Goal: Task Accomplishment & Management: Manage account settings

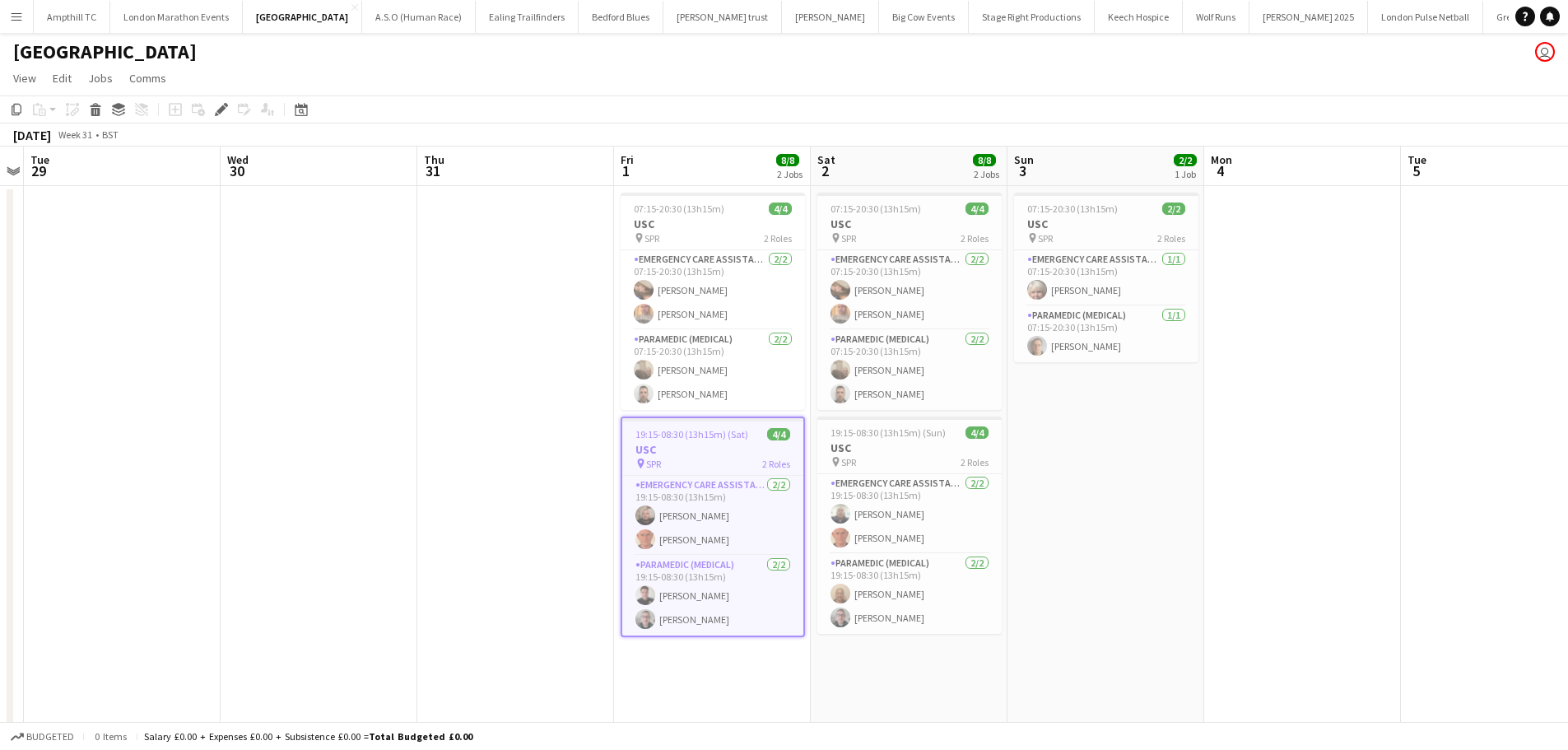
click at [24, 21] on button "Menu" at bounding box center [17, 17] width 33 height 33
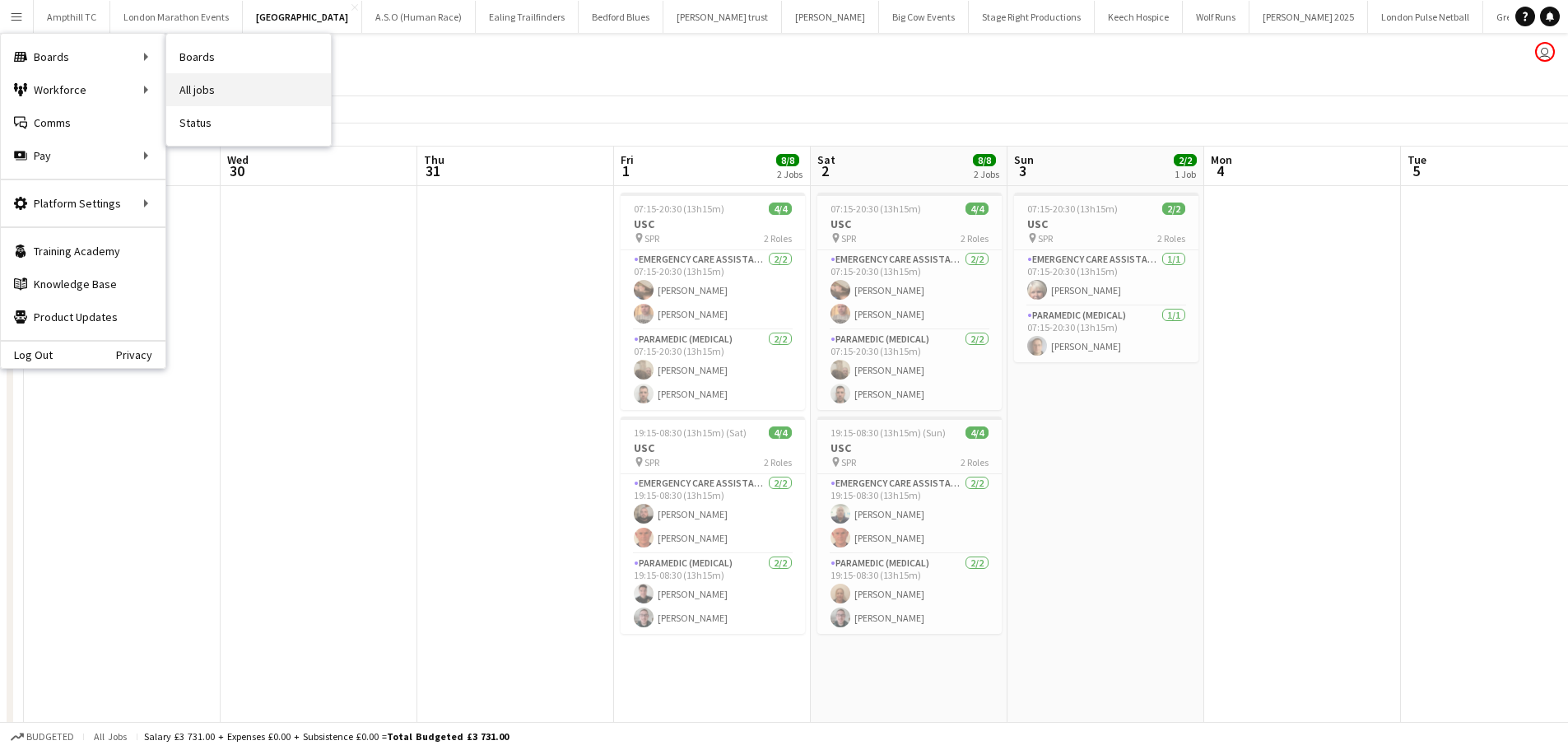
click at [214, 89] on link "All jobs" at bounding box center [248, 90] width 165 height 33
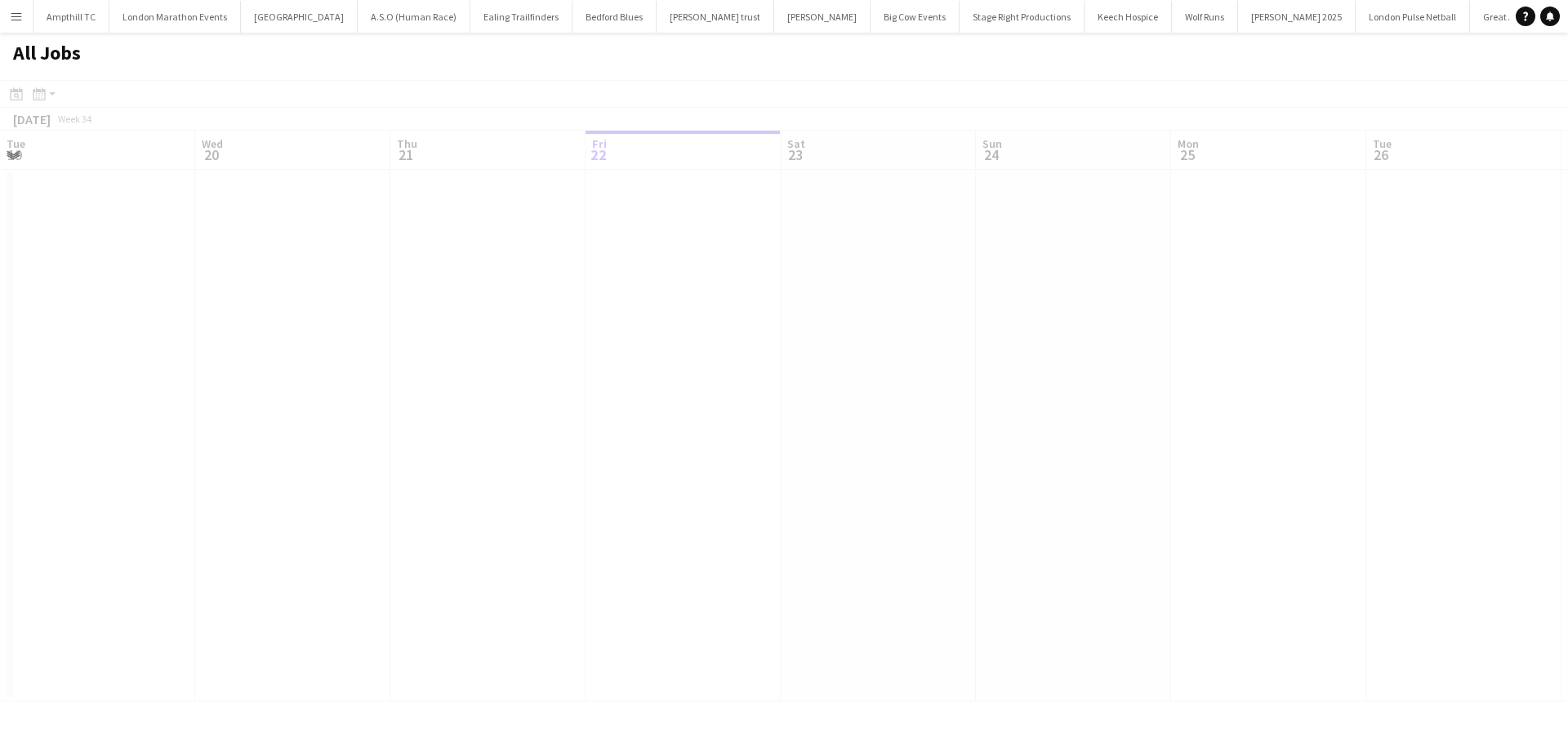
scroll to position [0, 390]
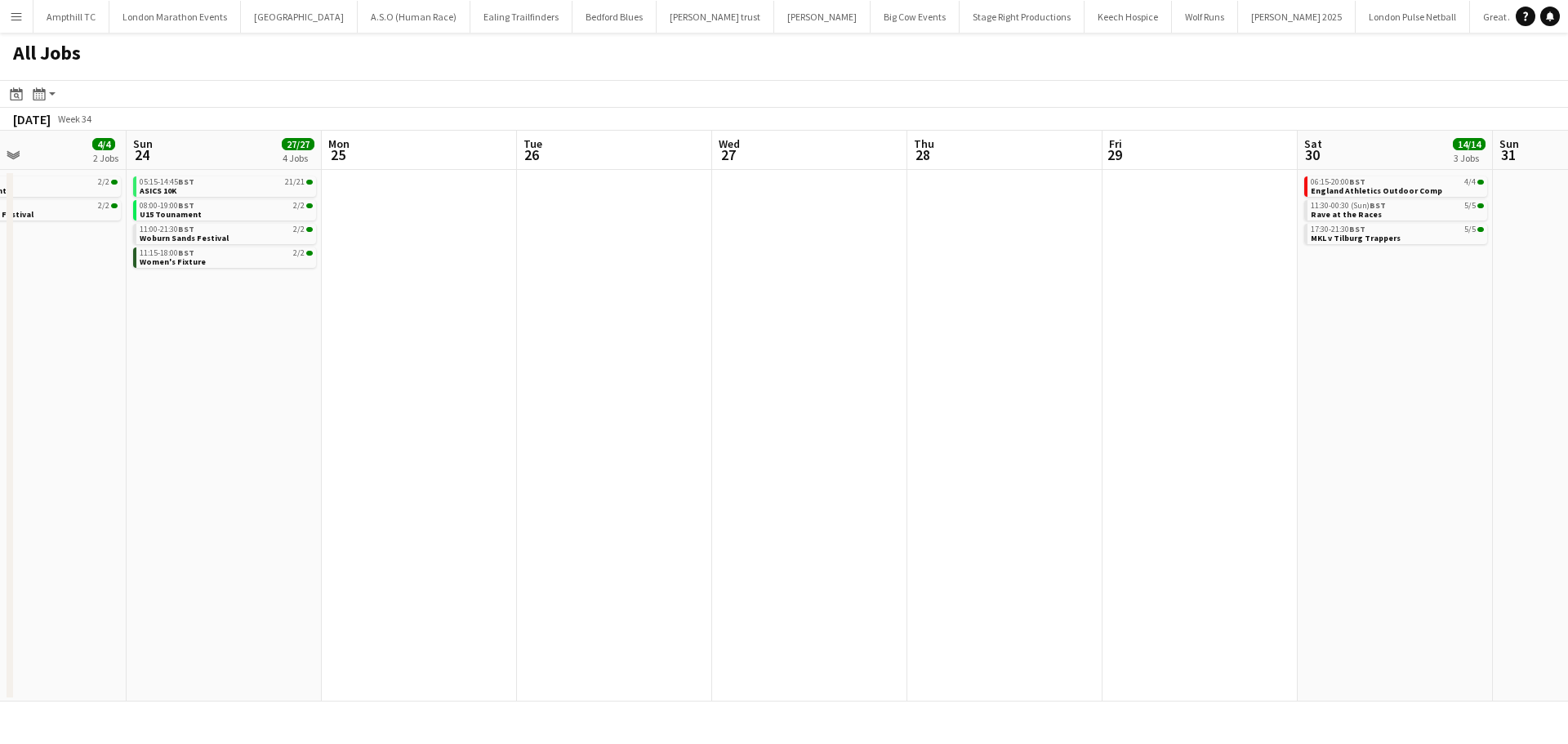
drag, startPoint x: 1033, startPoint y: 356, endPoint x: 738, endPoint y: 371, distance: 295.4
click at [589, 371] on app-calendar-viewport "Thu 21 Fri 22 Sat 23 4/4 2 Jobs Sun 24 27/27 4 Jobs Mon 25 Tue 26 Wed 27 Thu 28…" at bounding box center [784, 416] width 1568 height 571
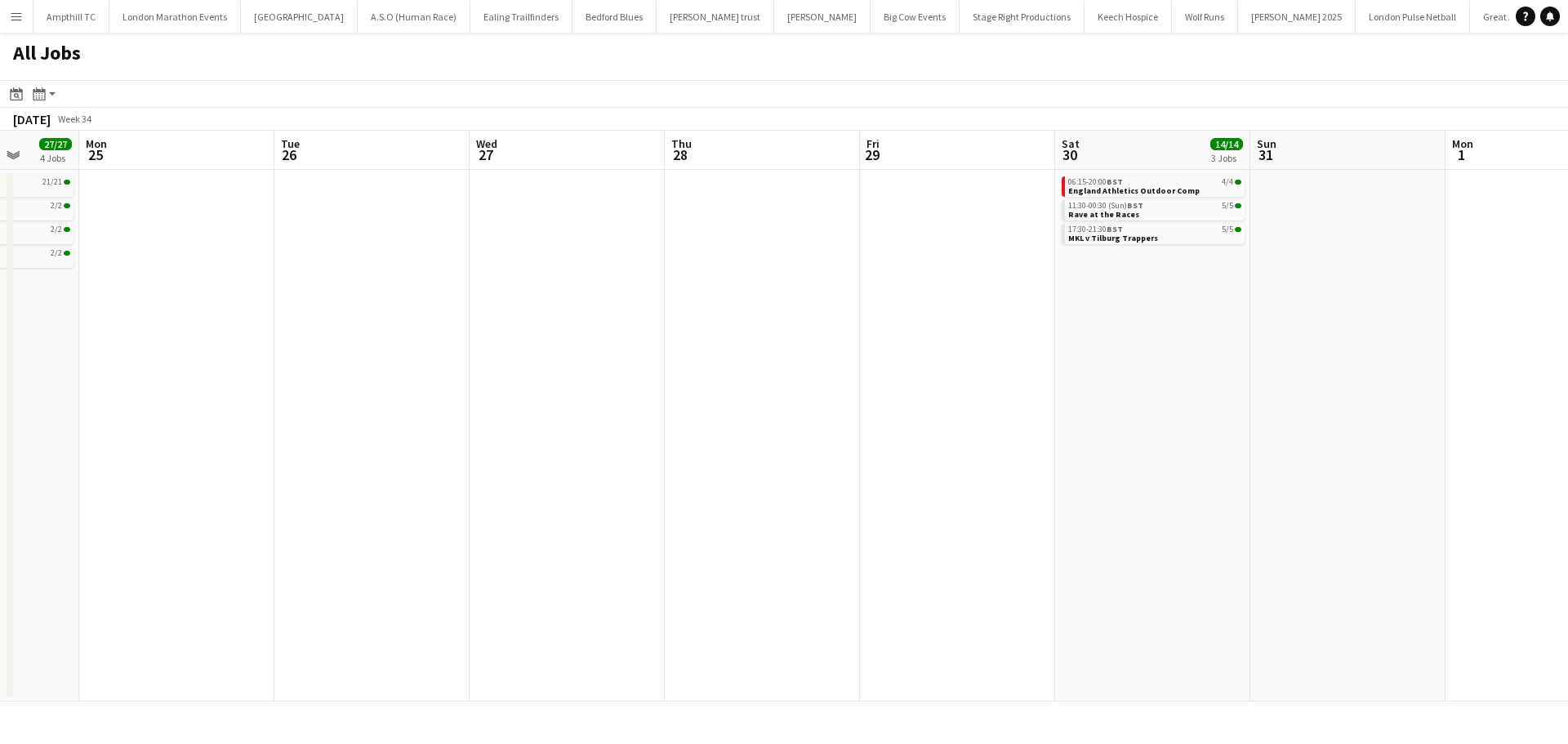
drag, startPoint x: 681, startPoint y: 378, endPoint x: 603, endPoint y: 378, distance: 78.0
click at [604, 378] on app-calendar-viewport "Thu 21 Fri 22 Sat 23 4/4 2 Jobs Sun 24 27/27 4 Jobs Mon 25 Tue 26 Wed 27 Thu 28…" at bounding box center [784, 416] width 1568 height 571
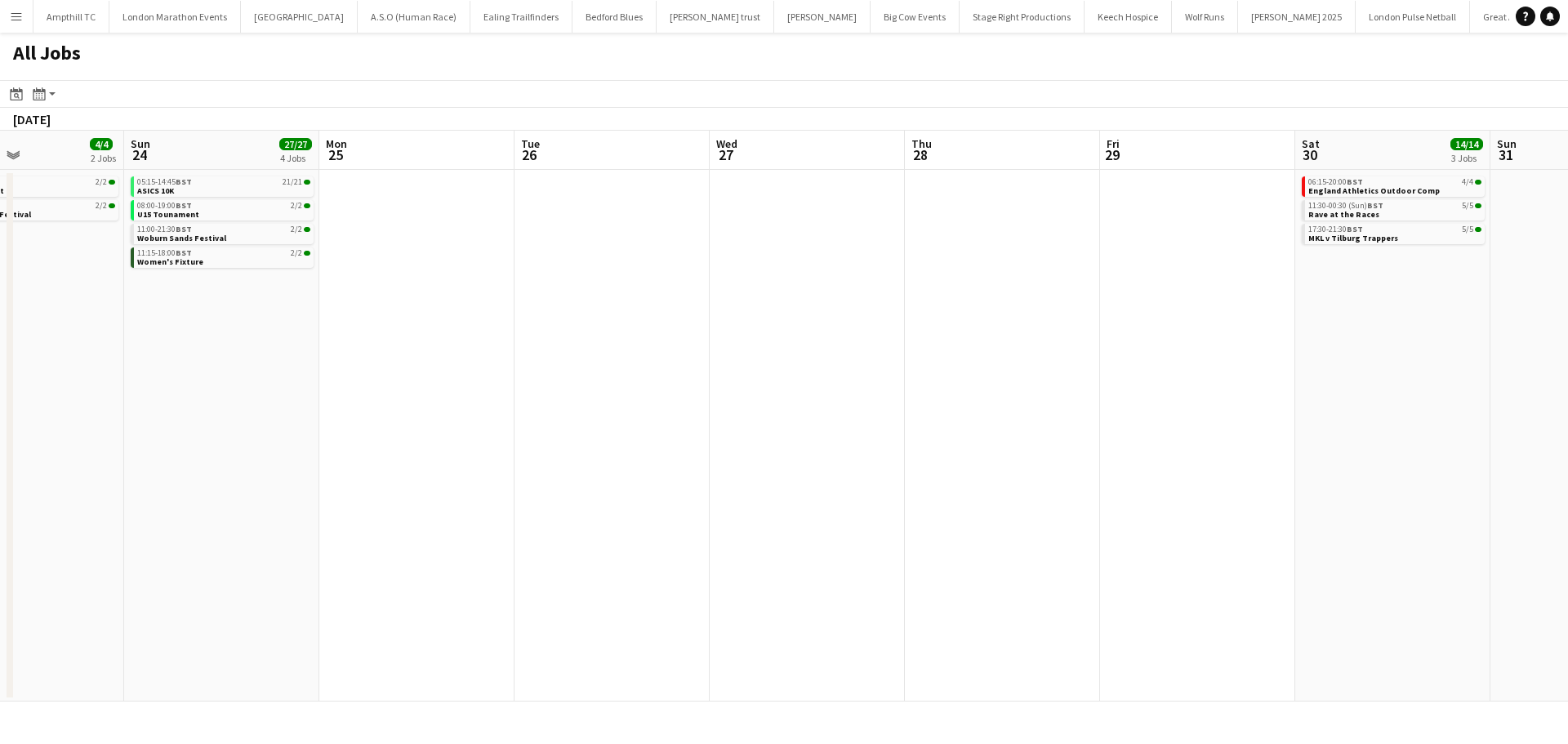
click at [763, 381] on app-all-jobs "All Jobs Date picker AUG 2025 AUG 2025 Monday M Tuesday T Wednesday W Thursday …" at bounding box center [784, 367] width 1568 height 669
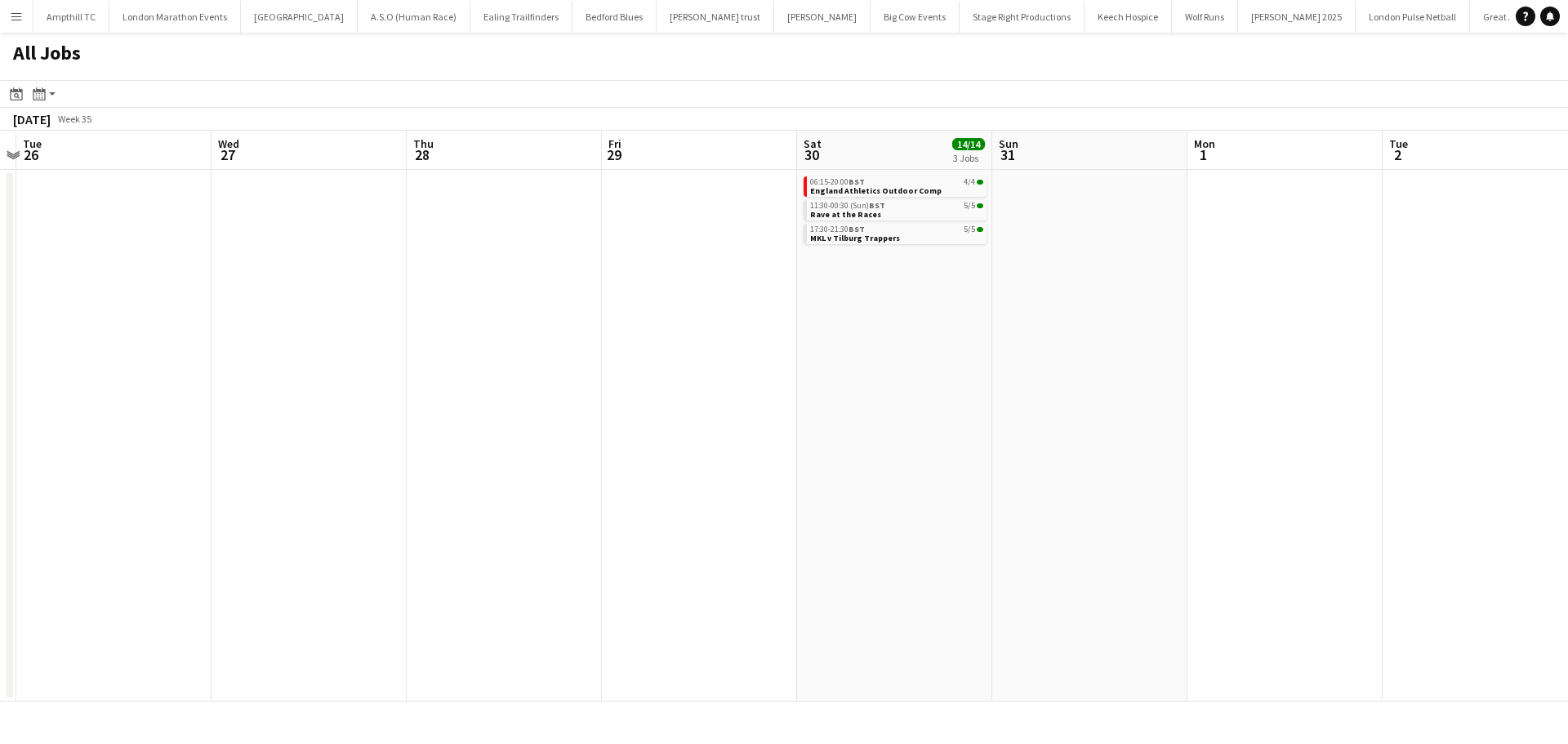
click at [805, 378] on app-calendar-viewport "Sat 23 4/4 2 Jobs Sun 24 27/27 4 Jobs Mon 25 Tue 26 Wed 27 Thu 28 Fri 29 Sat 30…" at bounding box center [784, 416] width 1568 height 571
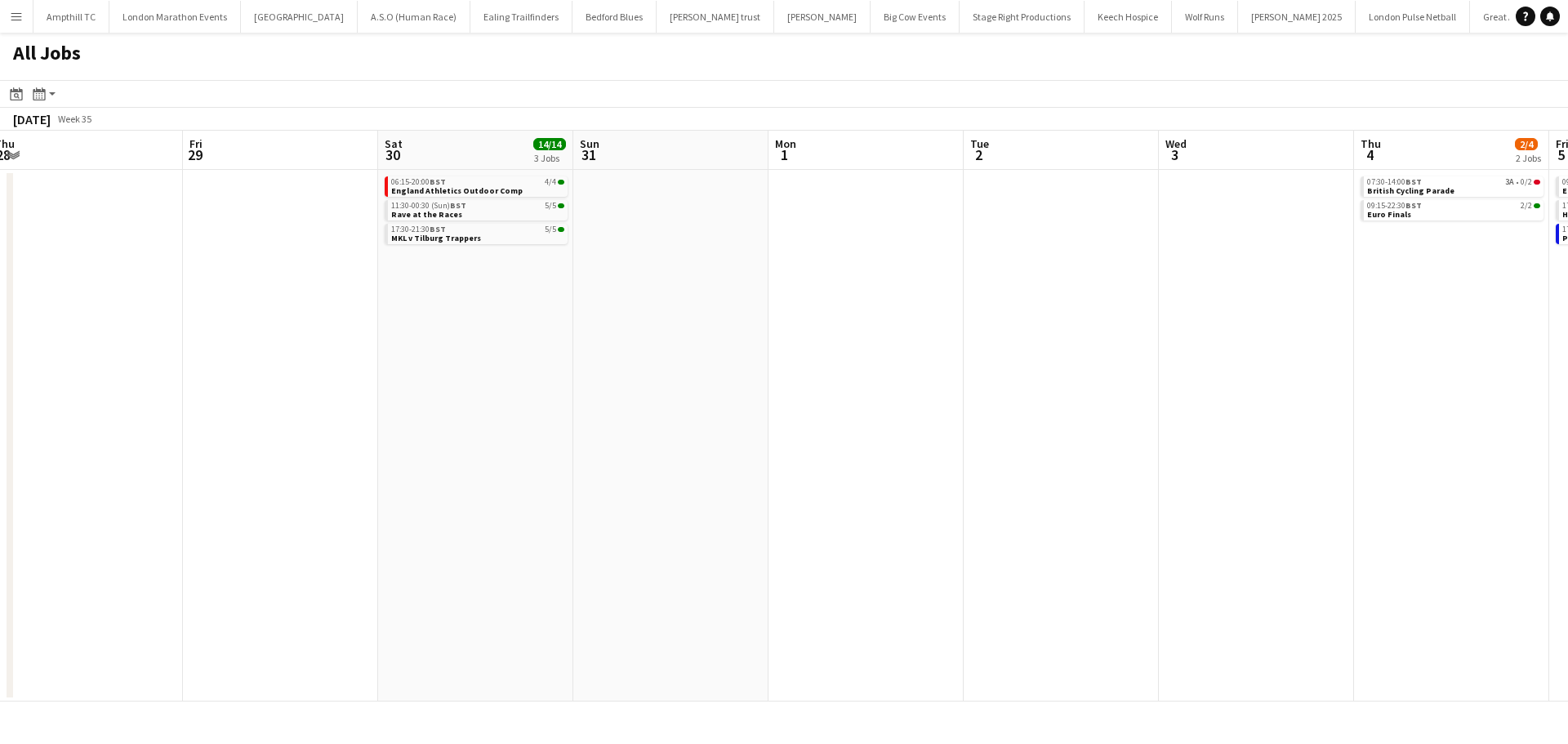
drag, startPoint x: 633, startPoint y: 396, endPoint x: 665, endPoint y: 388, distance: 33.0
click at [518, 396] on app-calendar-viewport "Mon 25 Tue 26 Wed 27 Thu 28 Fri 29 Sat 30 14/14 3 Jobs Sun 31 Mon 1 Tue 2 Wed 3…" at bounding box center [784, 416] width 1568 height 571
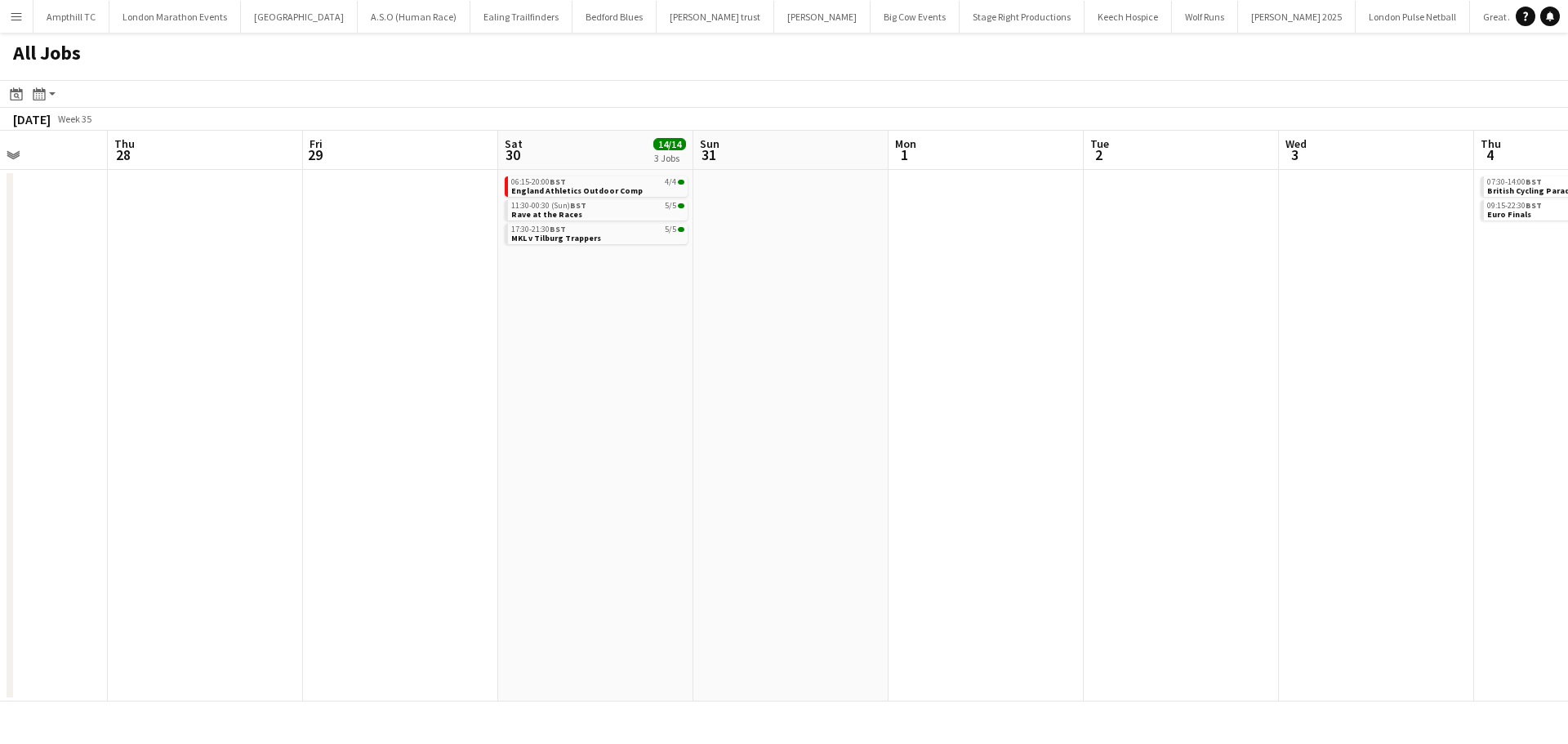
drag, startPoint x: 1017, startPoint y: 394, endPoint x: 659, endPoint y: 403, distance: 358.1
click at [659, 403] on app-calendar-viewport "Mon 25 Tue 26 Wed 27 Thu 28 Fri 29 Sat 30 14/14 3 Jobs Sun 31 Mon 1 Tue 2 Wed 3…" at bounding box center [784, 416] width 1568 height 571
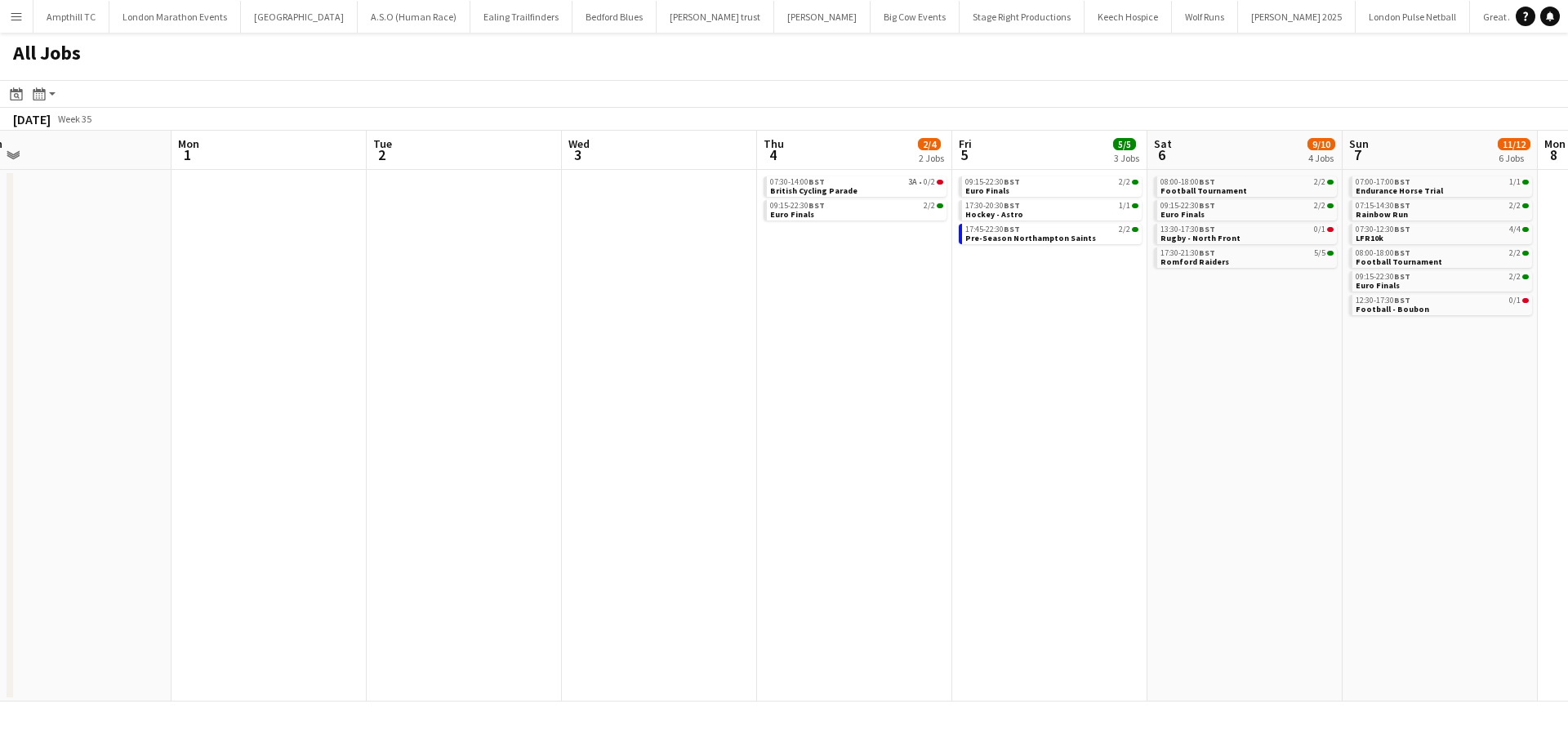
drag, startPoint x: 1036, startPoint y: 404, endPoint x: 922, endPoint y: 404, distance: 114.0
click at [922, 404] on app-calendar-viewport "Wed 27 Thu 28 Fri 29 Sat 30 14/14 3 Jobs Sun 31 Mon 1 Tue 2 Wed 3 Thu 4 2/4 2 J…" at bounding box center [784, 416] width 1568 height 571
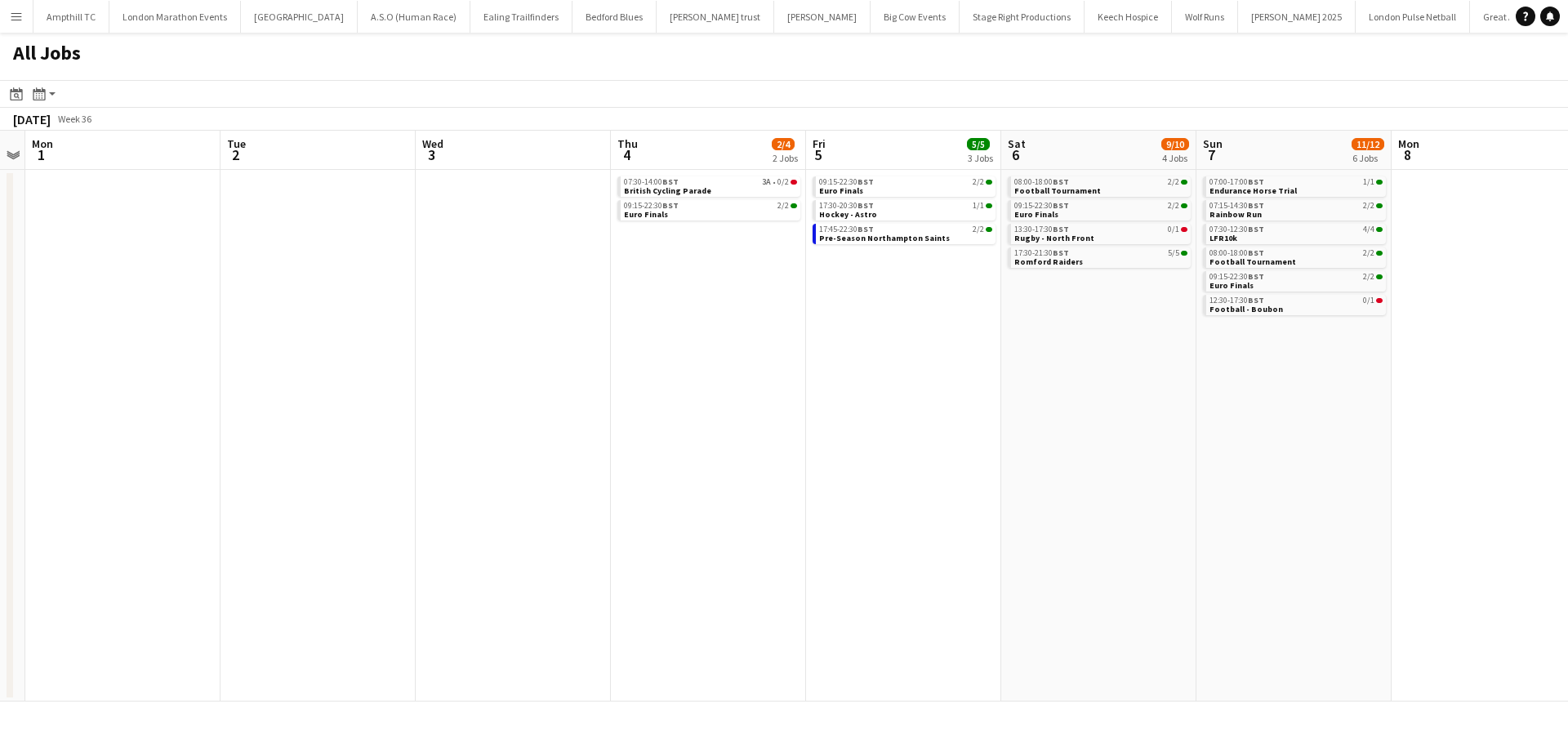
drag, startPoint x: 850, startPoint y: 405, endPoint x: 830, endPoint y: 405, distance: 20.0
click at [830, 405] on app-calendar-viewport "Fri 29 Sat 30 14/14 3 Jobs Sun 31 Mon 1 Tue 2 Wed 3 Thu 4 2/4 2 Jobs Fri 5 5/5 …" at bounding box center [784, 416] width 1568 height 571
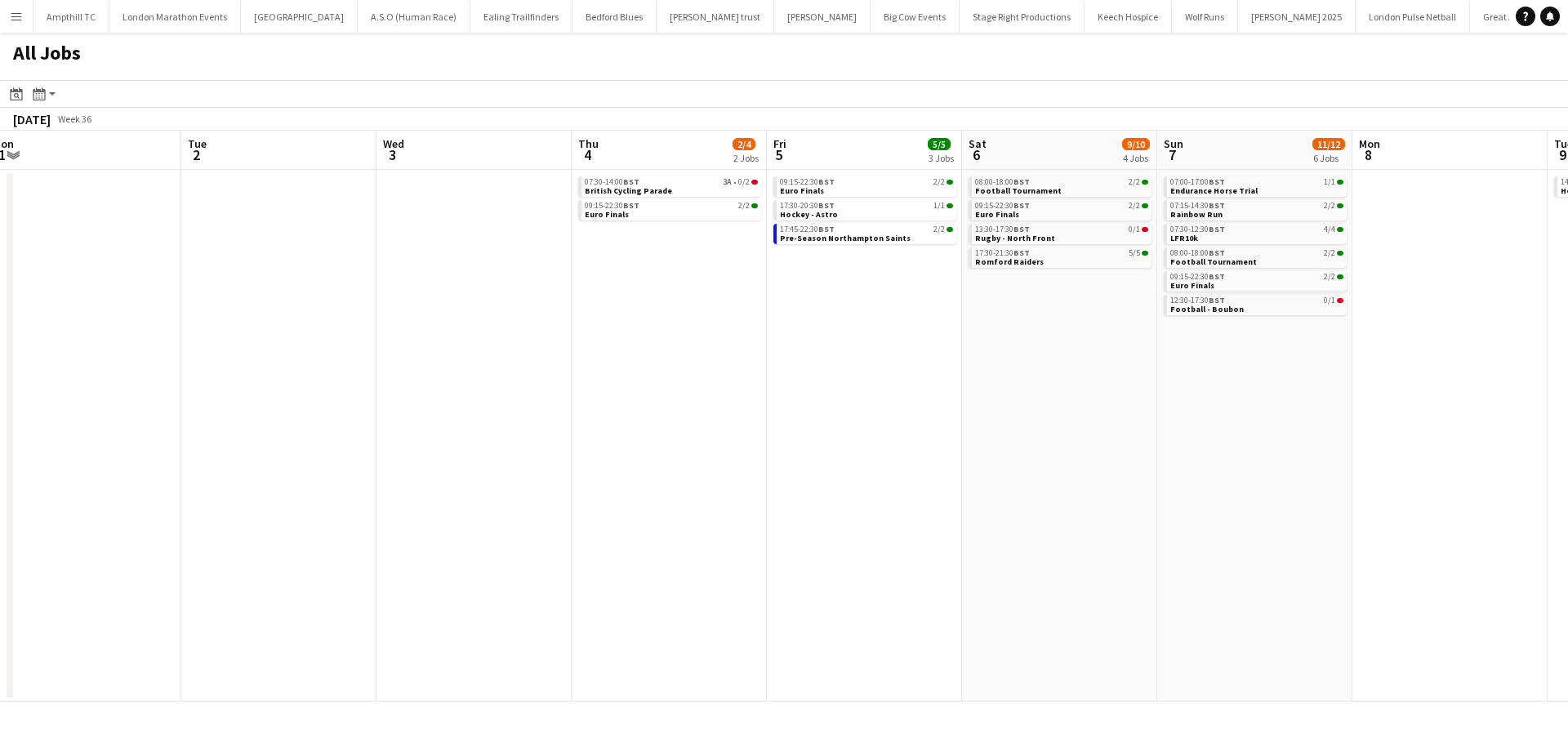
scroll to position [0, 756]
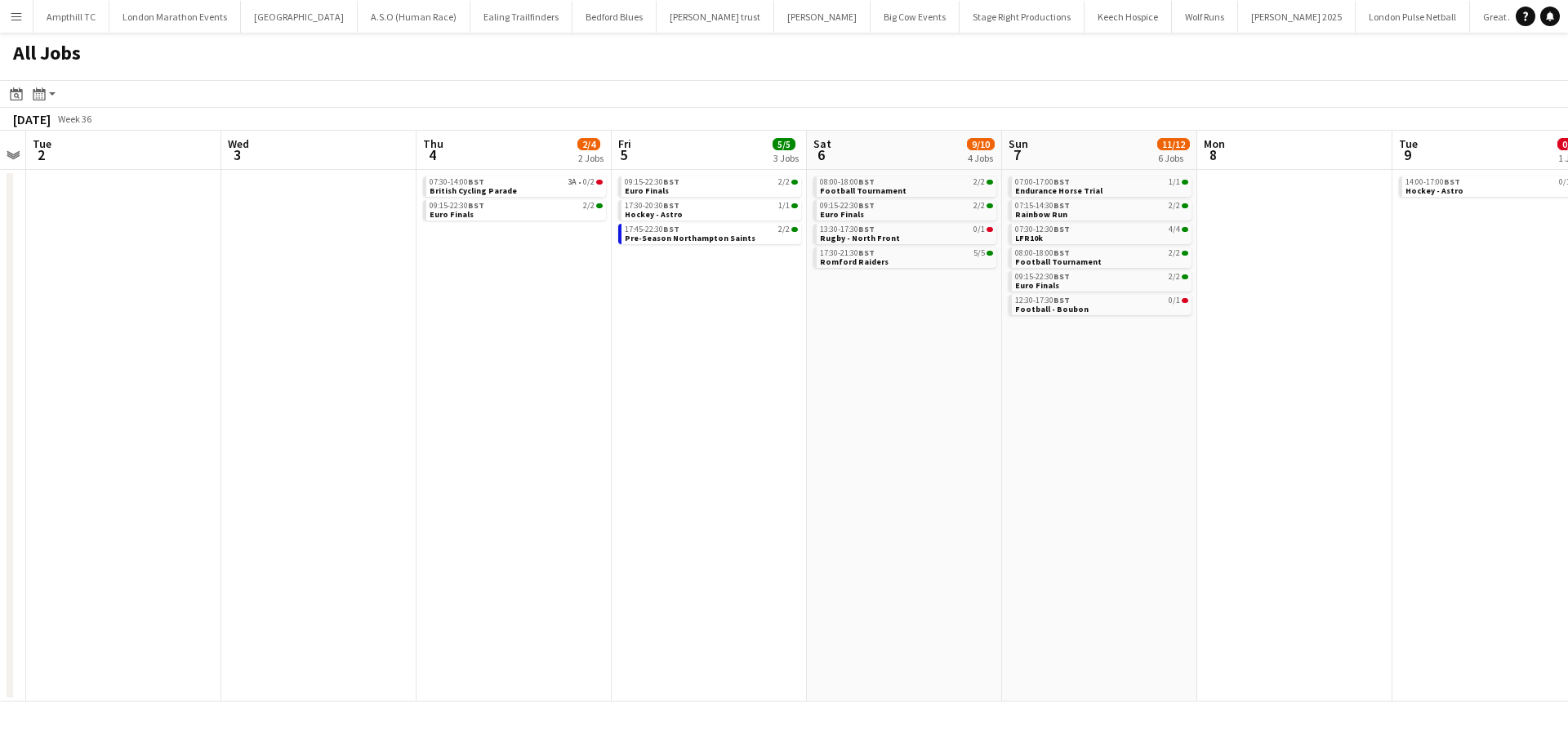
drag, startPoint x: 1068, startPoint y: 408, endPoint x: 998, endPoint y: 408, distance: 70.0
click at [998, 408] on app-calendar-viewport "Fri 29 Sat 30 14/14 3 Jobs Sun 31 Mon 1 Tue 2 Wed 3 Thu 4 2/4 2 Jobs Fri 5 5/5 …" at bounding box center [784, 416] width 1568 height 571
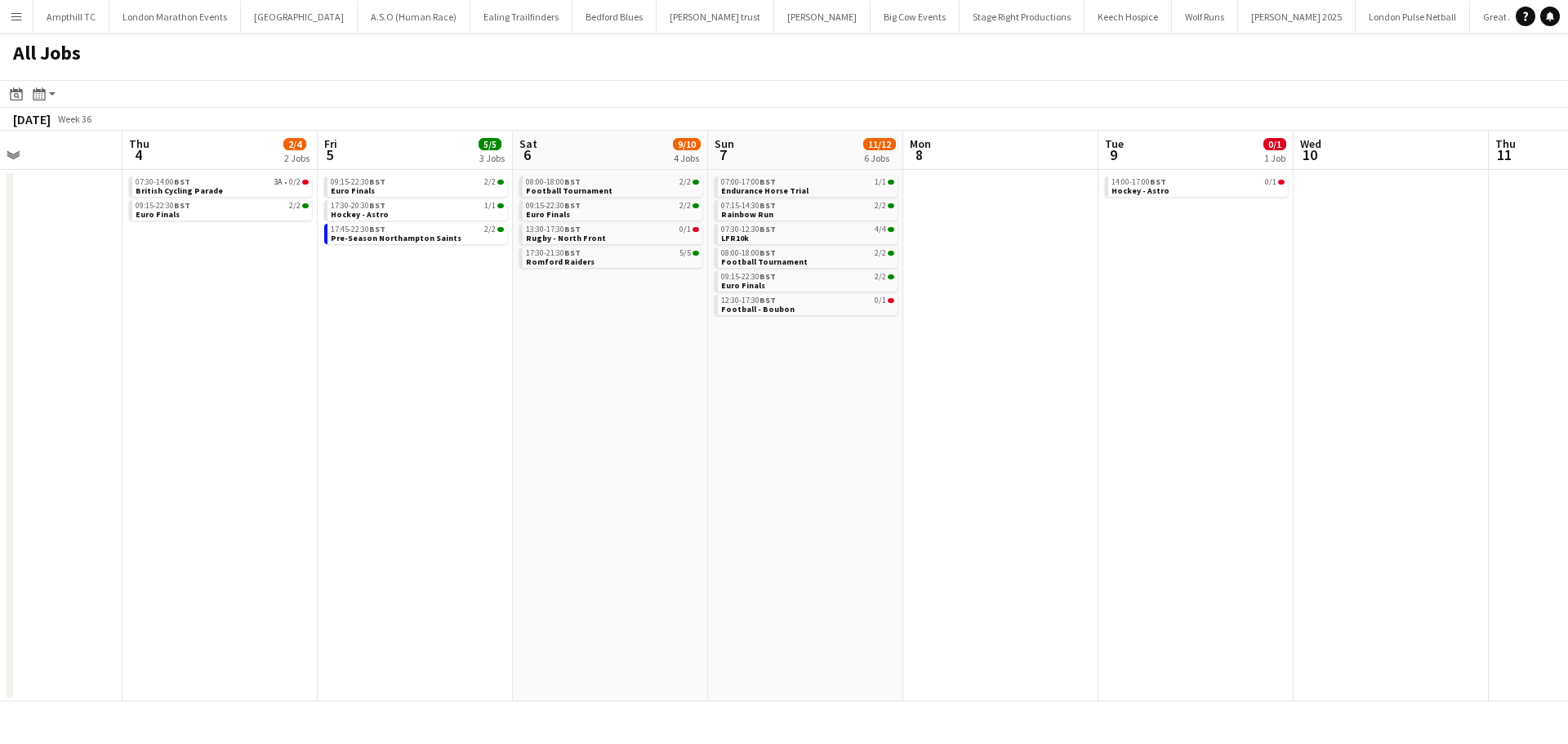
drag, startPoint x: 1288, startPoint y: 272, endPoint x: 996, endPoint y: 276, distance: 292.0
click at [996, 276] on app-calendar-viewport "Sun 31 Mon 1 Tue 2 Wed 3 Thu 4 2/4 2 Jobs Fri 5 5/5 3 Jobs Sat 6 9/10 4 Jobs Su…" at bounding box center [784, 416] width 1568 height 571
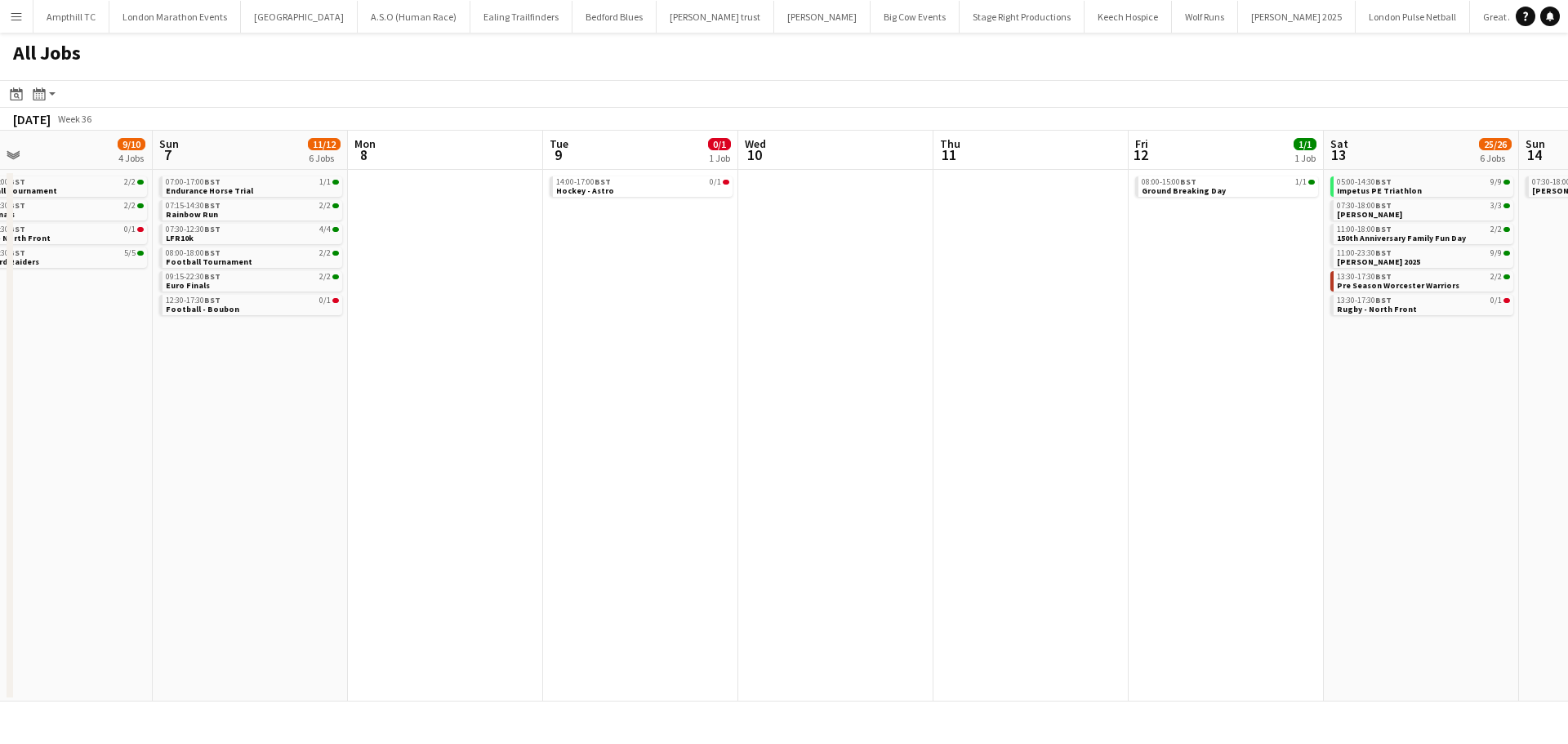
scroll to position [0, 530]
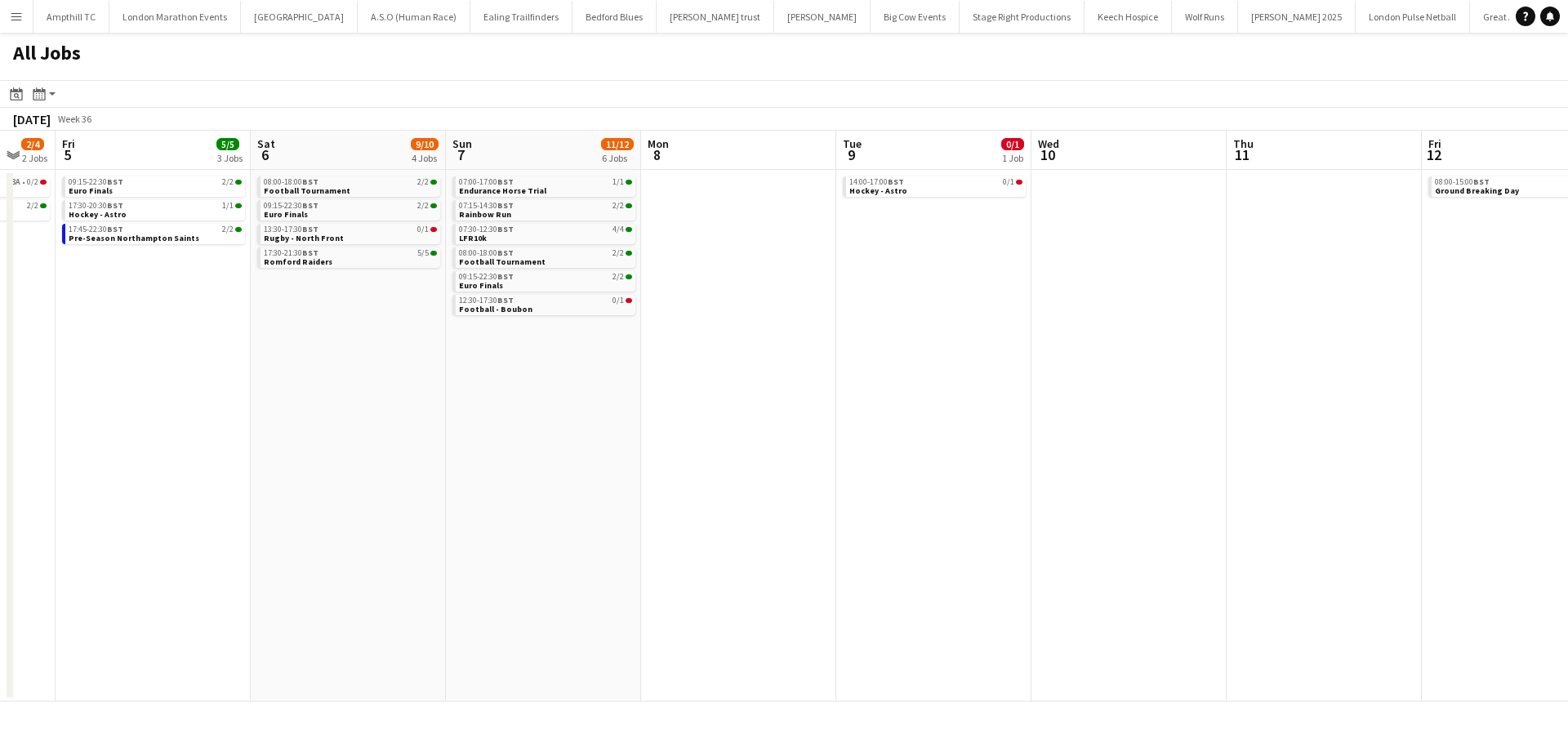
drag, startPoint x: 961, startPoint y: 280, endPoint x: 884, endPoint y: 280, distance: 77.0
click at [884, 280] on app-calendar-viewport "Tue 2 Wed 3 Thu 4 2/4 2 Jobs Fri 5 5/5 3 Jobs Sat 6 9/10 4 Jobs Sun 7 11/12 6 J…" at bounding box center [784, 416] width 1568 height 571
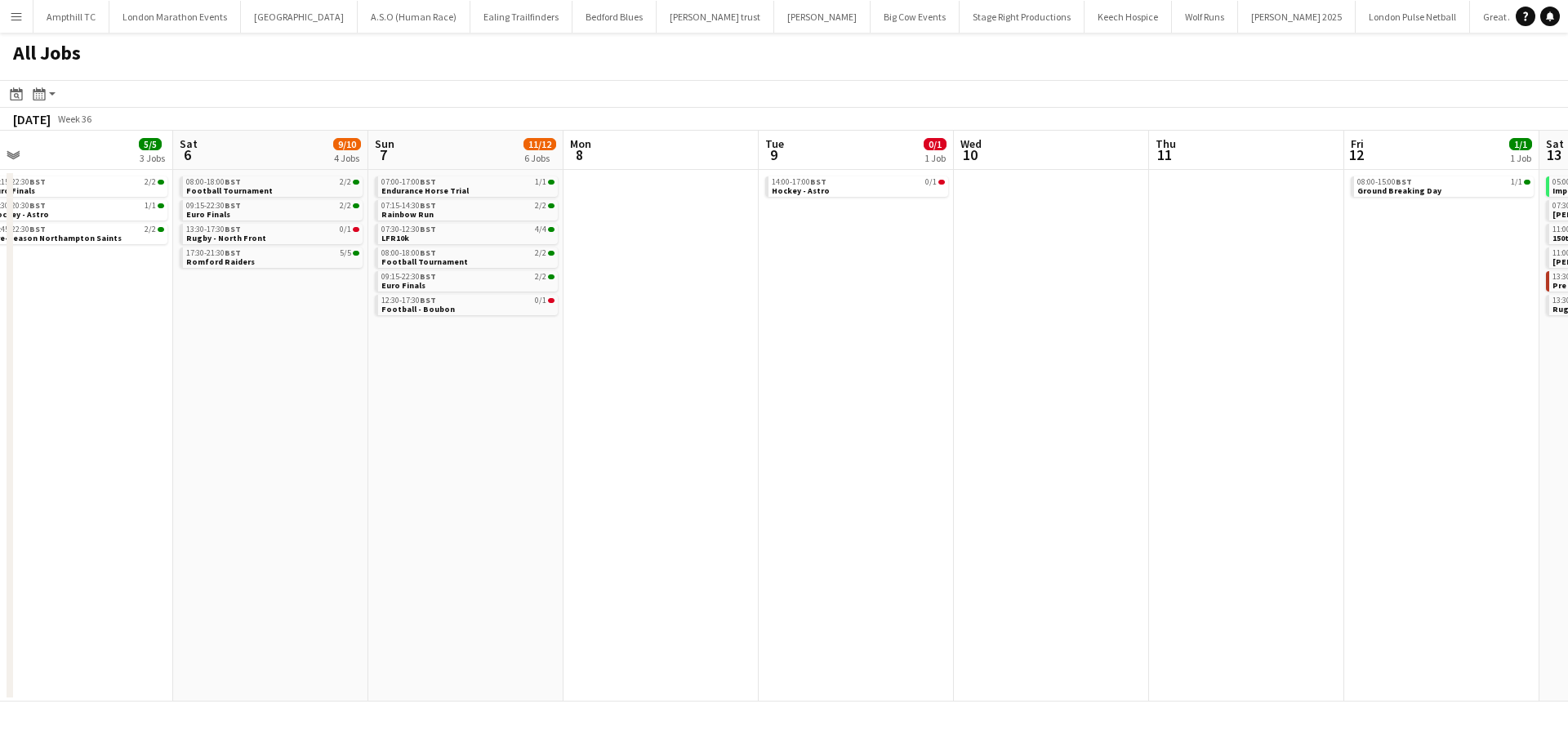
scroll to position [0, 618]
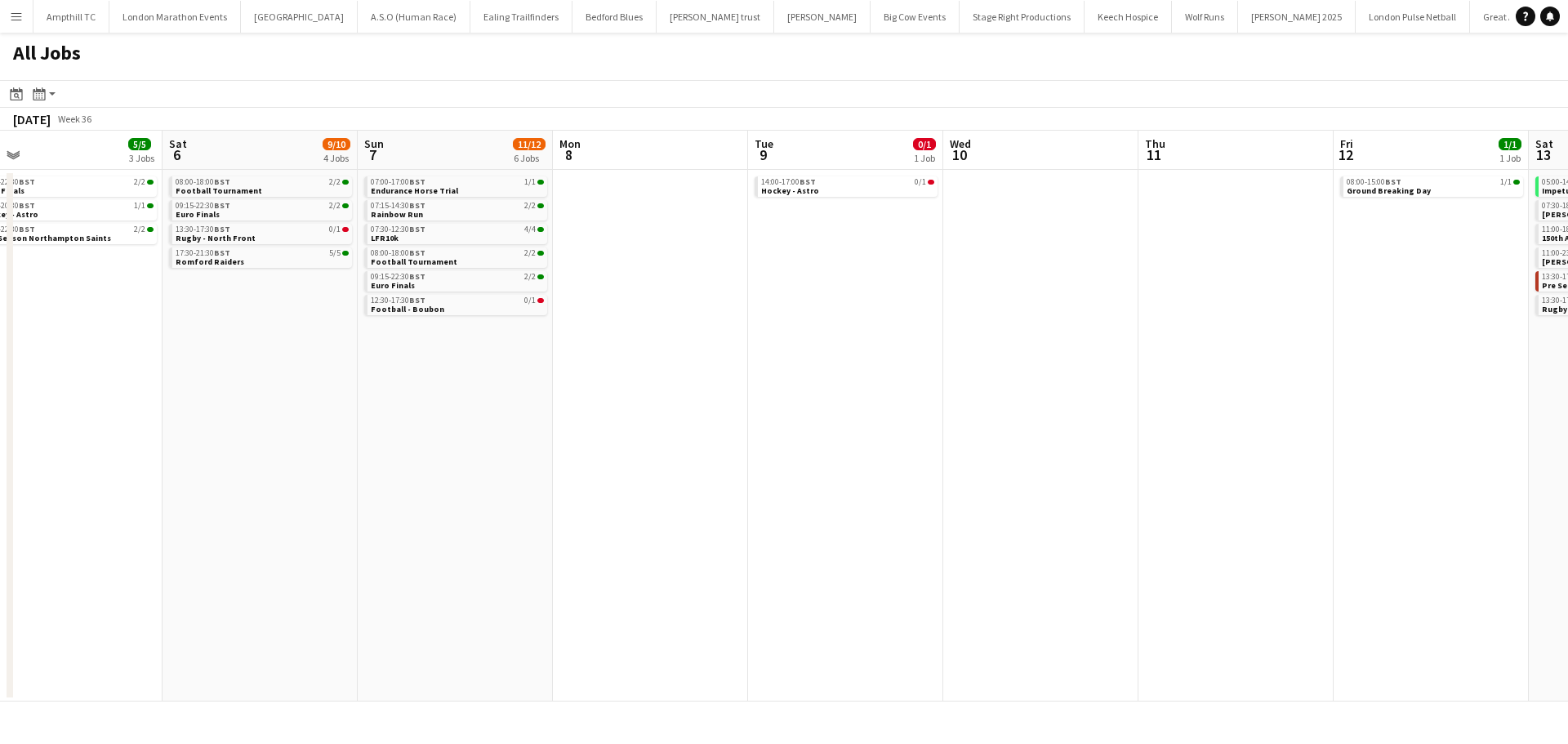
drag, startPoint x: 1006, startPoint y: 232, endPoint x: 918, endPoint y: 243, distance: 88.7
click at [918, 243] on app-calendar-viewport "Tue 2 Wed 3 Thu 4 2/4 2 Jobs Fri 5 5/5 3 Jobs Sat 6 9/10 4 Jobs Sun 7 11/12 6 J…" at bounding box center [784, 416] width 1568 height 571
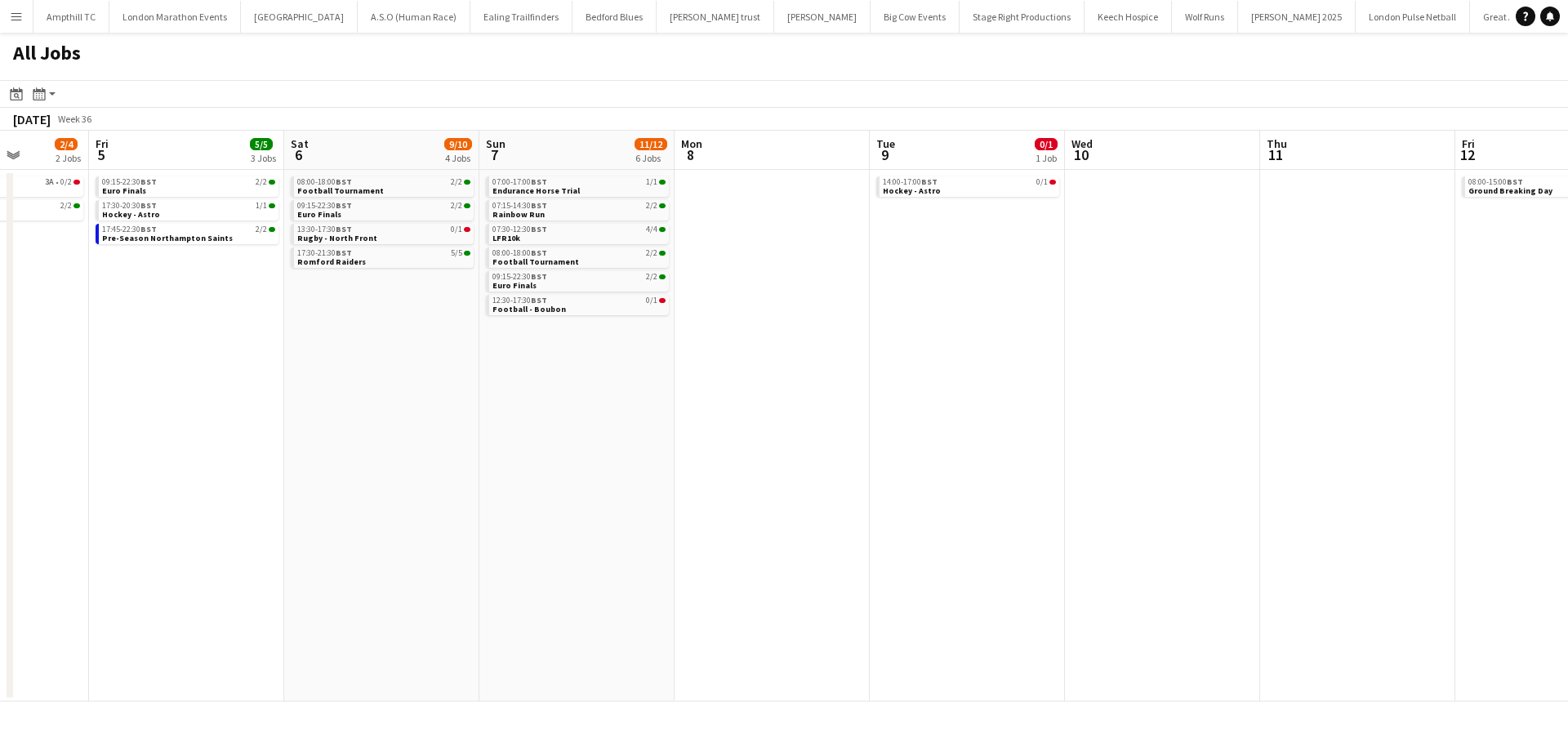
drag, startPoint x: 1343, startPoint y: 275, endPoint x: 978, endPoint y: 275, distance: 365.0
click at [978, 275] on app-calendar-viewport "Tue 2 Wed 3 Thu 4 2/4 2 Jobs Fri 5 5/5 3 Jobs Sat 6 9/10 4 Jobs Sun 7 11/12 6 J…" at bounding box center [784, 416] width 1568 height 571
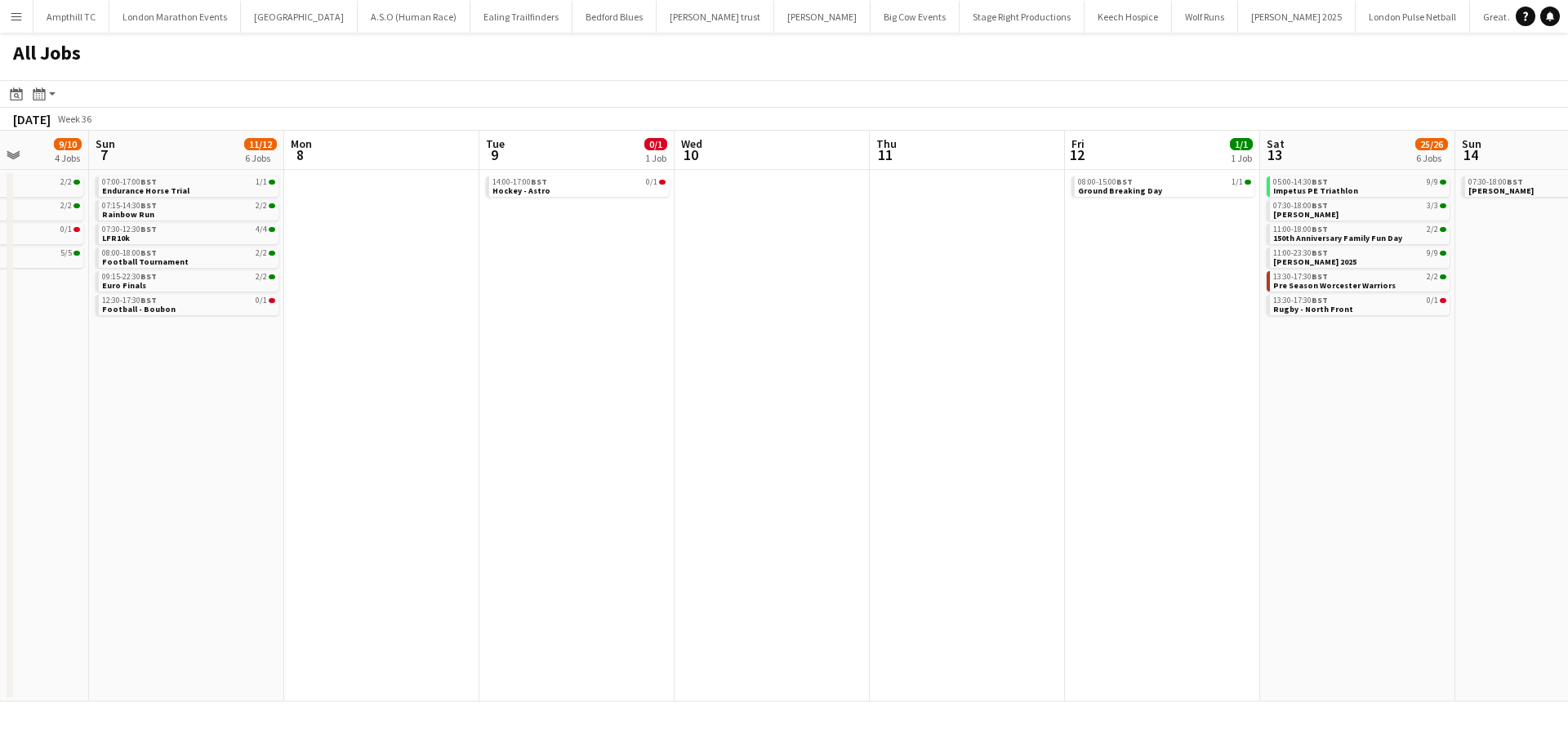
scroll to position [0, 614]
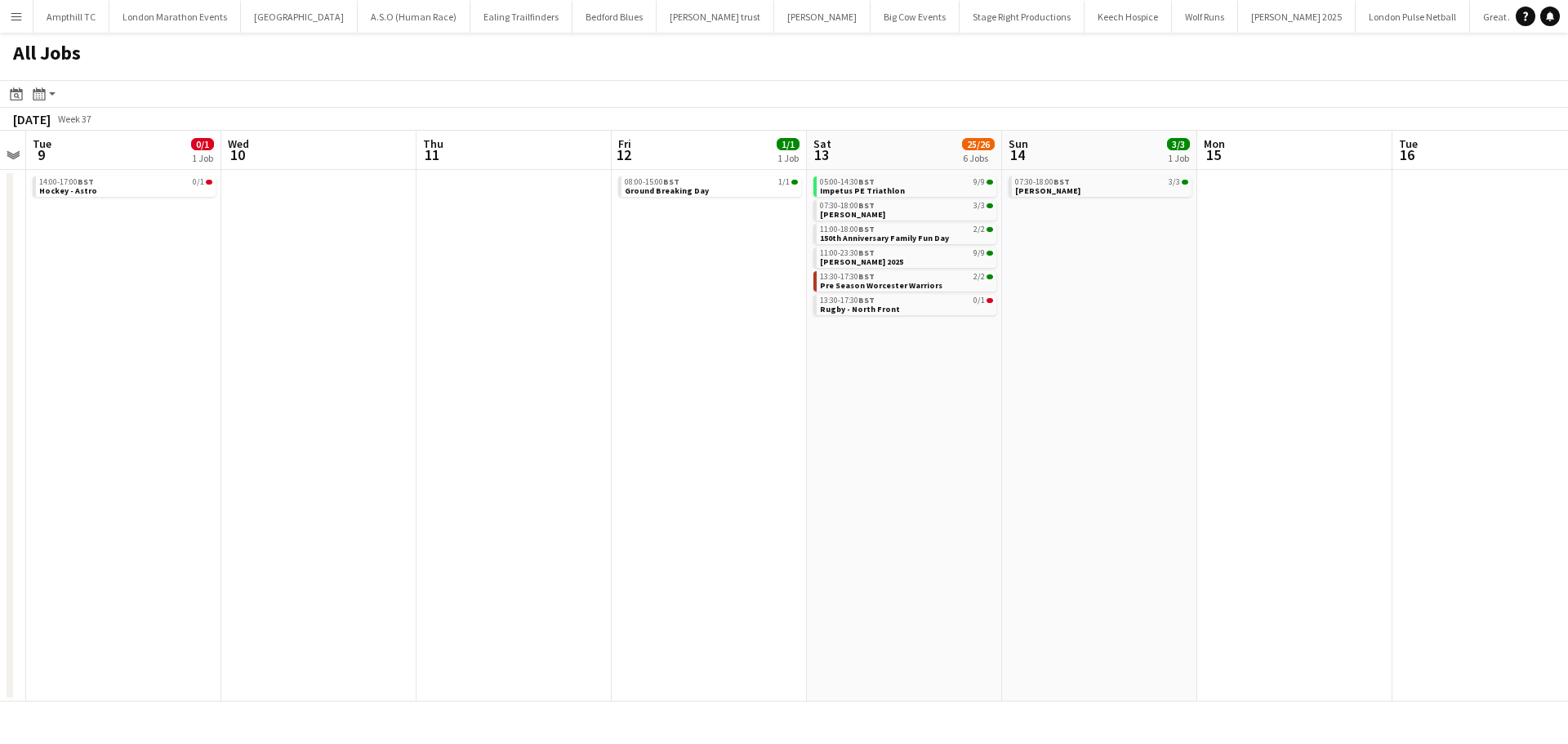
drag, startPoint x: 1382, startPoint y: 333, endPoint x: 1039, endPoint y: 334, distance: 343.0
click at [1039, 334] on app-calendar-viewport "Sat 6 9/10 4 Jobs Sun 7 11/12 6 Jobs Mon 8 Tue 9 0/1 1 Job Wed 10 Thu 11 Fri 12…" at bounding box center [784, 416] width 1568 height 571
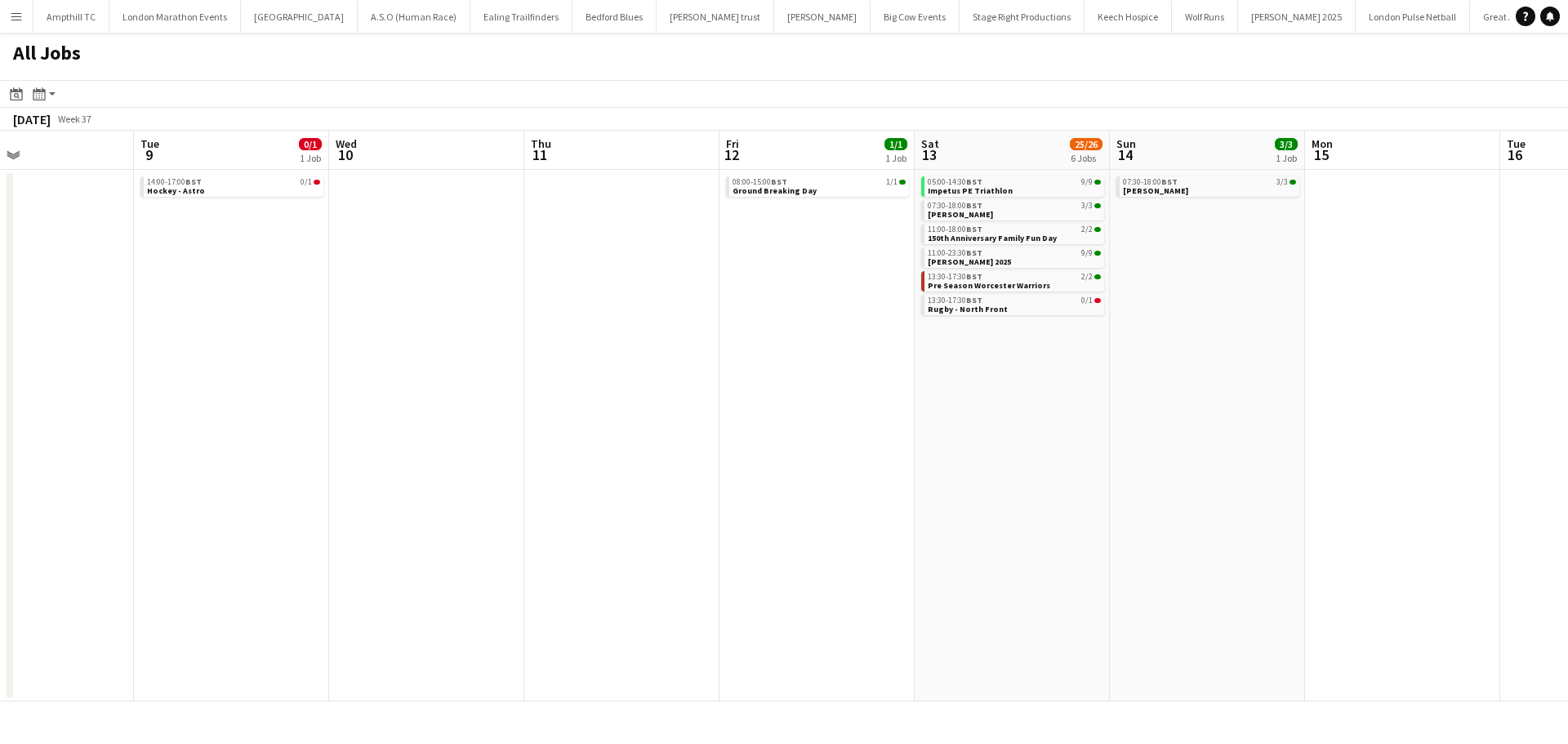
click at [862, 334] on app-all-jobs "All Jobs Date picker AUG 2025 AUG 2025 Monday M Tuesday T Wednesday W Thursday …" at bounding box center [784, 367] width 1568 height 669
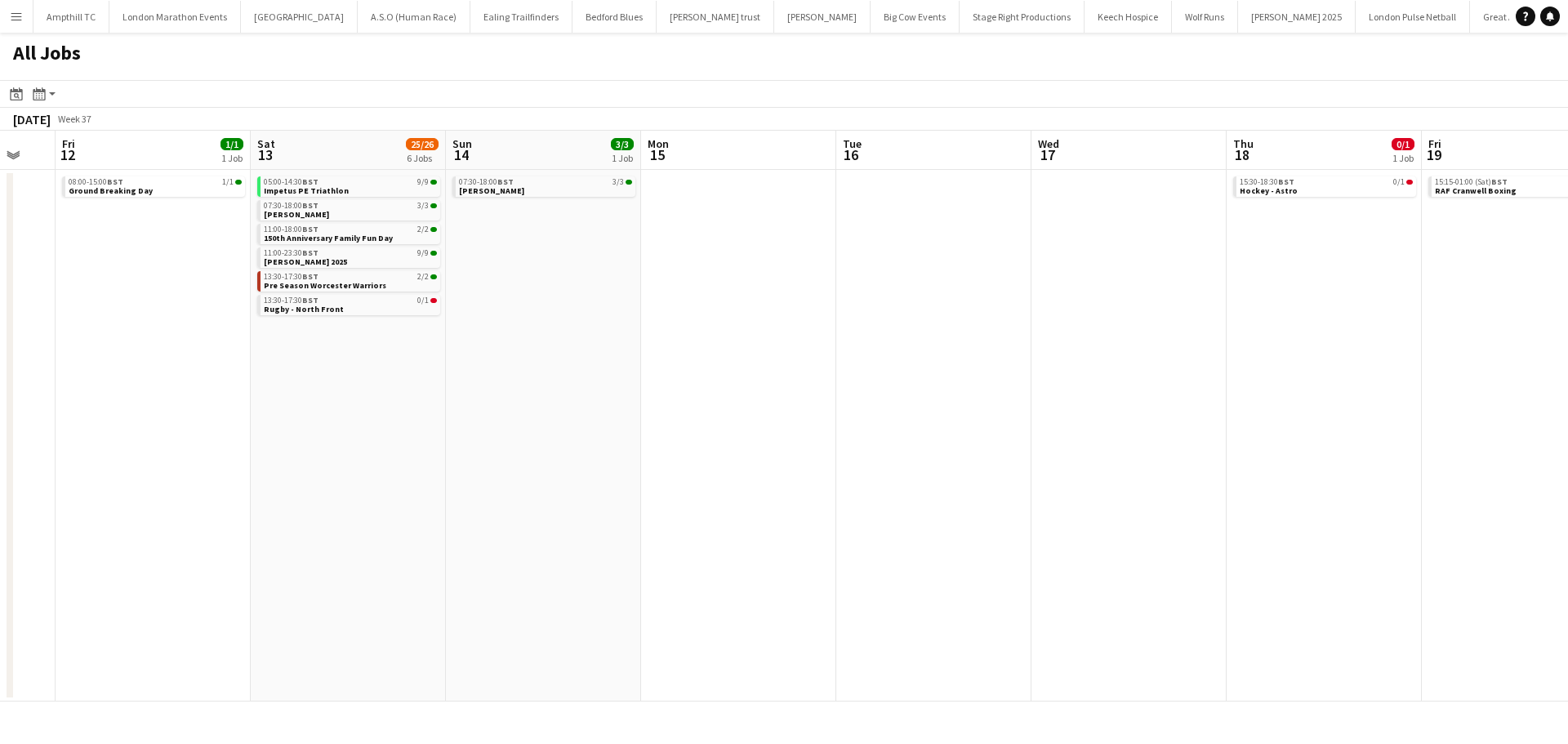
drag, startPoint x: 882, startPoint y: 330, endPoint x: 839, endPoint y: 318, distance: 44.6
click at [765, 330] on app-calendar-viewport "Mon 8 Tue 9 0/1 1 Job Wed 10 Thu 11 Fri 12 1/1 1 Job Sat 13 25/26 6 Jobs Sun 14…" at bounding box center [784, 416] width 1568 height 571
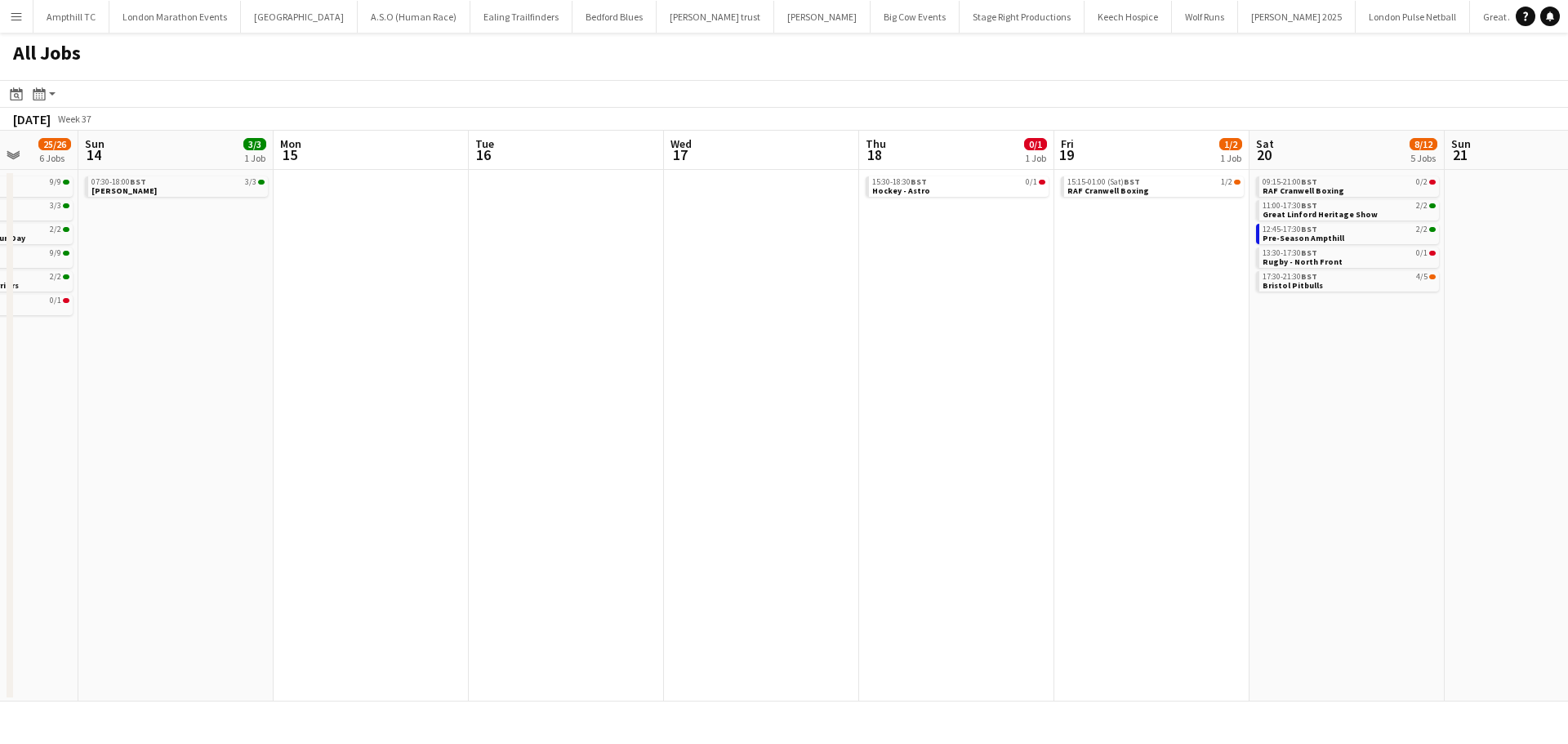
click at [614, 329] on app-all-jobs "All Jobs Date picker AUG 2025 AUG 2025 Monday M Tuesday T Wednesday W Thursday …" at bounding box center [784, 367] width 1568 height 669
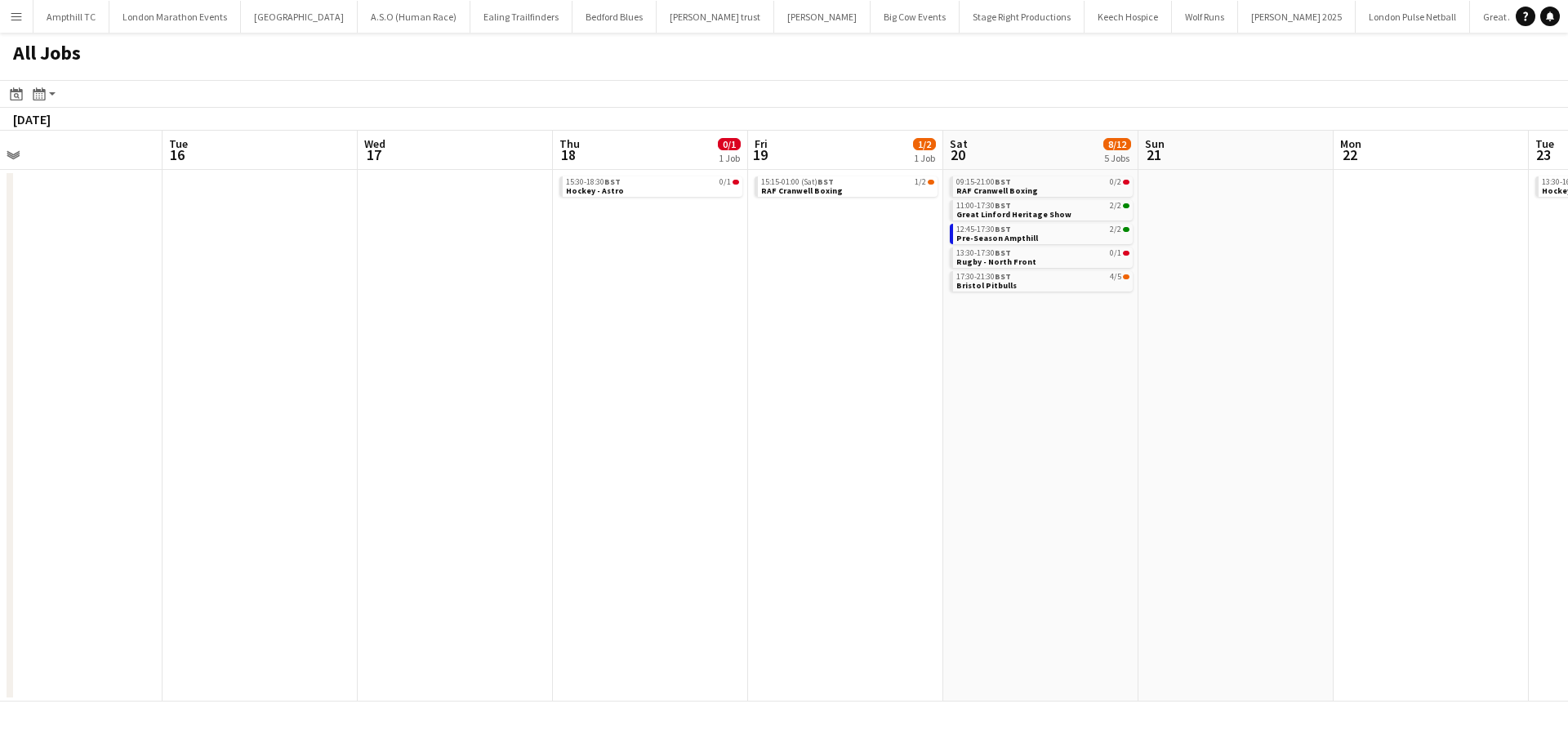
drag, startPoint x: 1365, startPoint y: 340, endPoint x: 1085, endPoint y: 344, distance: 280.0
click at [1076, 344] on app-calendar-viewport "Fri 12 1/1 1 Job Sat 13 25/26 6 Jobs Sun 14 3/3 1 Job Mon 15 Tue 16 Wed 17 Thu …" at bounding box center [784, 416] width 1568 height 571
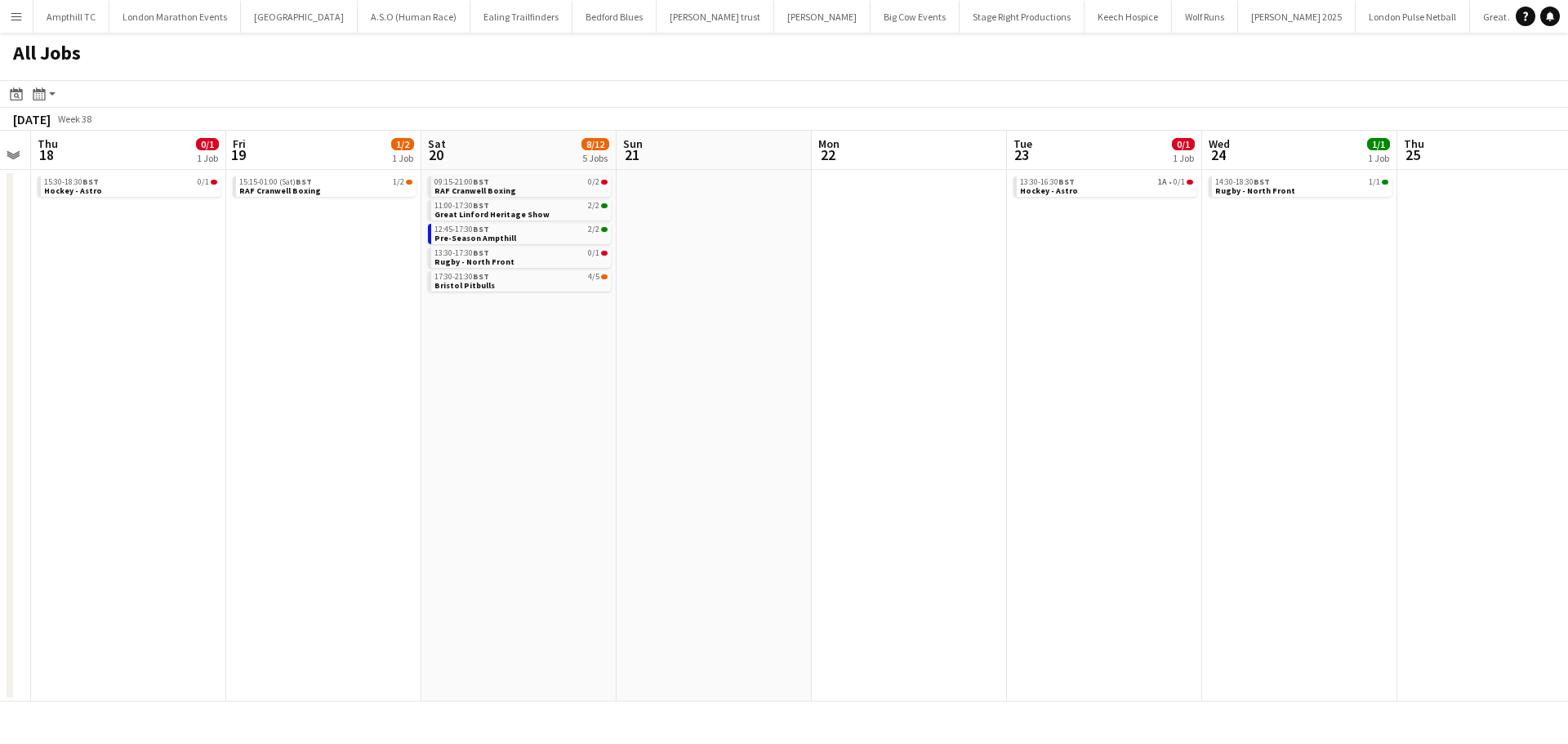
scroll to position [0, 657]
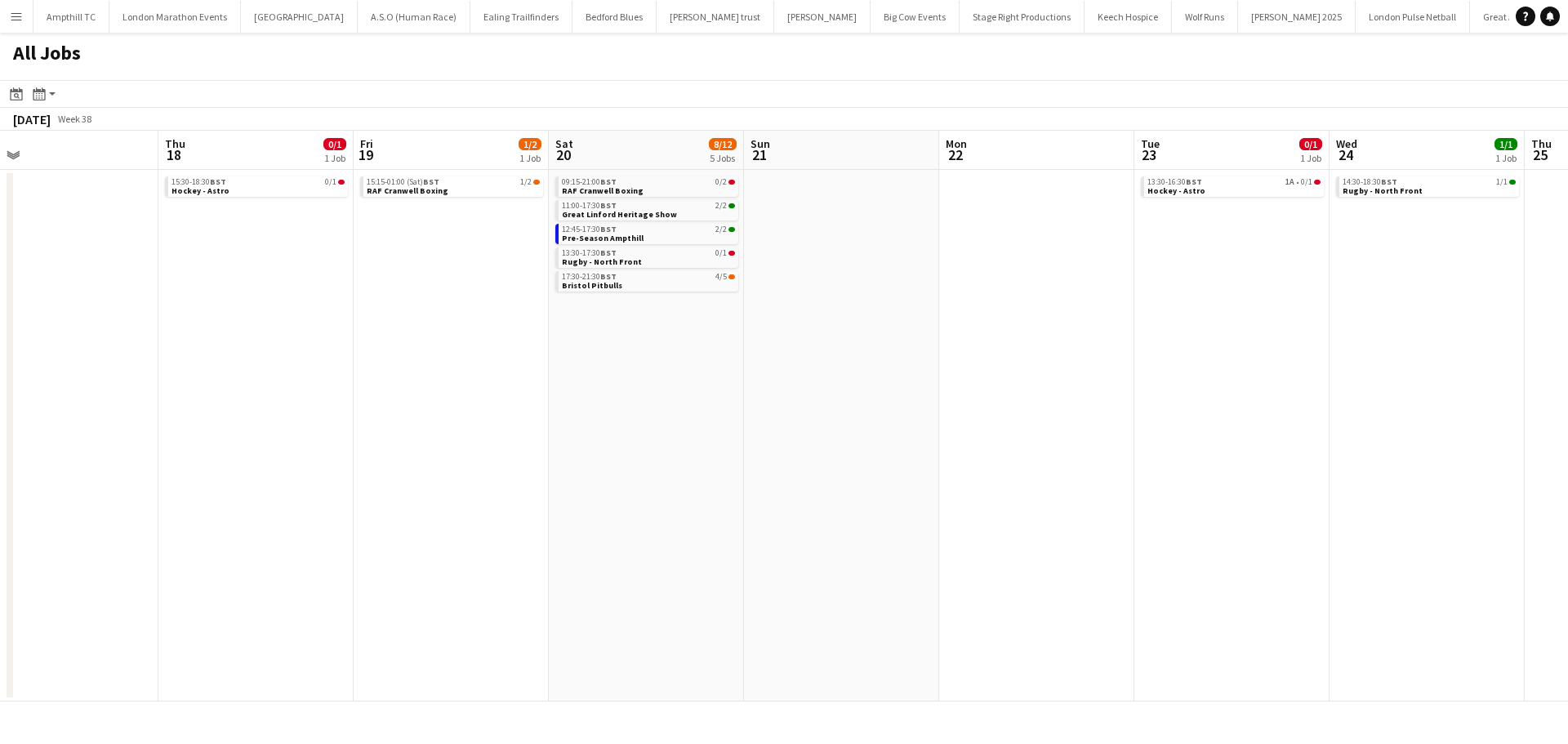
drag, startPoint x: 1163, startPoint y: 353, endPoint x: 925, endPoint y: 355, distance: 238.0
click at [928, 355] on app-calendar-viewport "Sun 14 3/3 1 Job Mon 15 Tue 16 Wed 17 Thu 18 0/1 1 Job Fri 19 1/2 1 Job Sat 20 …" at bounding box center [784, 416] width 1568 height 571
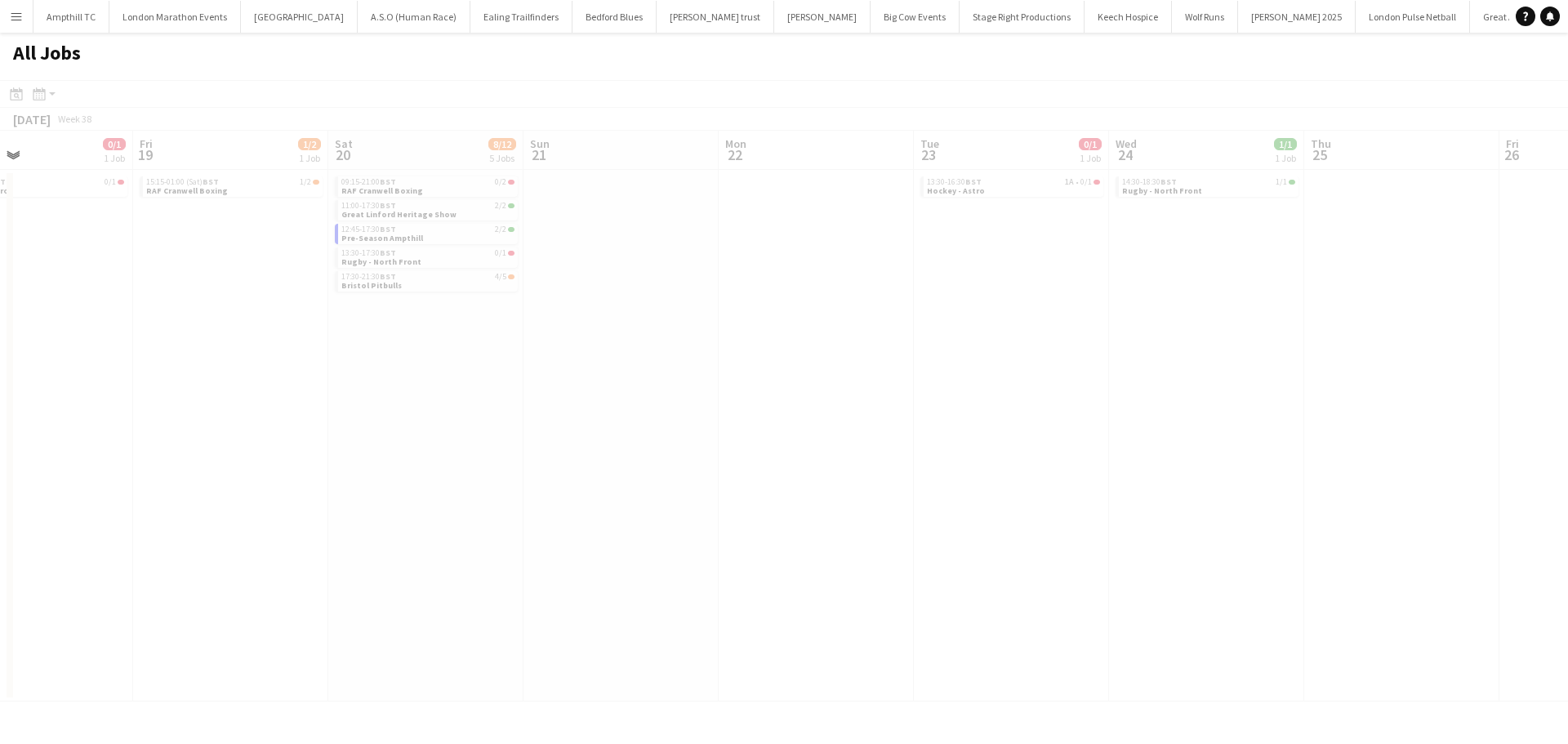
drag, startPoint x: 1204, startPoint y: 274, endPoint x: 755, endPoint y: 308, distance: 450.3
click at [755, 308] on app-calendar-viewport "Tue 16 Wed 17 Thu 18 0/1 1 Job Fri 19 1/2 1 Job Sat 20 8/12 5 Jobs Sun 21 Mon 2…" at bounding box center [784, 416] width 1568 height 571
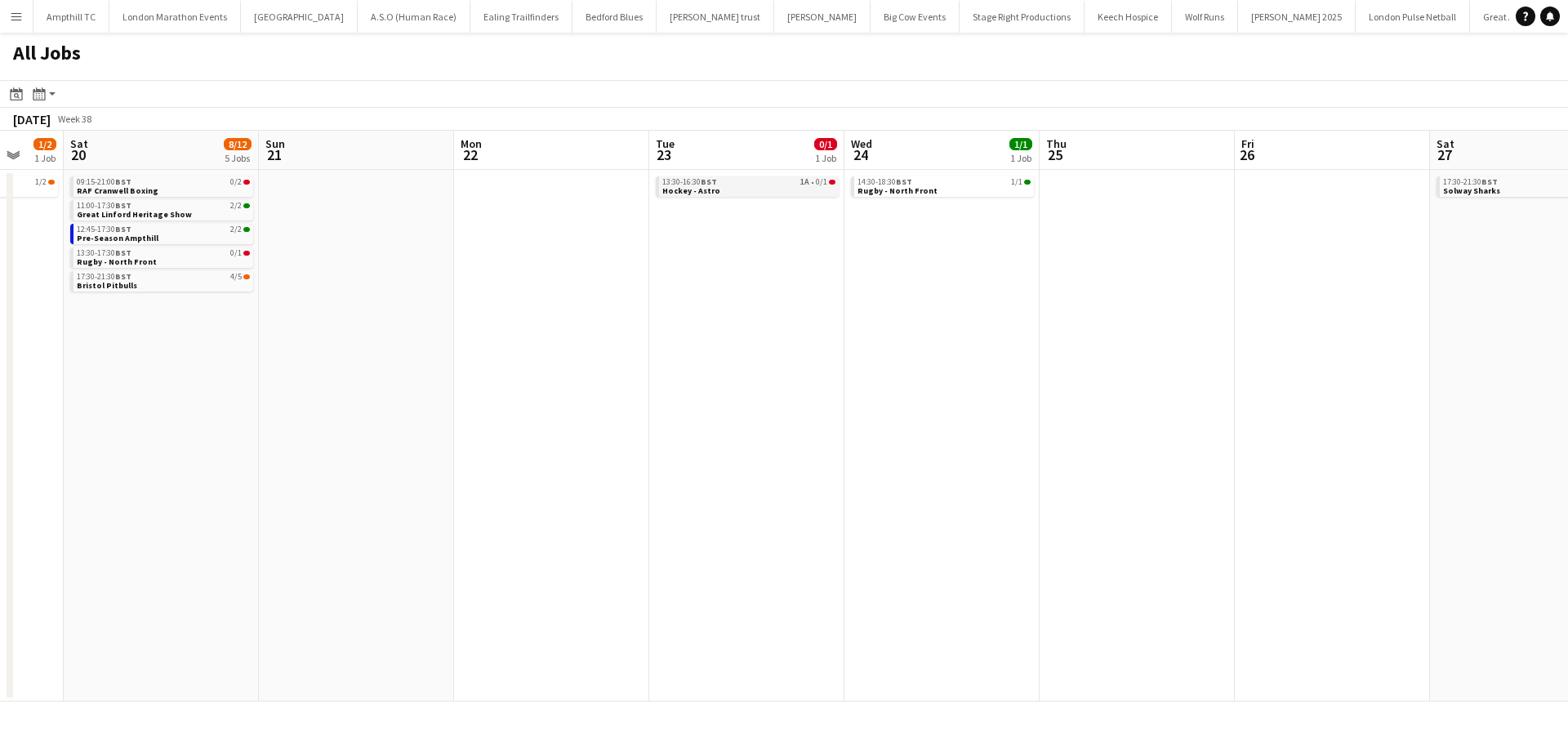
click at [761, 190] on link "13:30-16:30 BST 1A • 0/1 Hockey - Astro" at bounding box center [748, 185] width 173 height 19
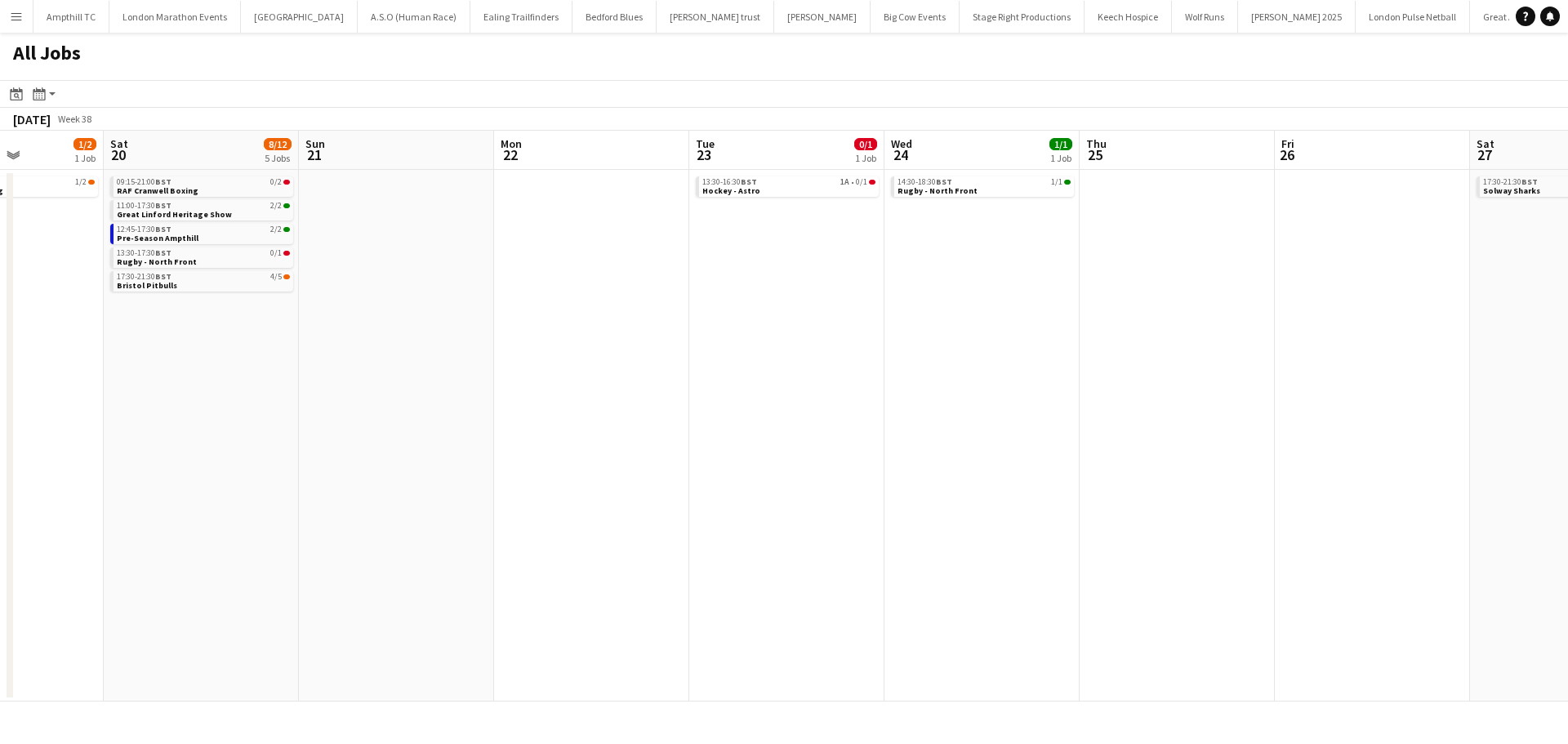
drag, startPoint x: 899, startPoint y: 259, endPoint x: 481, endPoint y: 310, distance: 421.1
click at [490, 309] on app-calendar-viewport "Tue 16 Wed 17 Thu 18 0/1 1 Job Fri 19 1/2 1 Job Sat 20 8/12 5 Jobs Sun 21 Mon 2…" at bounding box center [784, 416] width 1568 height 571
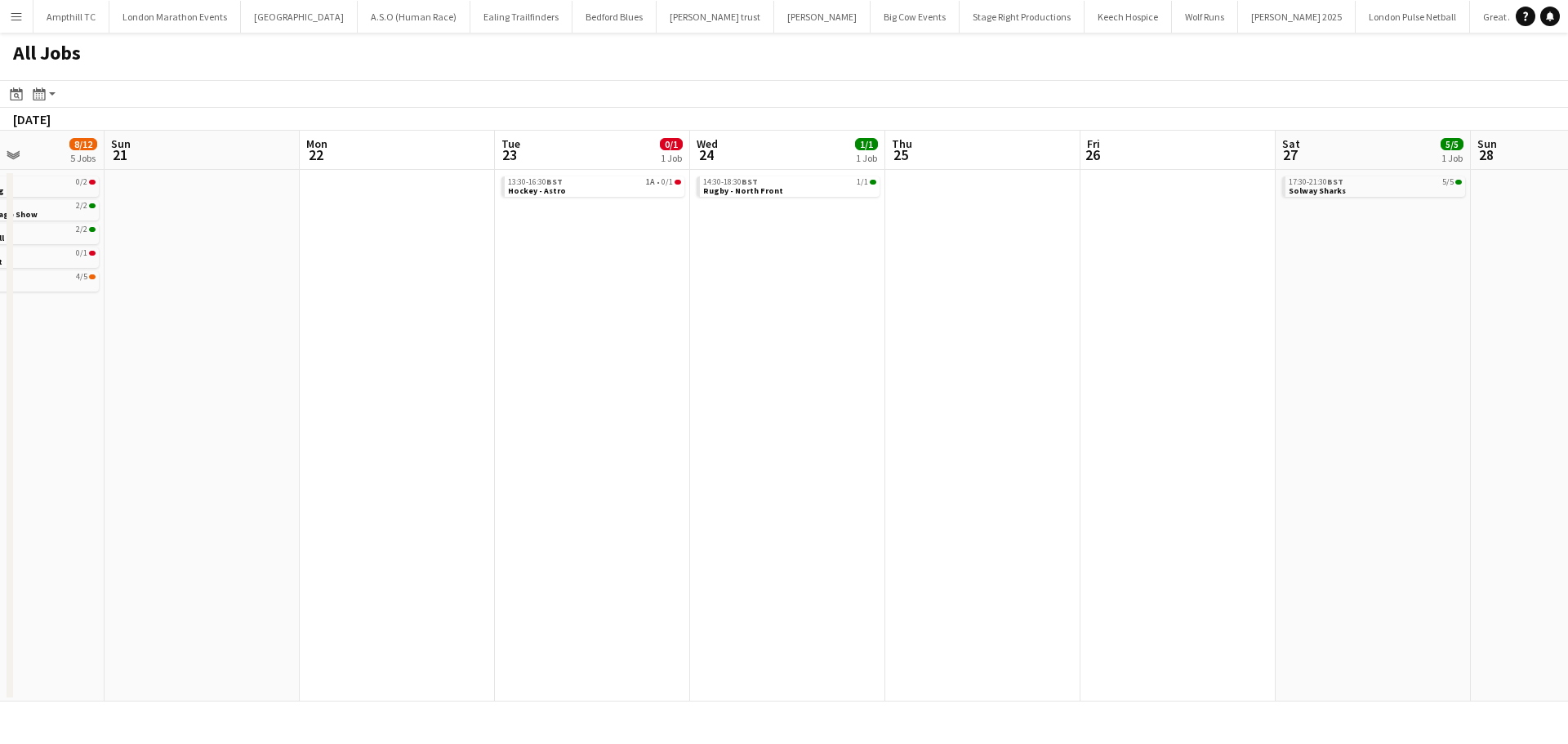
click at [502, 327] on app-all-jobs "All Jobs Date picker AUG 2025 AUG 2025 Monday M Tuesday T Wednesday W Thursday …" at bounding box center [784, 367] width 1568 height 669
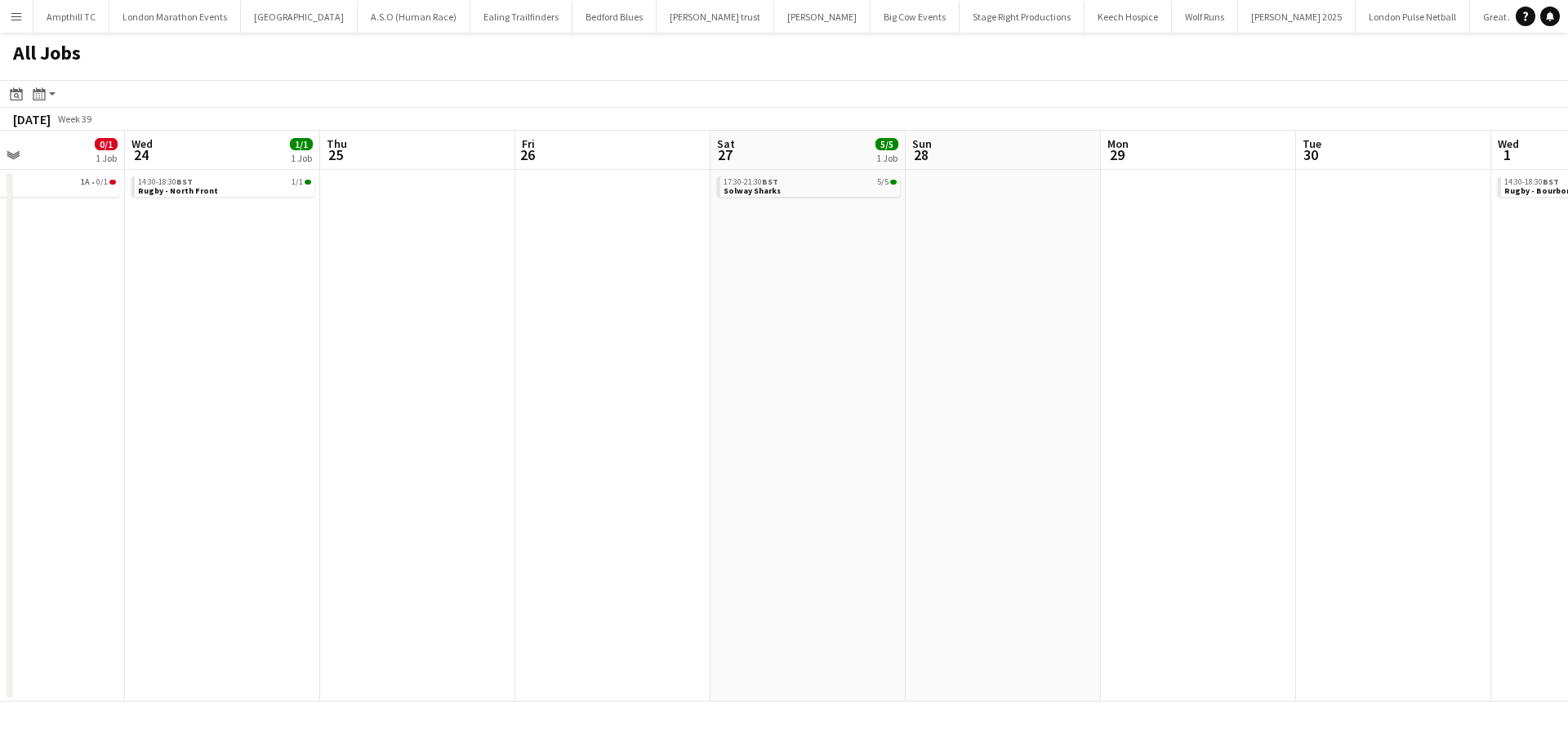
drag, startPoint x: 869, startPoint y: 334, endPoint x: 592, endPoint y: 326, distance: 277.1
click at [564, 334] on app-calendar-viewport "Sat 20 8/12 5 Jobs Sun 21 Mon 22 Tue 23 0/1 1 Job Wed 24 1/1 1 Job Thu 25 Fri 2…" at bounding box center [784, 416] width 1568 height 571
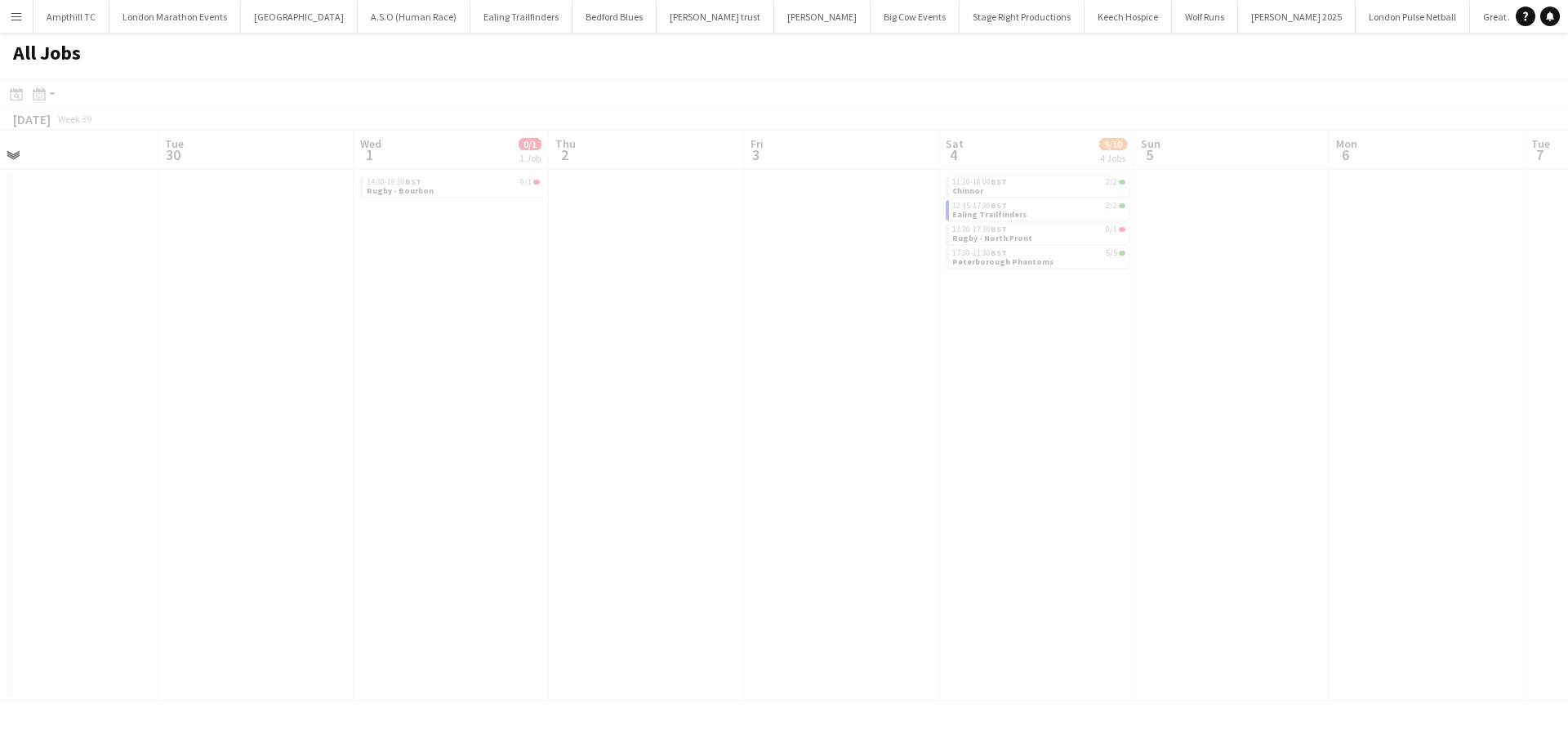
drag, startPoint x: 950, startPoint y: 321, endPoint x: 568, endPoint y: 303, distance: 382.4
click at [346, 323] on app-all-jobs "All Jobs Date picker AUG 2025 AUG 2025 Monday M Tuesday T Wednesday W Thursday …" at bounding box center [784, 367] width 1568 height 669
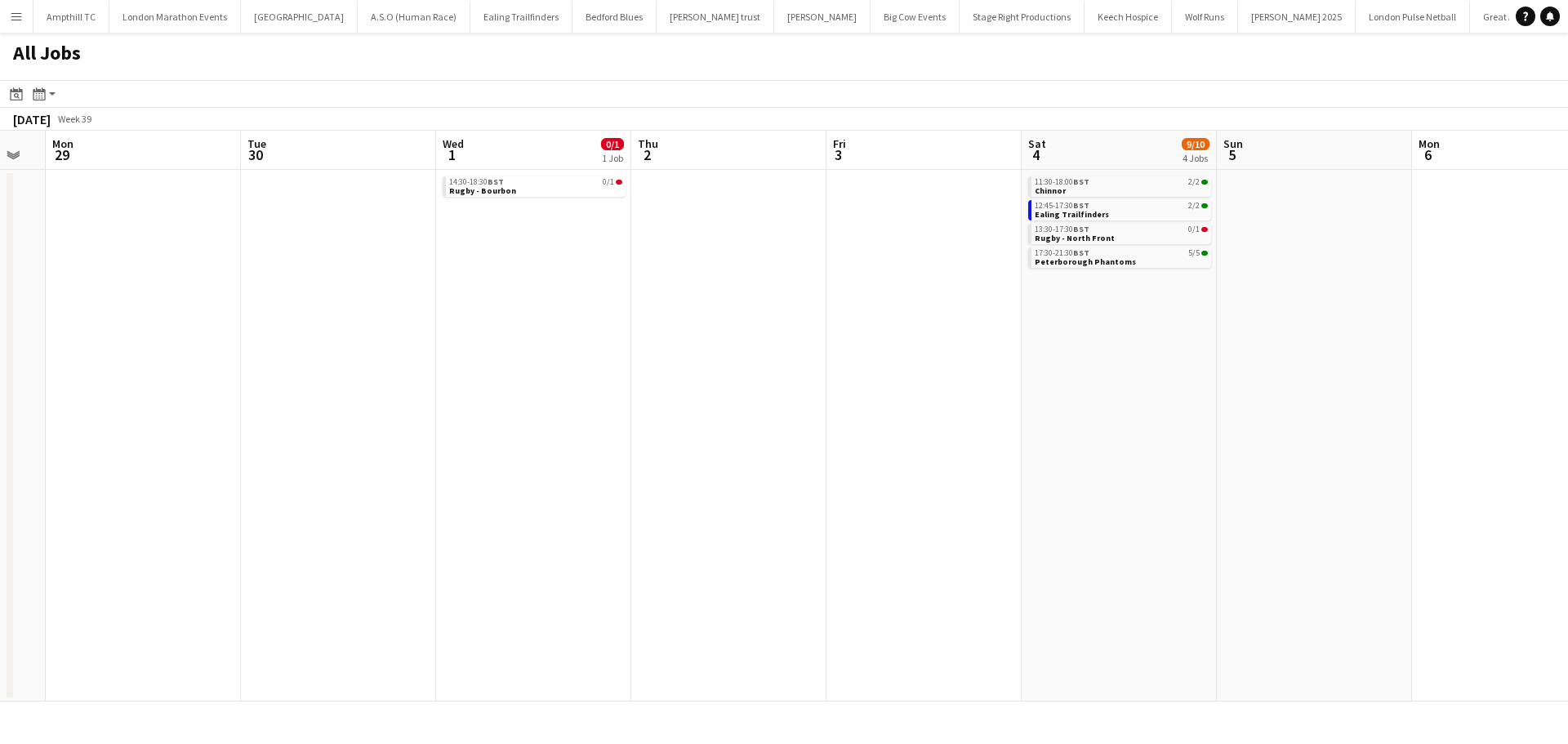
drag, startPoint x: 904, startPoint y: 291, endPoint x: 537, endPoint y: 305, distance: 367.3
click at [540, 305] on app-calendar-viewport "Thu 25 Fri 26 Sat 27 5/5 1 Job Sun 28 Mon 29 Tue 30 Wed 1 0/1 1 Job Thu 2 Fri 3…" at bounding box center [784, 416] width 1568 height 571
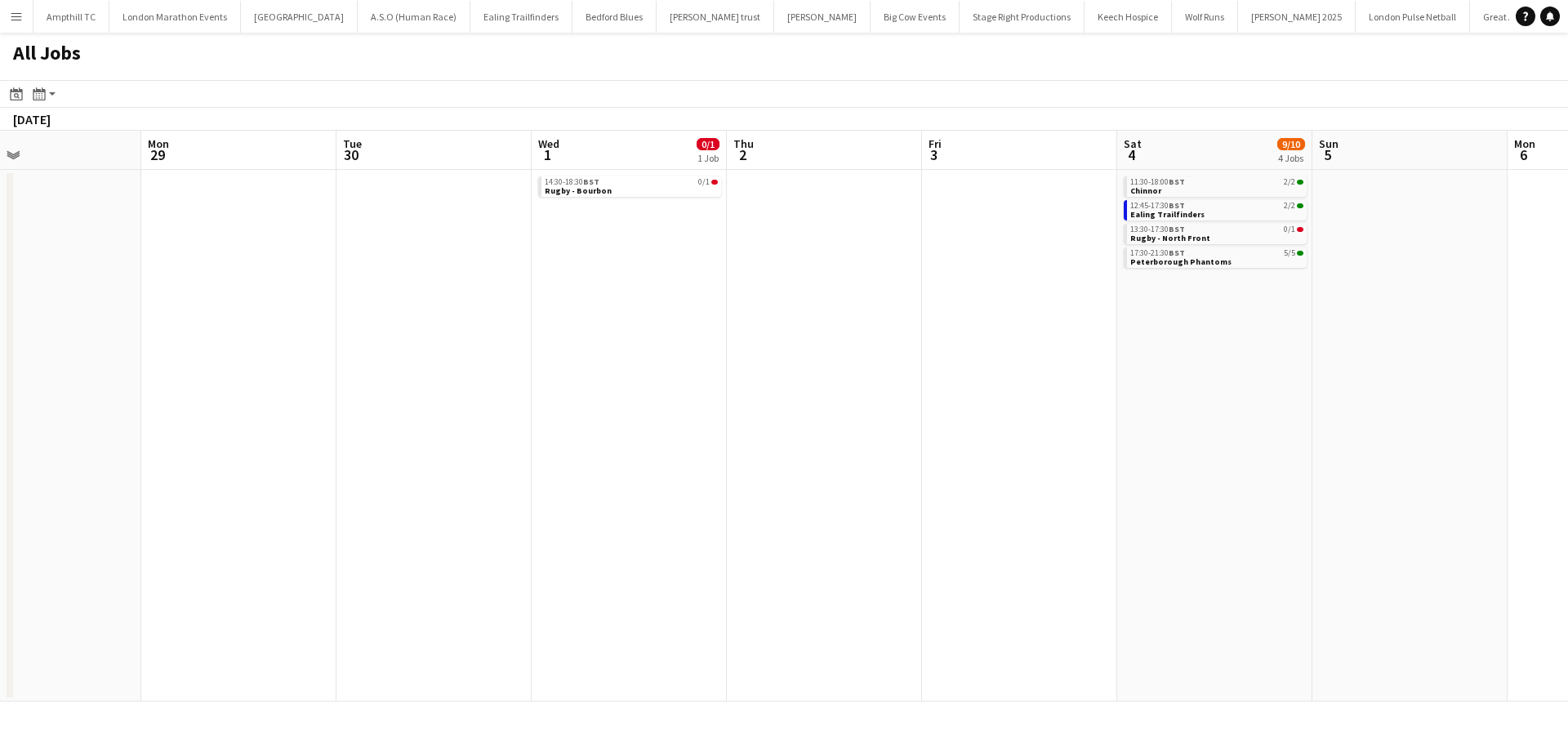
drag, startPoint x: 1001, startPoint y: 291, endPoint x: 684, endPoint y: 303, distance: 317.2
click at [684, 303] on app-calendar-viewport "Thu 25 Fri 26 Sat 27 5/5 1 Job Sun 28 Mon 29 Tue 30 Wed 1 0/1 1 Job Thu 2 Fri 3…" at bounding box center [784, 416] width 1568 height 571
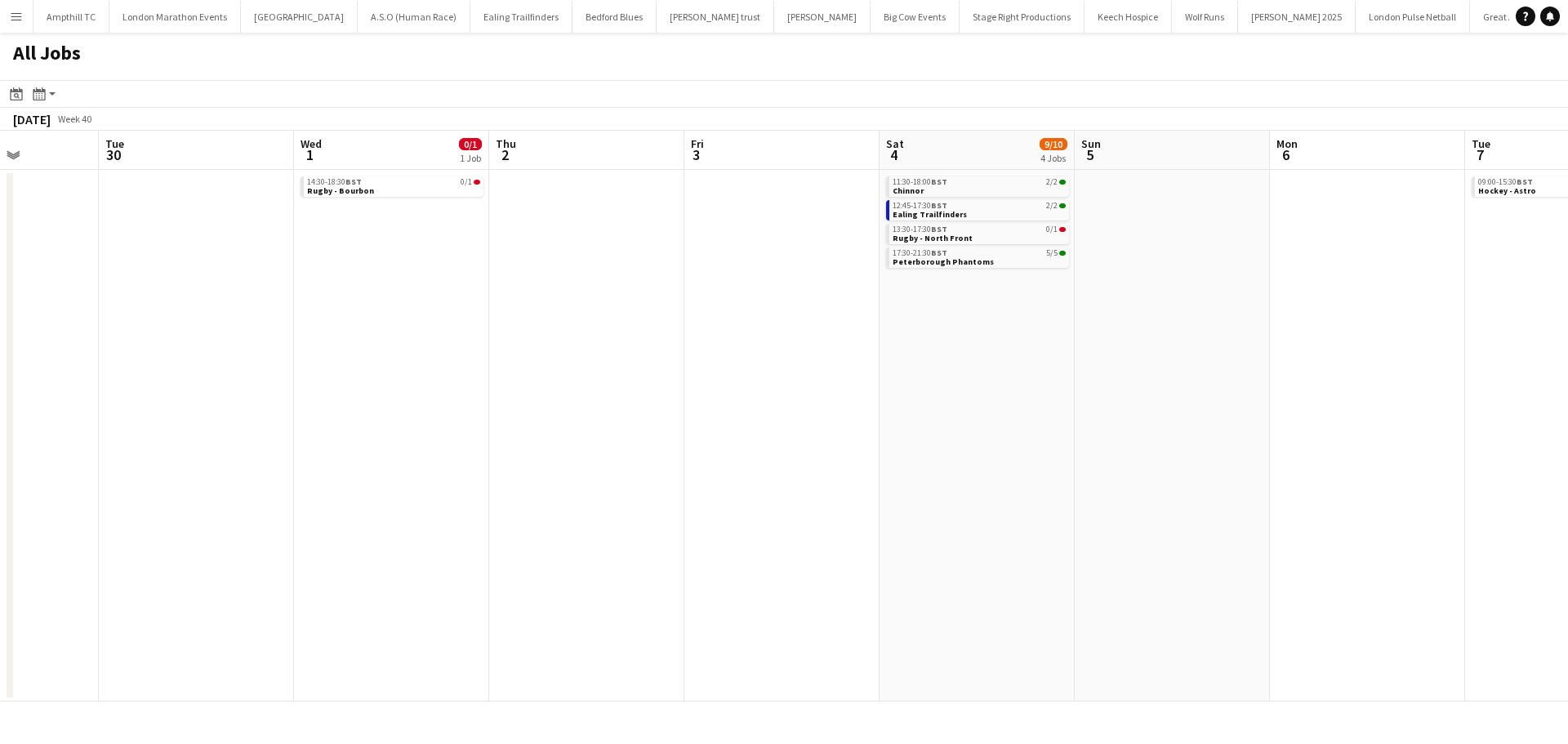
click at [923, 303] on app-all-jobs "All Jobs Date picker AUG 2025 AUG 2025 Monday M Tuesday T Wednesday W Thursday …" at bounding box center [784, 367] width 1568 height 669
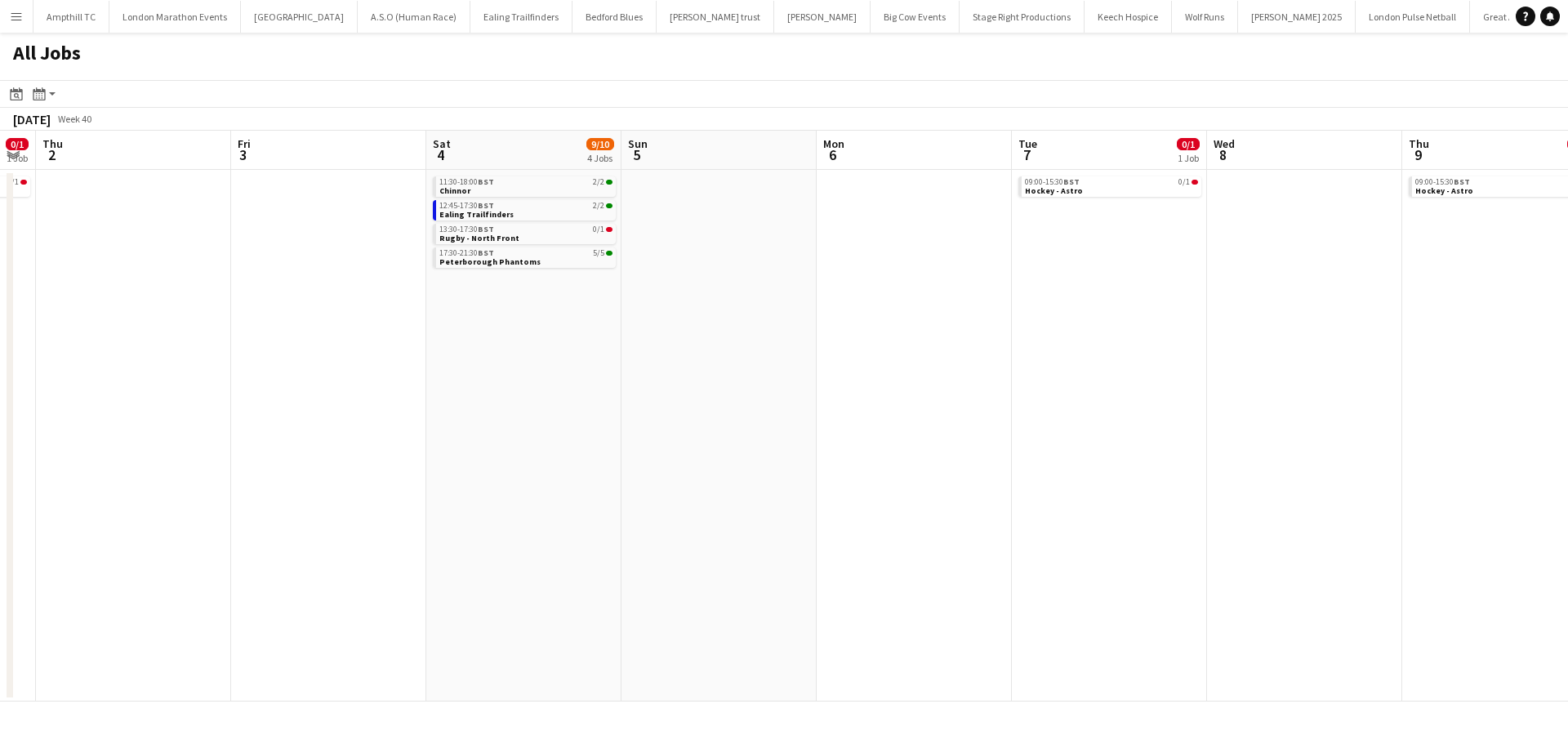
drag, startPoint x: 1172, startPoint y: 297, endPoint x: 693, endPoint y: 325, distance: 479.8
click at [695, 326] on app-calendar-viewport "Mon 29 Tue 30 Wed 1 0/1 1 Job Thu 2 Fri 3 Sat 4 9/10 4 Jobs Sun 5 Mon 6 Tue 7 0…" at bounding box center [784, 416] width 1568 height 571
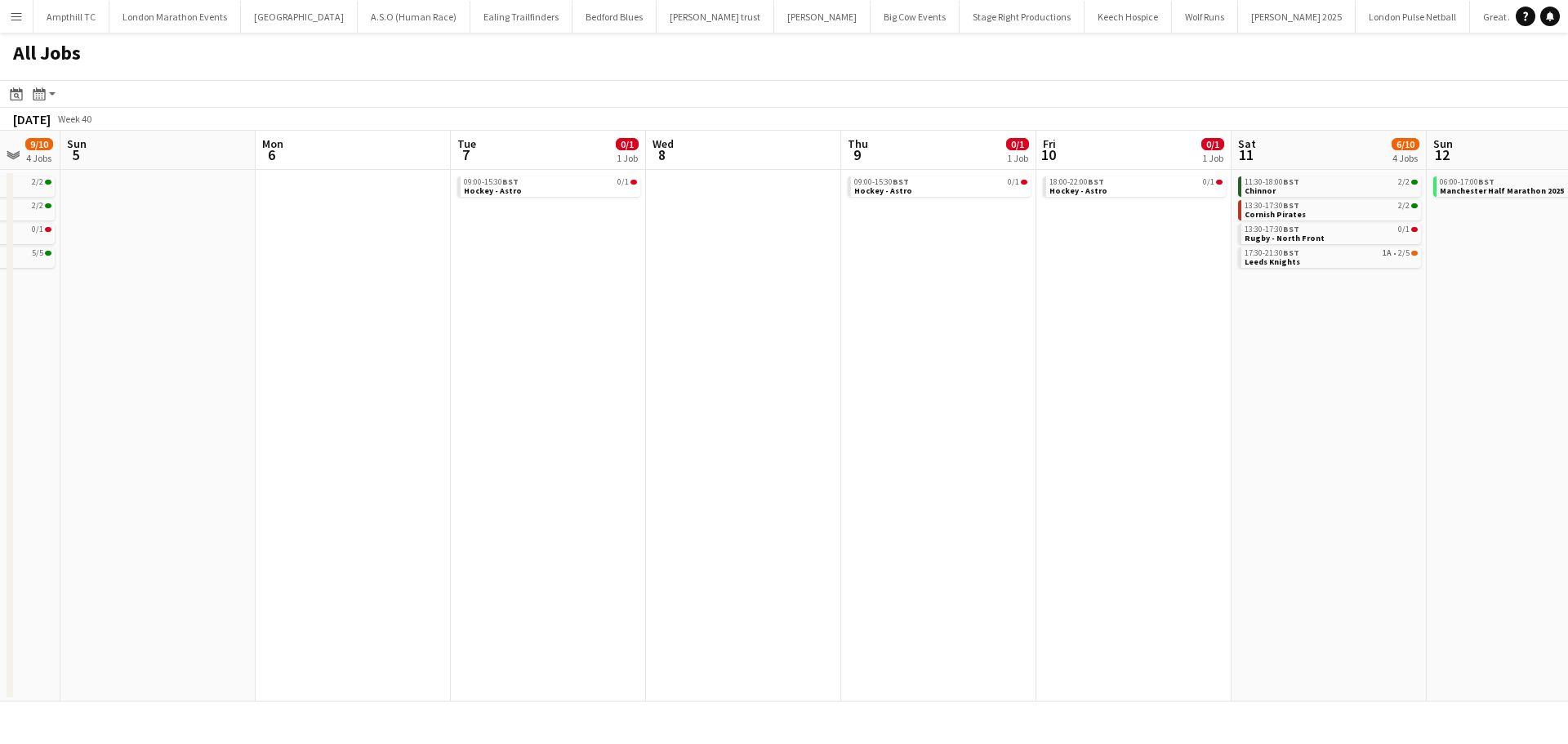
click at [810, 324] on app-all-jobs "All Jobs Date picker AUG 2025 AUG 2025 Monday M Tuesday T Wednesday W Thursday …" at bounding box center [784, 367] width 1568 height 669
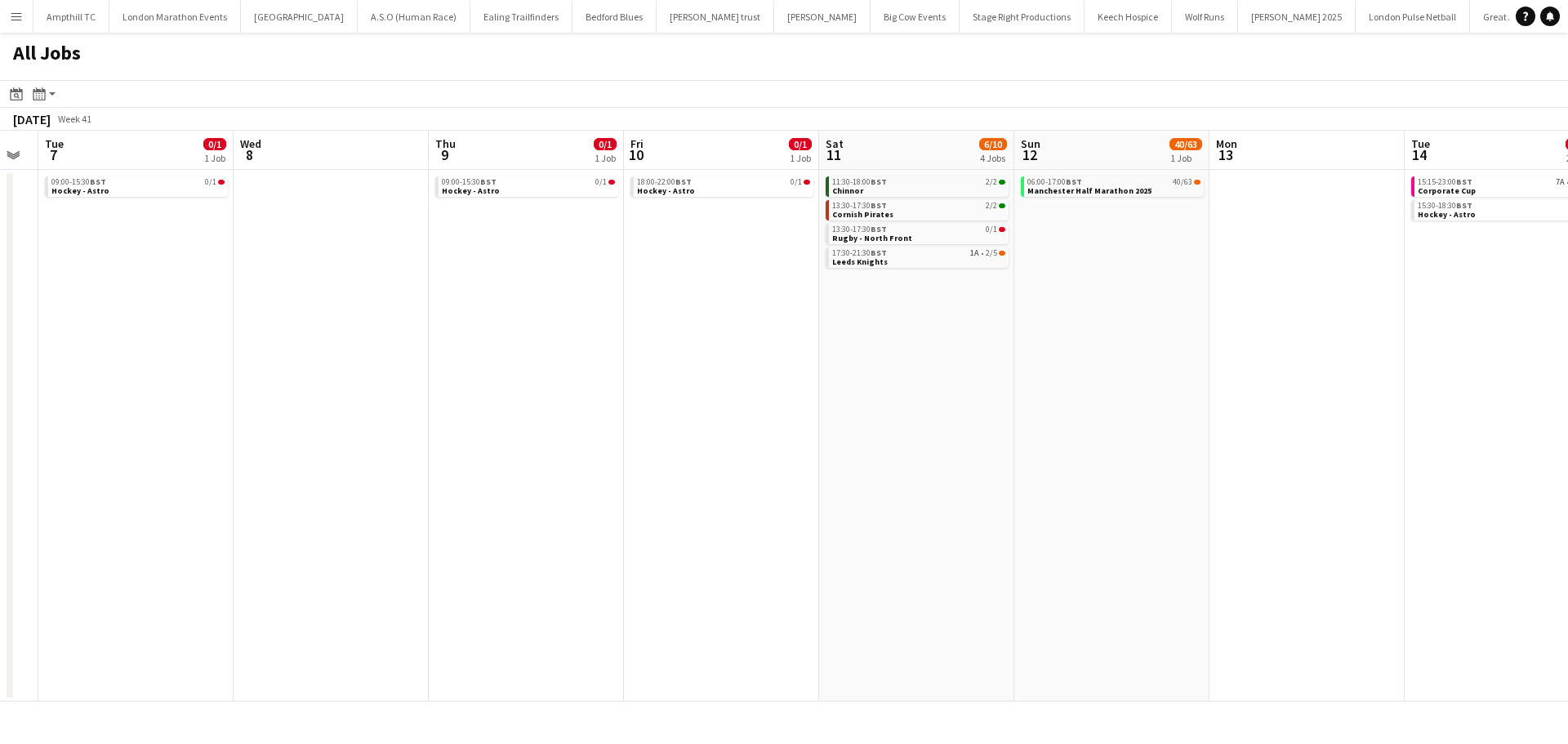
scroll to position [0, 695]
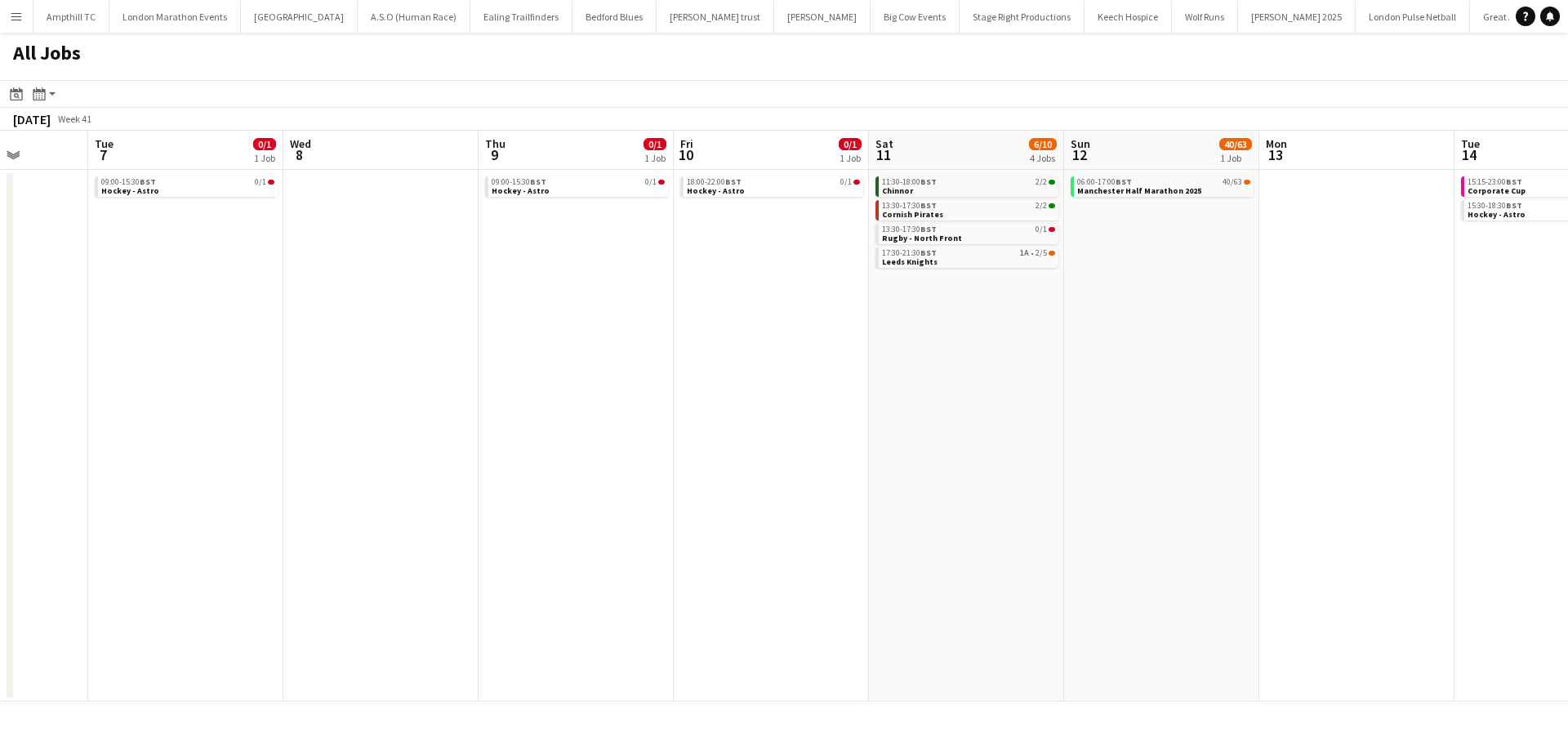
drag, startPoint x: 1198, startPoint y: 286, endPoint x: 796, endPoint y: 288, distance: 402.0
click at [799, 288] on app-calendar-viewport "Fri 3 Sat 4 9/10 4 Jobs Sun 5 Mon 6 Tue 7 0/1 1 Job Wed 8 Thu 9 0/1 1 Job Fri 1…" at bounding box center [784, 416] width 1568 height 571
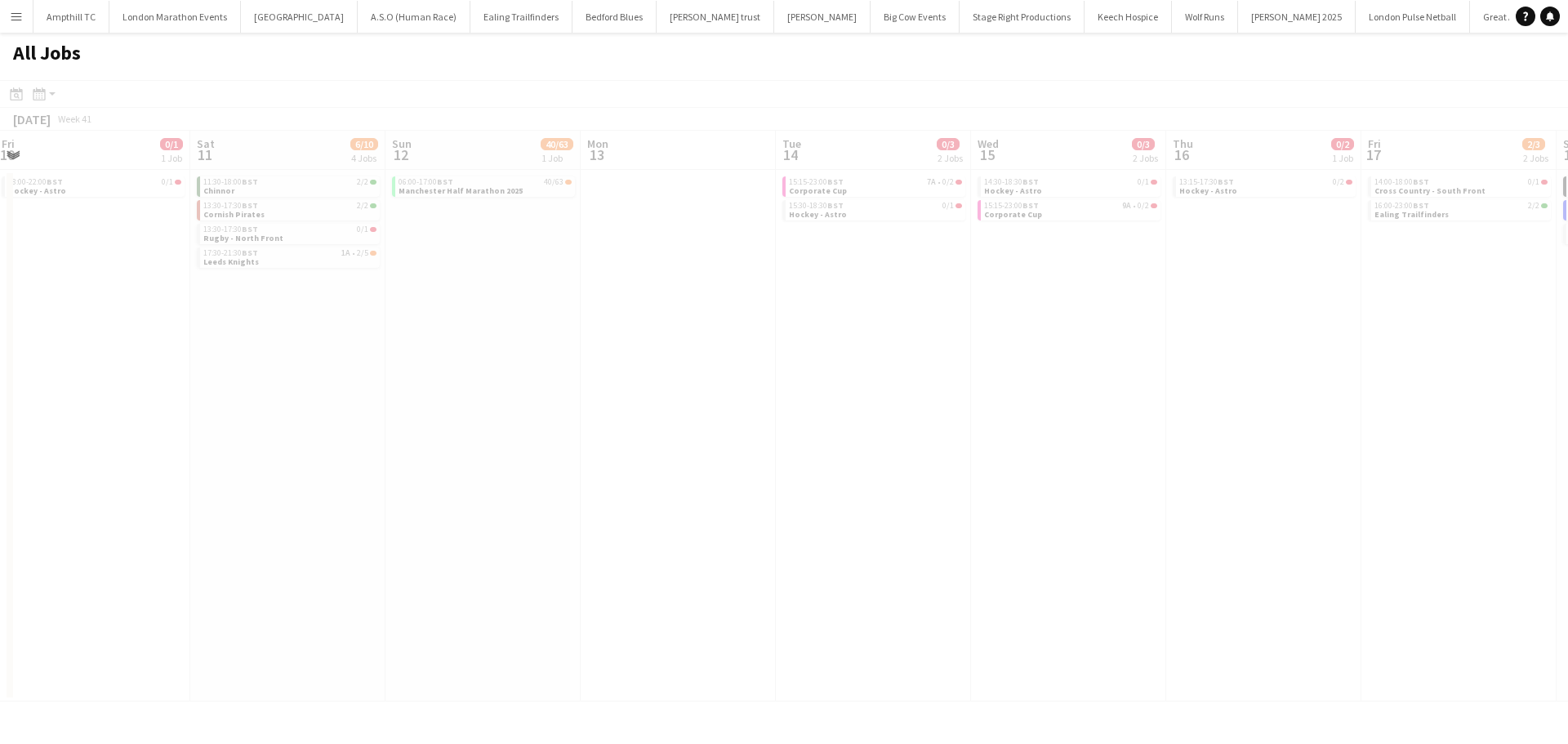
drag, startPoint x: 1243, startPoint y: 400, endPoint x: 553, endPoint y: 400, distance: 690.0
click at [553, 400] on app-calendar-viewport "Tue 7 0/1 1 Job Wed 8 Thu 9 0/1 1 Job Fri 10 0/1 1 Job Sat 11 6/10 4 Jobs Sun 1…" at bounding box center [784, 416] width 1568 height 571
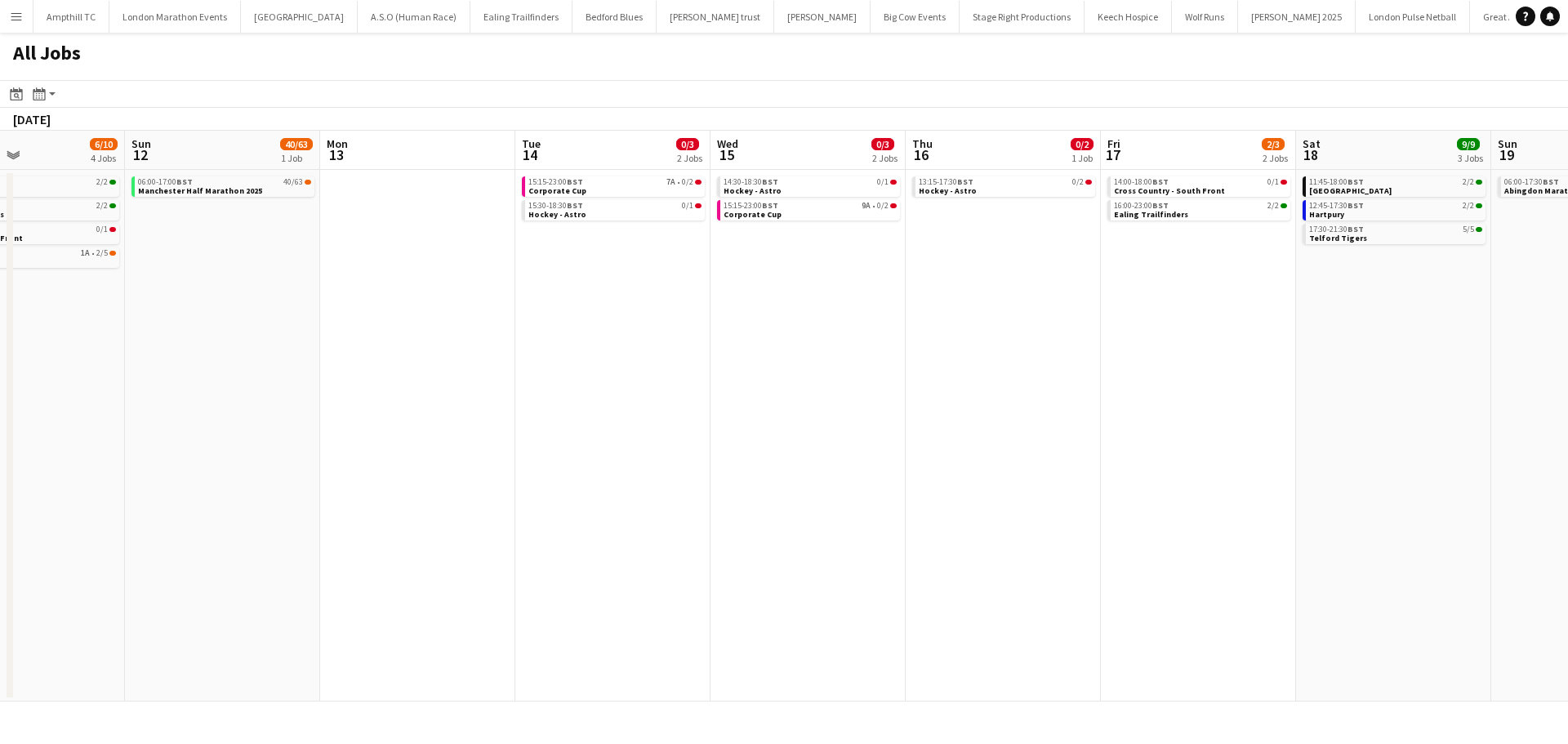
click at [714, 398] on app-all-jobs "All Jobs Date picker AUG 2025 AUG 2025 Monday M Tuesday T Wednesday W Thursday …" at bounding box center [784, 367] width 1568 height 669
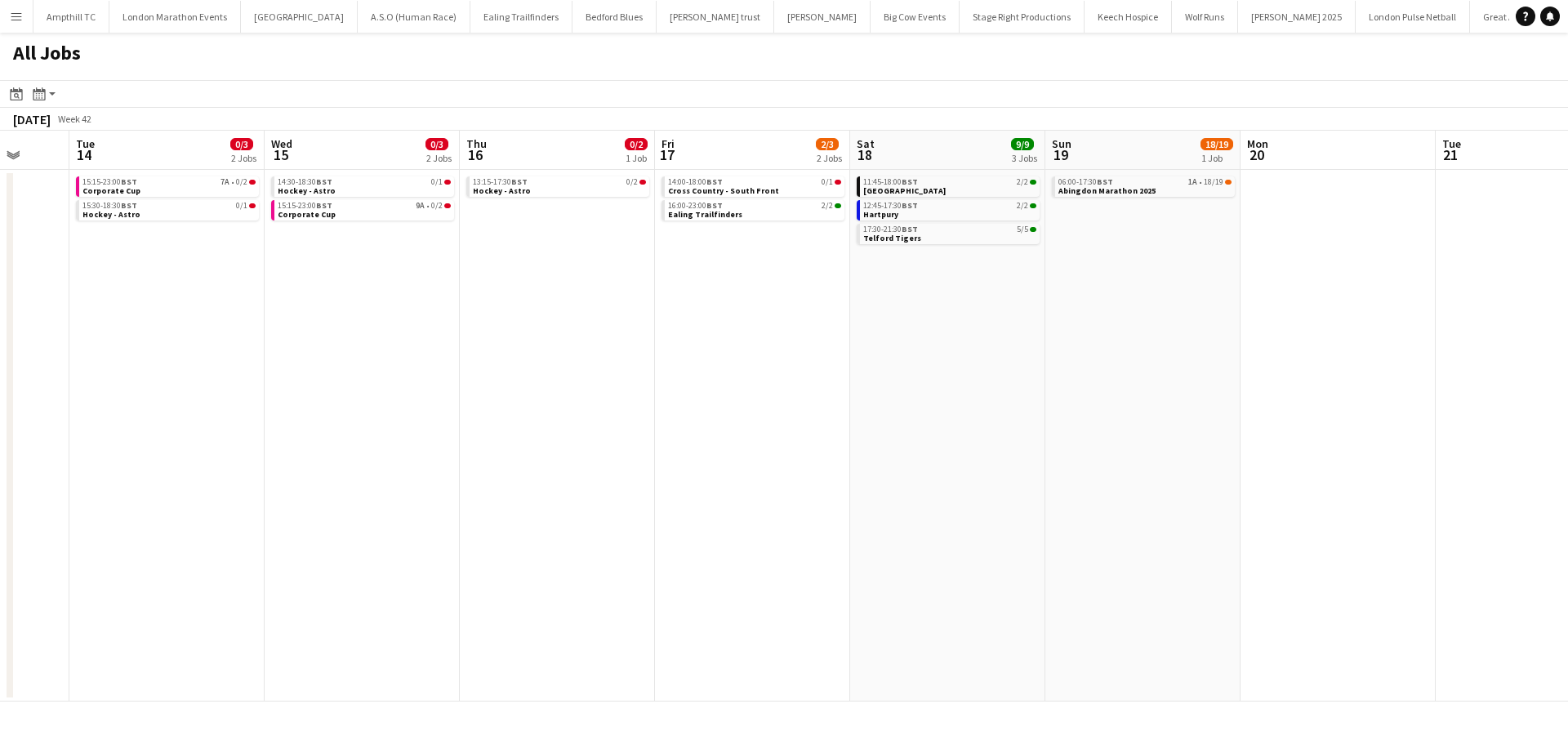
drag, startPoint x: 1025, startPoint y: 397, endPoint x: 637, endPoint y: 397, distance: 388.0
click at [637, 397] on app-calendar-viewport "Sat 11 6/10 4 Jobs Sun 12 40/63 1 Job Mon 13 Tue 14 0/3 2 Jobs Wed 15 0/3 2 Job…" at bounding box center [784, 416] width 1568 height 571
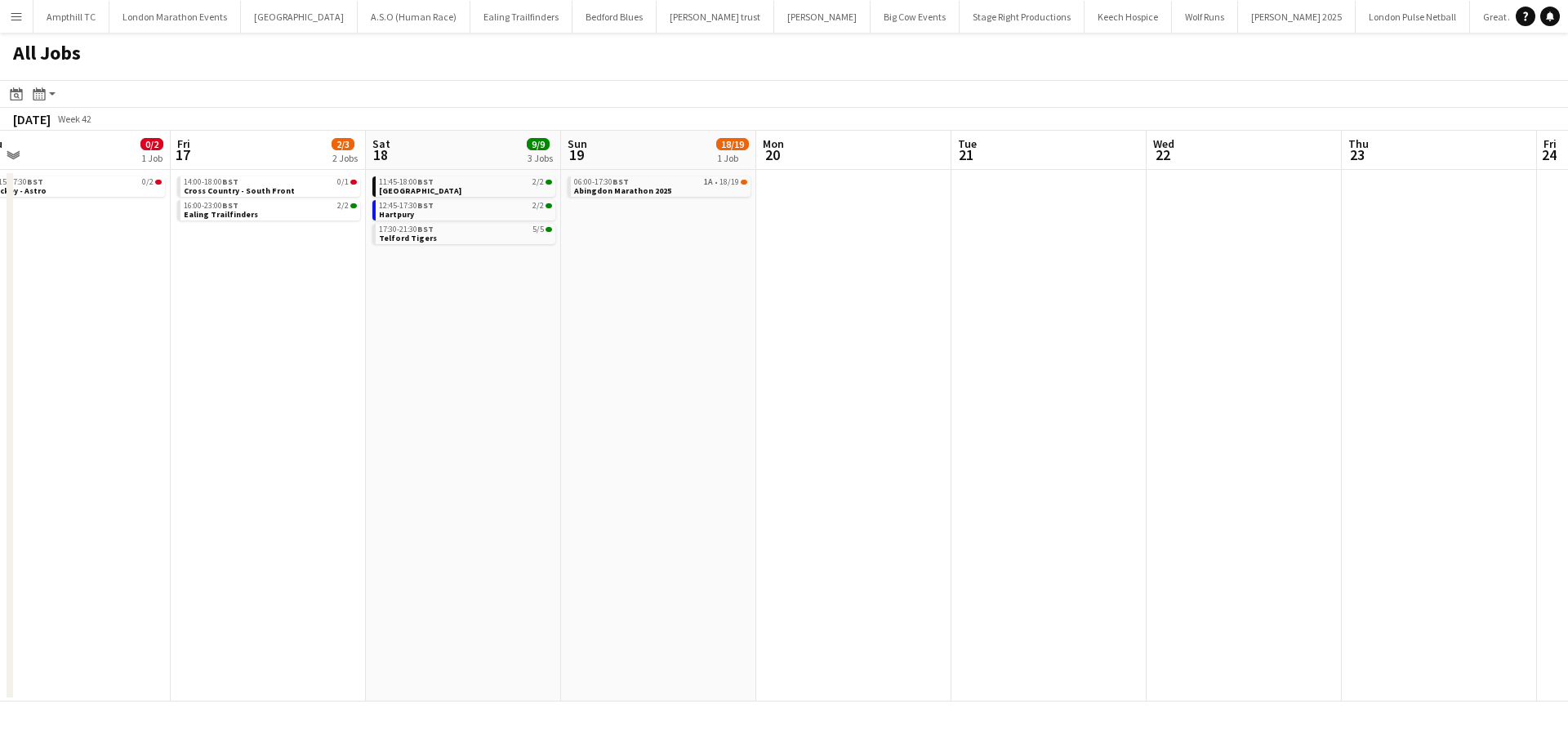
drag, startPoint x: 932, startPoint y: 403, endPoint x: 892, endPoint y: 403, distance: 40.0
click at [892, 403] on app-calendar-viewport "Mon 13 Tue 14 0/3 2 Jobs Wed 15 0/3 2 Jobs Thu 16 0/2 1 Job Fri 17 2/3 2 Jobs S…" at bounding box center [784, 416] width 1568 height 571
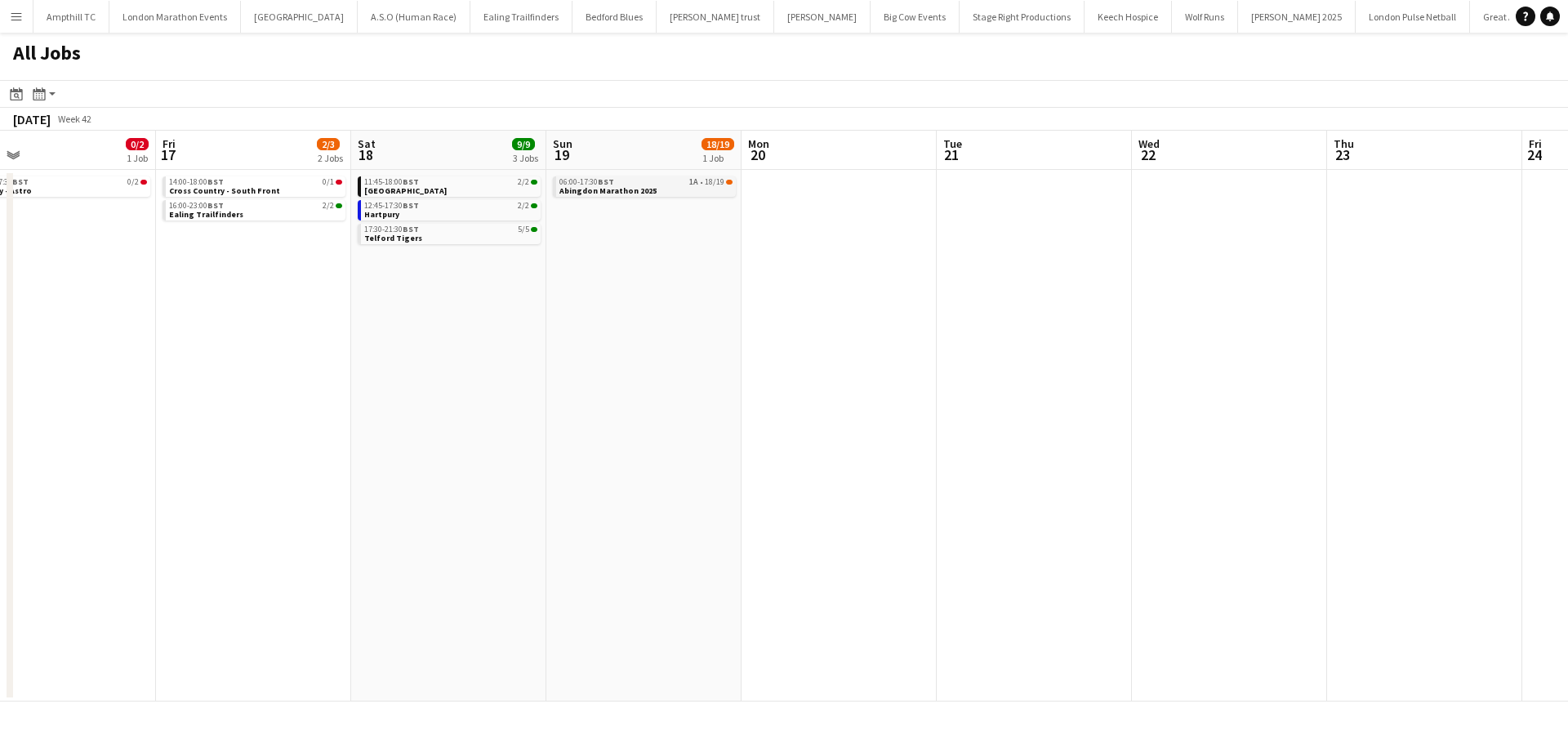
click at [670, 191] on link "06:00-17:30 BST 1A • 18/19 Abingdon Marathon 2025" at bounding box center [646, 185] width 173 height 19
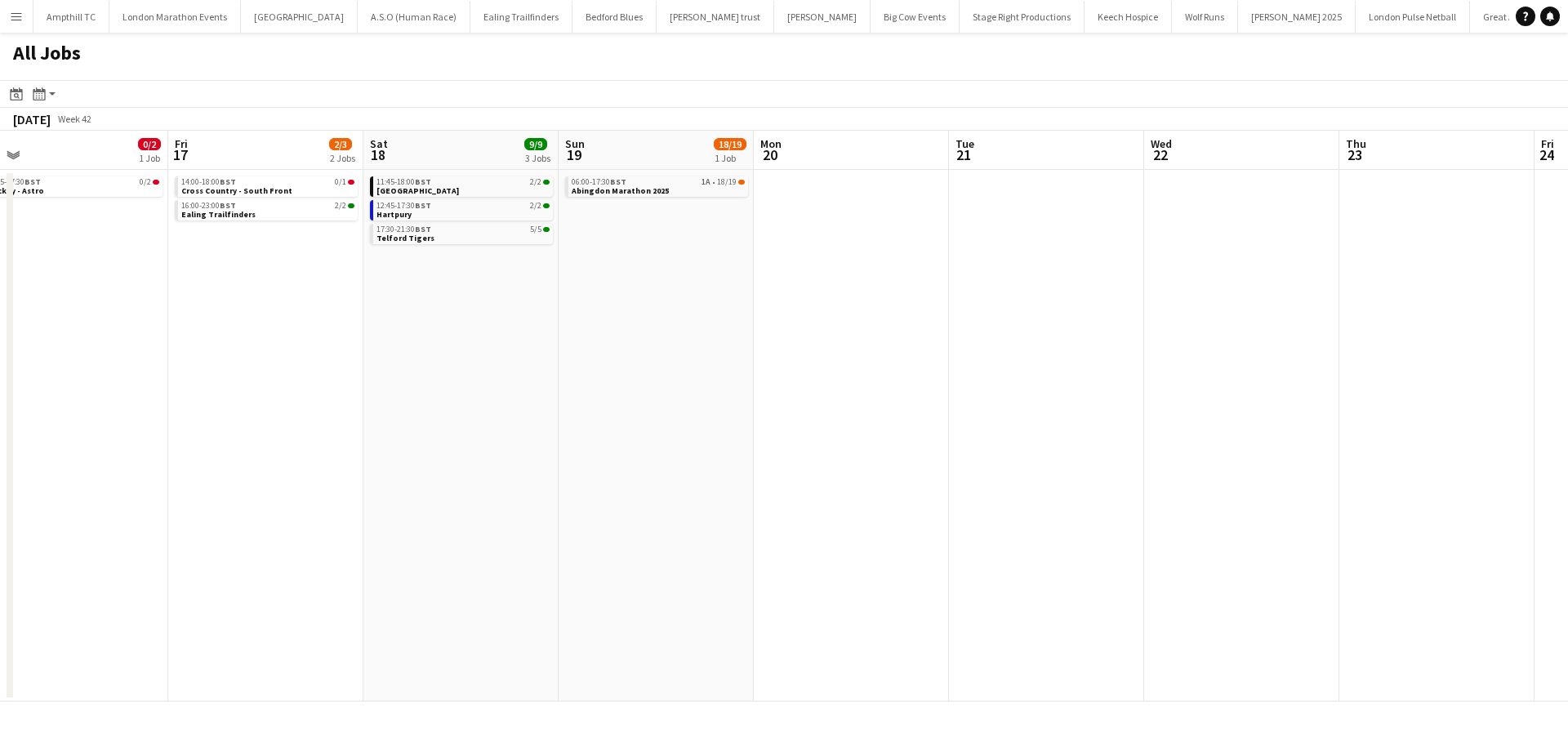
scroll to position [0, 463]
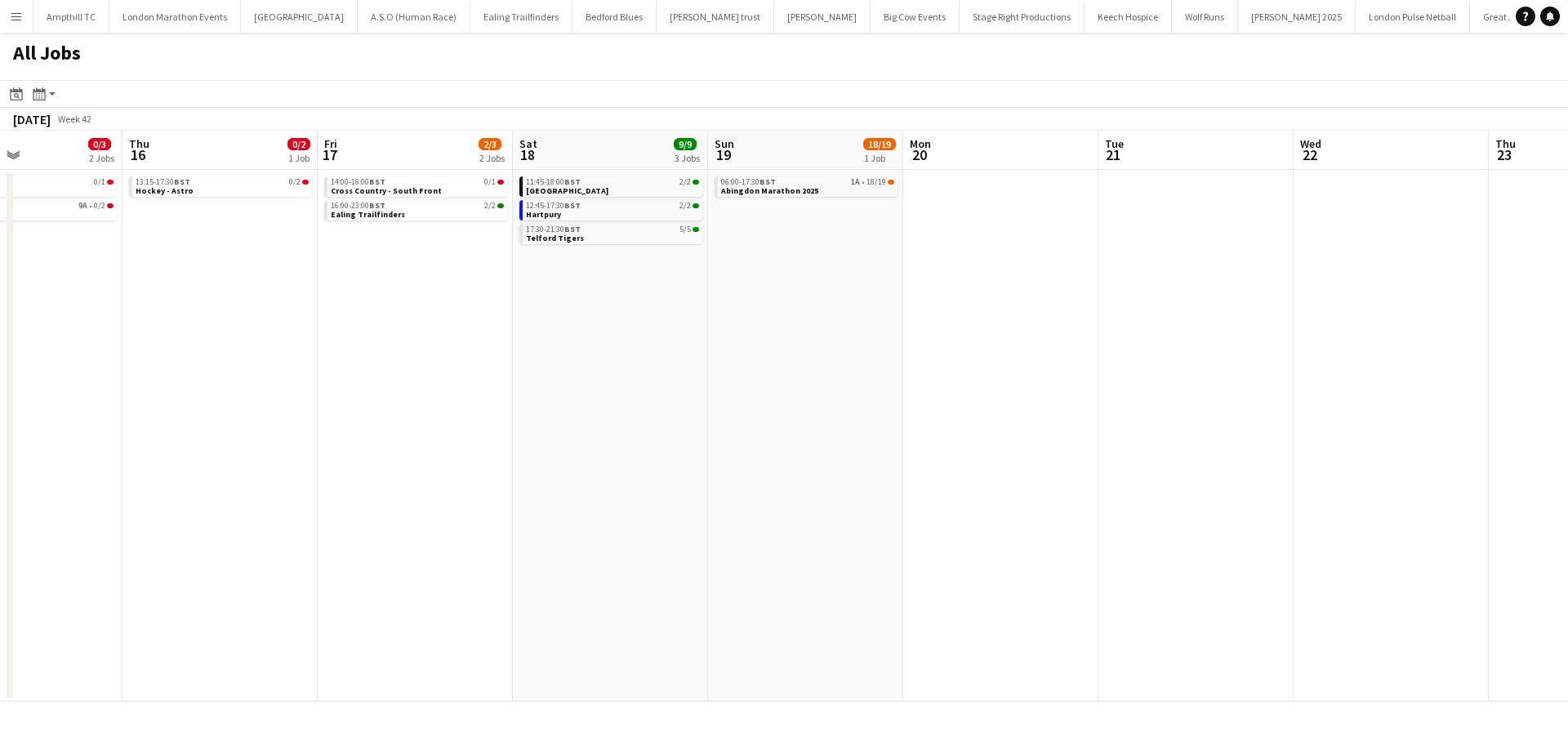
drag, startPoint x: 363, startPoint y: 315, endPoint x: 916, endPoint y: 325, distance: 553.1
click at [916, 325] on app-calendar-viewport "Mon 13 Tue 14 0/3 2 Jobs Wed 15 0/3 2 Jobs Thu 16 0/2 1 Job Fri 17 2/3 2 Jobs S…" at bounding box center [784, 416] width 1568 height 571
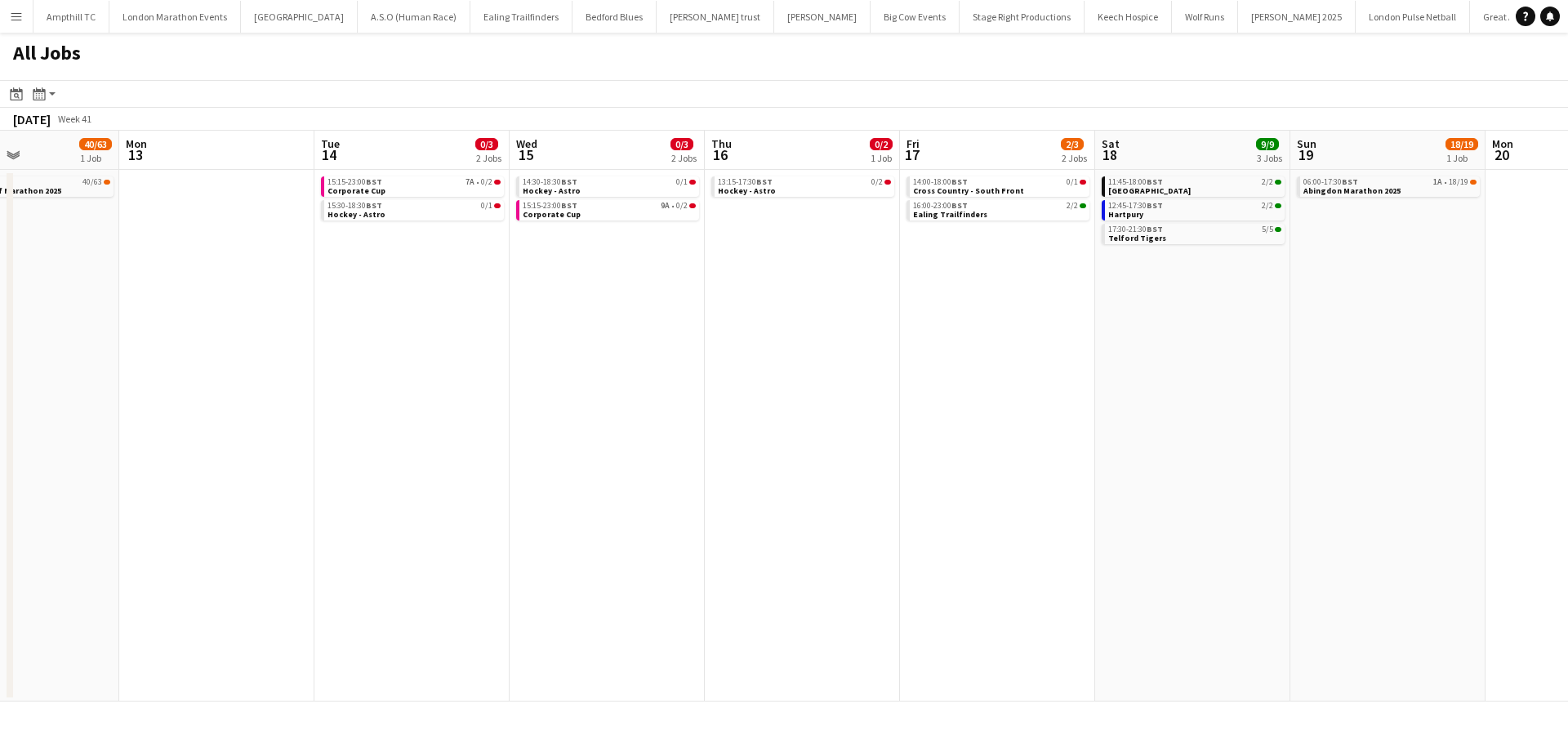
drag, startPoint x: 631, startPoint y: 298, endPoint x: 914, endPoint y: 297, distance: 283.0
click at [935, 290] on app-calendar-viewport "Fri 10 0/1 1 Job Sat 11 6/10 4 Jobs Sun 12 40/63 1 Job Mon 13 Tue 14 0/3 2 Jobs…" at bounding box center [784, 416] width 1568 height 571
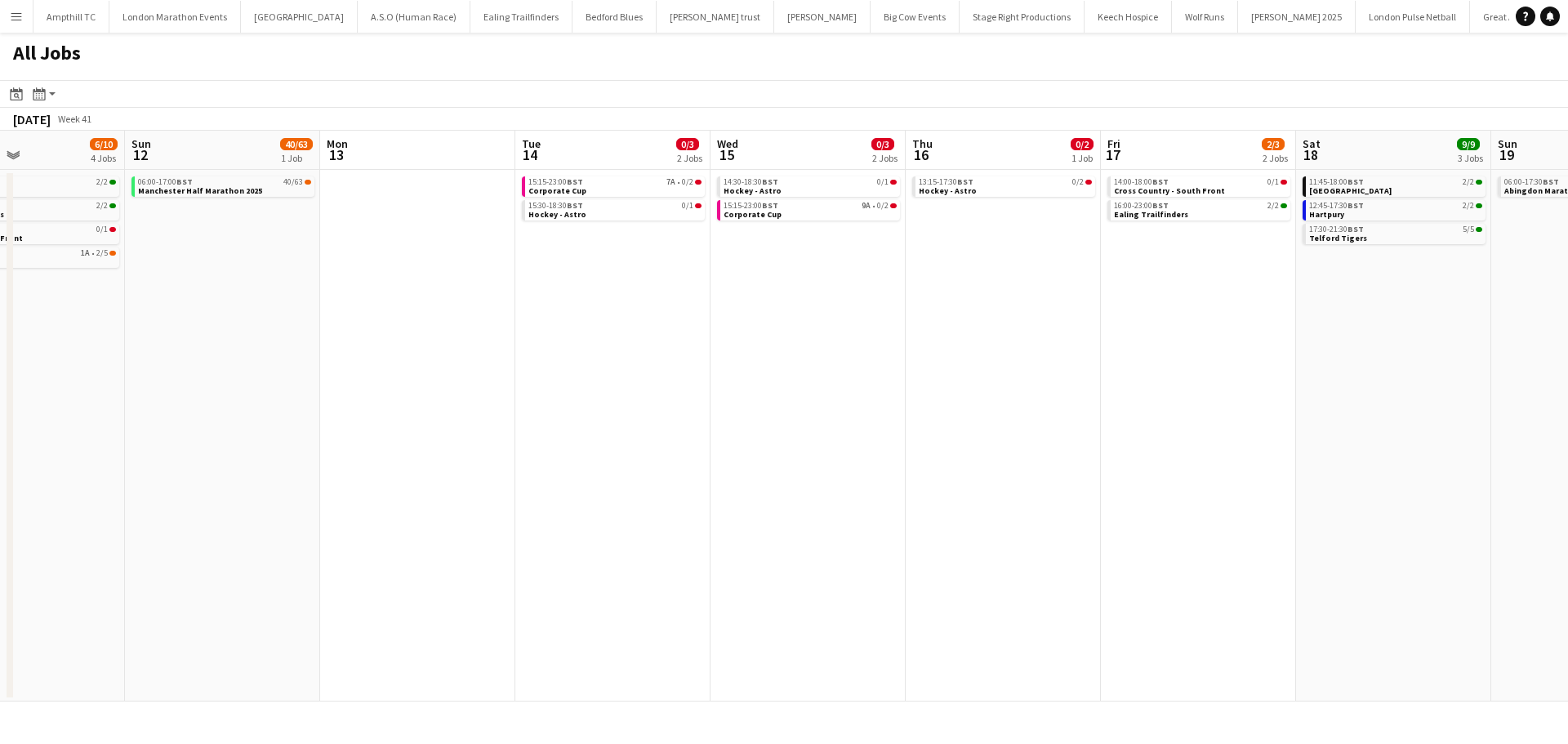
click at [841, 274] on app-calendar-viewport "Thu 9 0/1 1 Job Fri 10 0/1 1 Job Sat 11 6/10 4 Jobs Sun 12 40/63 1 Job Mon 13 T…" at bounding box center [784, 416] width 1568 height 571
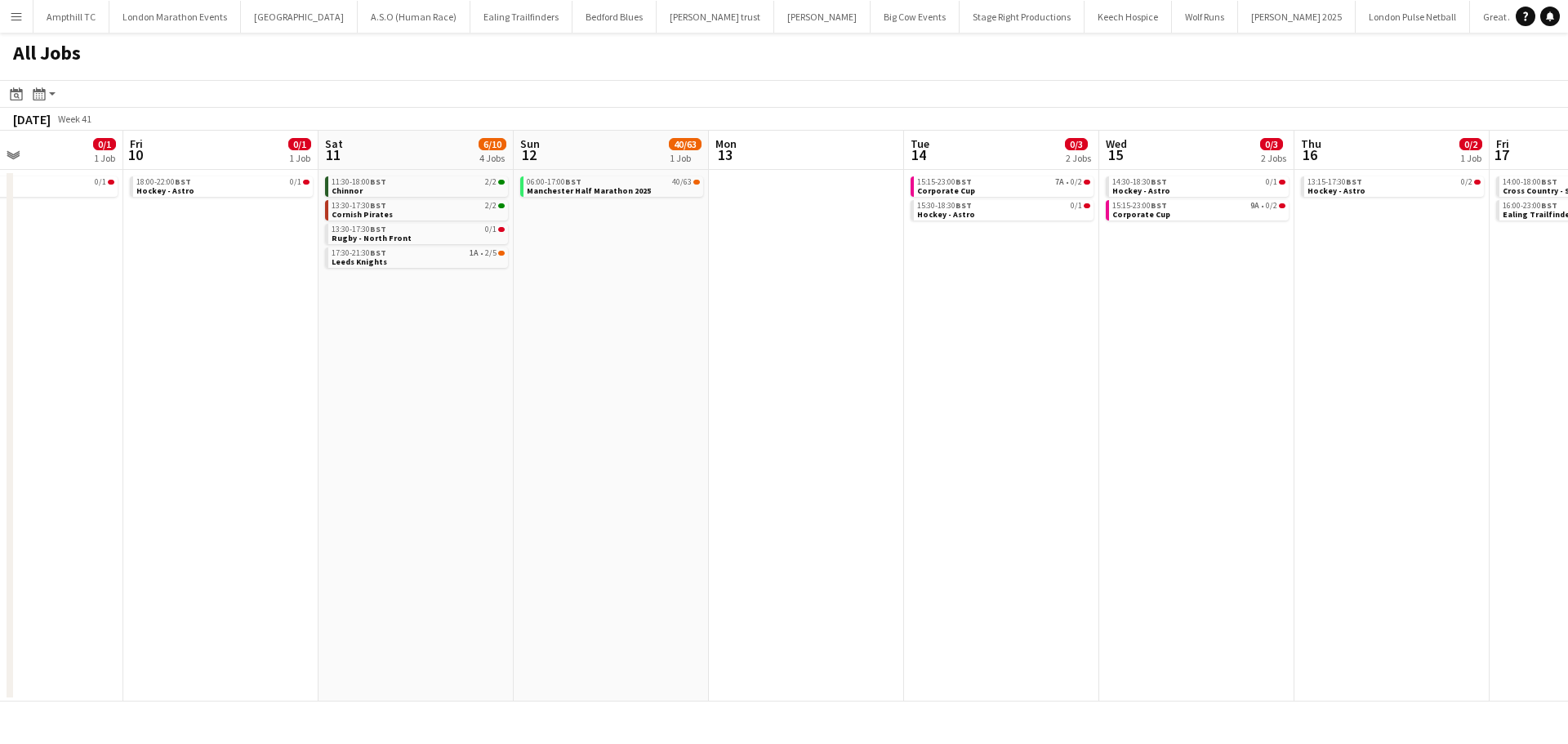
drag, startPoint x: 811, startPoint y: 279, endPoint x: 759, endPoint y: 315, distance: 63.2
click at [964, 280] on app-calendar-viewport "Tue 7 0/1 1 Job Wed 8 Thu 9 0/1 1 Job Fri 10 0/1 1 Job Sat 11 6/10 4 Jobs Sun 1…" at bounding box center [784, 416] width 1568 height 571
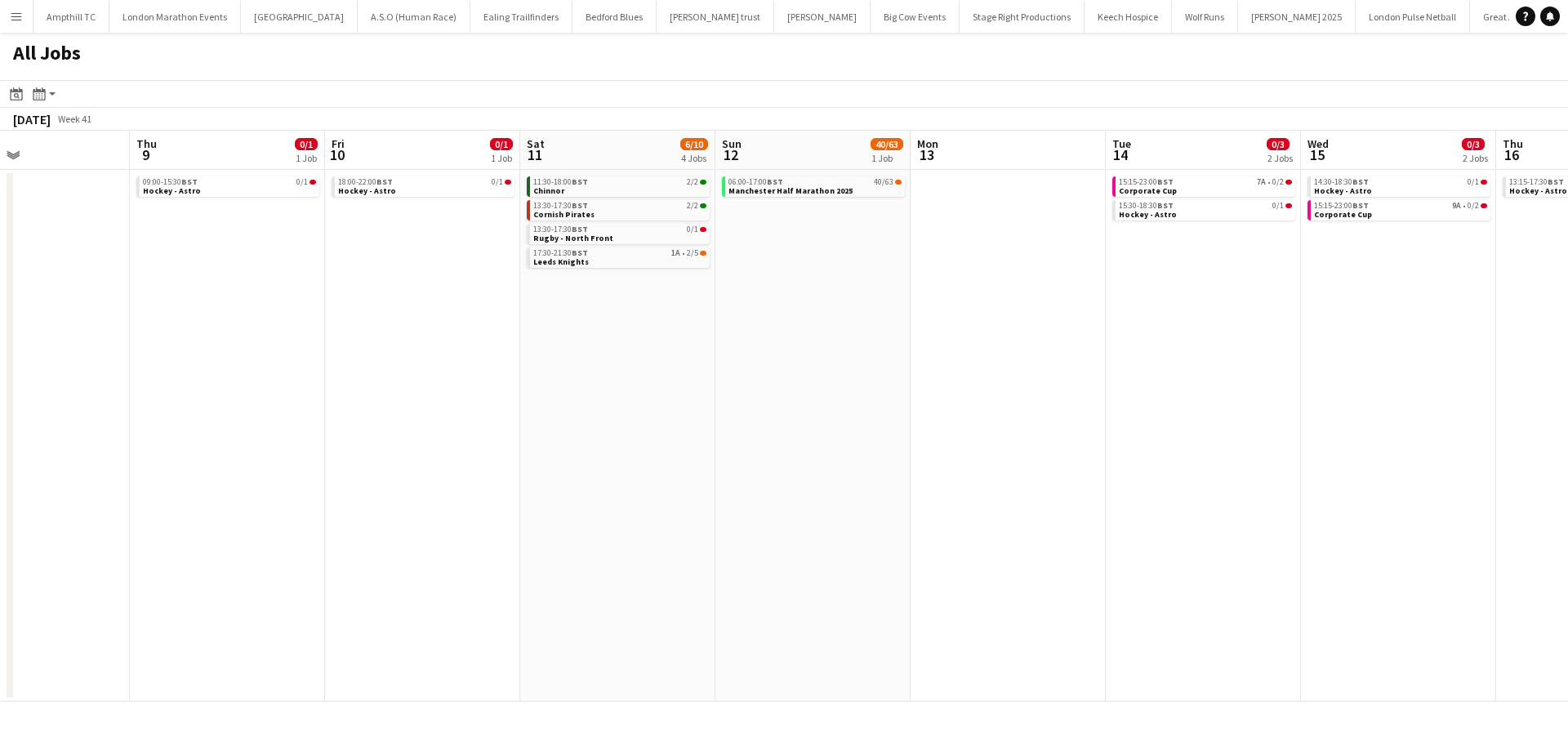
drag, startPoint x: 637, startPoint y: 315, endPoint x: 778, endPoint y: 315, distance: 141.0
click at [777, 315] on app-calendar-viewport "Mon 6 Tue 7 0/1 1 Job Wed 8 Thu 9 0/1 1 Job Fri 10 0/1 1 Job Sat 11 6/10 4 Jobs…" at bounding box center [784, 416] width 1568 height 571
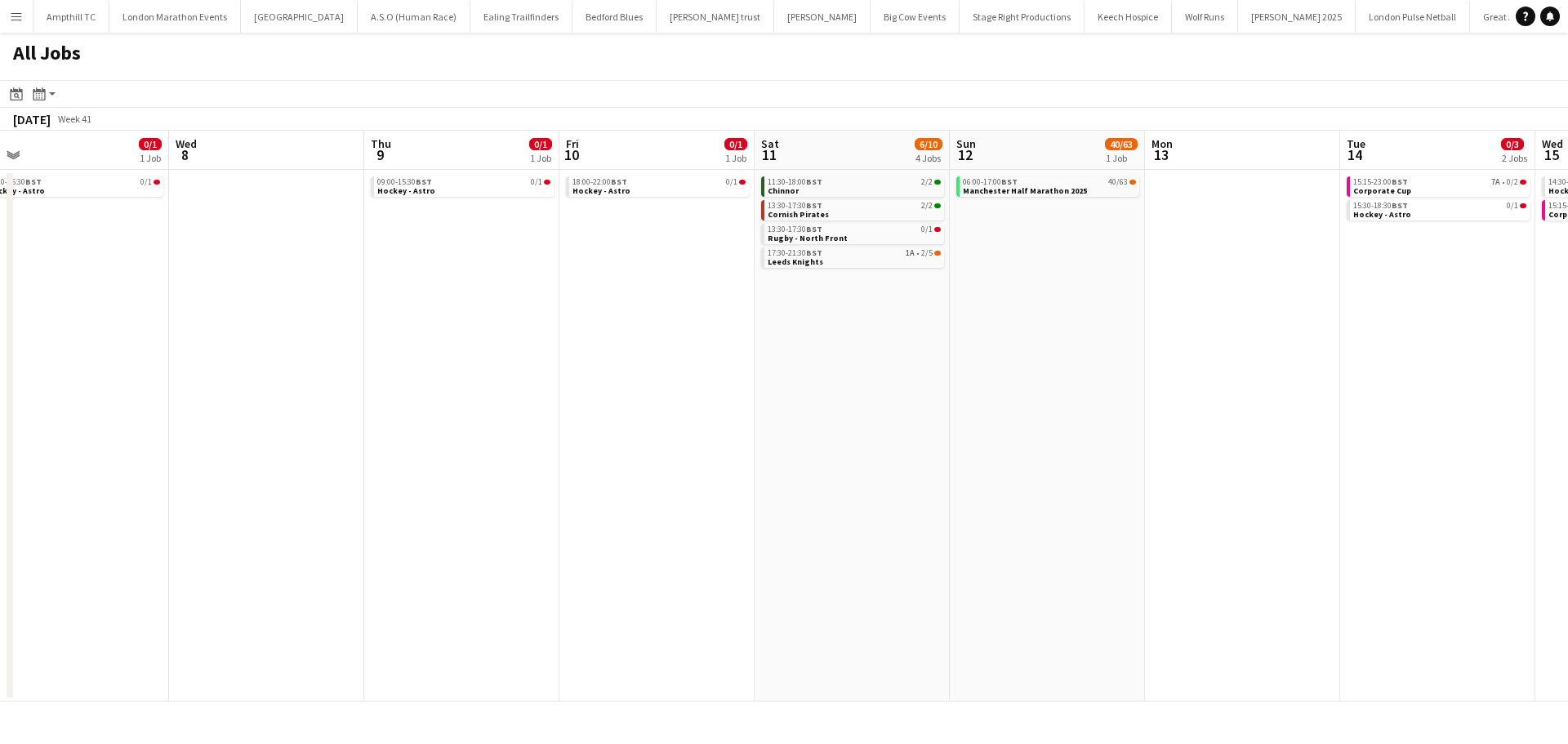
drag, startPoint x: 646, startPoint y: 324, endPoint x: 936, endPoint y: 324, distance: 290.0
click at [936, 324] on app-calendar-viewport "Sun 5 Mon 6 Tue 7 0/1 1 Job Wed 8 Thu 9 0/1 1 Job Fri 10 0/1 1 Job Sat 11 6/10 …" at bounding box center [784, 416] width 1568 height 571
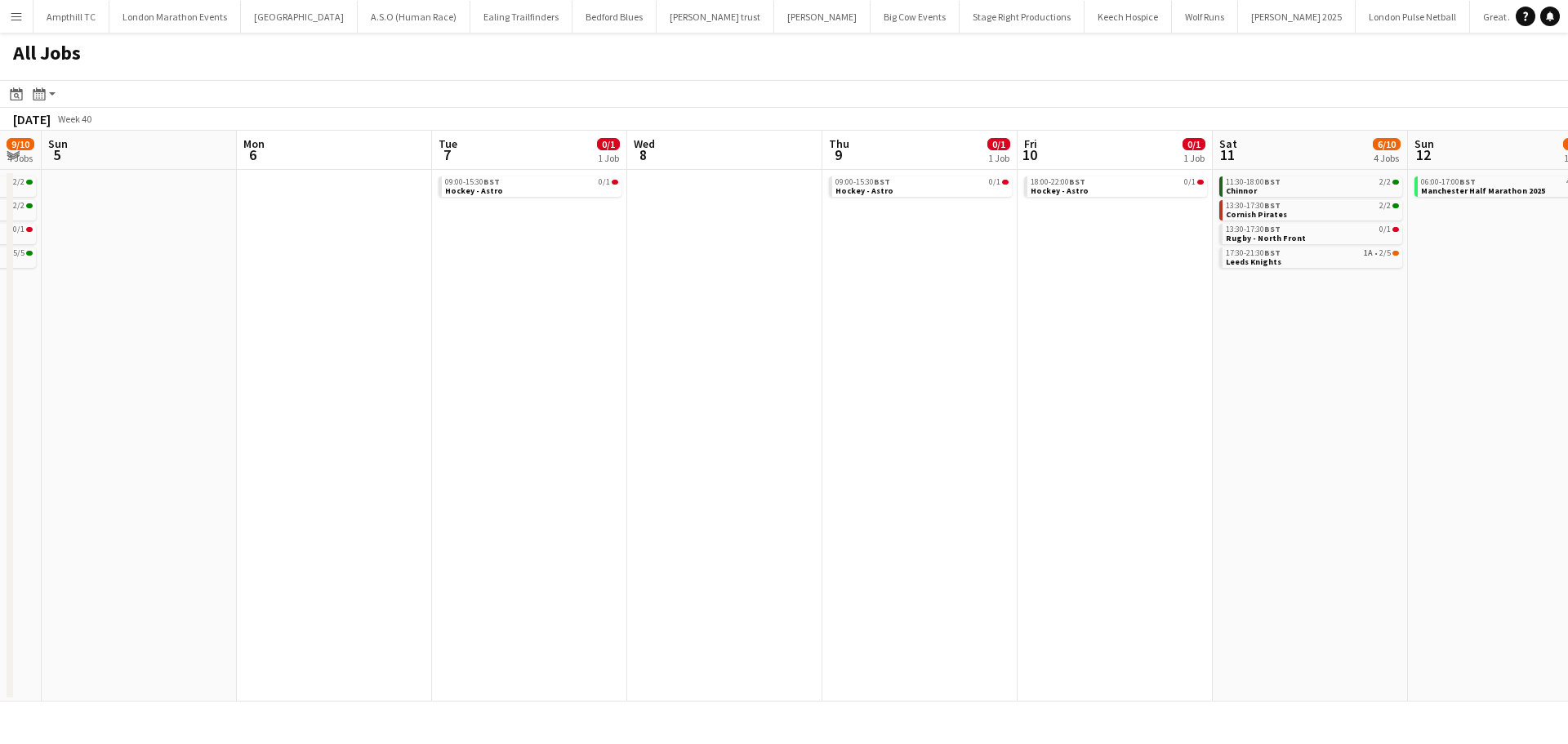
drag, startPoint x: 573, startPoint y: 340, endPoint x: 789, endPoint y: 336, distance: 216.0
click at [806, 332] on app-calendar-viewport "Fri 3 Sat 4 9/10 4 Jobs Sun 5 Mon 6 Tue 7 0/1 1 Job Wed 8 Thu 9 0/1 1 Job Fri 1…" at bounding box center [784, 416] width 1568 height 571
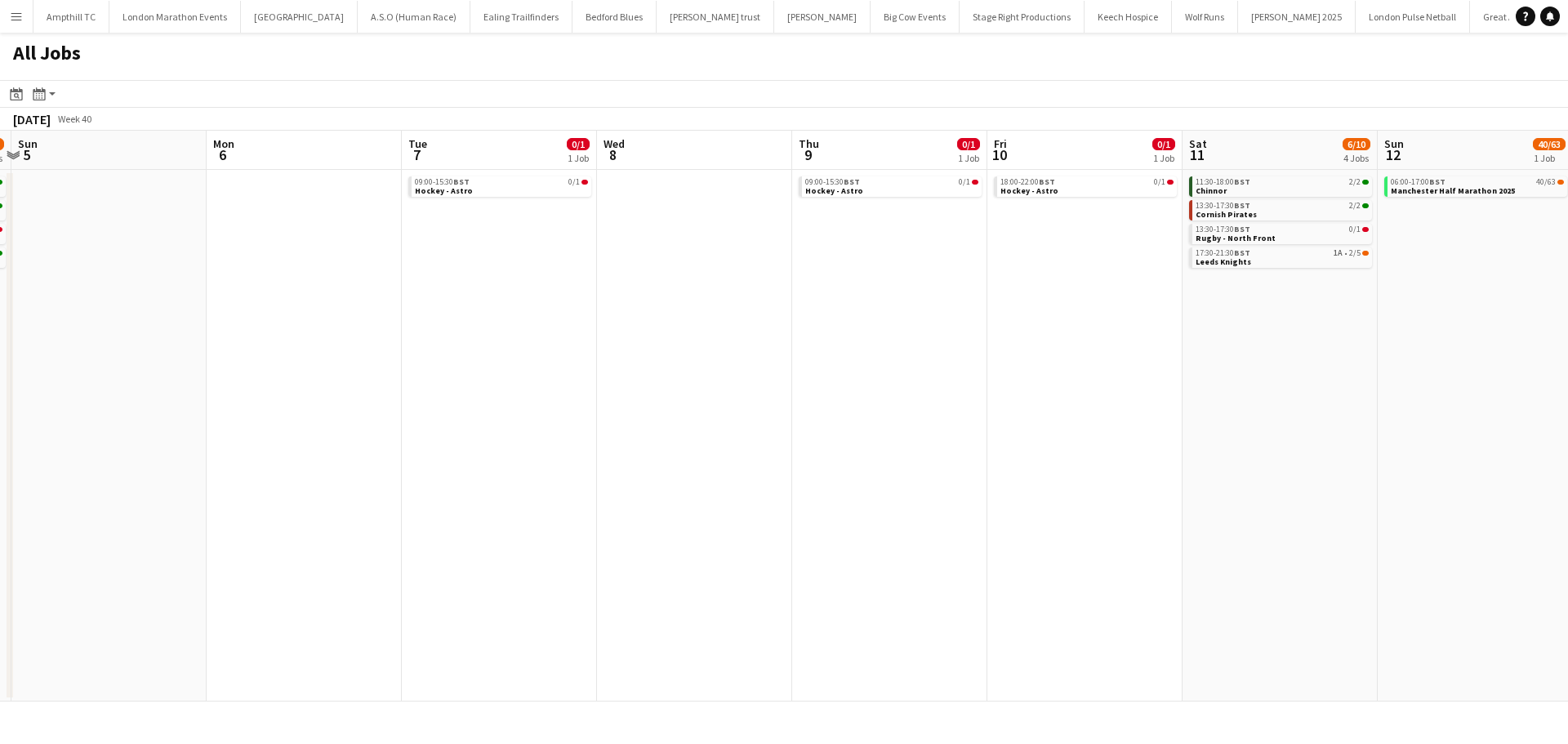
drag, startPoint x: 578, startPoint y: 341, endPoint x: 913, endPoint y: 343, distance: 335.0
click at [944, 341] on app-calendar-viewport "Fri 3 Sat 4 9/10 4 Jobs Sun 5 Mon 6 Tue 7 0/1 1 Job Wed 8 Thu 9 0/1 1 Job Fri 1…" at bounding box center [784, 416] width 1568 height 571
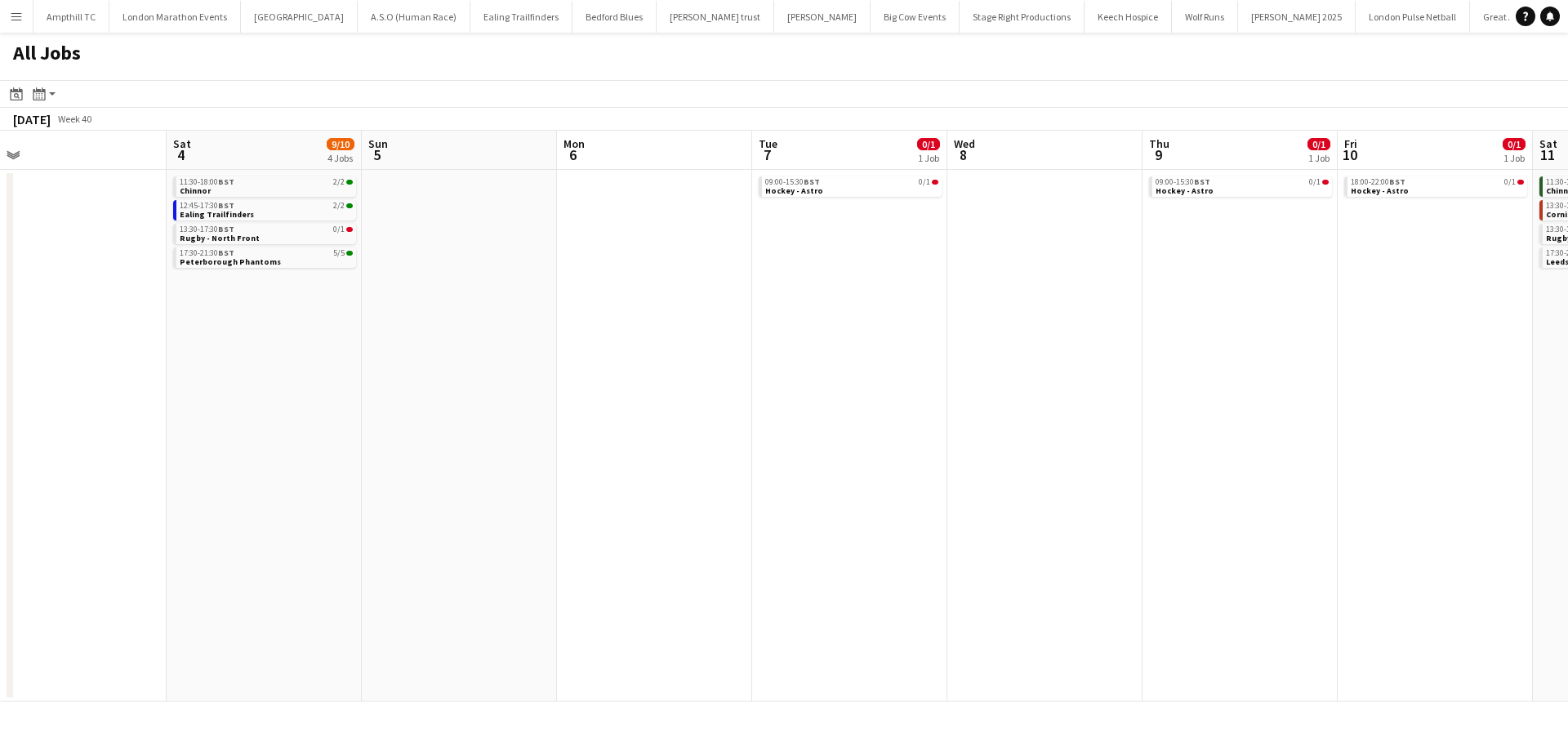
drag, startPoint x: 596, startPoint y: 349, endPoint x: 984, endPoint y: 349, distance: 388.0
click at [984, 349] on app-calendar-viewport "Wed 1 0/1 1 Job Thu 2 Fri 3 Sat 4 9/10 4 Jobs Sun 5 Mon 6 Tue 7 0/1 1 Job Wed 8…" at bounding box center [784, 416] width 1568 height 571
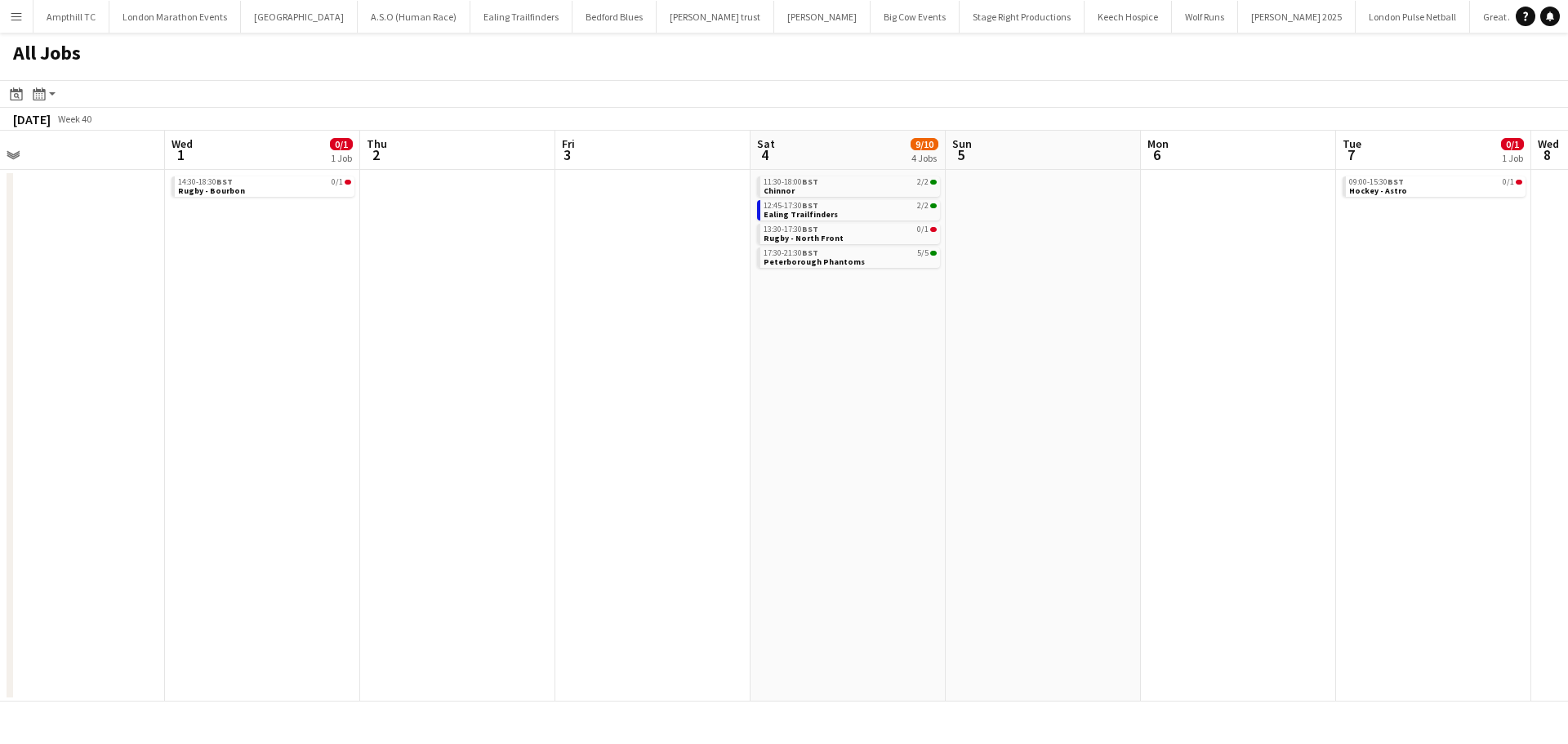
drag, startPoint x: 601, startPoint y: 377, endPoint x: 868, endPoint y: 365, distance: 267.3
click at [870, 365] on app-calendar-viewport "Sun 28 Mon 29 Tue 30 Wed 1 0/1 1 Job Thu 2 Fri 3 Sat 4 9/10 4 Jobs Sun 5 Mon 6 …" at bounding box center [784, 416] width 1568 height 571
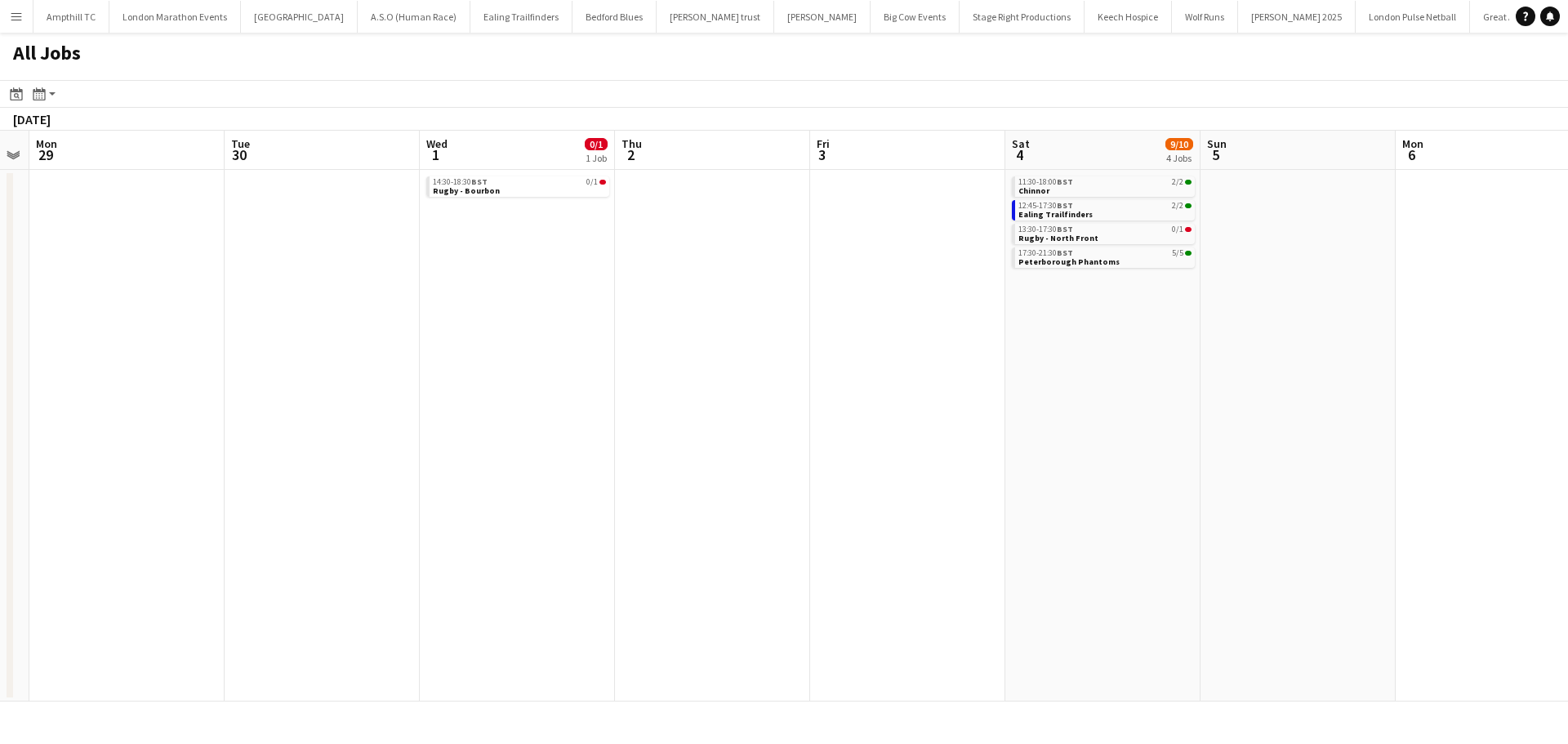
drag, startPoint x: 574, startPoint y: 375, endPoint x: 892, endPoint y: 373, distance: 318.0
click at [906, 372] on app-calendar-viewport "Sat 27 5/5 1 Job Sun 28 Mon 29 Tue 30 Wed 1 0/1 1 Job Thu 2 Fri 3 Sat 4 9/10 4 …" at bounding box center [784, 416] width 1568 height 571
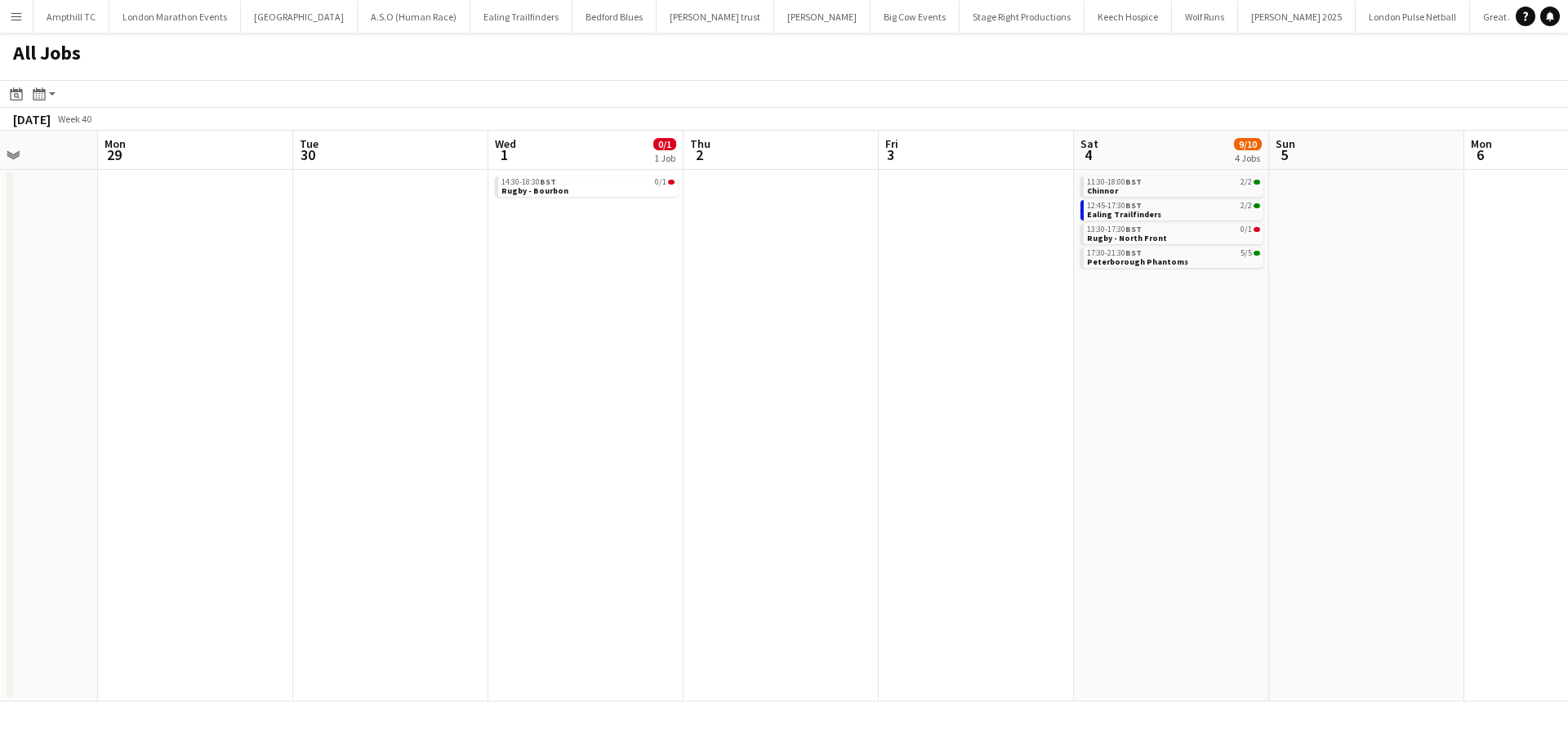
drag, startPoint x: 543, startPoint y: 387, endPoint x: 845, endPoint y: 387, distance: 302.0
click at [842, 387] on app-calendar-viewport "Fri 26 Sat 27 5/5 1 Job Sun 28 Mon 29 Tue 30 Wed 1 0/1 1 Job Thu 2 Fri 3 Sat 4 …" at bounding box center [784, 416] width 1568 height 571
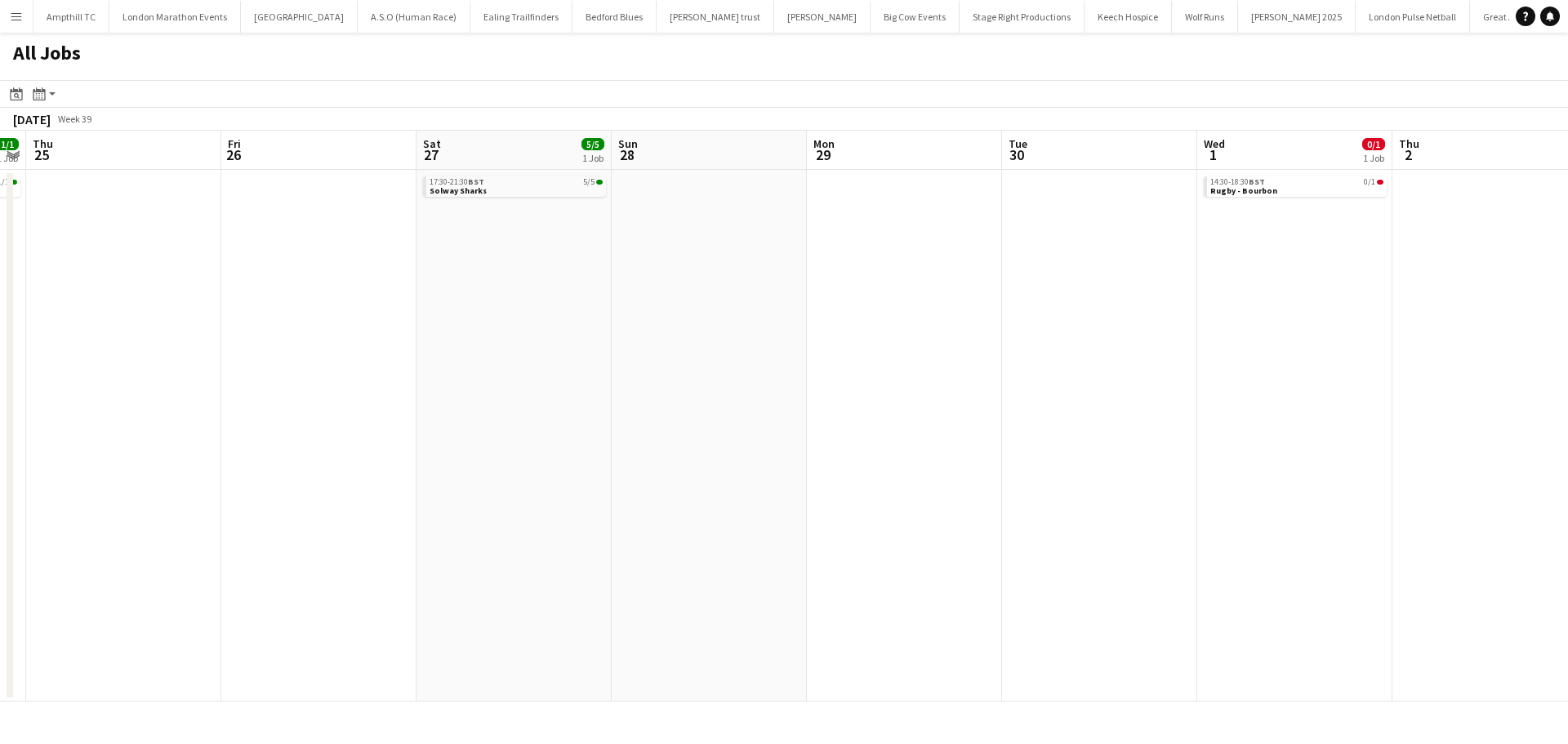
drag, startPoint x: 558, startPoint y: 394, endPoint x: 920, endPoint y: 388, distance: 362.0
click at [920, 388] on app-calendar-viewport "Tue 23 0/1 1 Job Wed 24 1/1 1 Job Thu 25 Fri 26 Sat 27 5/5 1 Job Sun 28 Mon 29 …" at bounding box center [784, 416] width 1568 height 571
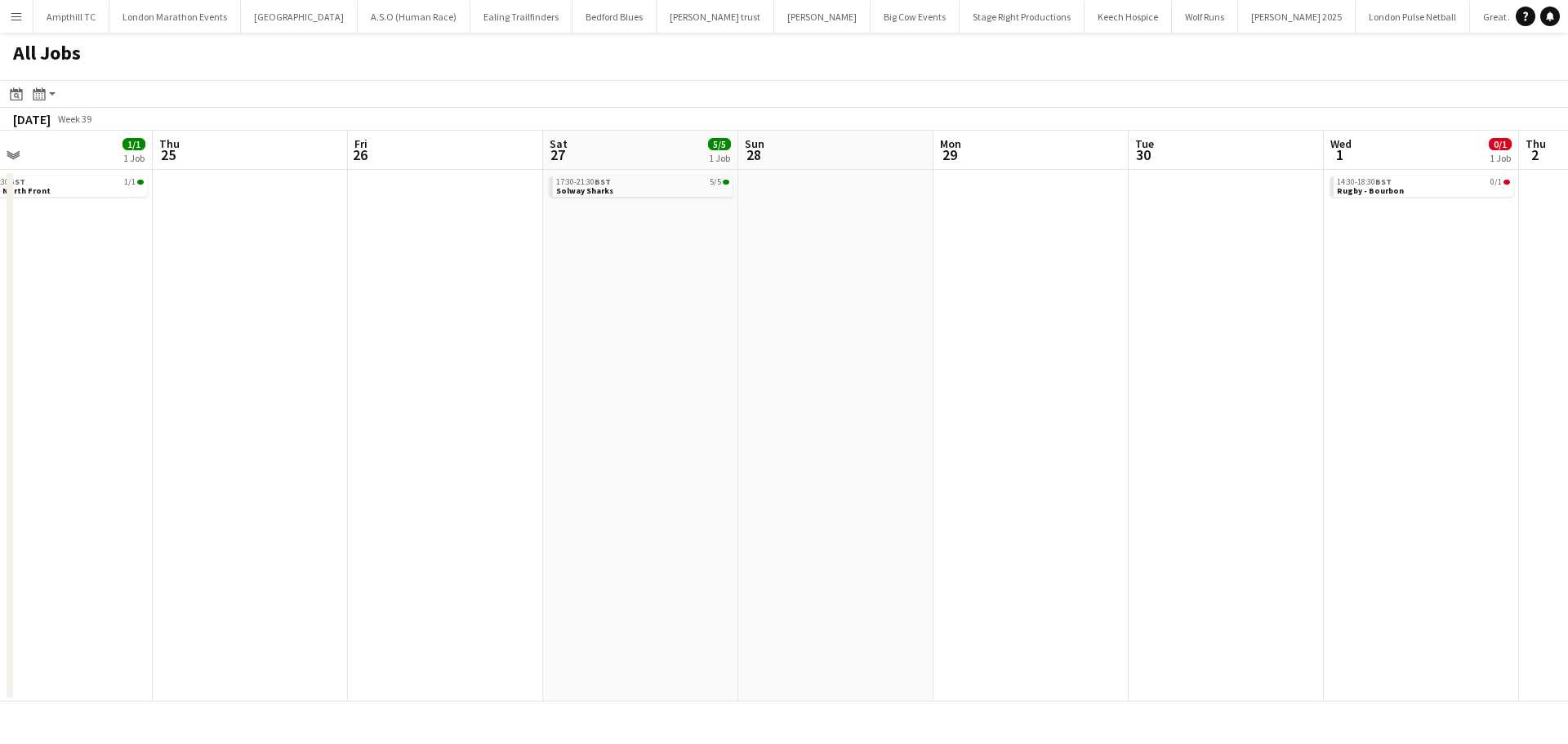
drag, startPoint x: 631, startPoint y: 388, endPoint x: 989, endPoint y: 388, distance: 358.0
click at [1002, 388] on app-calendar-viewport "Mon 22 Tue 23 0/1 1 Job Wed 24 1/1 1 Job Thu 25 Fri 26 Sat 27 5/5 1 Job Sun 28 …" at bounding box center [784, 416] width 1568 height 571
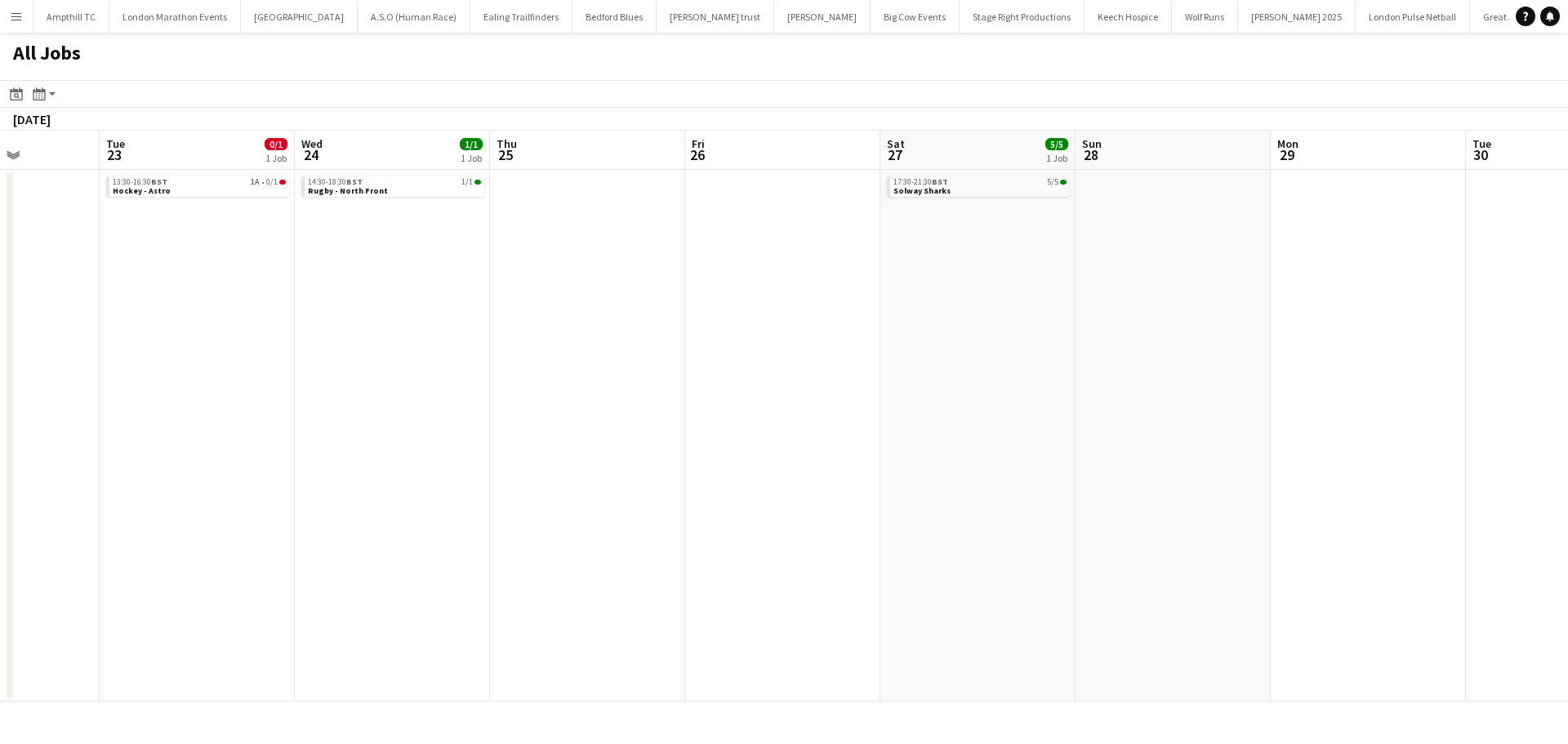
drag, startPoint x: 532, startPoint y: 392, endPoint x: 854, endPoint y: 392, distance: 322.0
click at [865, 392] on app-calendar-viewport "Sat 20 8/12 5 Jobs Sun 21 Mon 22 Tue 23 0/1 1 Job Wed 24 1/1 1 Job Thu 25 Fri 2…" at bounding box center [784, 416] width 1568 height 571
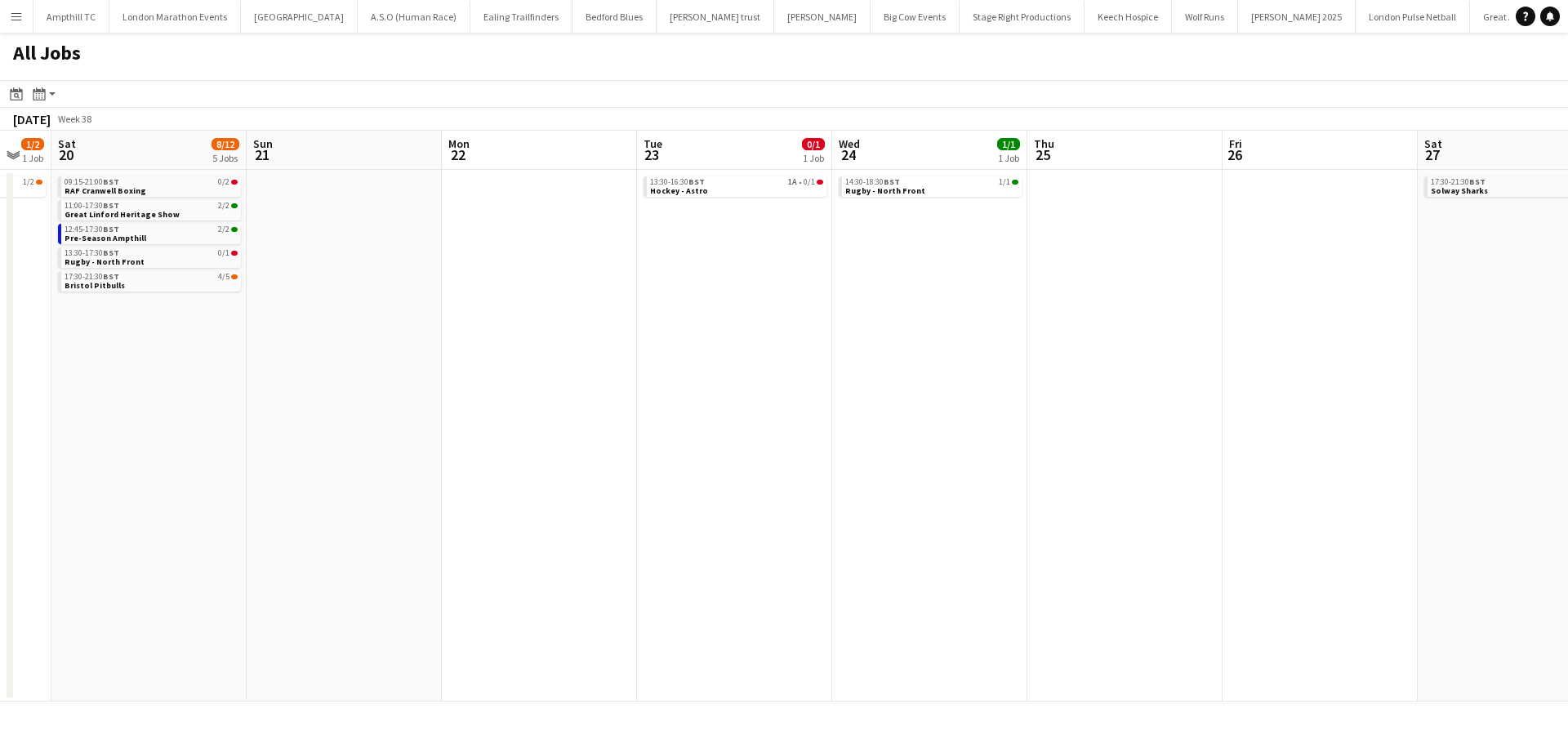
drag, startPoint x: 818, startPoint y: 391, endPoint x: 441, endPoint y: 398, distance: 377.1
click at [832, 391] on app-calendar-viewport "Thu 18 0/1 1 Job Fri 19 1/2 1 Job Sat 20 8/12 5 Jobs Sun 21 Mon 22 Tue 23 0/1 1…" at bounding box center [784, 416] width 1568 height 571
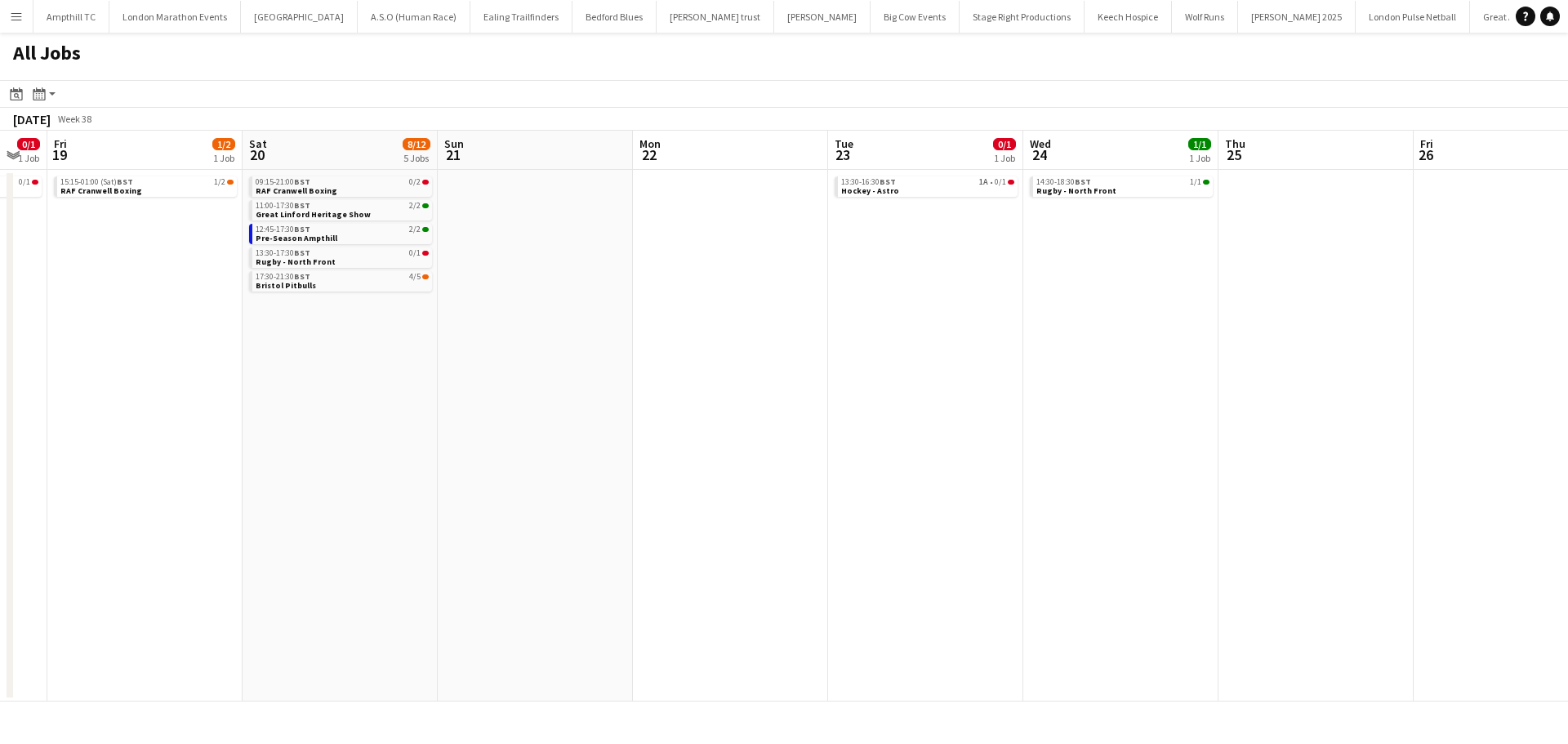
drag, startPoint x: 469, startPoint y: 393, endPoint x: 645, endPoint y: 394, distance: 176.0
click at [818, 391] on app-calendar-viewport "Wed 17 Thu 18 0/1 1 Job Fri 19 1/2 1 Job Sat 20 8/12 5 Jobs Sun 21 Mon 22 Tue 2…" at bounding box center [784, 416] width 1568 height 571
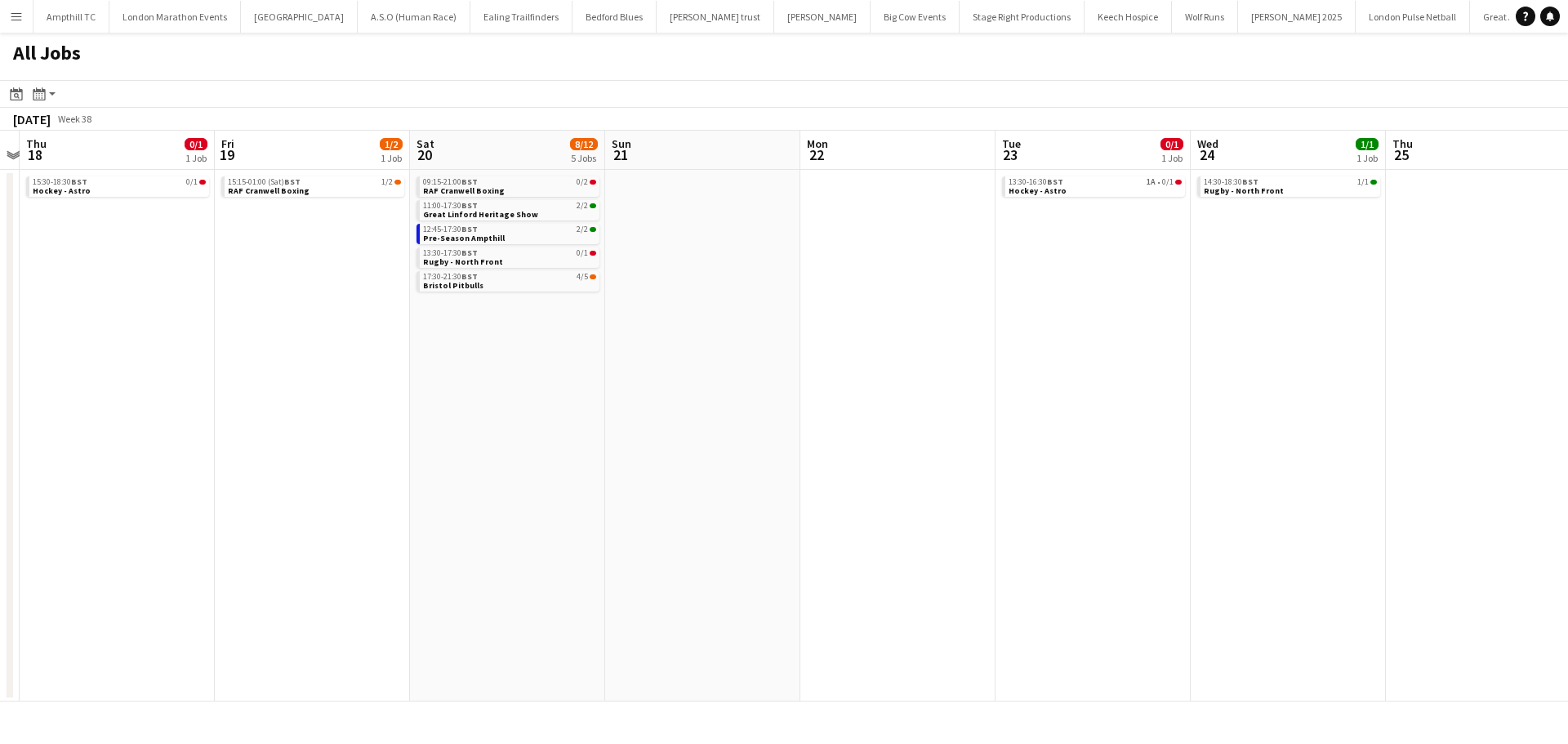
drag, startPoint x: 552, startPoint y: 389, endPoint x: 646, endPoint y: 389, distance: 94.0
click at [643, 389] on app-calendar-viewport "Tue 16 Wed 17 Thu 18 0/1 1 Job Fri 19 1/2 1 Job Sat 20 8/12 5 Jobs Sun 21 Mon 2…" at bounding box center [784, 416] width 1568 height 571
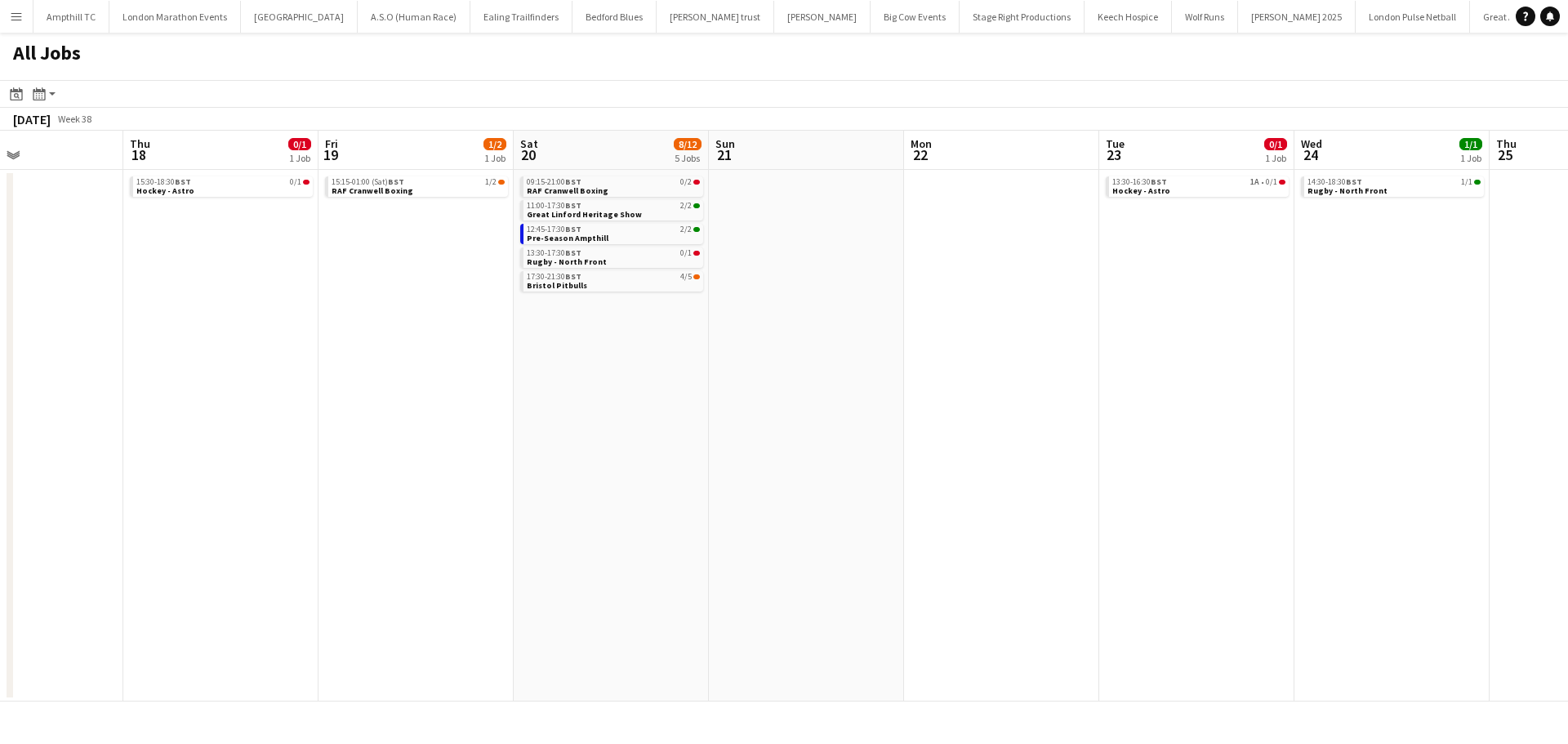
drag, startPoint x: 497, startPoint y: 400, endPoint x: 818, endPoint y: 398, distance: 321.0
click at [817, 398] on app-calendar-viewport "Mon 15 Tue 16 Wed 17 Thu 18 0/1 1 Job Fri 19 1/2 1 Job Sat 20 8/12 5 Jobs Sun 2…" at bounding box center [784, 416] width 1568 height 571
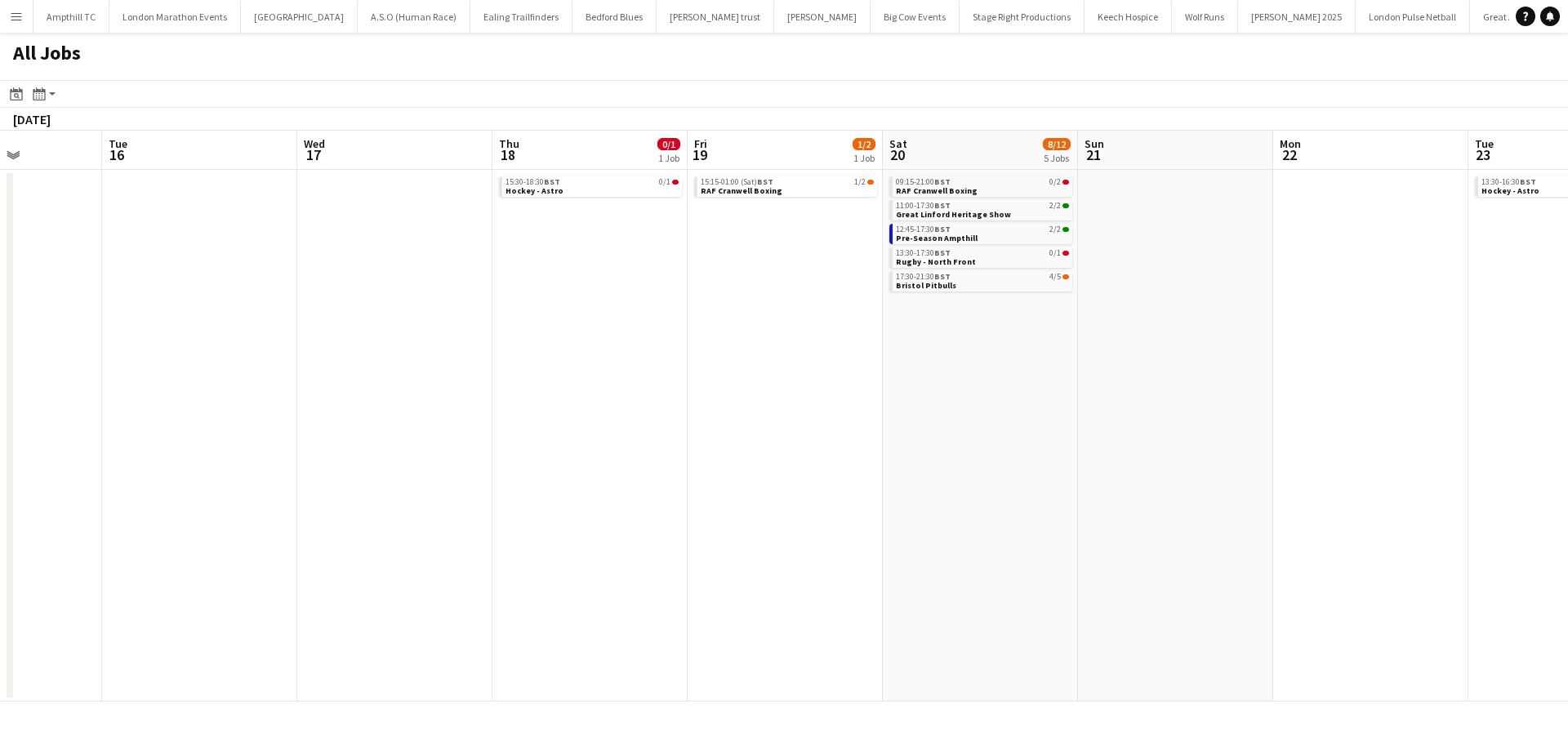
drag, startPoint x: 377, startPoint y: 398, endPoint x: 751, endPoint y: 388, distance: 374.1
click at [765, 388] on app-calendar-viewport "Sat 13 25/26 6 Jobs Sun 14 3/3 1 Job Mon 15 Tue 16 Wed 17 Thu 18 0/1 1 Job Fri …" at bounding box center [784, 416] width 1568 height 571
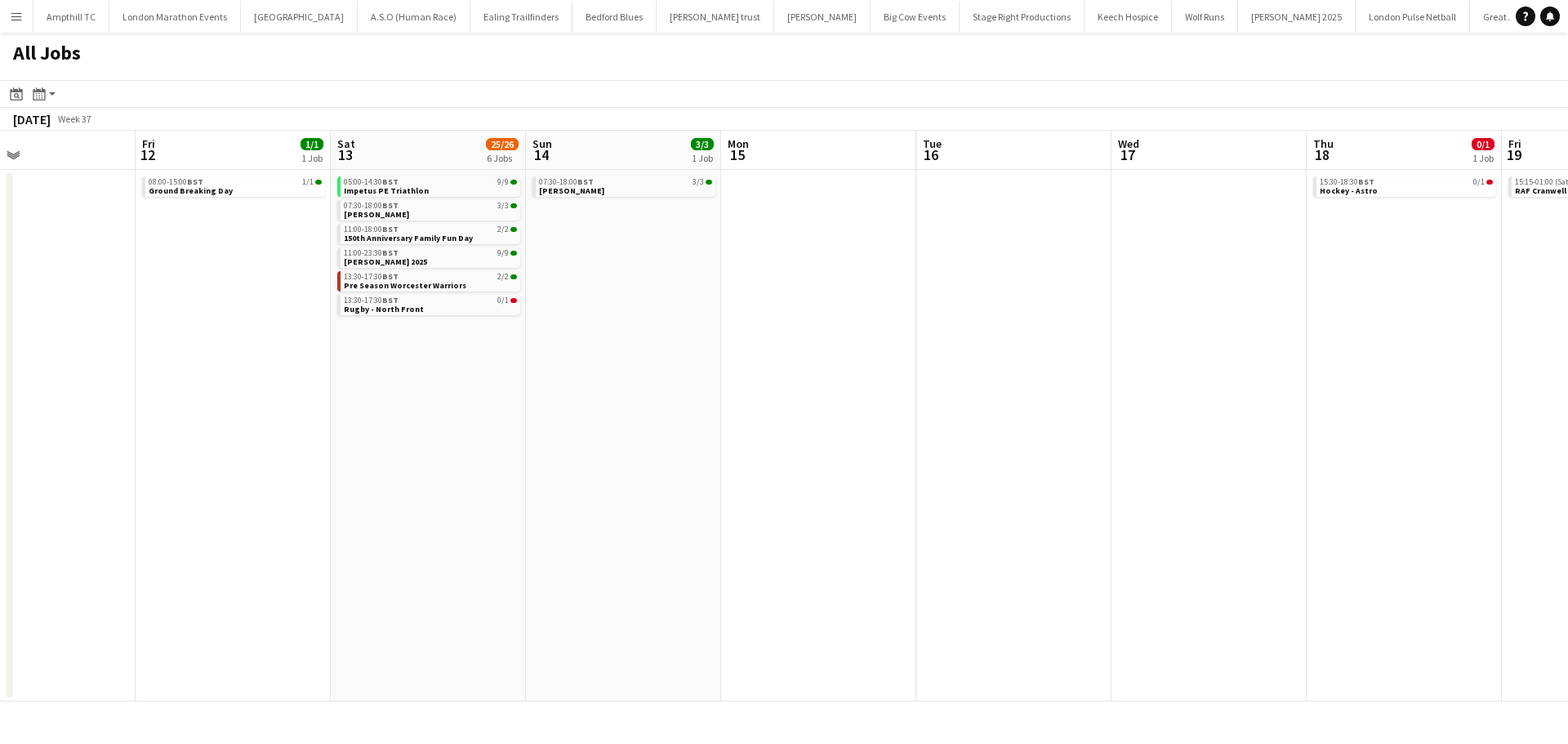
drag, startPoint x: 738, startPoint y: 393, endPoint x: 531, endPoint y: 397, distance: 207.0
click at [764, 393] on app-calendar-viewport "Tue 9 0/1 1 Job Wed 10 Thu 11 Fri 12 1/1 1 Job Sat 13 25/26 6 Jobs Sun 14 3/3 1…" at bounding box center [784, 416] width 1568 height 571
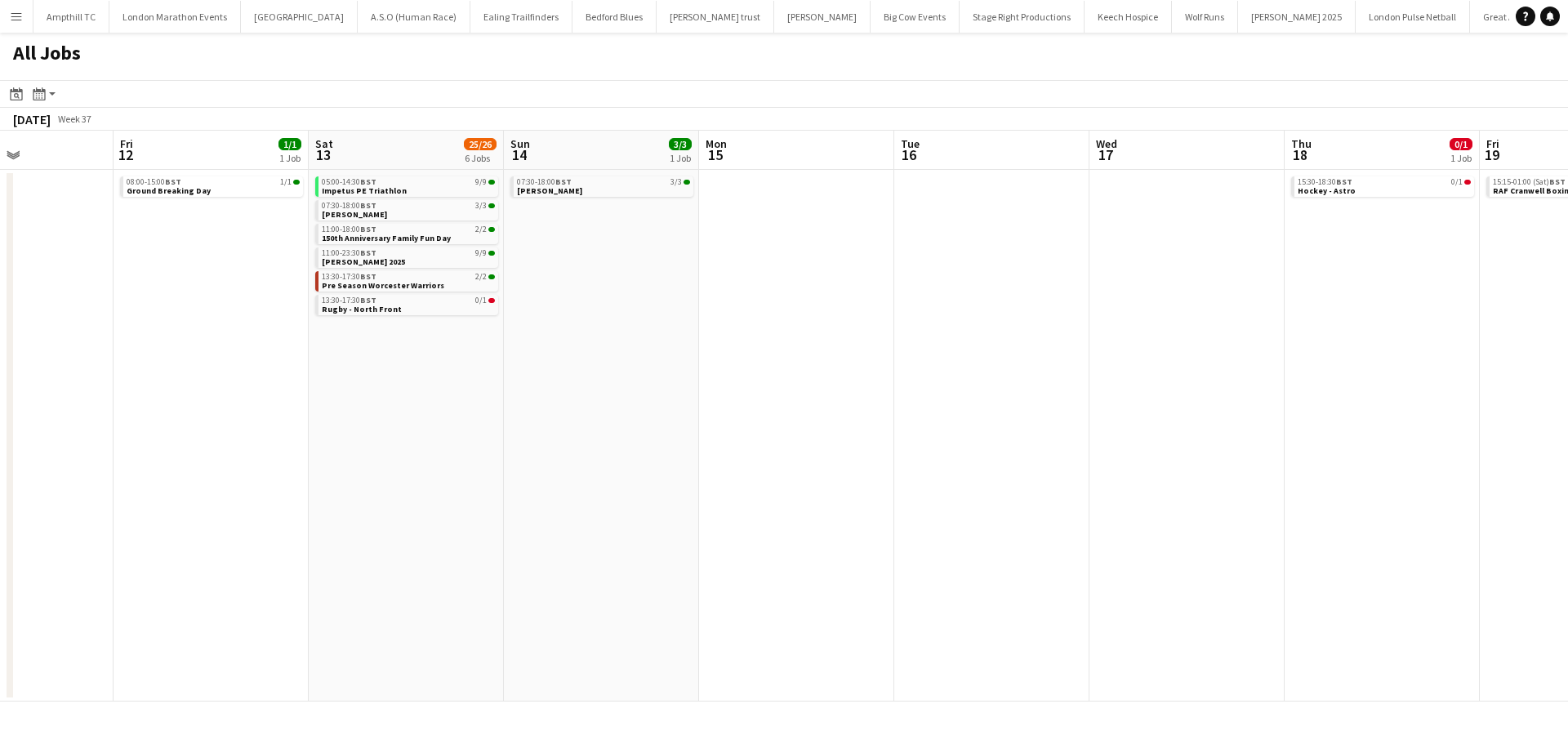
drag
click at [828, 397] on app-calendar-viewport "Tue 9 0/1 1 Job Wed 10 Thu 11 Fri 12 1/1 1 Job Sat 13 25/26 6 Jobs Sun 14 3/3 1…" at bounding box center [784, 416] width 1568 height 571
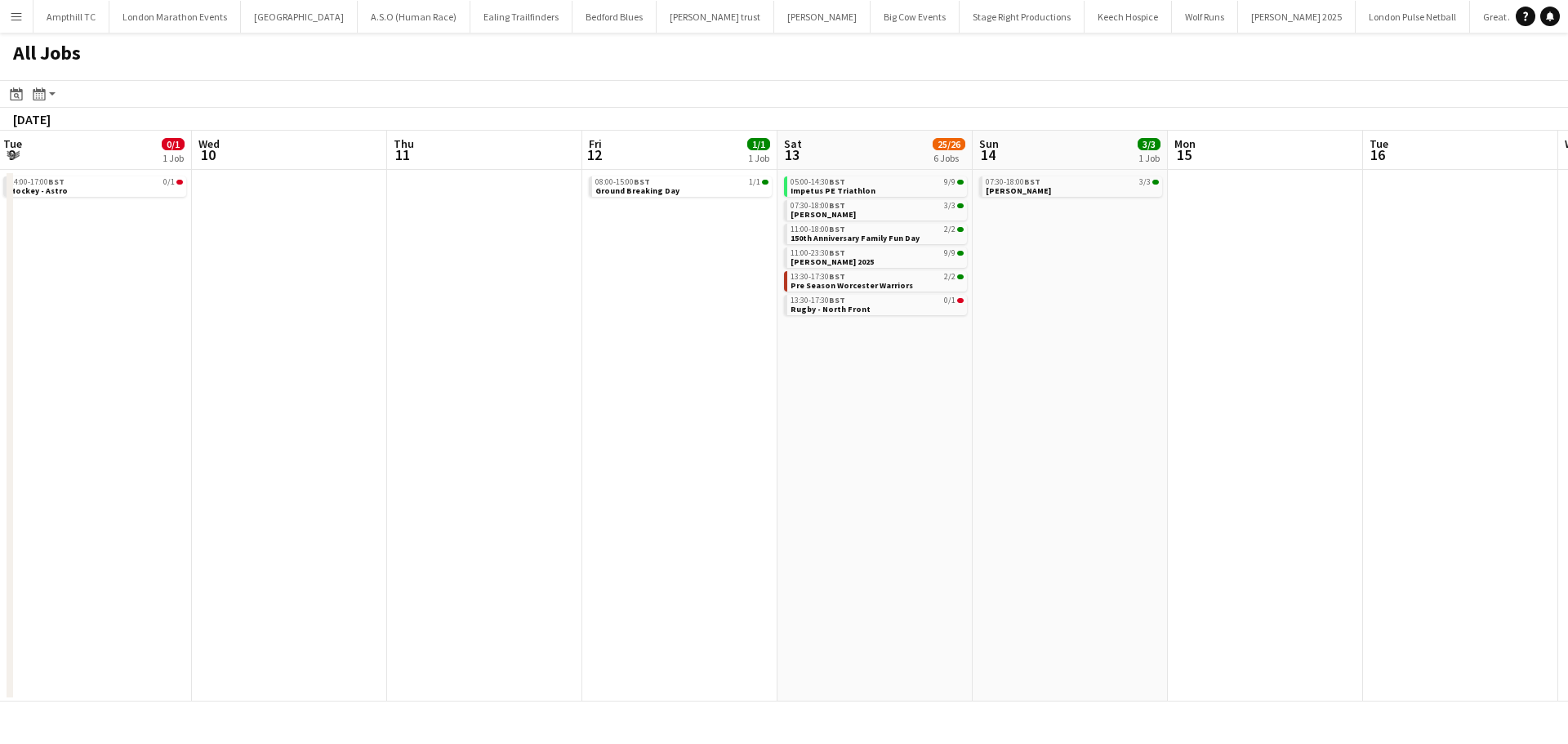
click at [1022, 396] on app-calendar-viewport "Sun 7 11/12 6 Jobs Mon 8 Tue 9 0/1 1 Job Wed 10 Thu 11 Fri 12 1/1 1 Job Sat 13 …" at bounding box center [784, 416] width 1568 height 571
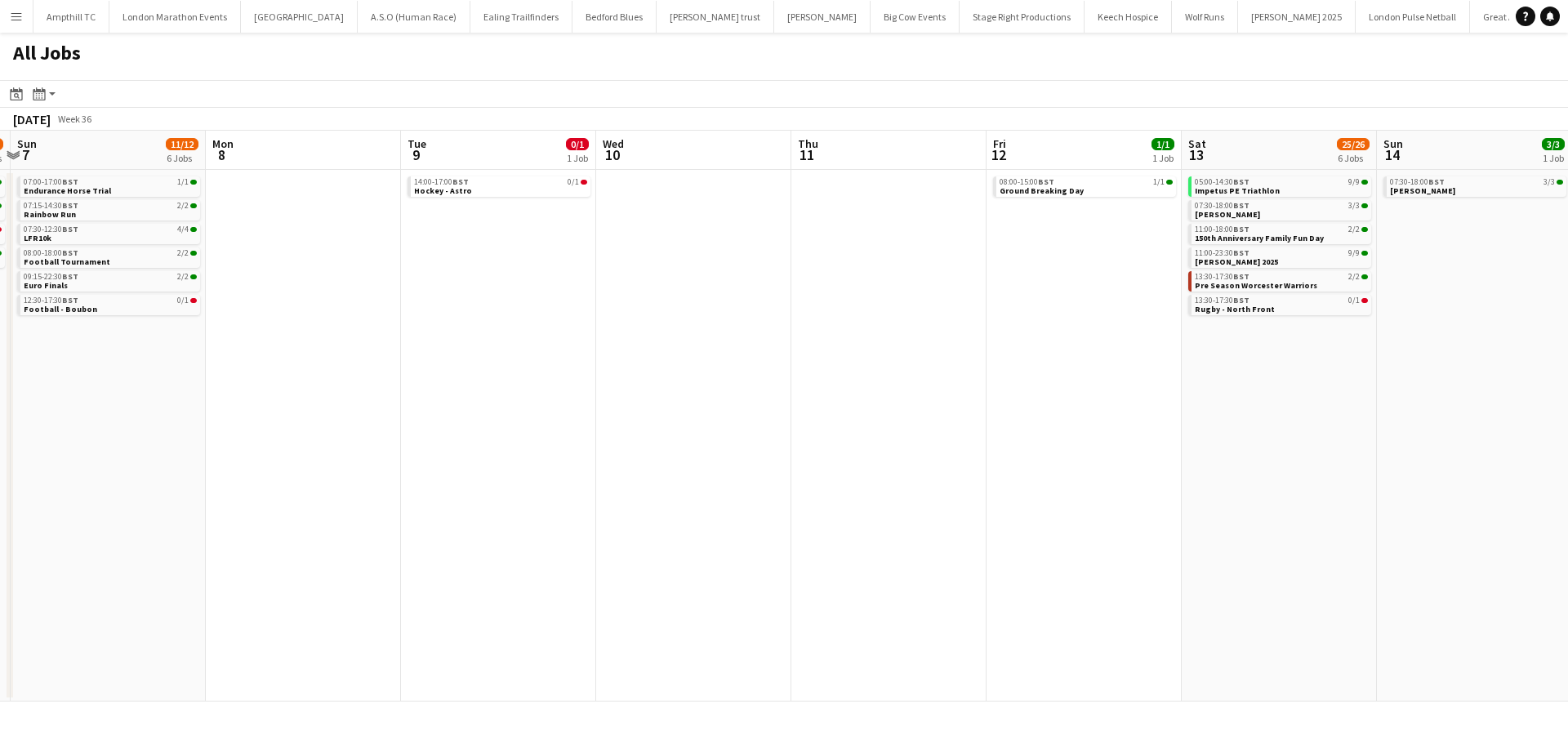
click at [911, 410] on app-calendar-viewport "Fri 5 5/5 3 Jobs Sat 6 9/10 4 Jobs Sun 7 11/12 6 Jobs Mon 8 Tue 9 0/1 1 Job Wed…" at bounding box center [784, 416] width 1568 height 571
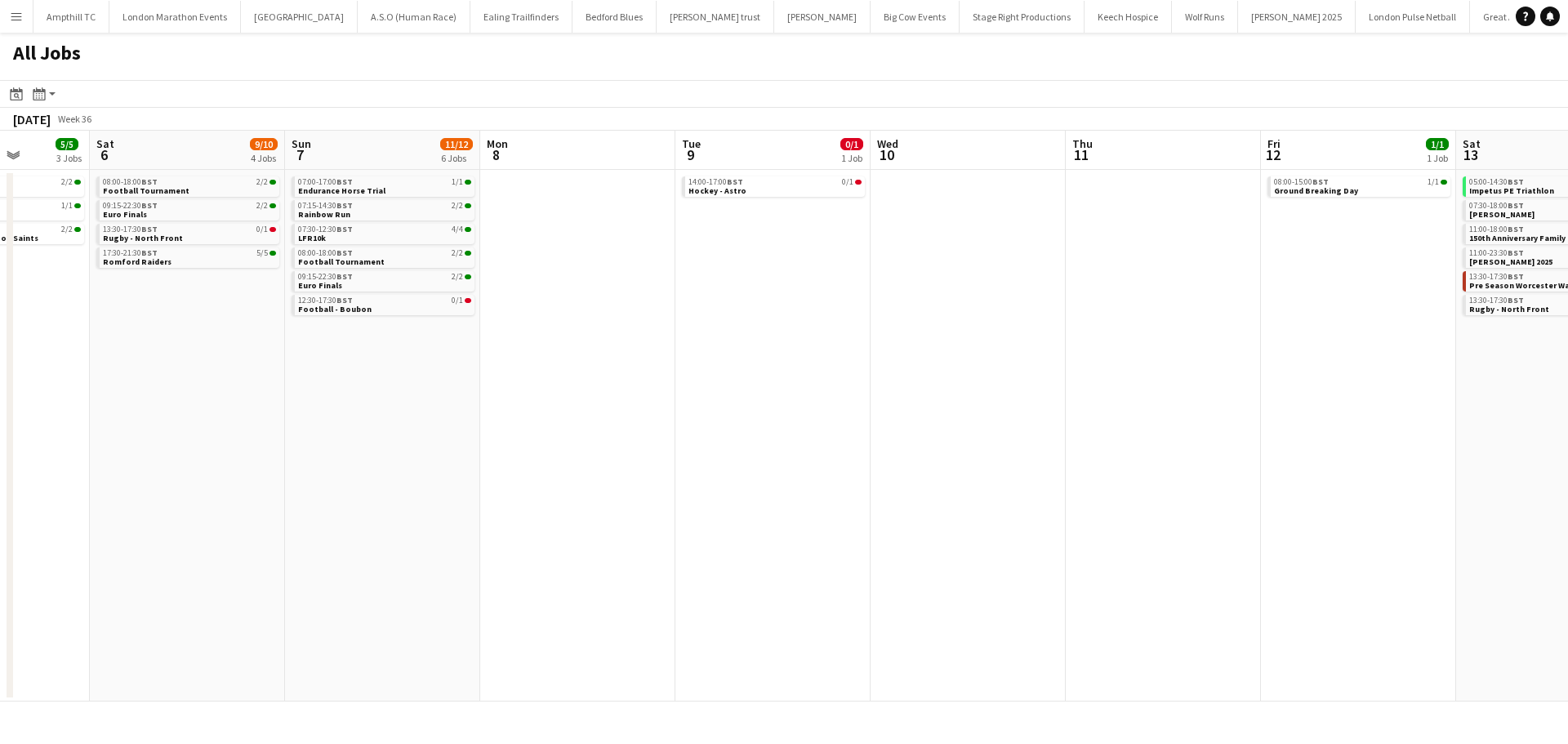
click at [883, 426] on app-calendar-viewport "Thu 4 2/4 2 Jobs Fri 5 5/5 3 Jobs Sat 6 9/10 4 Jobs Sun 7 11/12 6 Jobs Mon 8 Tu…" at bounding box center [784, 416] width 1568 height 571
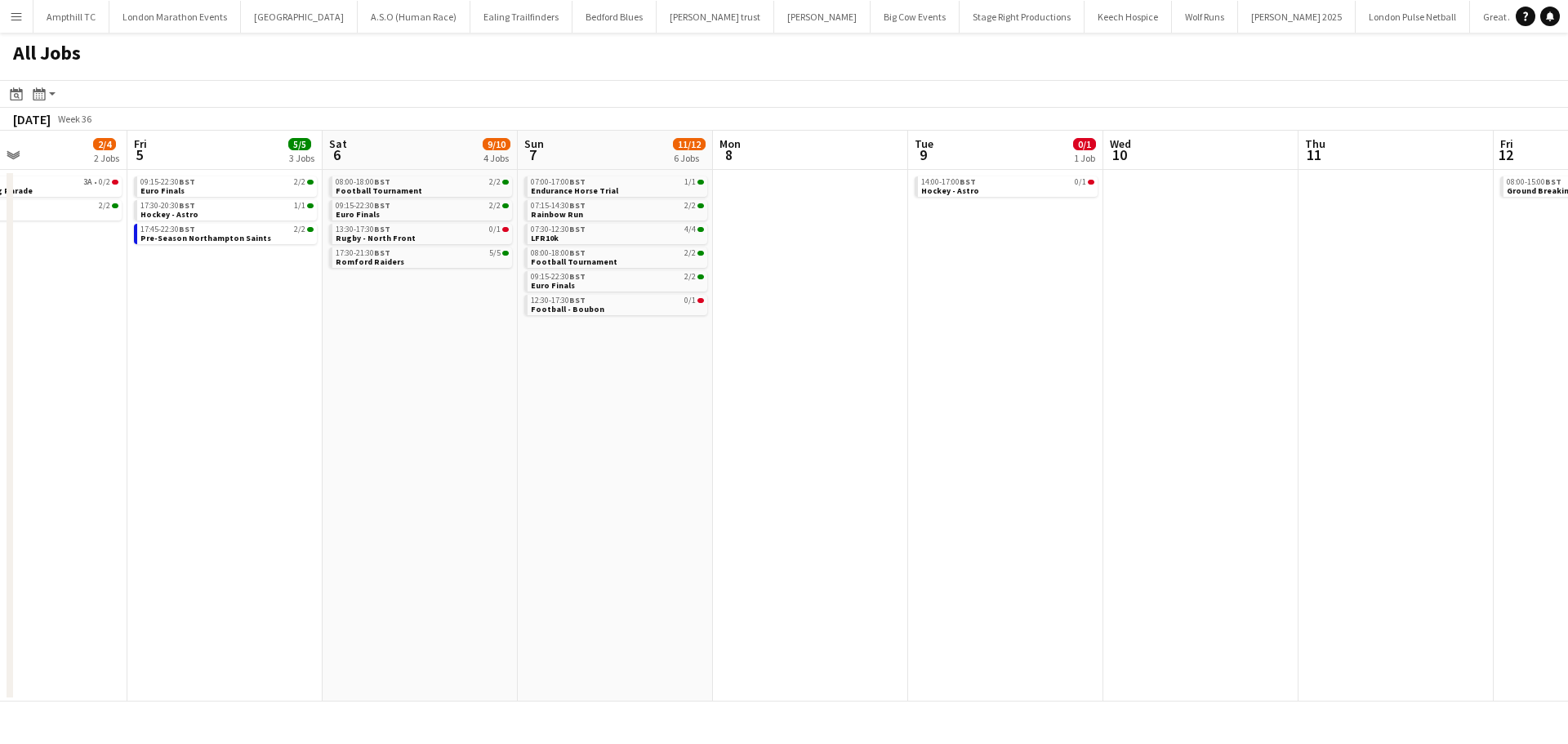
click at [1078, 442] on app-calendar-viewport "Tue 2 Wed 3 Thu 4 2/4 2 Jobs Fri 5 5/5 3 Jobs Sat 6 9/10 4 Jobs Sun 7 11/12 6 J…" at bounding box center [784, 416] width 1568 height 571
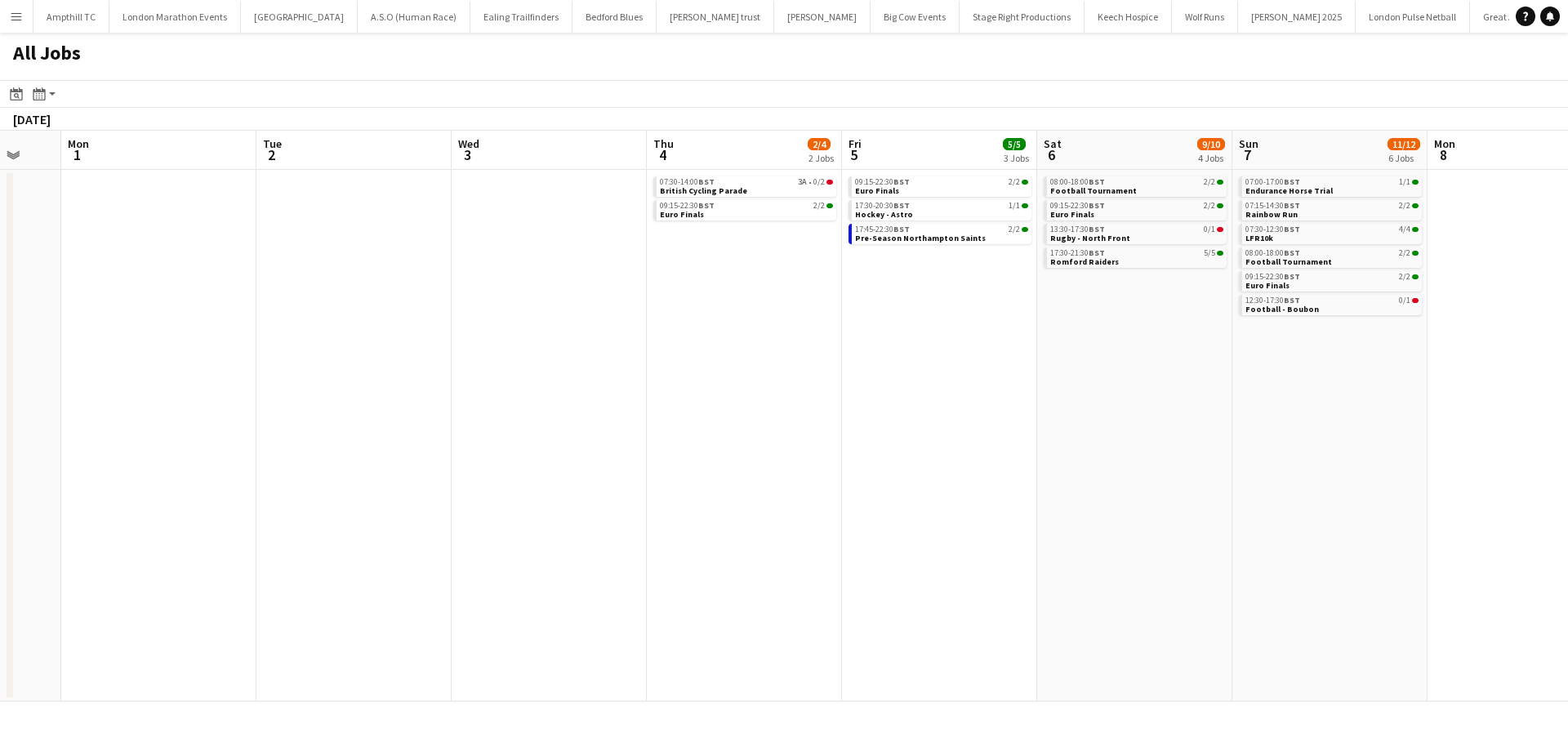
click at [1011, 456] on app-calendar-viewport "Sat 30 14/14 3 Jobs Sun 31 Mon 1 Tue 2 Wed 3 Thu 4 2/4 2 Jobs Fri 5 5/5 3 Jobs …" at bounding box center [784, 416] width 1568 height 571
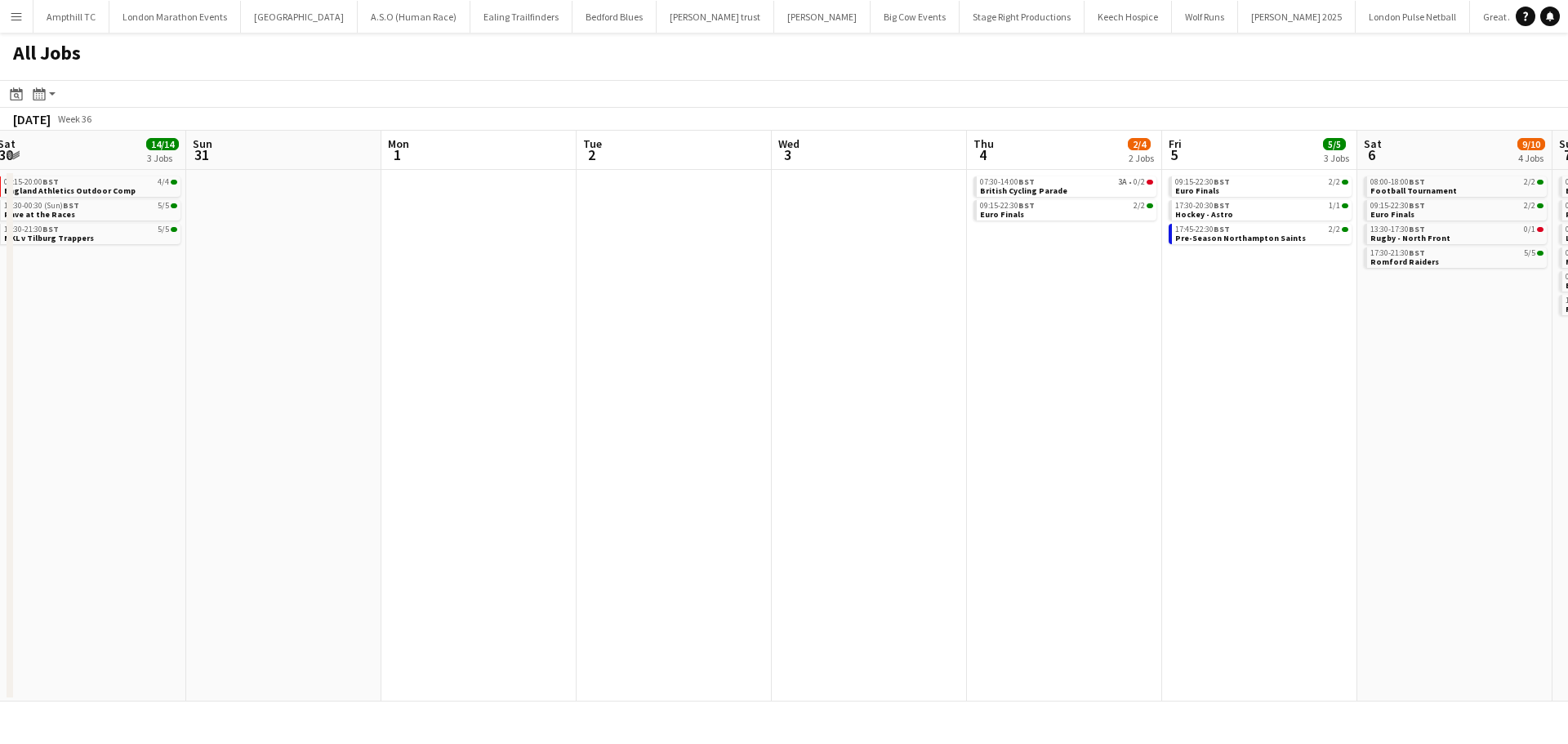
click at [943, 456] on app-calendar-viewport "Thu 28 Fri 29 Sat 30 14/14 3 Jobs Sun 31 Mon 1 Tue 2 Wed 3 Thu 4 2/4 2 Jobs Fri…" at bounding box center [784, 416] width 1568 height 571
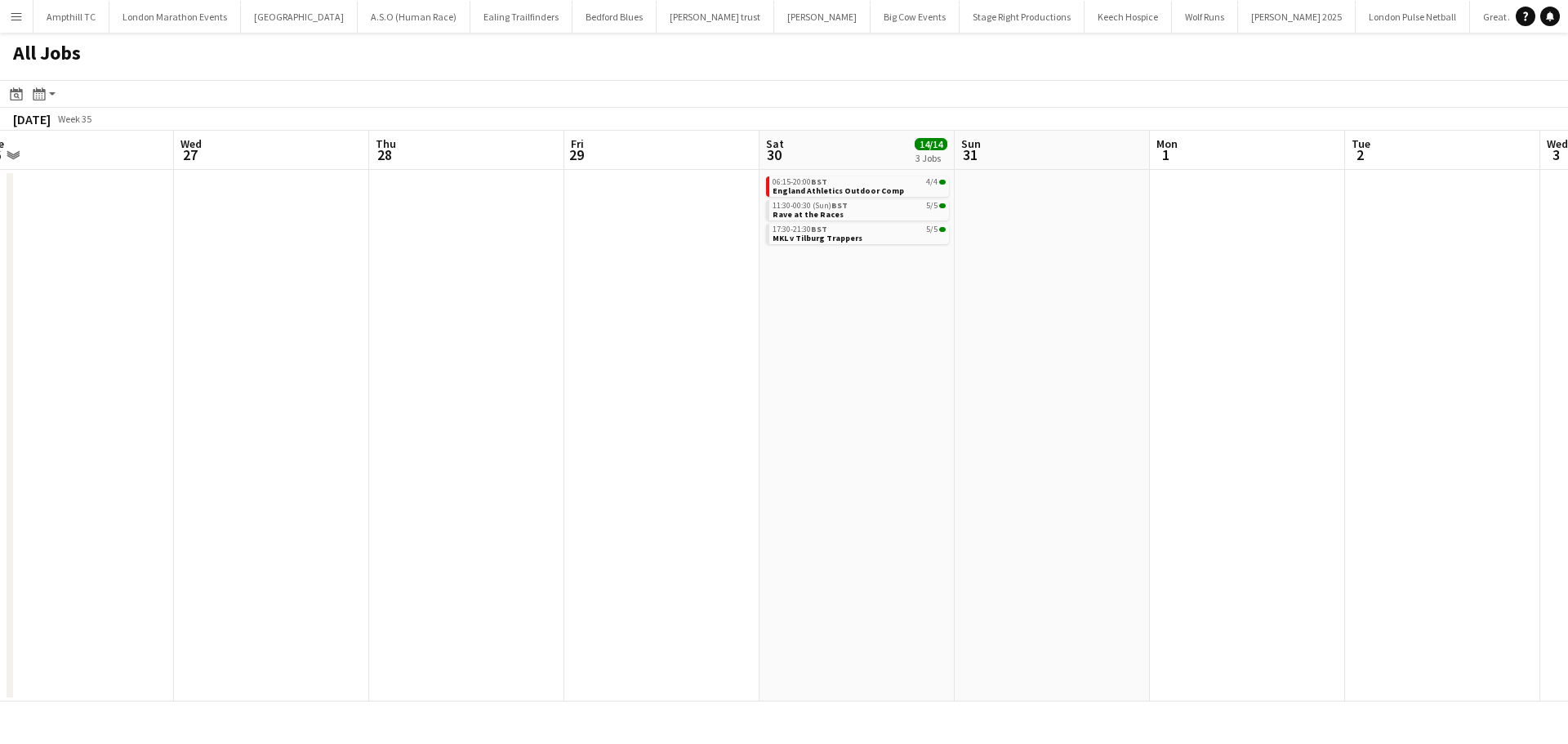
click at [670, 450] on app-calendar-viewport "Sun 24 27/27 4 Jobs Mon 25 Tue 26 Wed 27 Thu 28 Fri 29 Sat 30 14/14 3 Jobs Sun …" at bounding box center [784, 416] width 1568 height 571
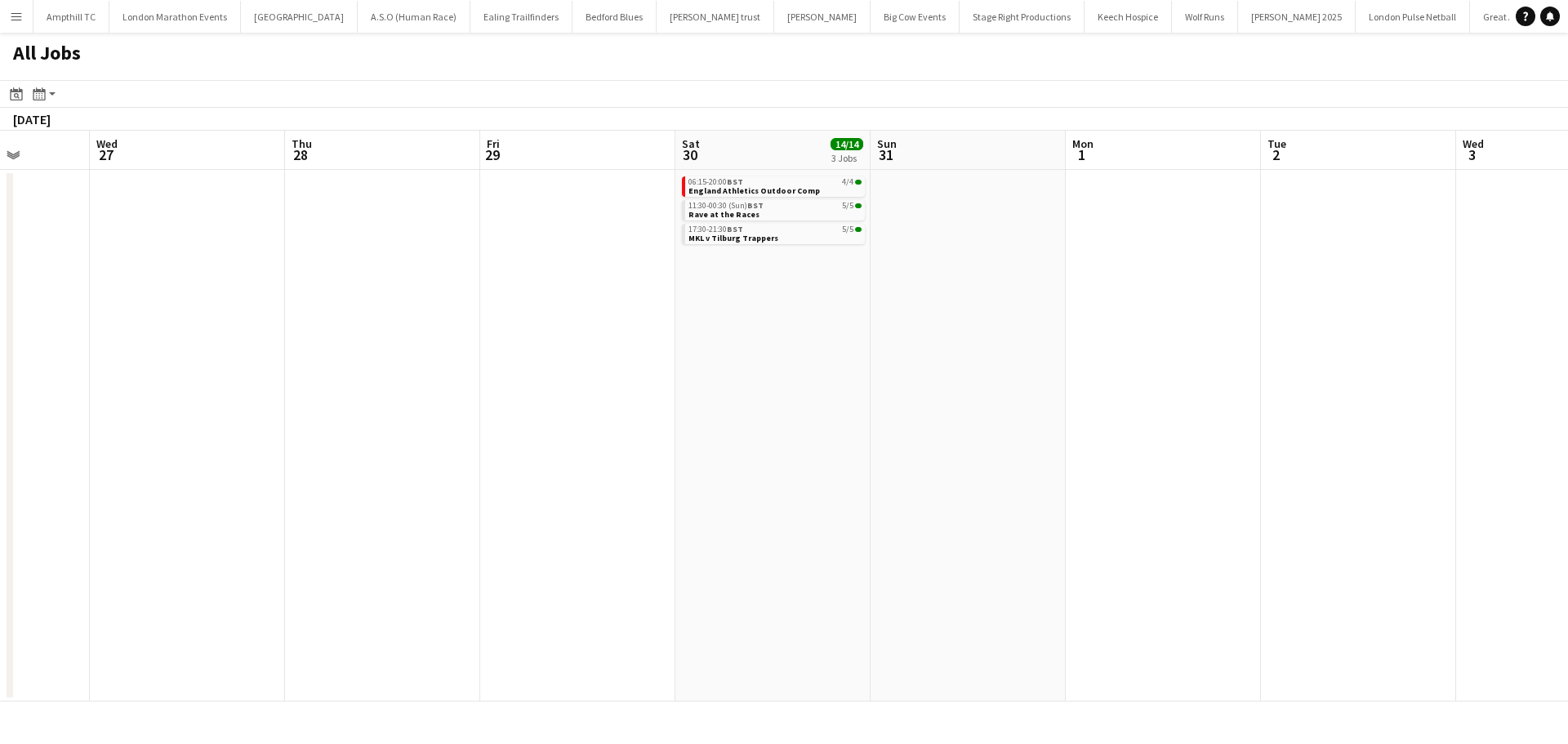
click at [658, 450] on app-calendar-viewport "Sun 24 27/27 4 Jobs Mon 25 Tue 26 Wed 27 Thu 28 Fri 29 Sat 30 14/14 3 Jobs Sun …" at bounding box center [784, 416] width 1568 height 571
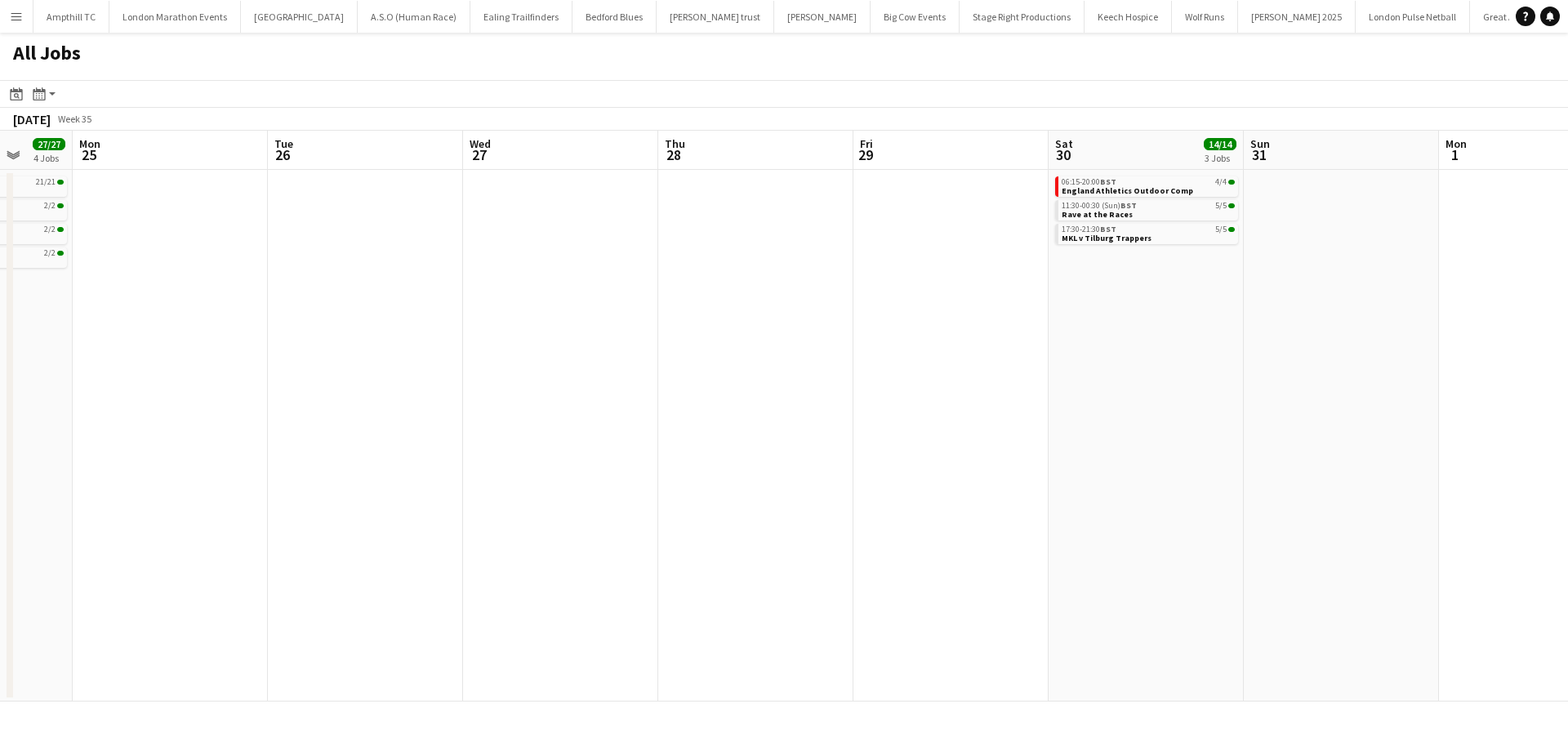
click at [643, 450] on app-calendar-viewport "Fri 22 Sat 23 4/4 2 Jobs Sun 24 27/27 4 Jobs Mon 25 Tue 26 Wed 27 Thu 28 Fri 29…" at bounding box center [784, 416] width 1568 height 571
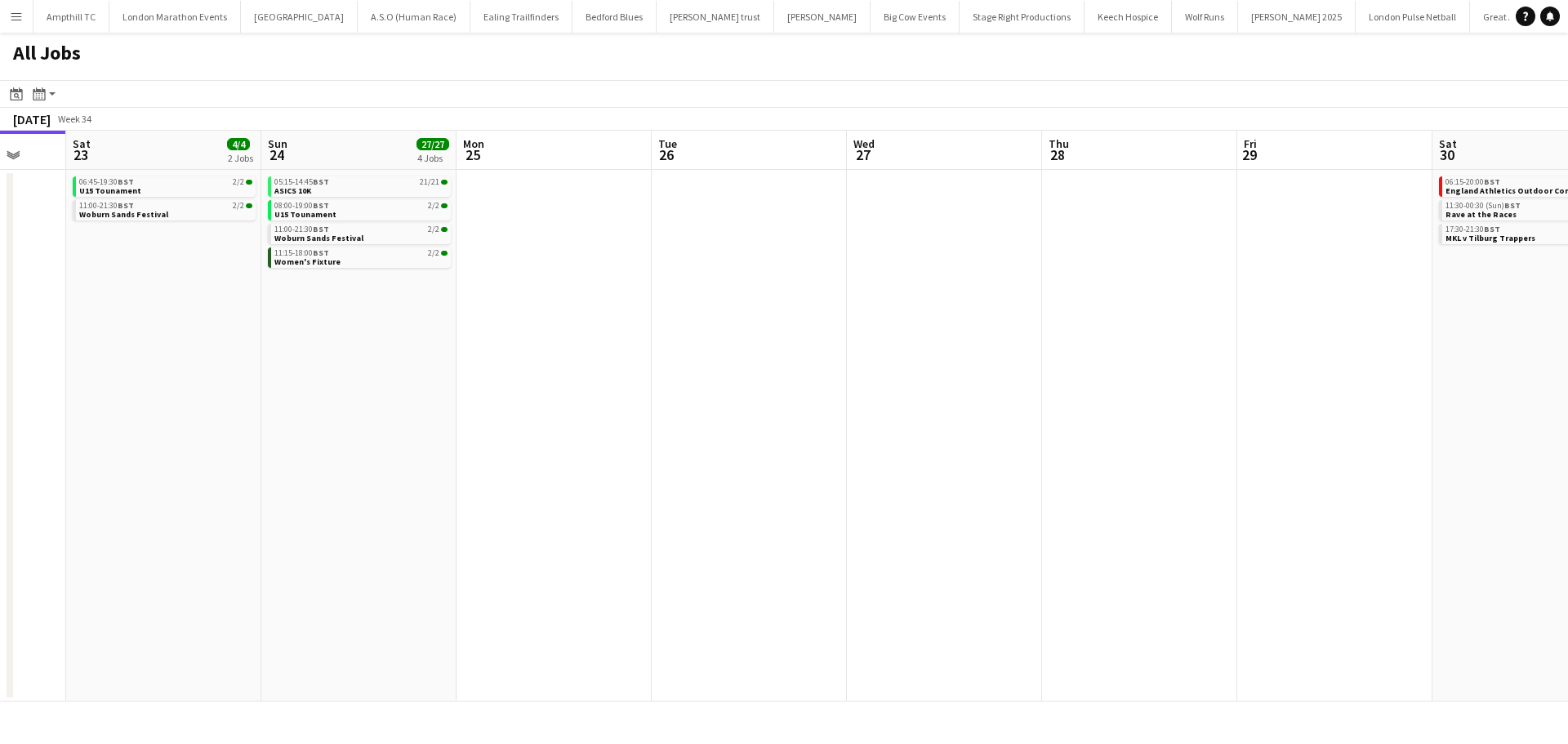
click at [646, 446] on app-calendar-viewport "Wed 20 Thu 21 Fri 22 Sat 23 4/4 2 Jobs Sun 24 27/27 4 Jobs Mon 25 Tue 26 Wed 27…" at bounding box center [784, 416] width 1568 height 571
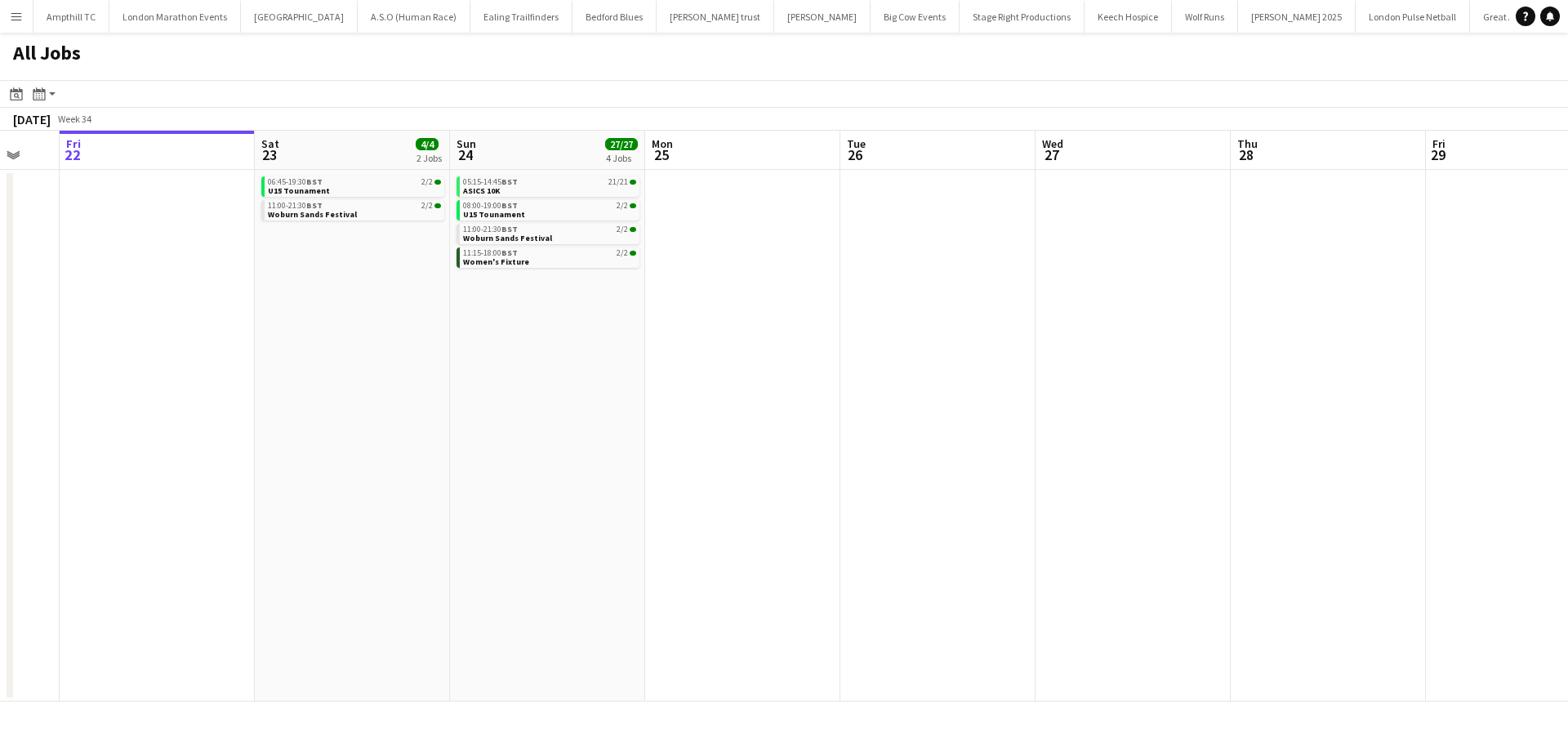
click at [655, 445] on app-calendar-viewport "Wed 20 Thu 21 Fri 22 Sat 23 4/4 2 Jobs Sun 24 27/27 4 Jobs Mon 25 Tue 26 Wed 27…" at bounding box center [784, 416] width 1568 height 571
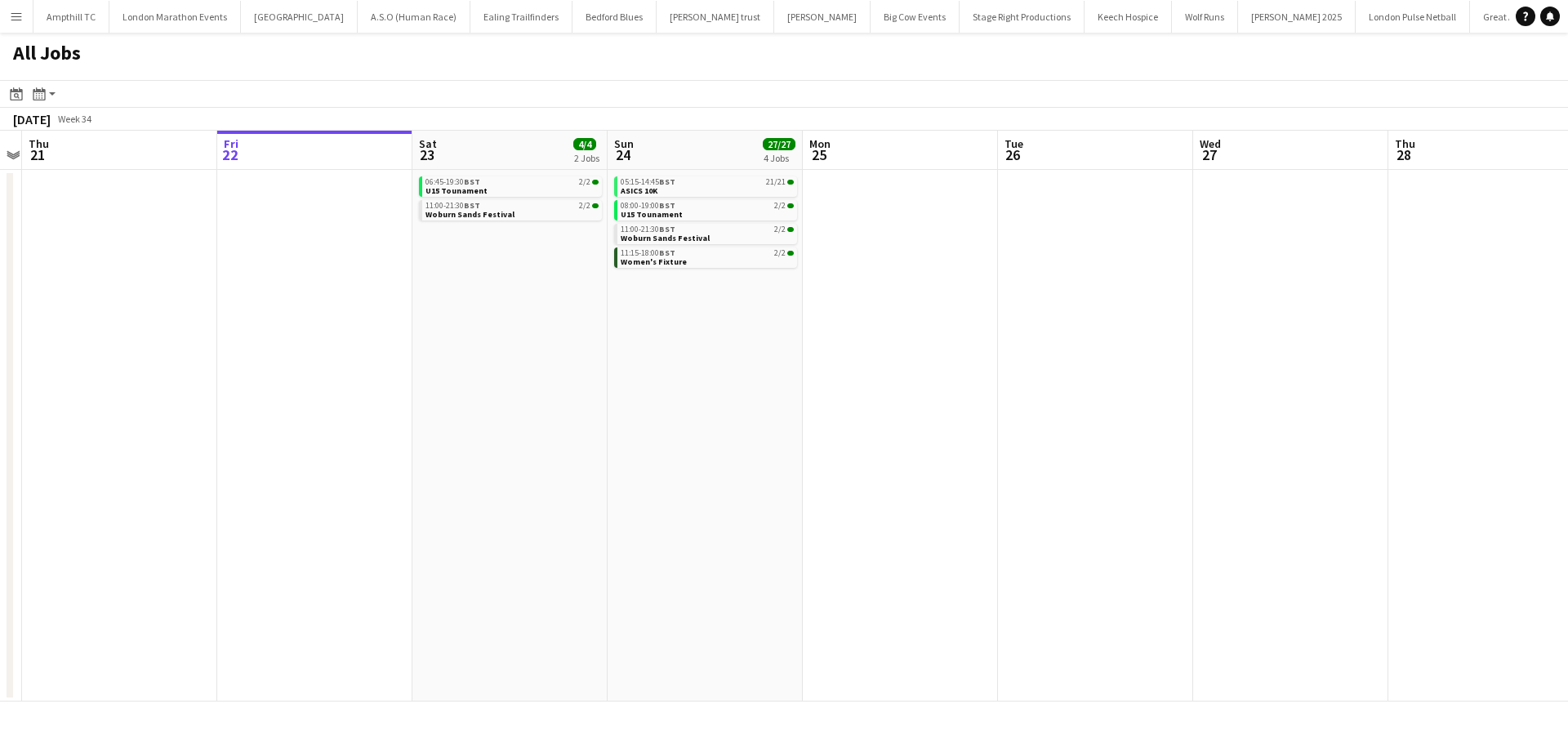
click at [662, 444] on app-calendar-viewport "Tue 19 Wed 20 Thu 21 Fri 22 Sat 23 4/4 2 Jobs Sun 24 27/27 4 Jobs Mon 25 Tue 26…" at bounding box center [784, 416] width 1568 height 571
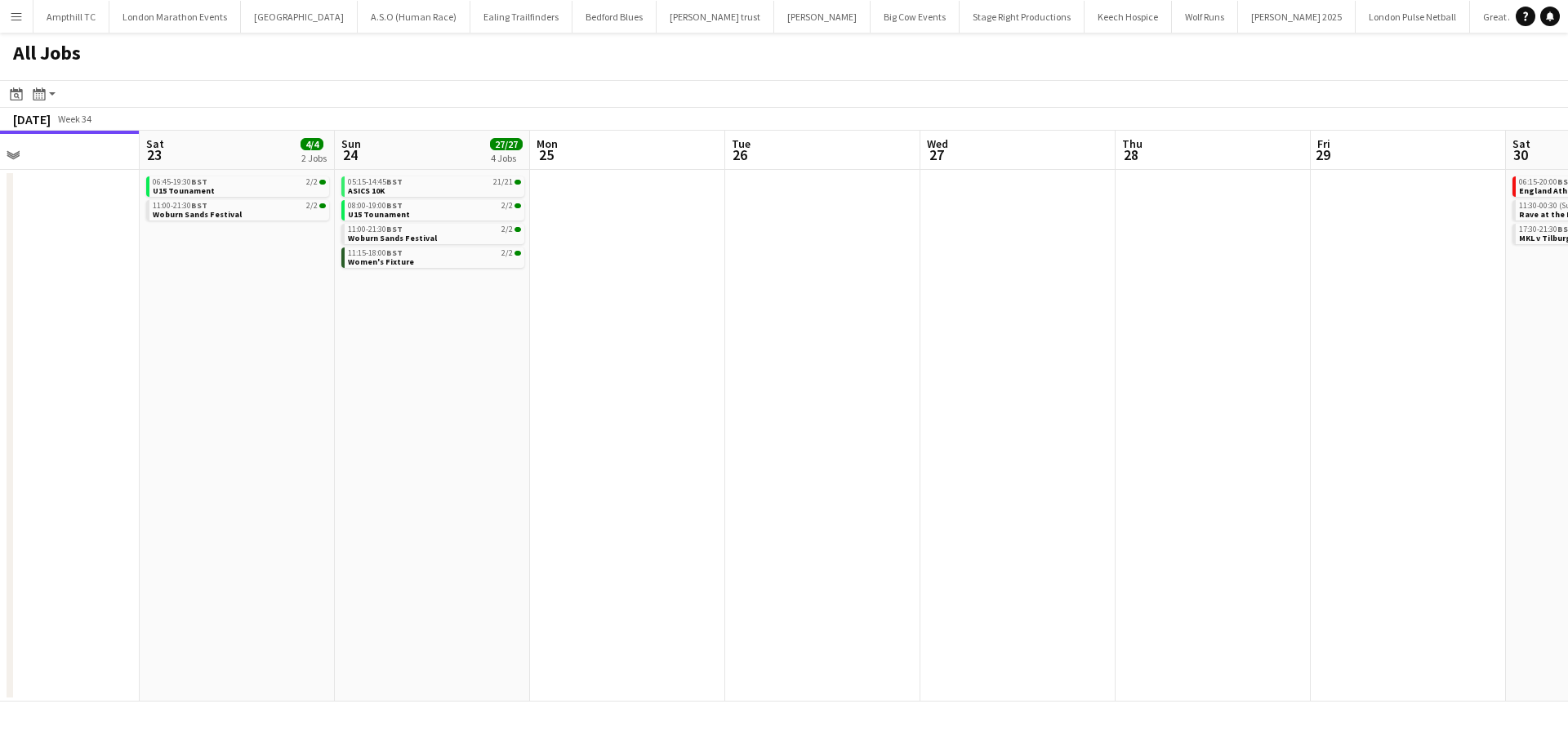
drag, startPoint x: 1337, startPoint y: 319, endPoint x: 688, endPoint y: 388, distance: 652.7
click at [677, 389] on app-calendar-viewport "Tue 19 Wed 20 Thu 21 Fri 22 Sat 23 4/4 2 Jobs Sun 24 27/27 4 Jobs Mon 25 Tue 26…" at bounding box center [784, 416] width 1568 height 571
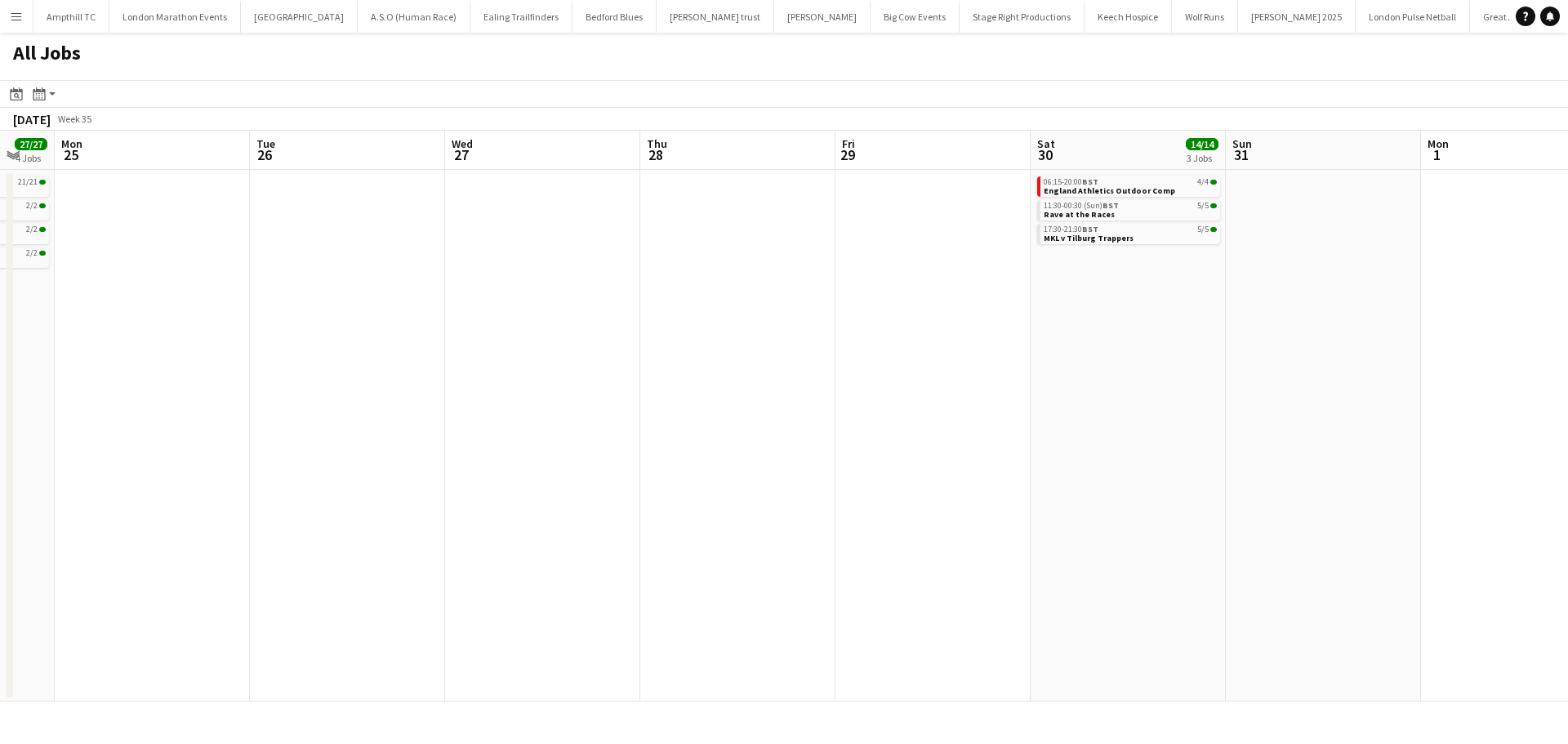
scroll to position [0, 662]
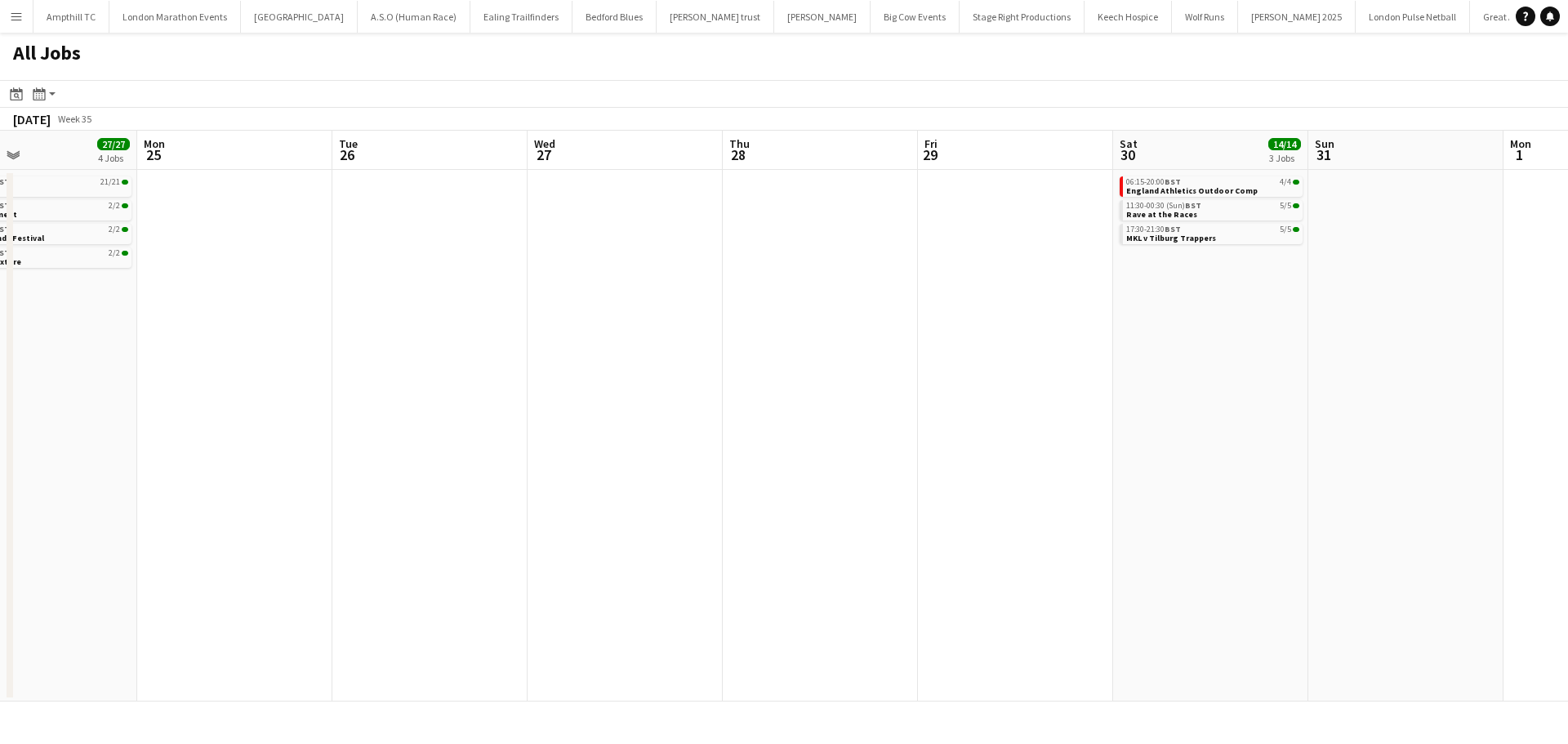
drag, startPoint x: 1153, startPoint y: 388, endPoint x: 744, endPoint y: 389, distance: 409.0
click at [744, 389] on app-calendar-viewport "Thu 21 Fri 22 Sat 23 4/4 2 Jobs Sun 24 27/27 4 Jobs Mon 25 Tue 26 Wed 27 Thu 28…" at bounding box center [784, 416] width 1568 height 571
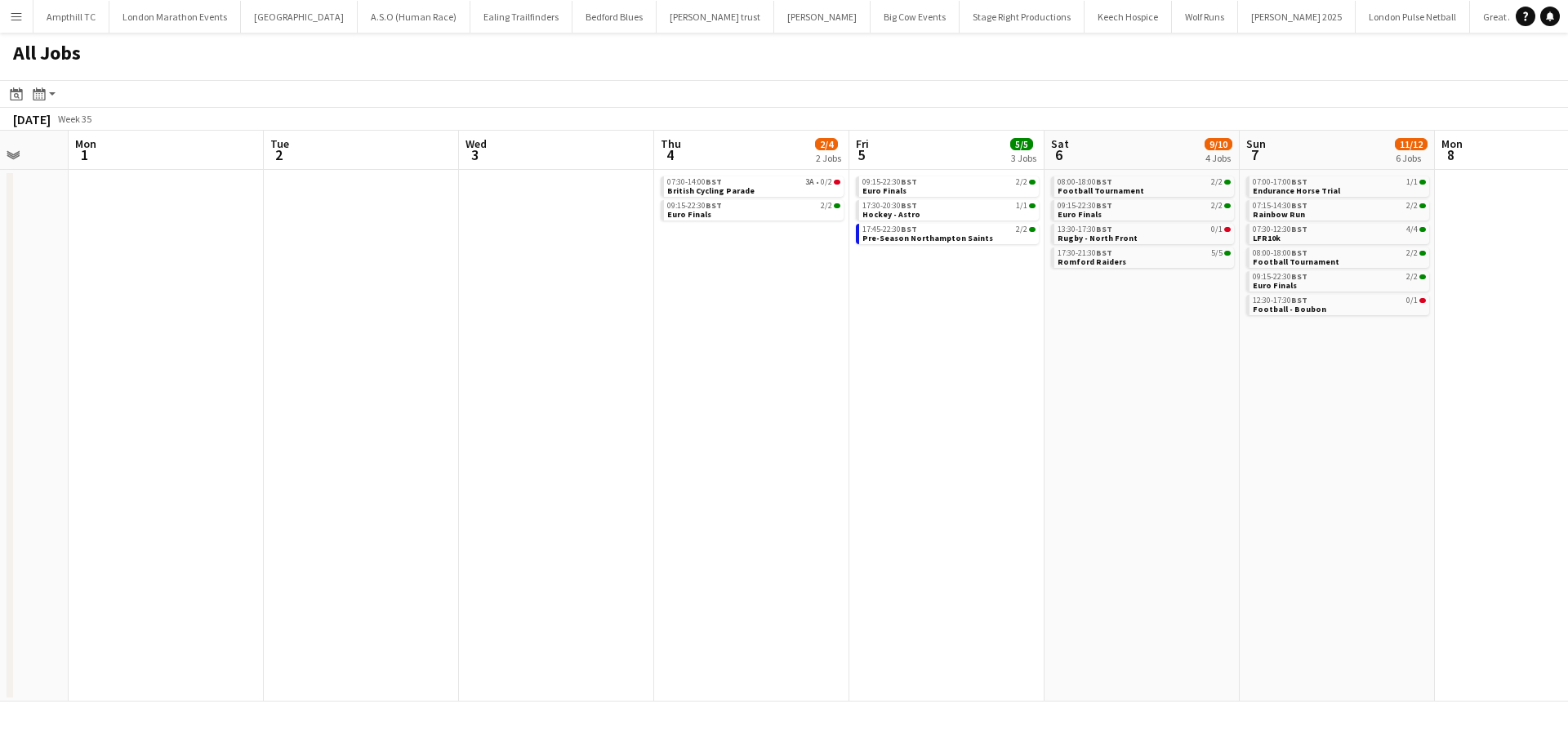
scroll to position [0, 709]
drag, startPoint x: 1046, startPoint y: 257, endPoint x: 23, endPoint y: 298, distance: 1023.8
click at [23, 298] on app-calendar-viewport "Thu 28 Fri 29 Sat 30 14/14 3 Jobs Sun 31 Mon 1 Tue 2 Wed 3 Thu 4 2/4 2 Jobs Fri…" at bounding box center [784, 416] width 1568 height 571
click at [749, 178] on div "07:30-14:00 BST 3A • 0/2" at bounding box center [757, 181] width 173 height 8
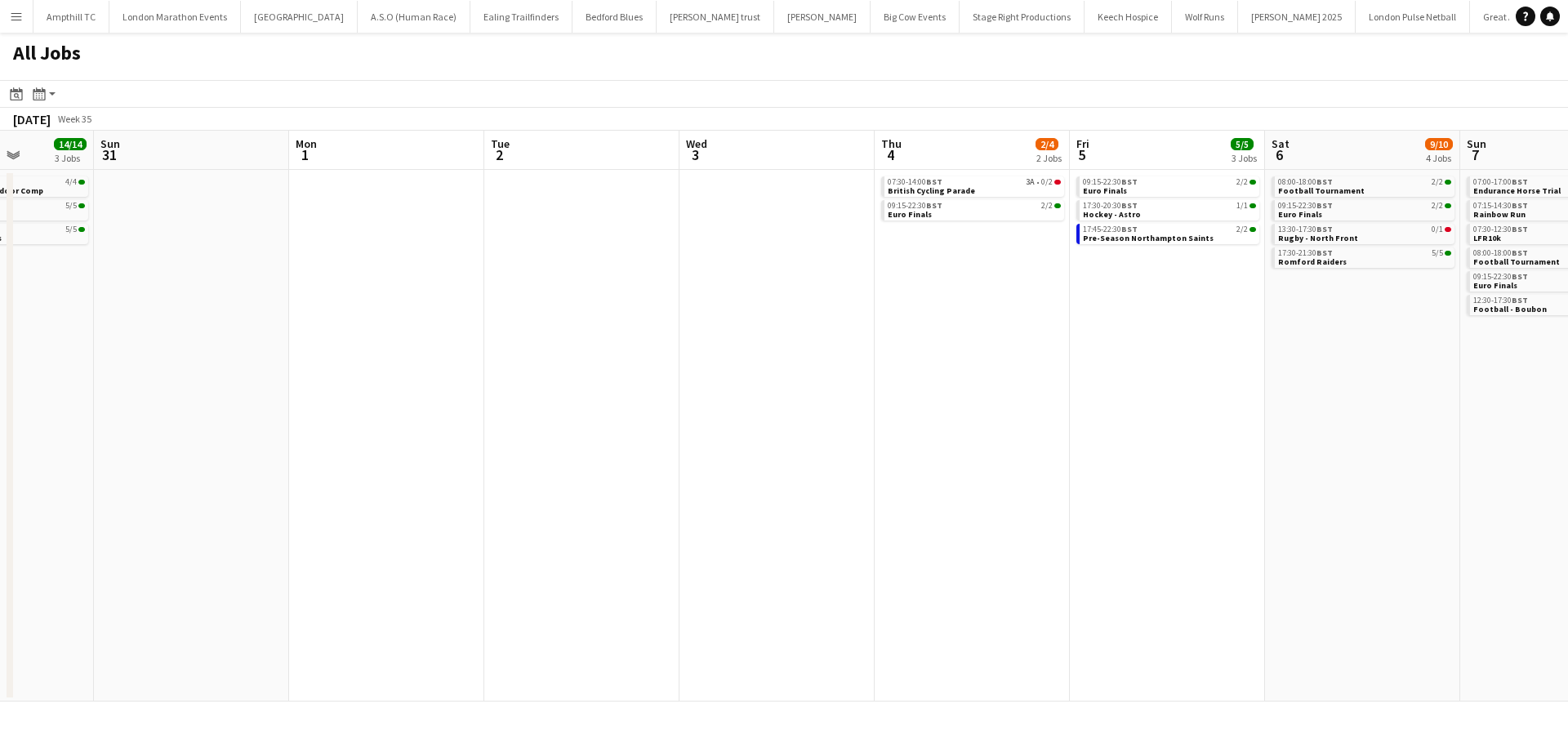
drag, startPoint x: 411, startPoint y: 329, endPoint x: 1257, endPoint y: 335, distance: 846.0
click at [1387, 329] on app-calendar-viewport "Thu 28 Fri 29 Sat 30 14/14 3 Jobs Sun 31 Mon 1 Tue 2 Wed 3 Thu 4 2/4 2 Jobs Fri…" at bounding box center [784, 416] width 1568 height 571
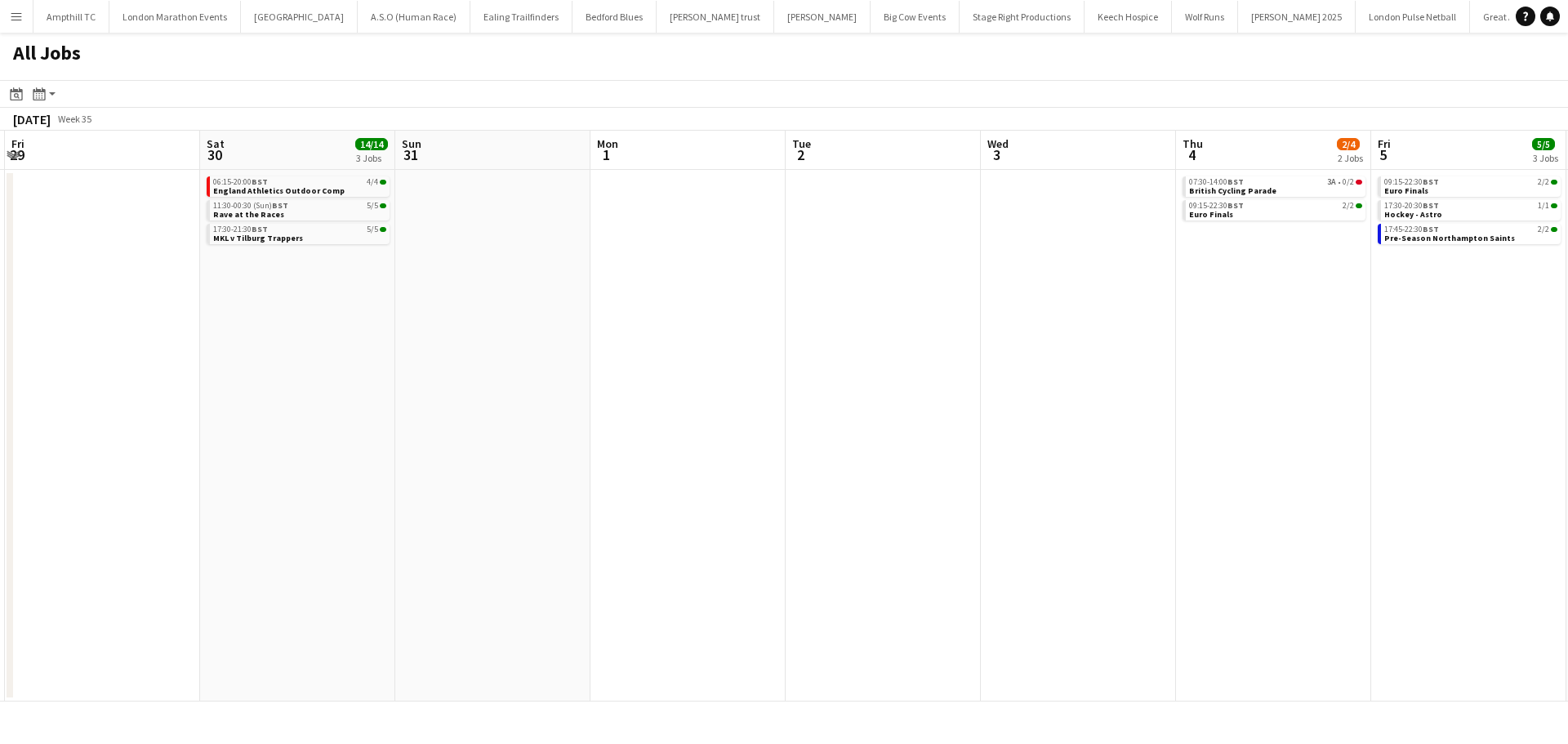
drag, startPoint x: 642, startPoint y: 427, endPoint x: 544, endPoint y: 421, distance: 98.2
click at [487, 432] on app-calendar-viewport "Tue 26 Wed 27 Thu 28 Fri 29 Sat 30 14/14 3 Jobs Sun 31 Mon 1 Tue 2 Wed 3 Thu 4 …" at bounding box center [784, 416] width 1568 height 571
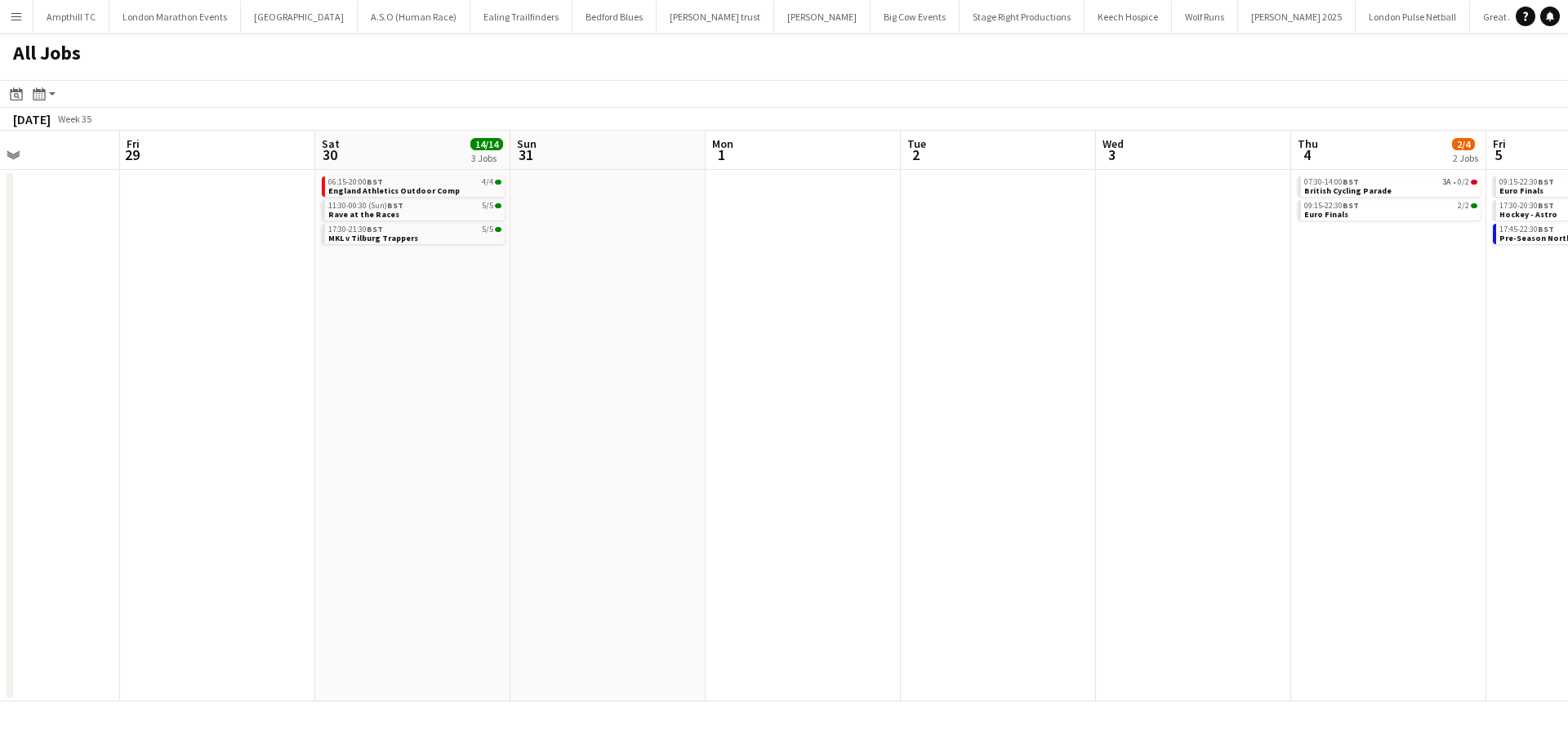
drag, startPoint x: 425, startPoint y: 302, endPoint x: 1007, endPoint y: 366, distance: 585.5
click at [1057, 362] on app-calendar-viewport "Tue 26 Wed 27 Thu 28 Fri 29 Sat 30 14/14 3 Jobs Sun 31 Mon 1 Tue 2 Wed 3 Thu 4 …" at bounding box center [784, 416] width 1568 height 571
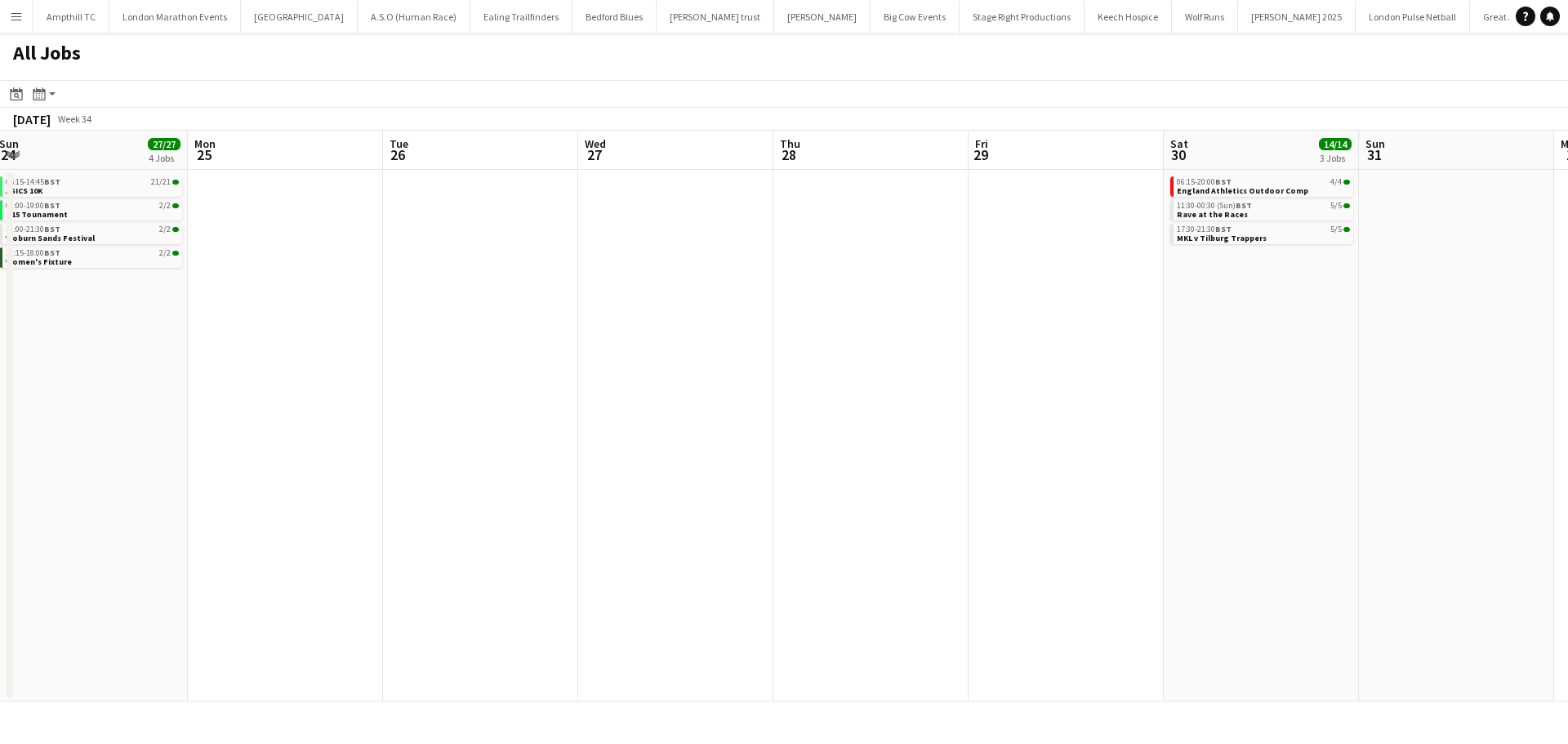
drag, startPoint x: 450, startPoint y: 341, endPoint x: 1018, endPoint y: 338, distance: 568.0
click at [1018, 337] on app-calendar-viewport "Fri 22 Sat 23 4/4 2 Jobs Sun 24 27/27 4 Jobs Mon 25 Tue 26 Wed 27 Thu 28 Fri 29…" at bounding box center [784, 416] width 1568 height 571
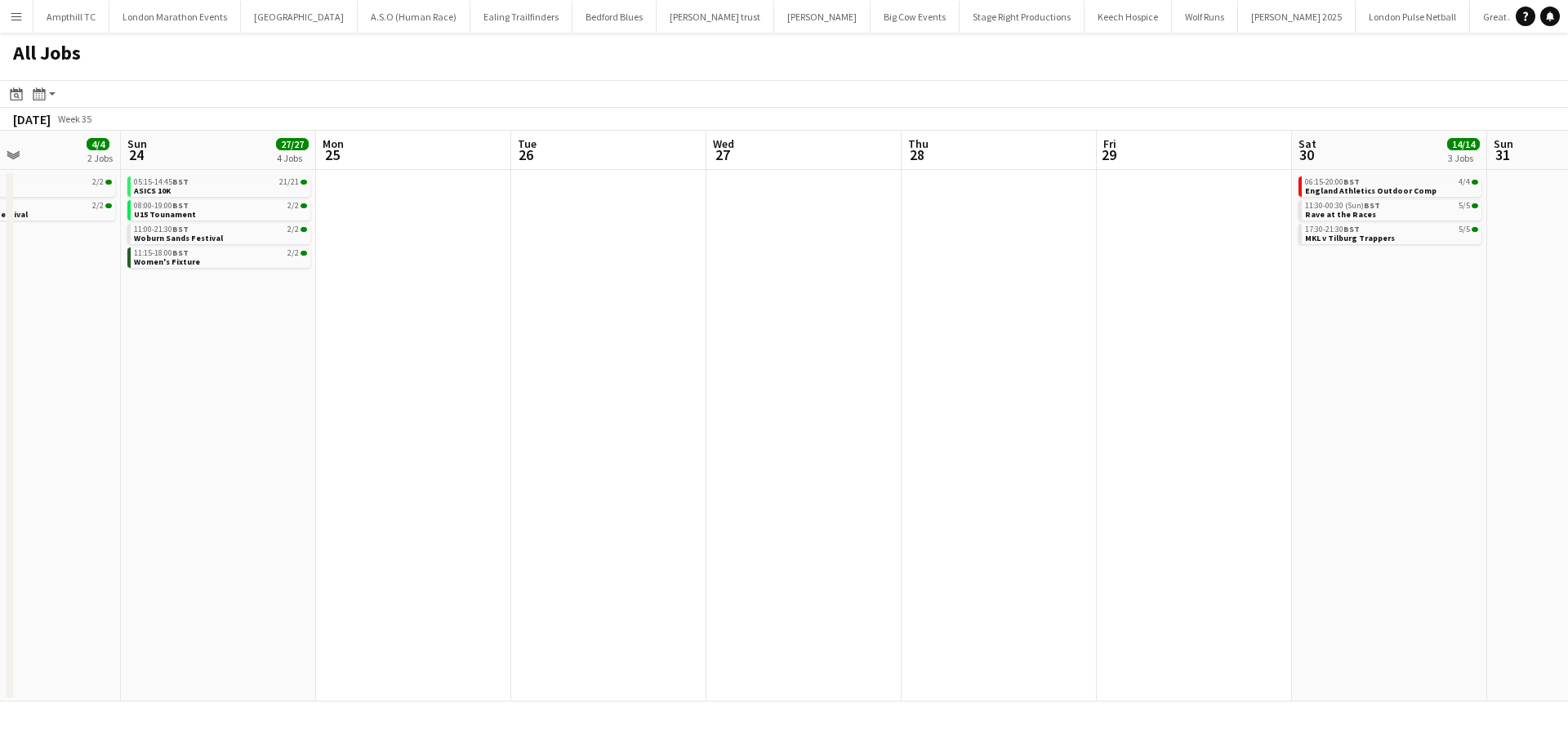
scroll to position [0, 397]
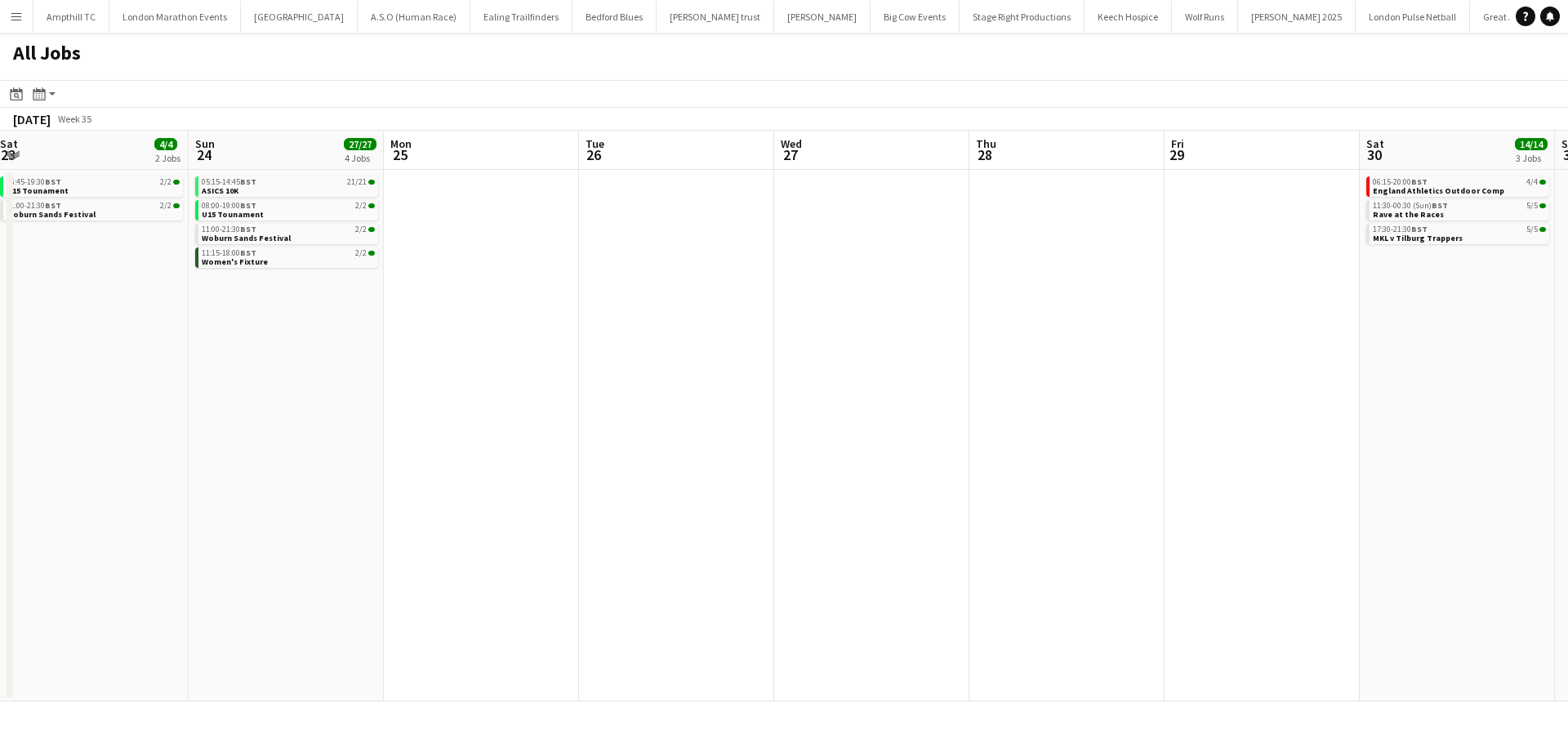
click at [756, 346] on app-calendar-viewport "Thu 21 Fri 22 Sat 23 4/4 2 Jobs Sun 24 27/27 4 Jobs Mon 25 Tue 26 Wed 27 Thu 28…" at bounding box center [784, 416] width 1568 height 571
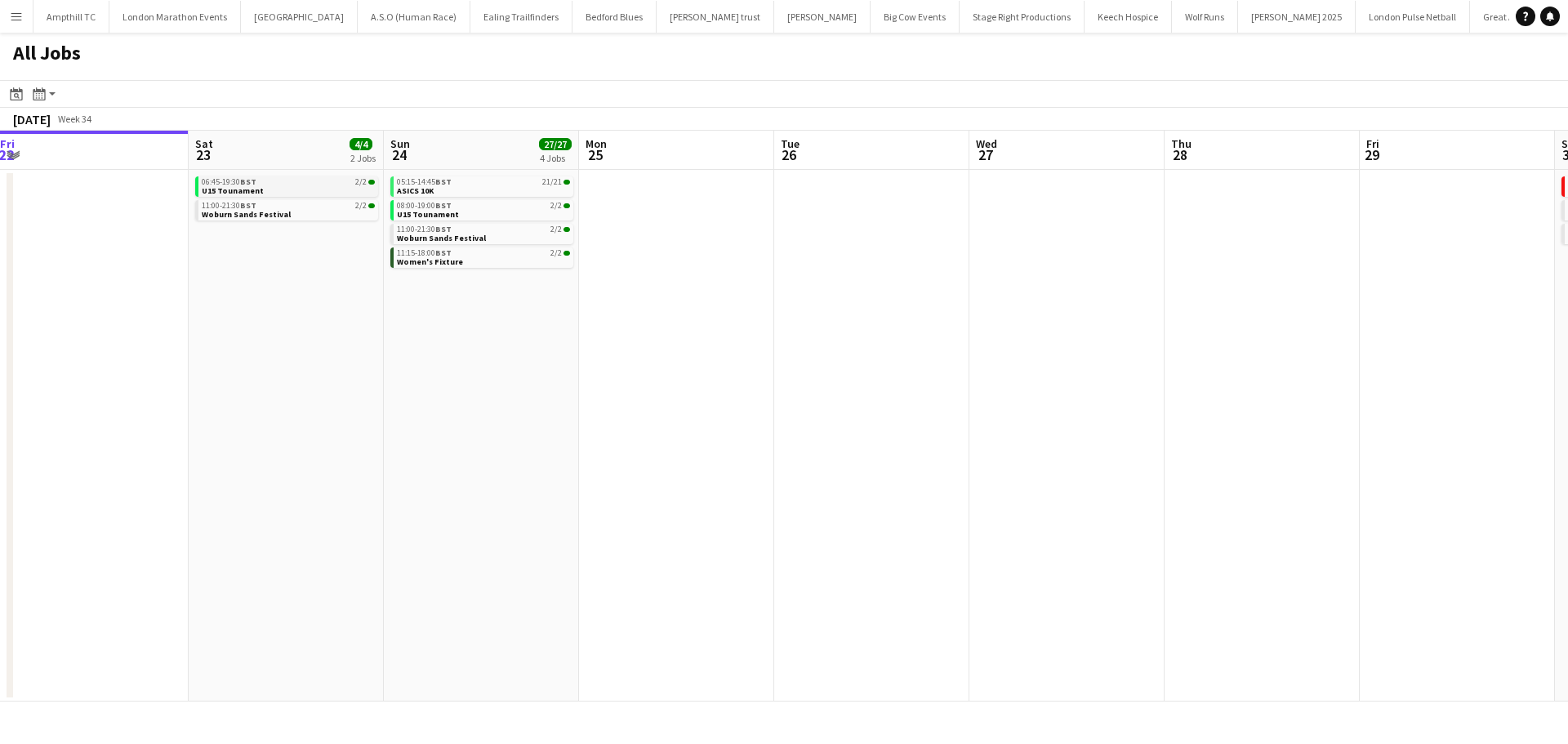
click at [316, 189] on link "06:45-19:30 BST 2/2 U15 Tounament" at bounding box center [288, 185] width 173 height 19
click at [334, 215] on link "11:00-21:30 BST 2/2 Woburn Sands Festival" at bounding box center [288, 209] width 173 height 19
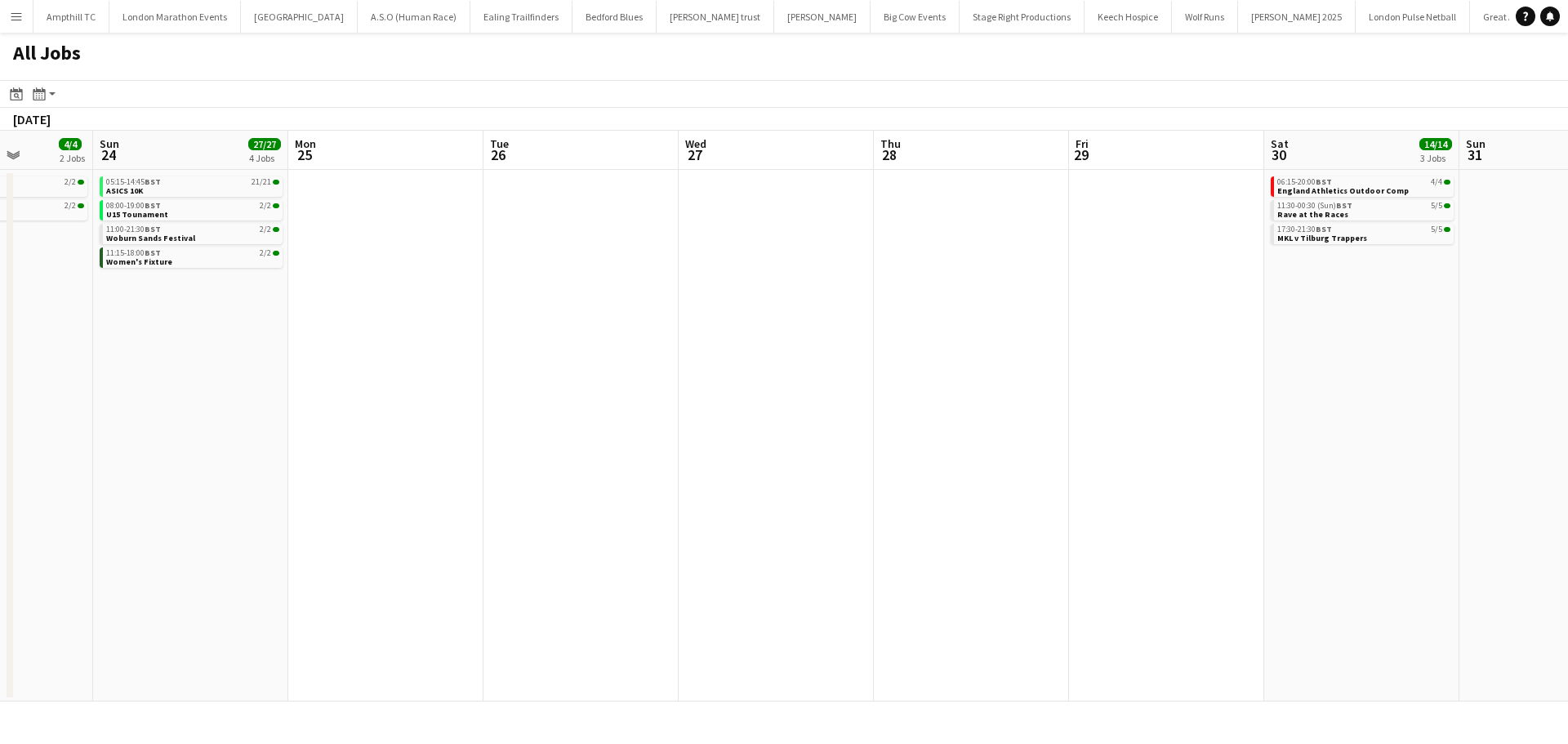
drag, startPoint x: 853, startPoint y: 355, endPoint x: 222, endPoint y: 353, distance: 631.0
click at [190, 355] on app-calendar-viewport "Wed 20 Thu 21 Fri 22 Sat 23 4/4 2 Jobs Sun 24 27/27 4 Jobs Mon 25 Tue 26 Wed 27…" at bounding box center [784, 416] width 1568 height 571
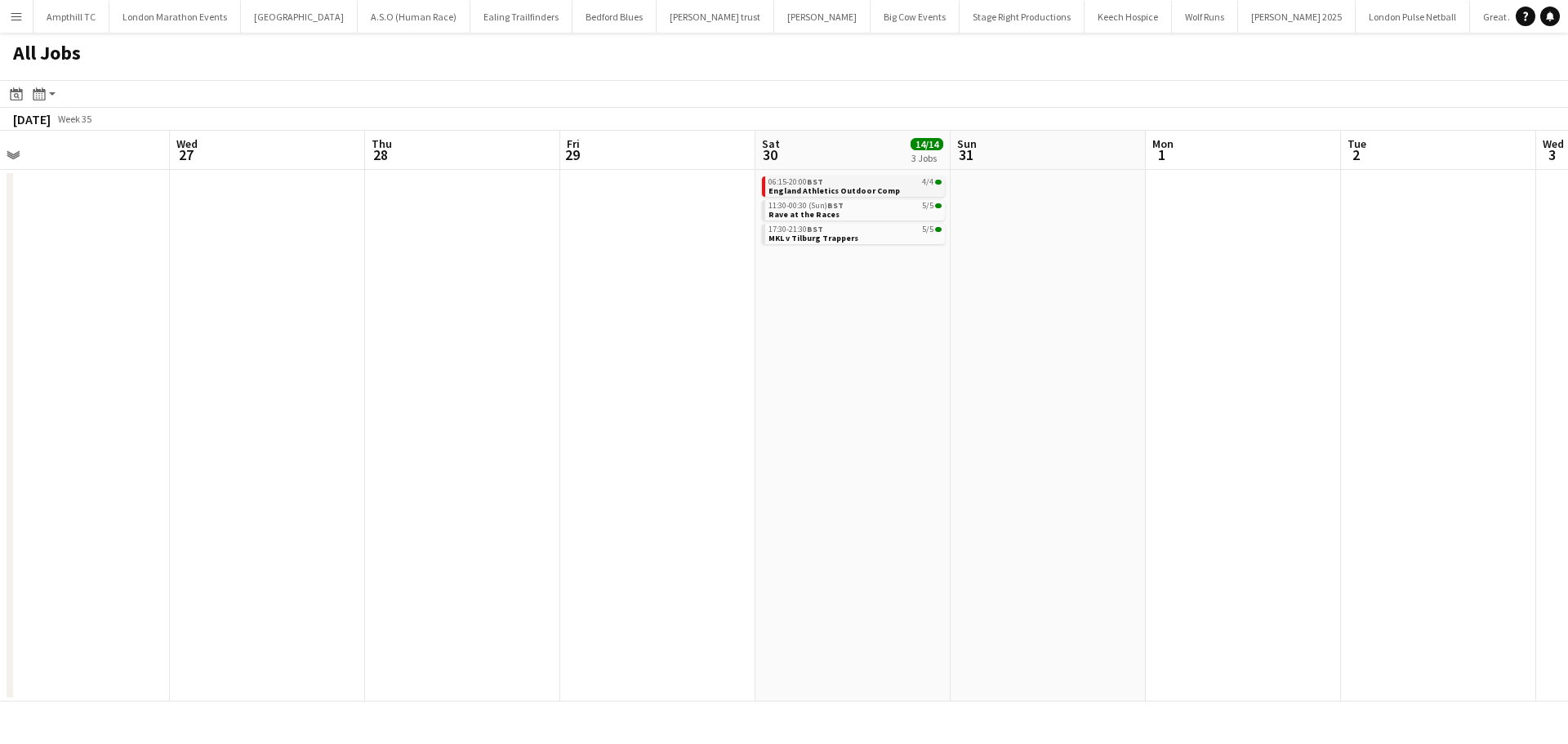
click at [884, 183] on div "06:15-20:00 BST 4/4" at bounding box center [855, 181] width 173 height 8
click at [891, 218] on link "11:30-00:30 (Sun) BST 5/5 Rave at the Races" at bounding box center [855, 209] width 173 height 19
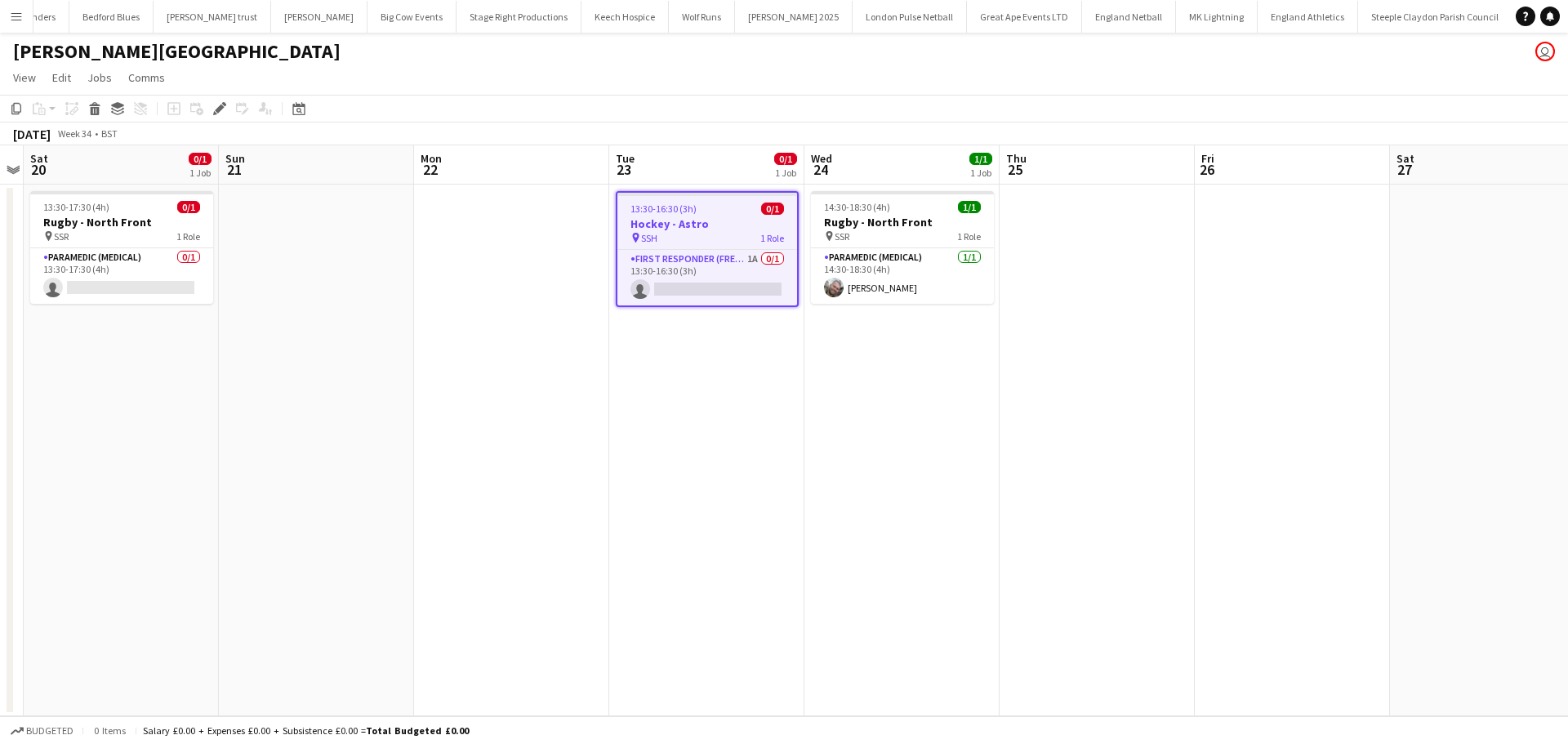
scroll to position [0, 644]
click at [717, 263] on app-card-role "First Responder (FREC 4) 1A 0/1 13:30-16:30 (3h) single-neutral-actions" at bounding box center [707, 277] width 180 height 56
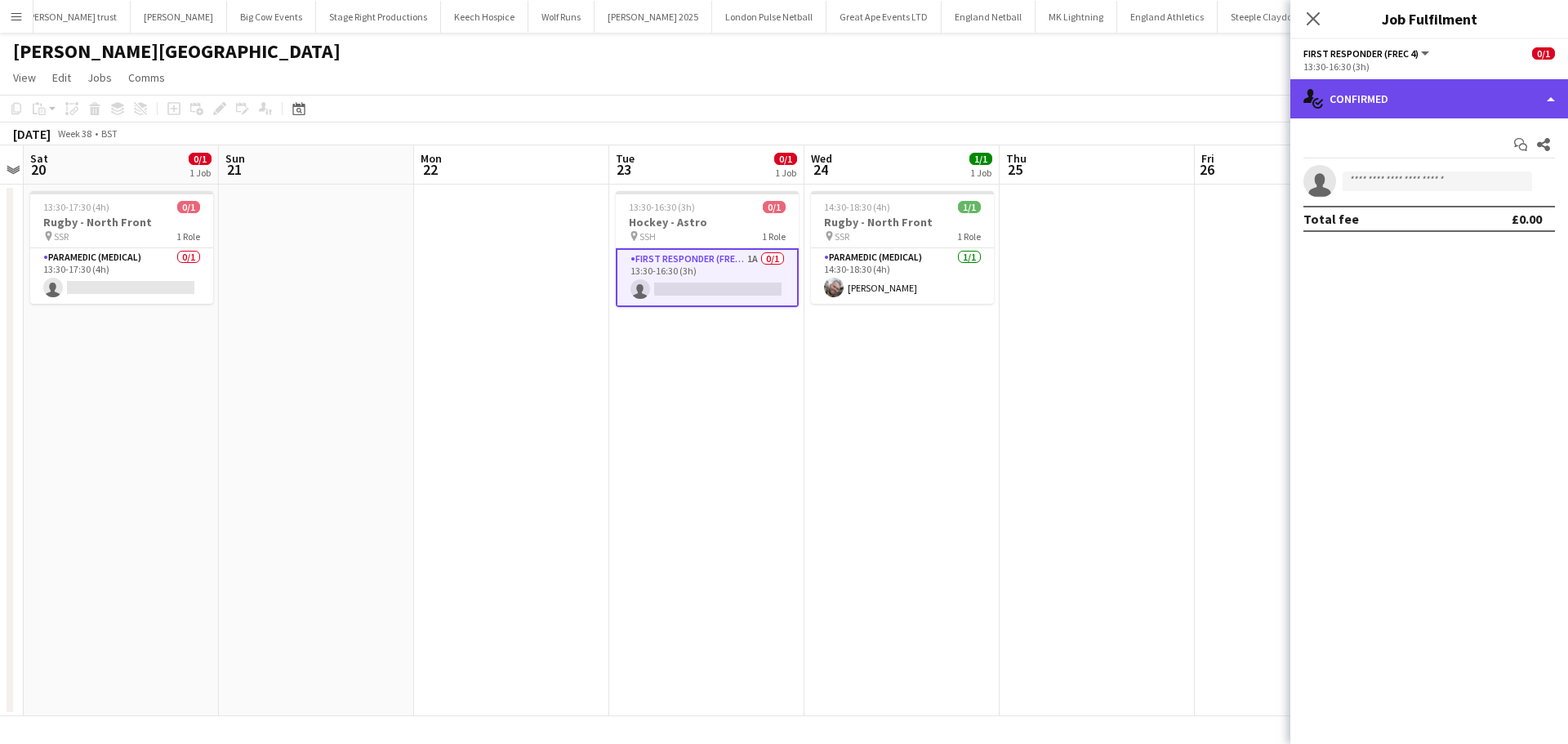
click at [1441, 93] on div "single-neutral-actions-check-2 Confirmed" at bounding box center [1429, 98] width 278 height 39
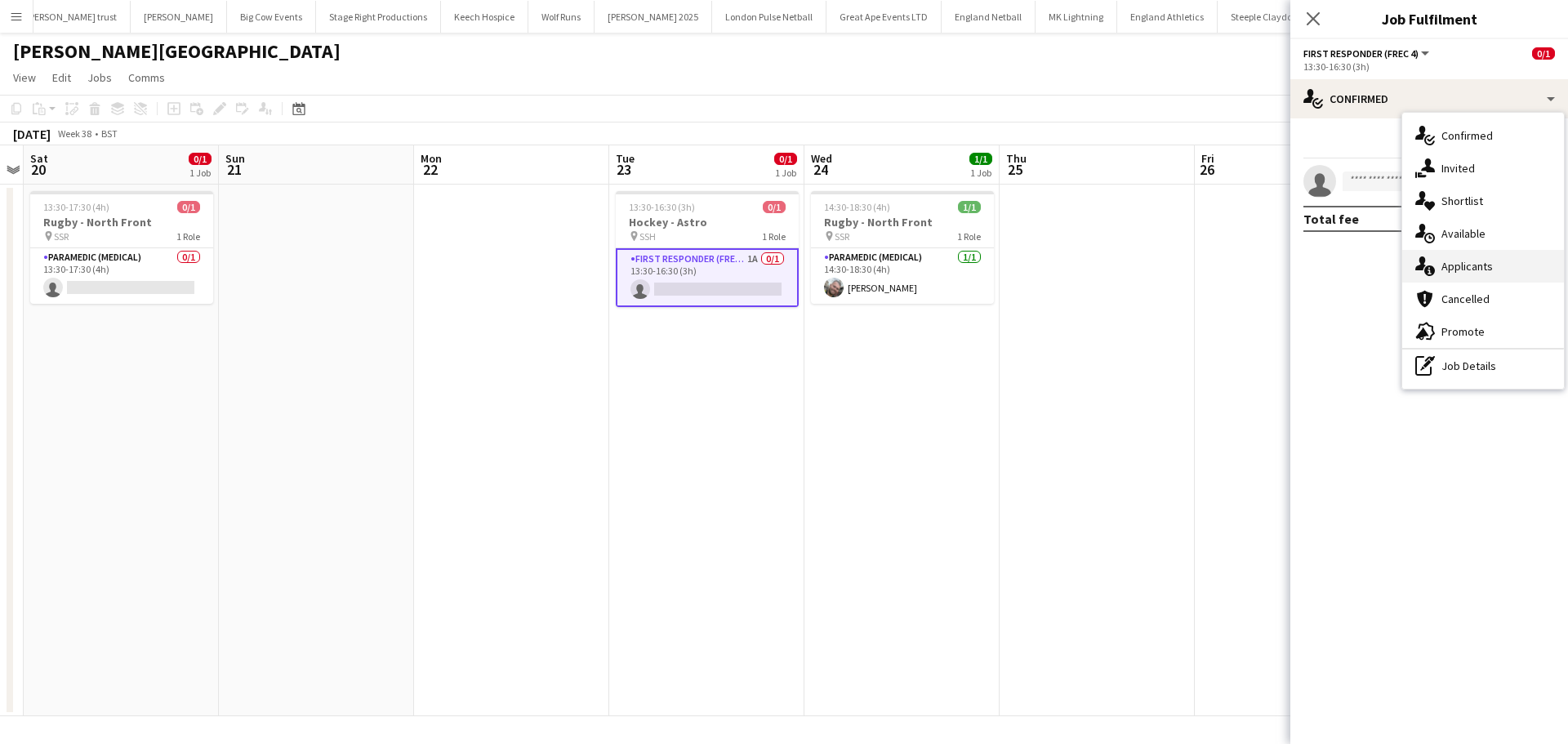
click at [1489, 274] on div "single-neutral-actions-information Applicants" at bounding box center [1482, 266] width 161 height 33
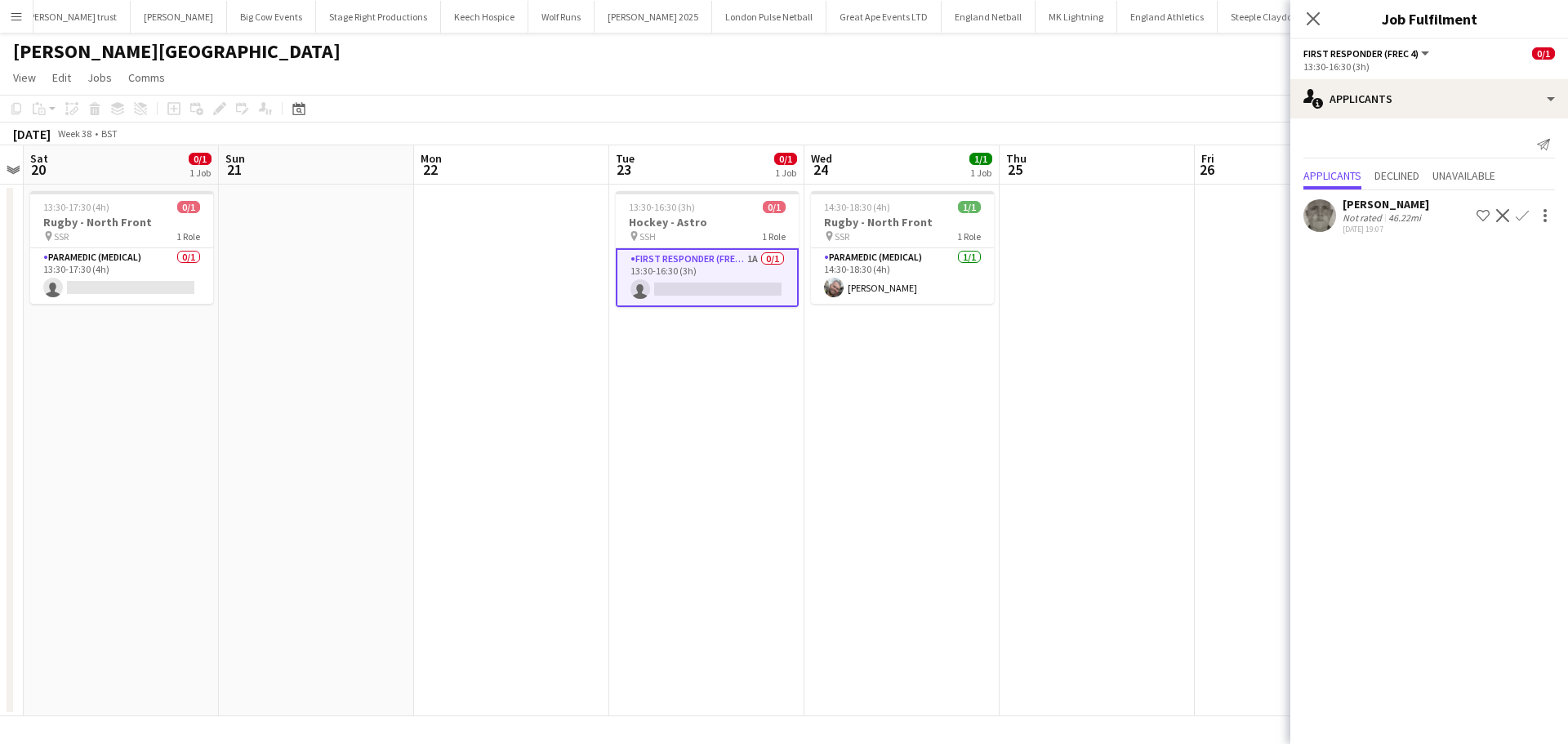
click at [1523, 215] on app-icon "Confirm" at bounding box center [1522, 215] width 13 height 13
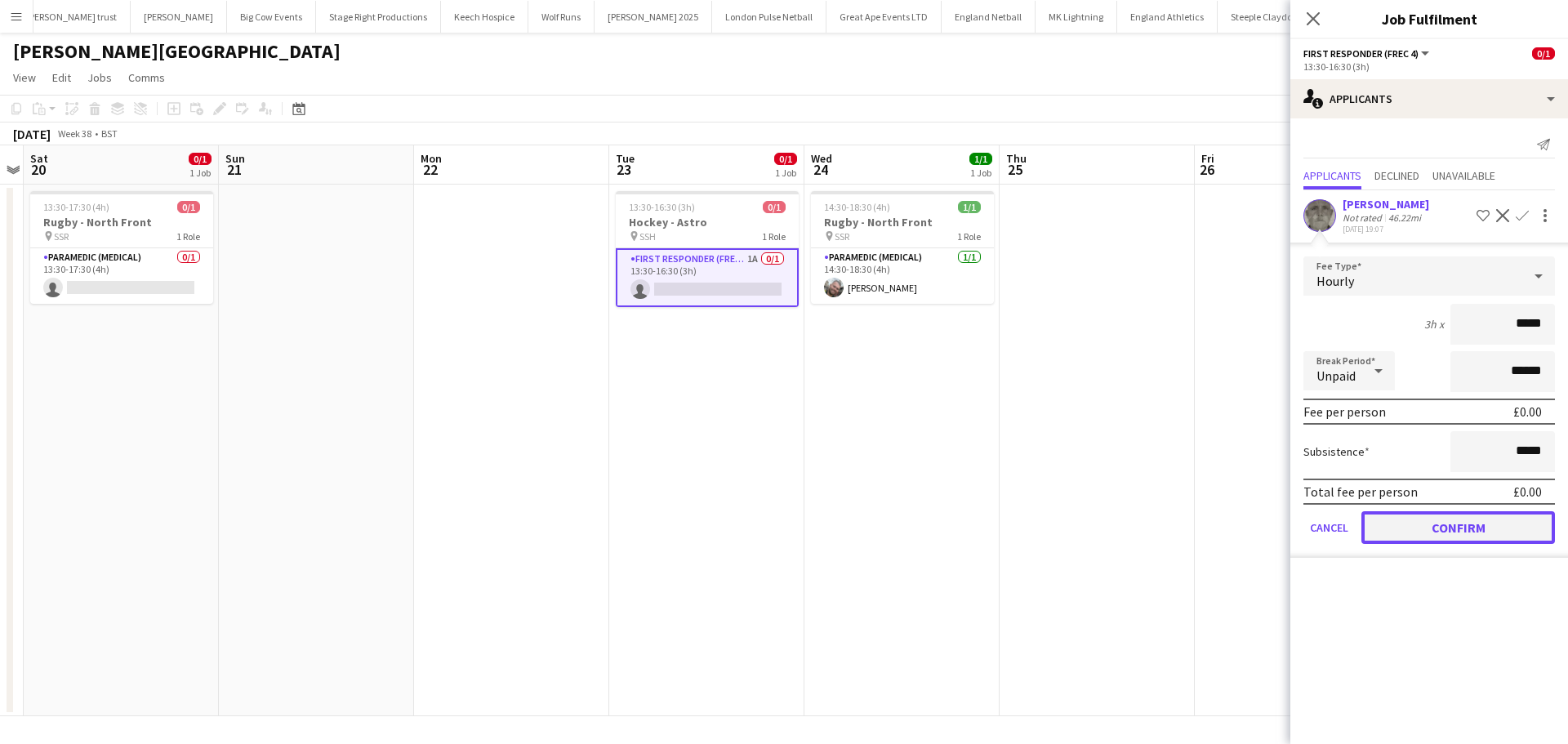
click at [1420, 537] on button "Confirm" at bounding box center [1458, 528] width 193 height 33
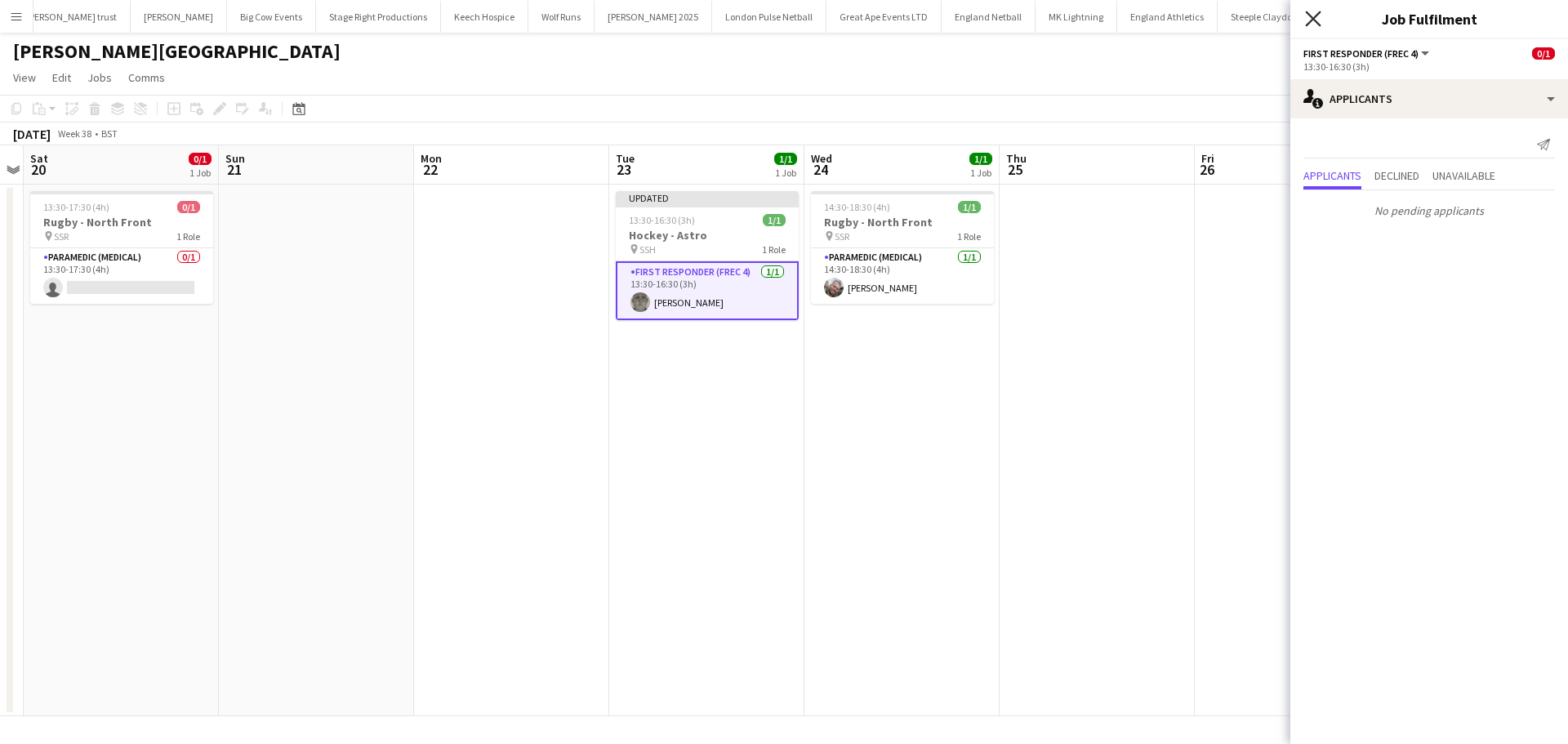
click at [1316, 19] on icon "Close pop-in" at bounding box center [1312, 18] width 15 height 16
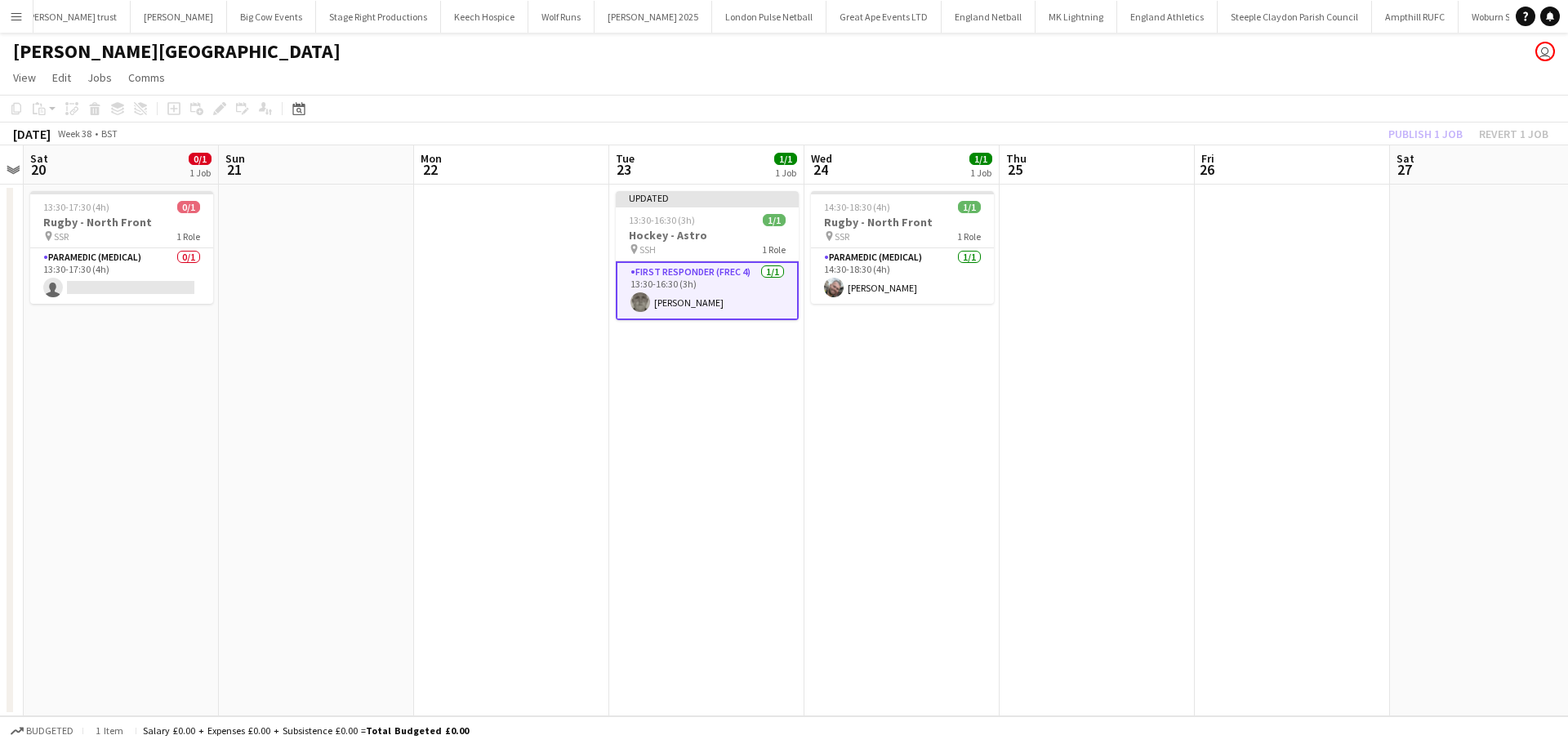
click at [1200, 168] on span "26" at bounding box center [1206, 170] width 15 height 19
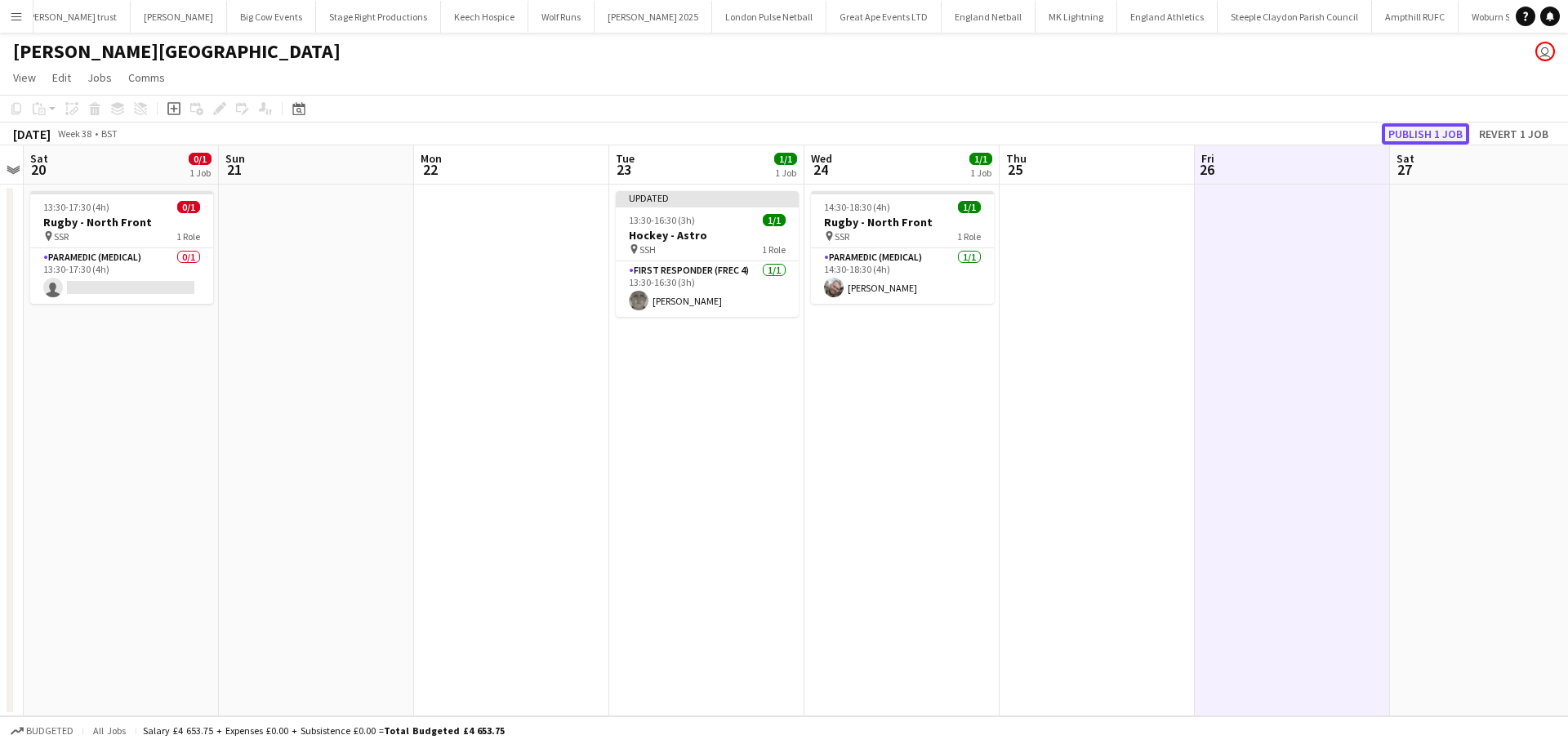
click at [1416, 131] on button "Publish 1 job" at bounding box center [1426, 133] width 88 height 21
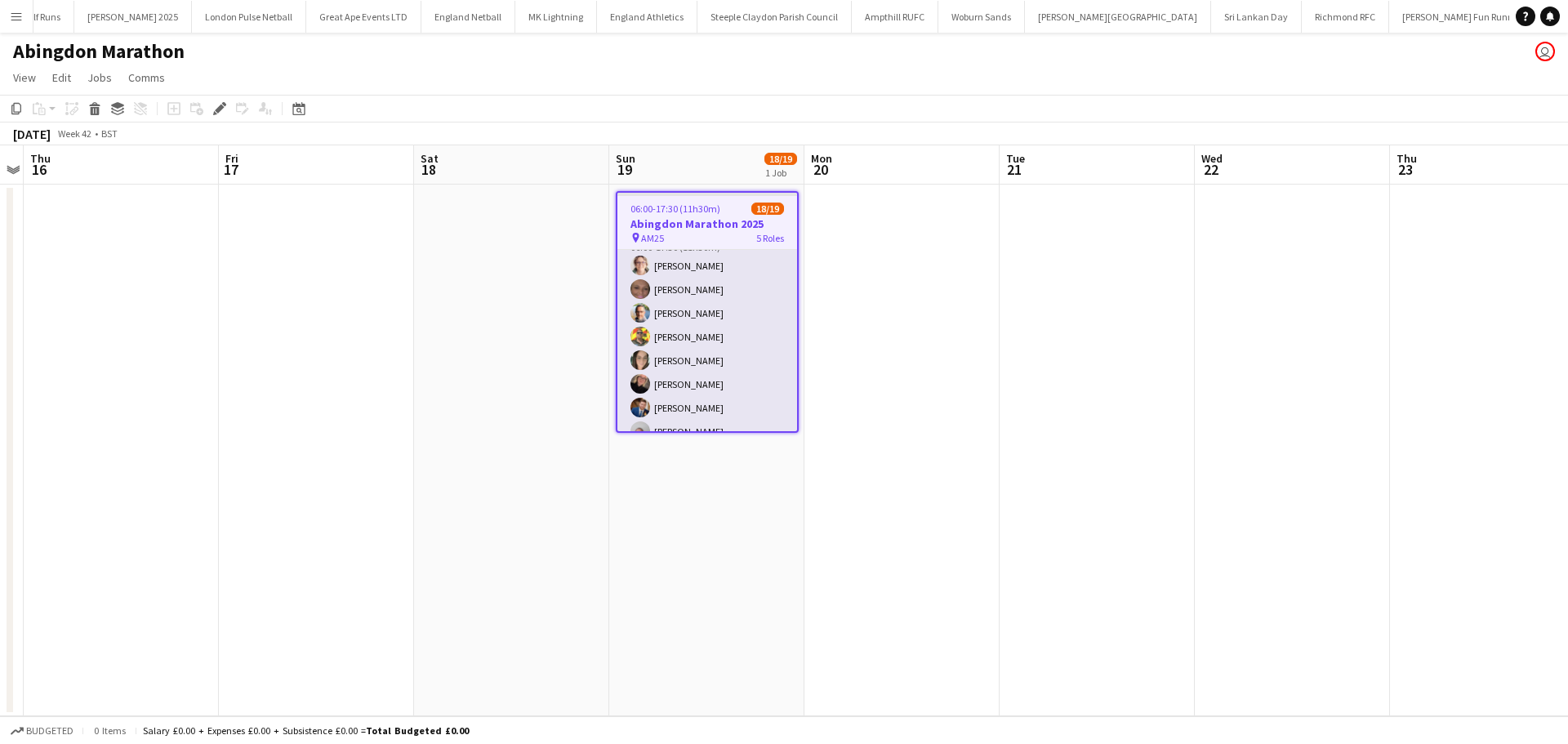
scroll to position [183, 0]
click at [717, 269] on app-card-role "First Responder (Medical) 1A 8/9 06:00-17:30 (11h30m) Sarah Rose Charlotte Barr…" at bounding box center [707, 371] width 180 height 245
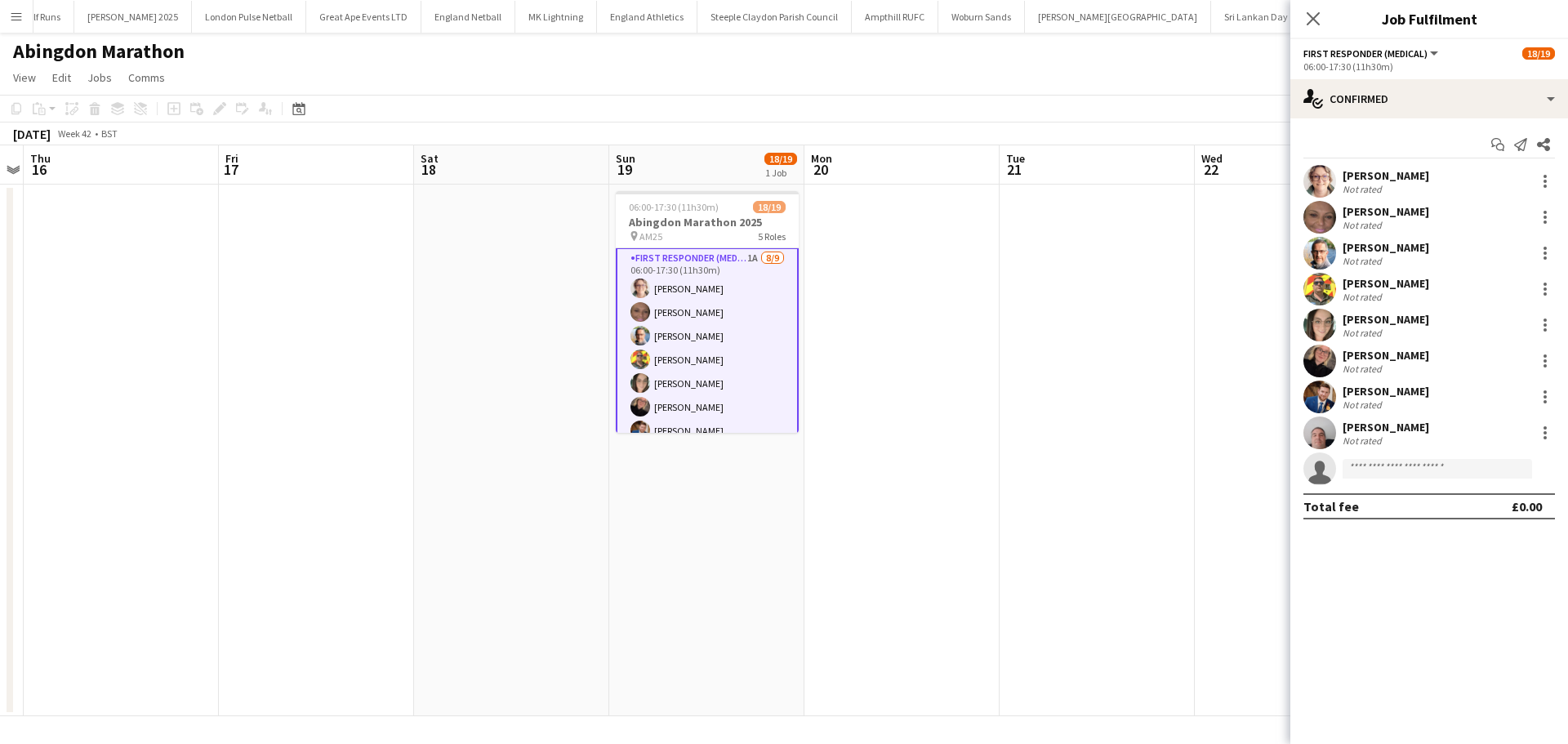
scroll to position [184, 0]
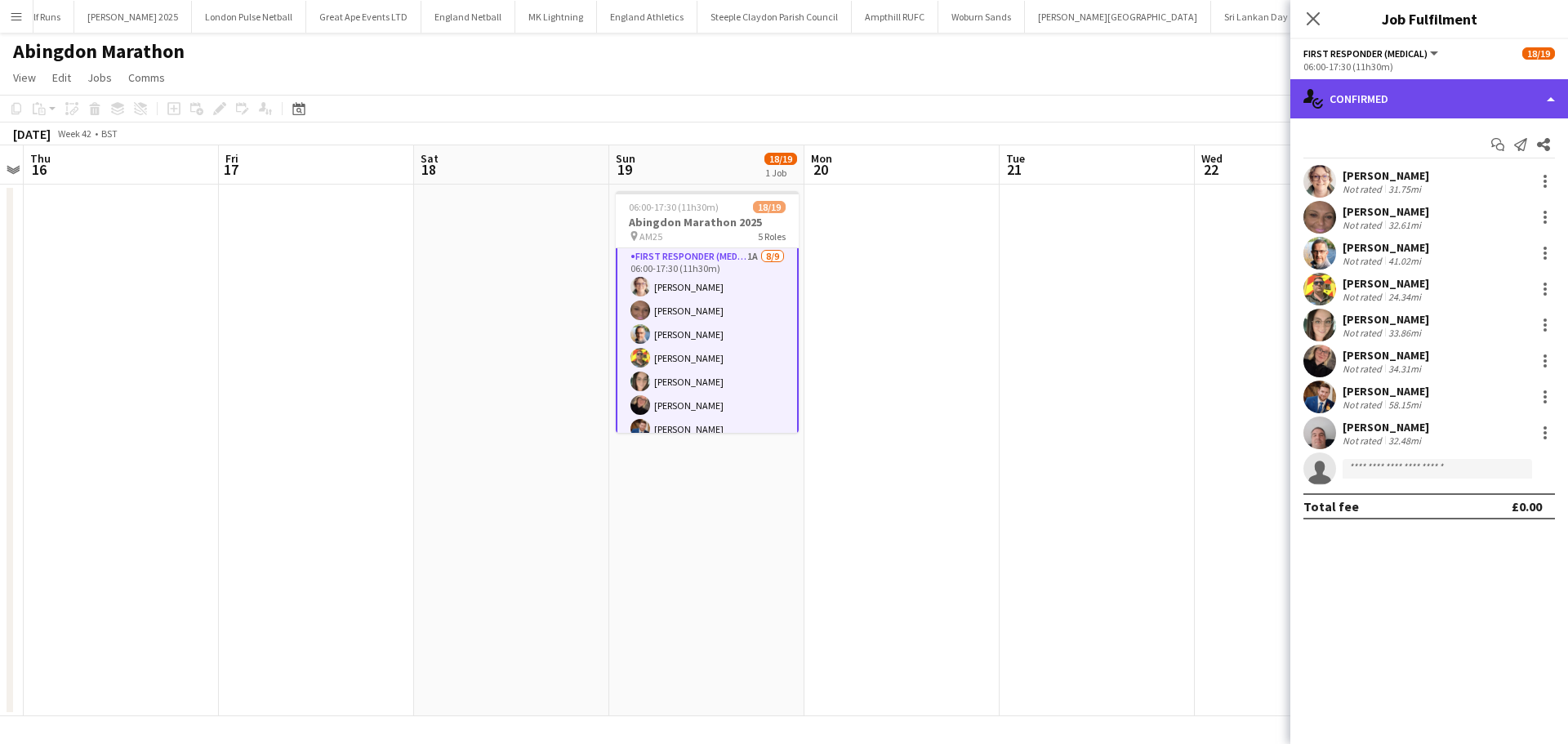
click at [1504, 98] on div "single-neutral-actions-check-2 Confirmed" at bounding box center [1429, 98] width 278 height 39
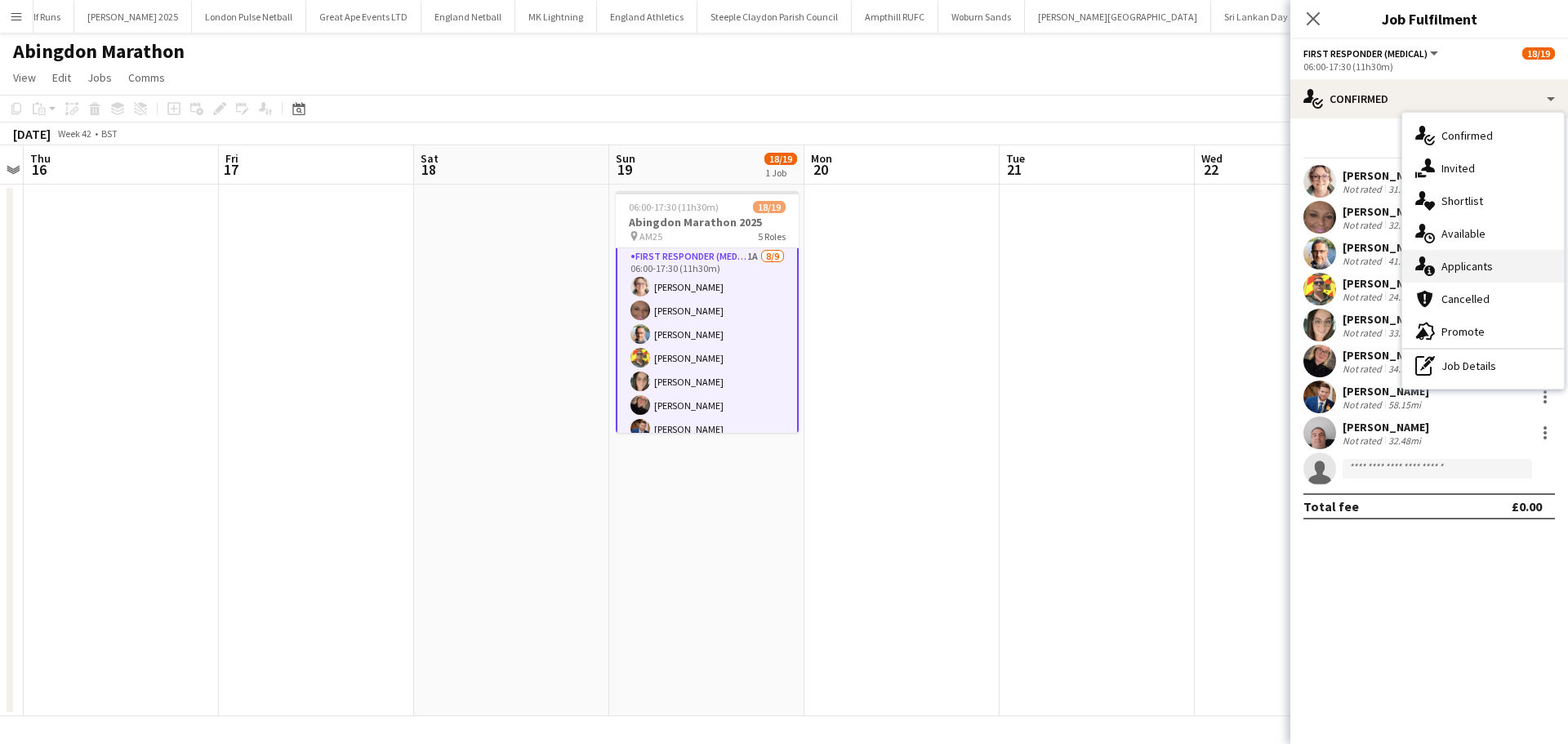
click at [1480, 273] on div "single-neutral-actions-information Applicants" at bounding box center [1482, 266] width 161 height 33
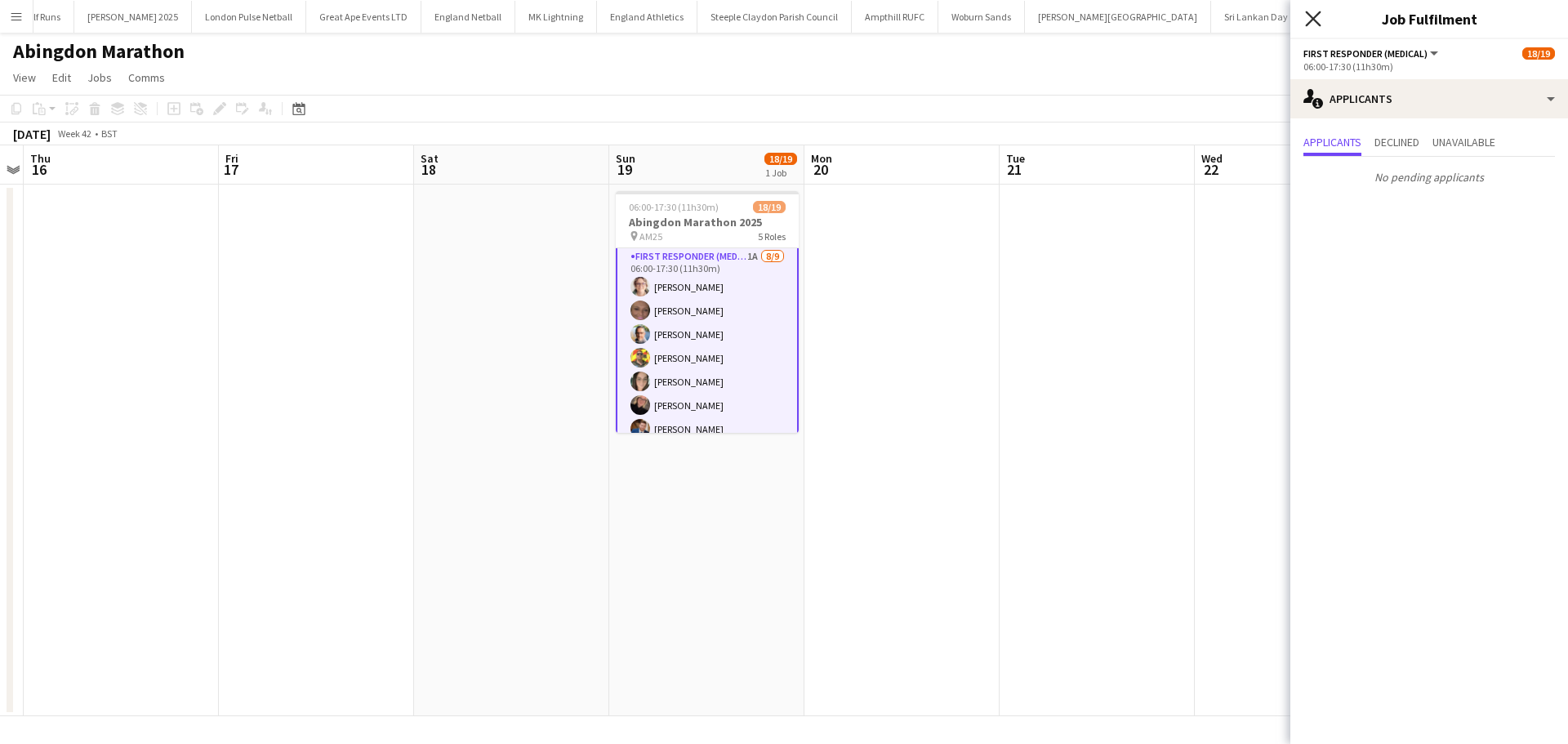
drag, startPoint x: 1319, startPoint y: 19, endPoint x: 1303, endPoint y: 39, distance: 25.6
click at [1320, 19] on icon "Close pop-in" at bounding box center [1313, 18] width 13 height 13
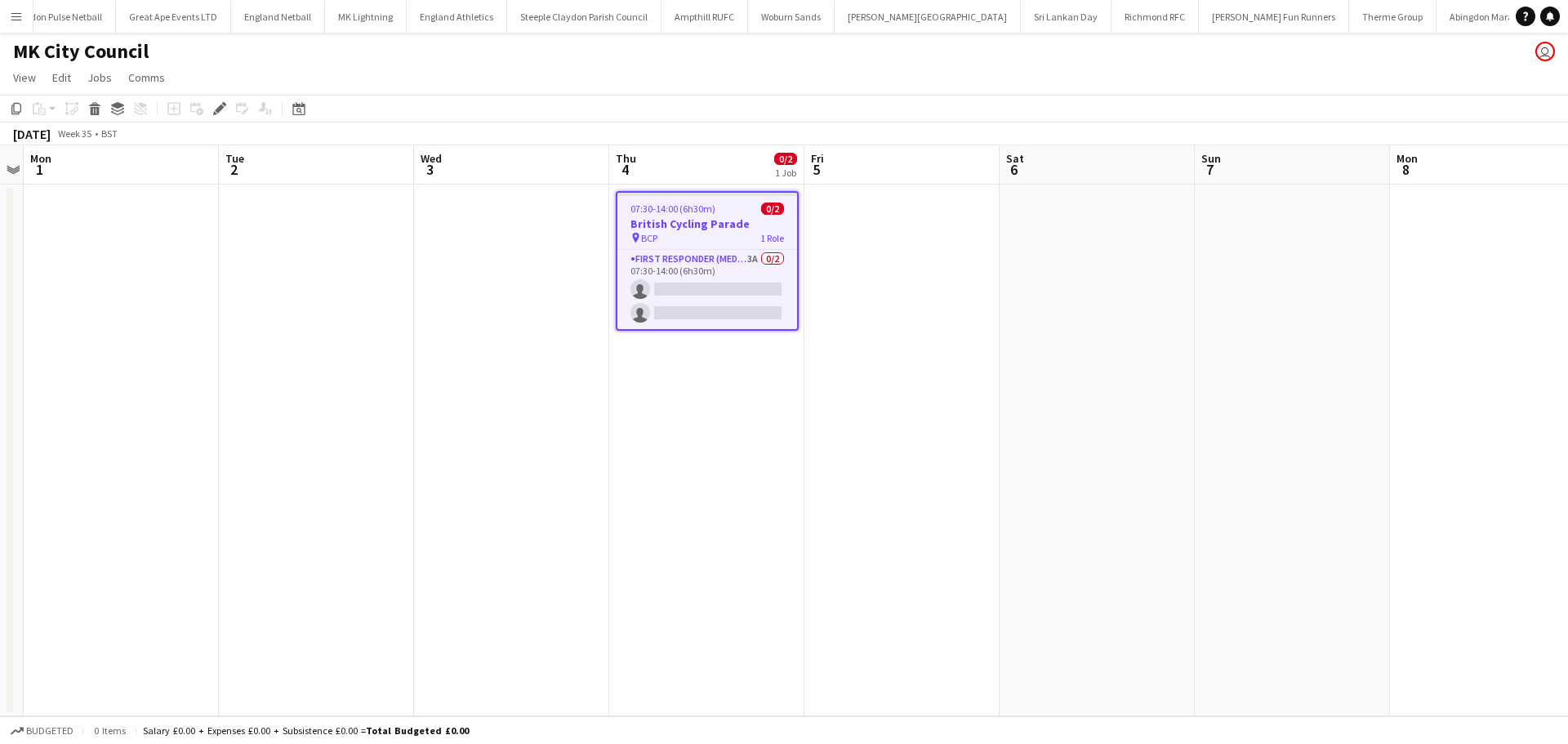
scroll to position [0, 1382]
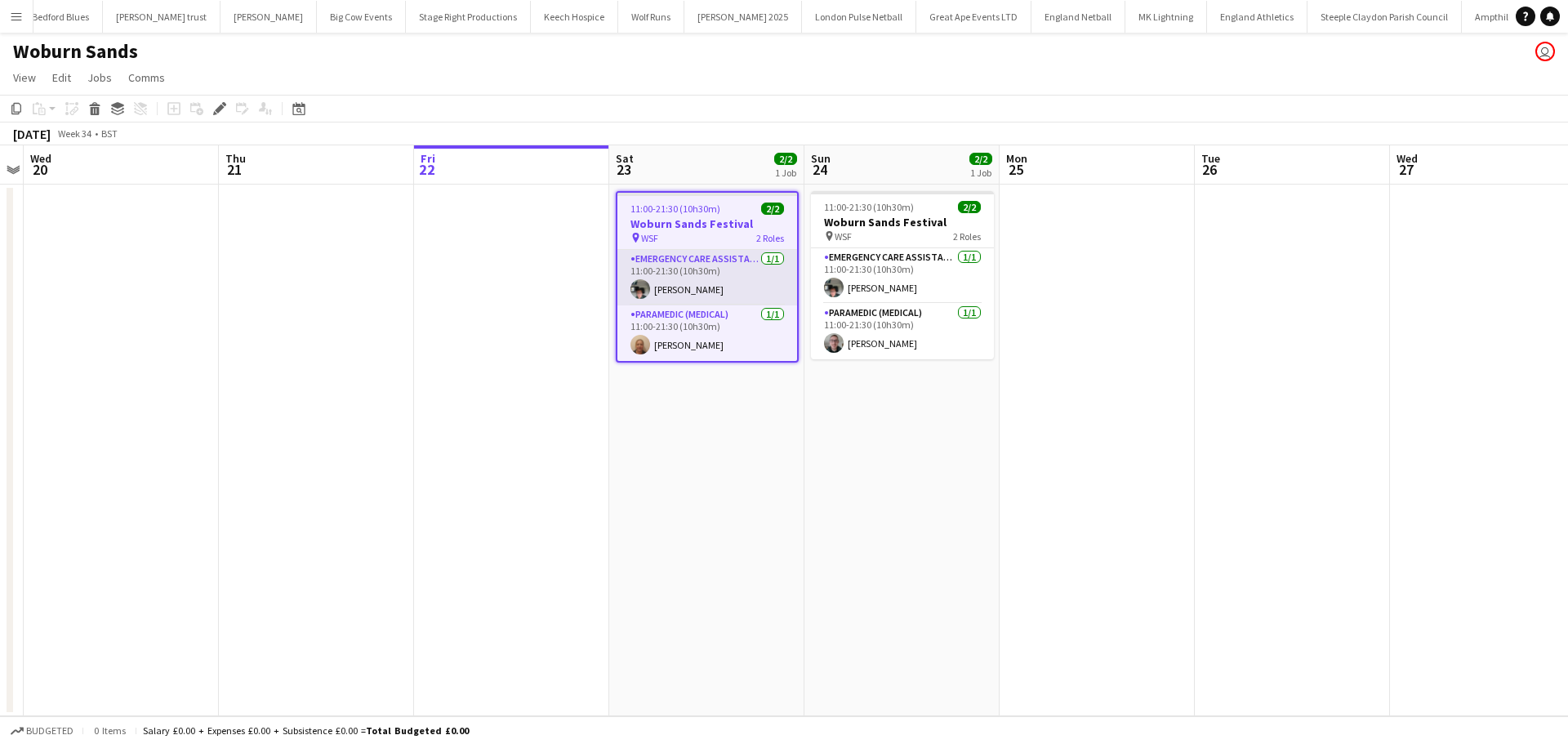
scroll to position [0, 561]
click at [709, 223] on h3 "Woburn Sands Festival" at bounding box center [707, 223] width 180 height 15
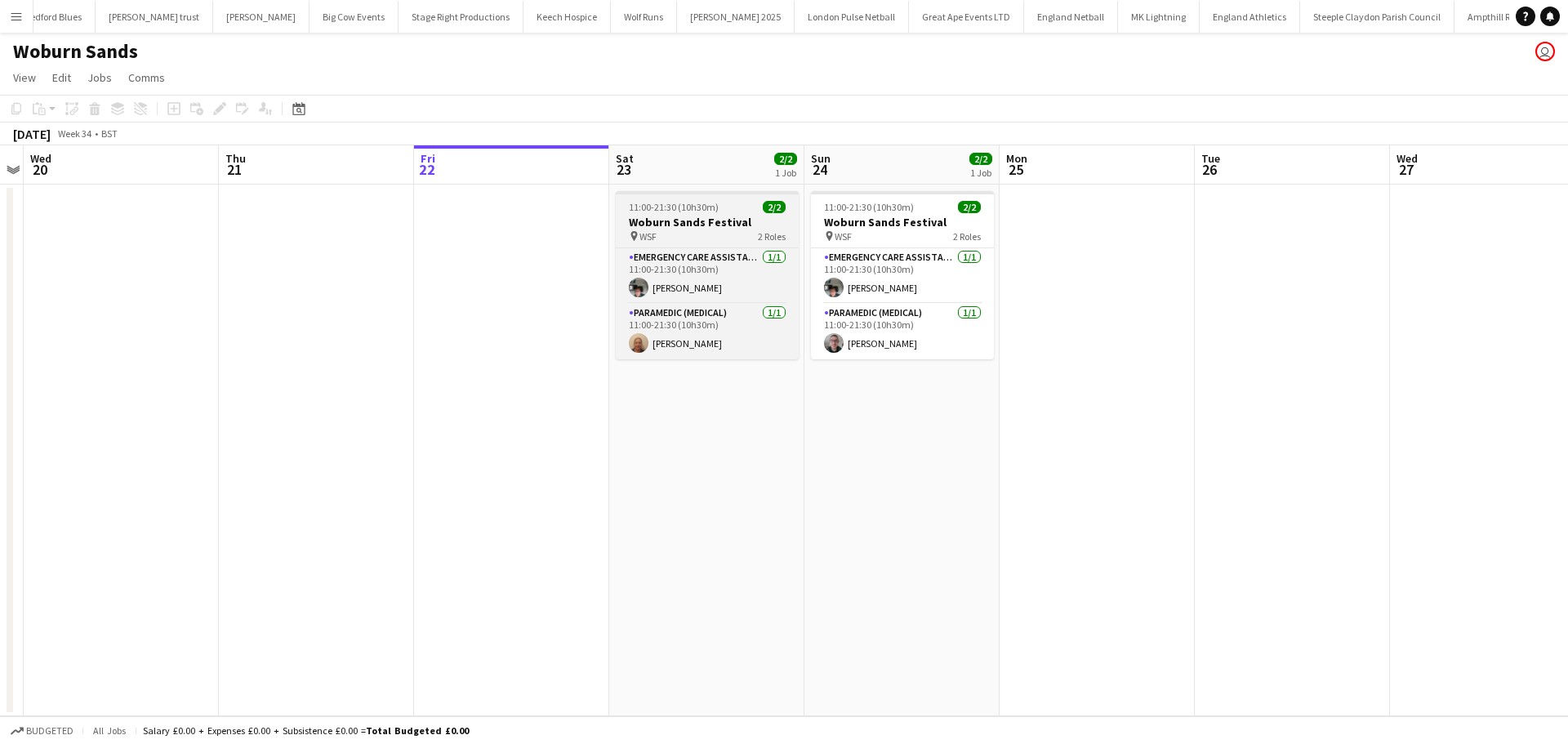
click at [652, 218] on h3 "Woburn Sands Festival" at bounding box center [707, 222] width 183 height 15
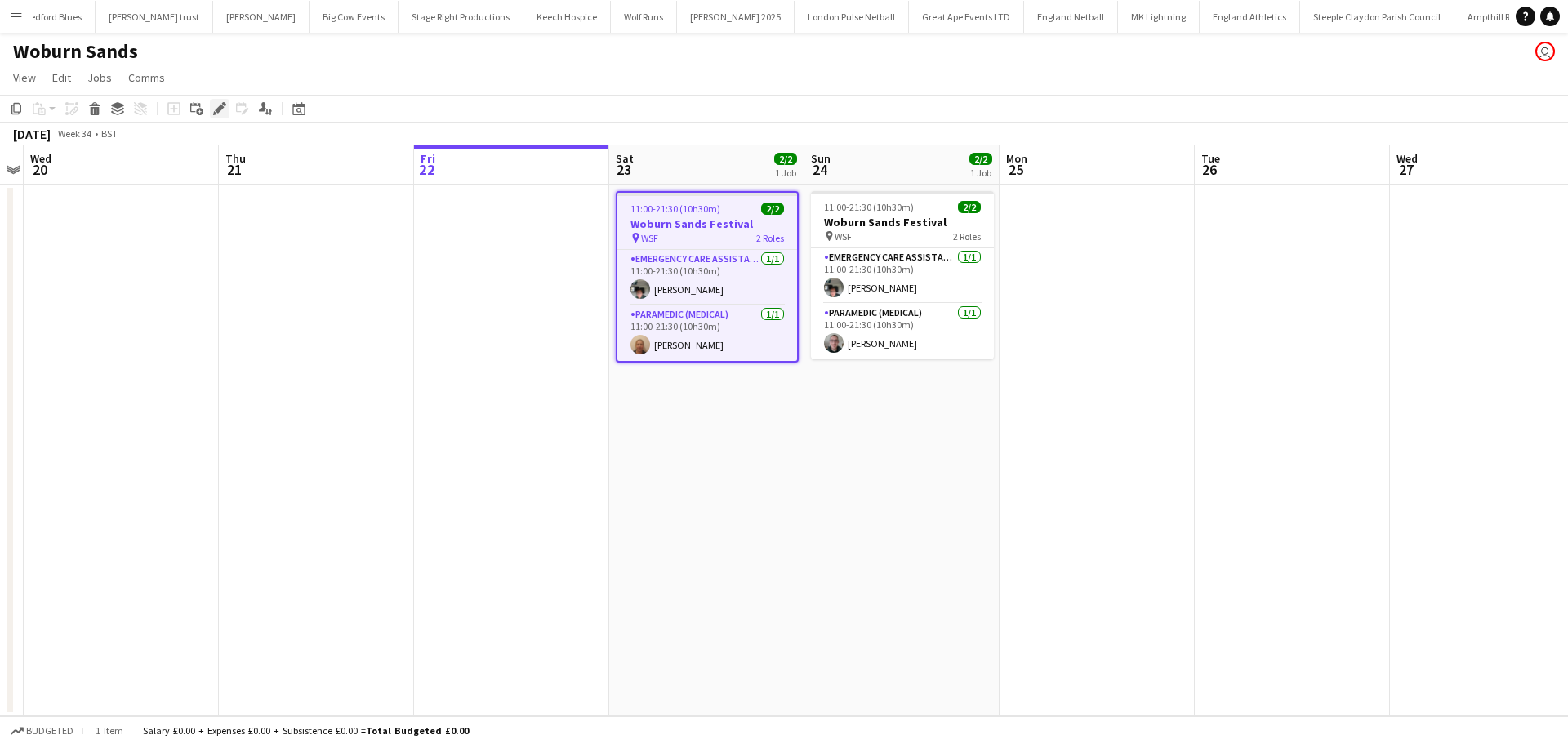
click at [222, 111] on icon "Edit" at bounding box center [220, 108] width 13 height 13
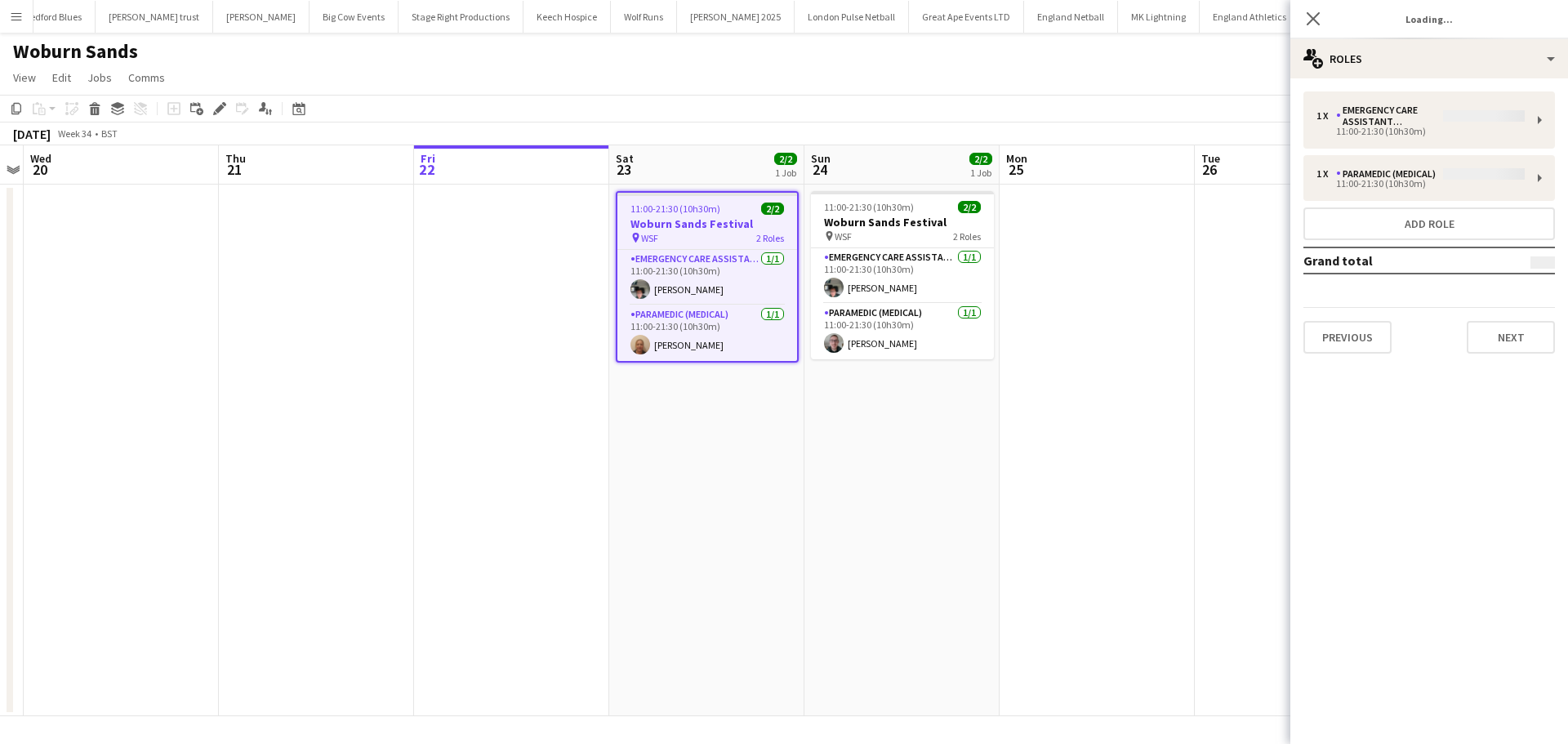
type input "**********"
click at [1514, 347] on button "Next" at bounding box center [1511, 337] width 88 height 33
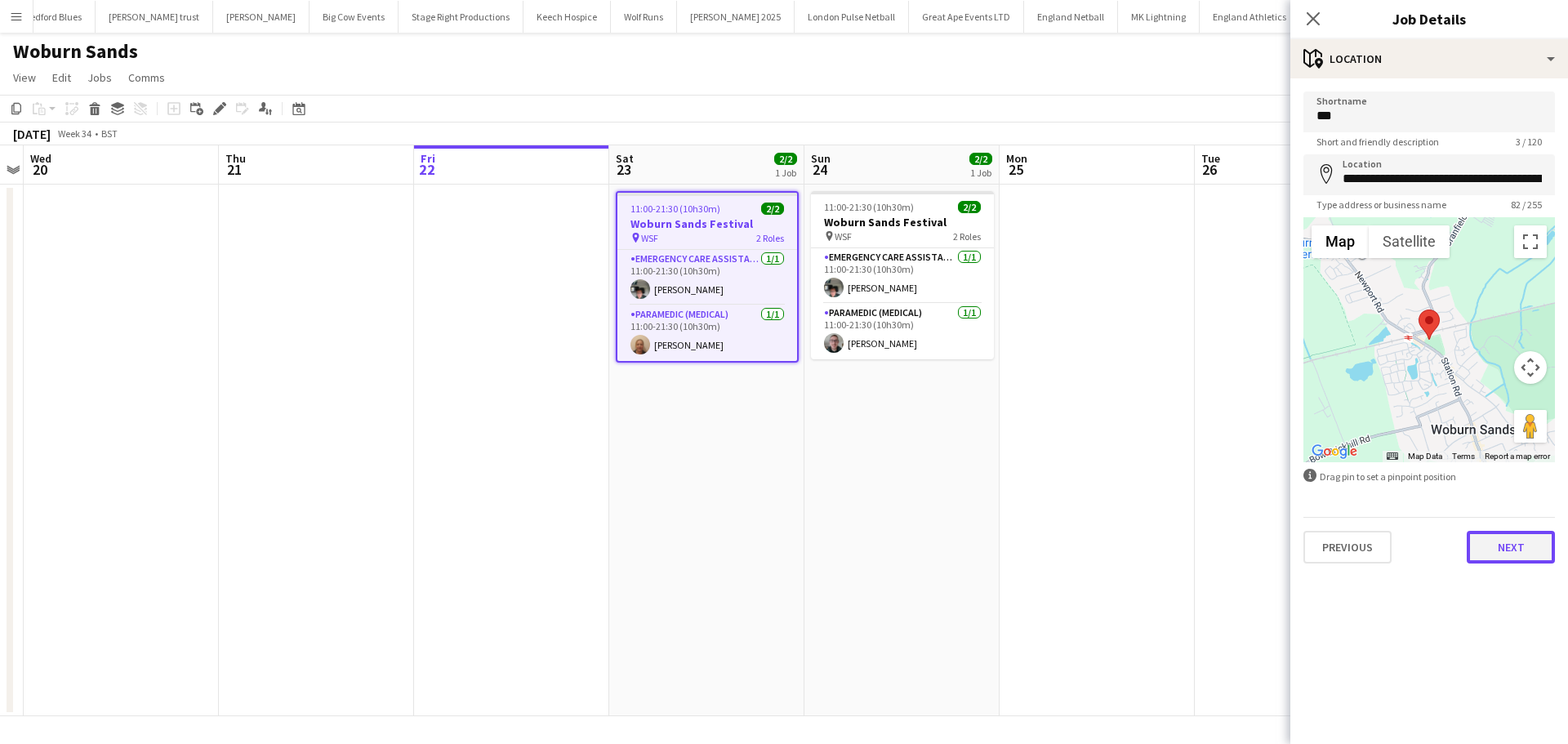
click at [1491, 540] on button "Next" at bounding box center [1511, 547] width 88 height 33
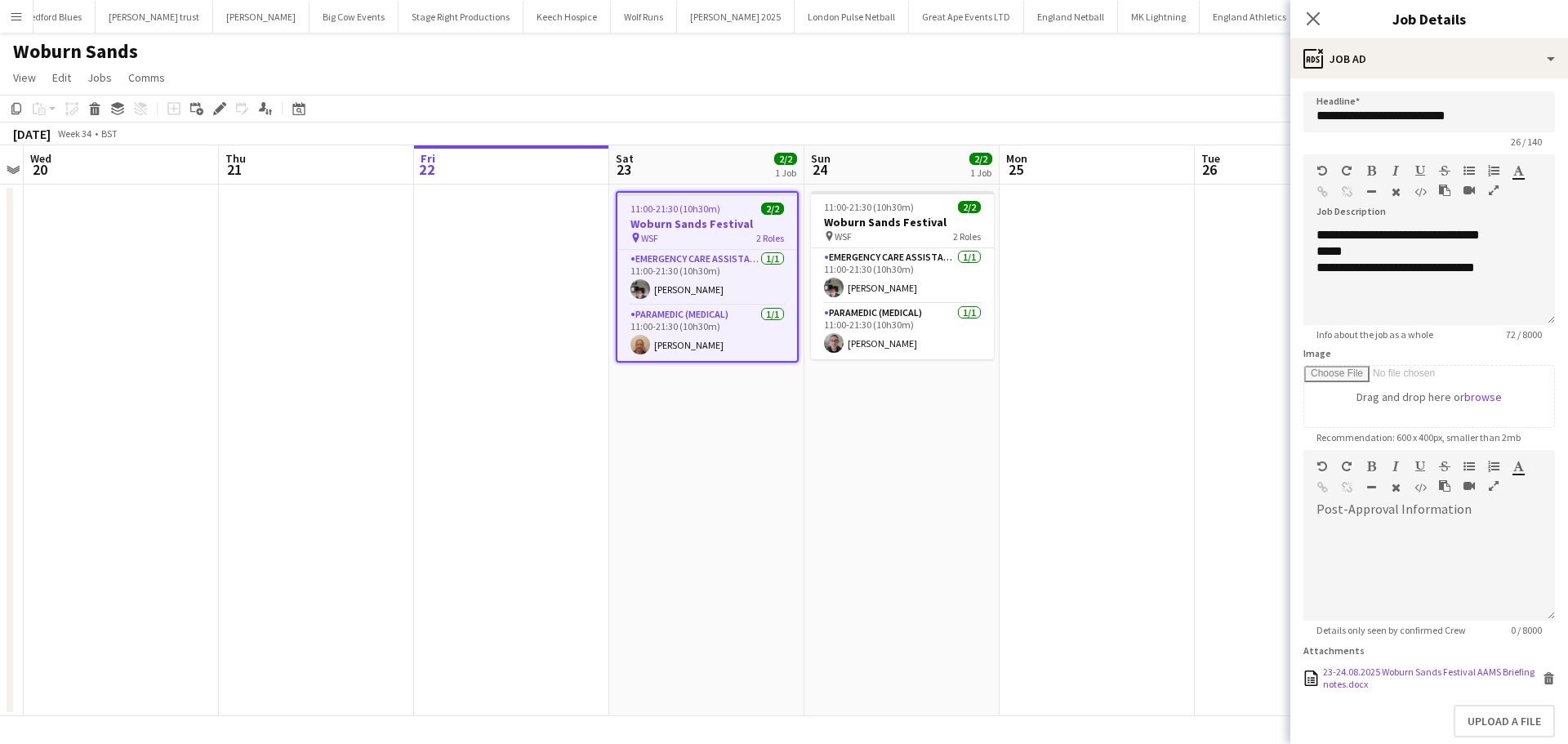
click at [1386, 686] on div "23-24.08.2025 Woburn Sands Festival AAMS Briefing notes.docx" at bounding box center [1430, 677] width 215 height 25
click at [1315, 18] on icon at bounding box center [1312, 18] width 15 height 16
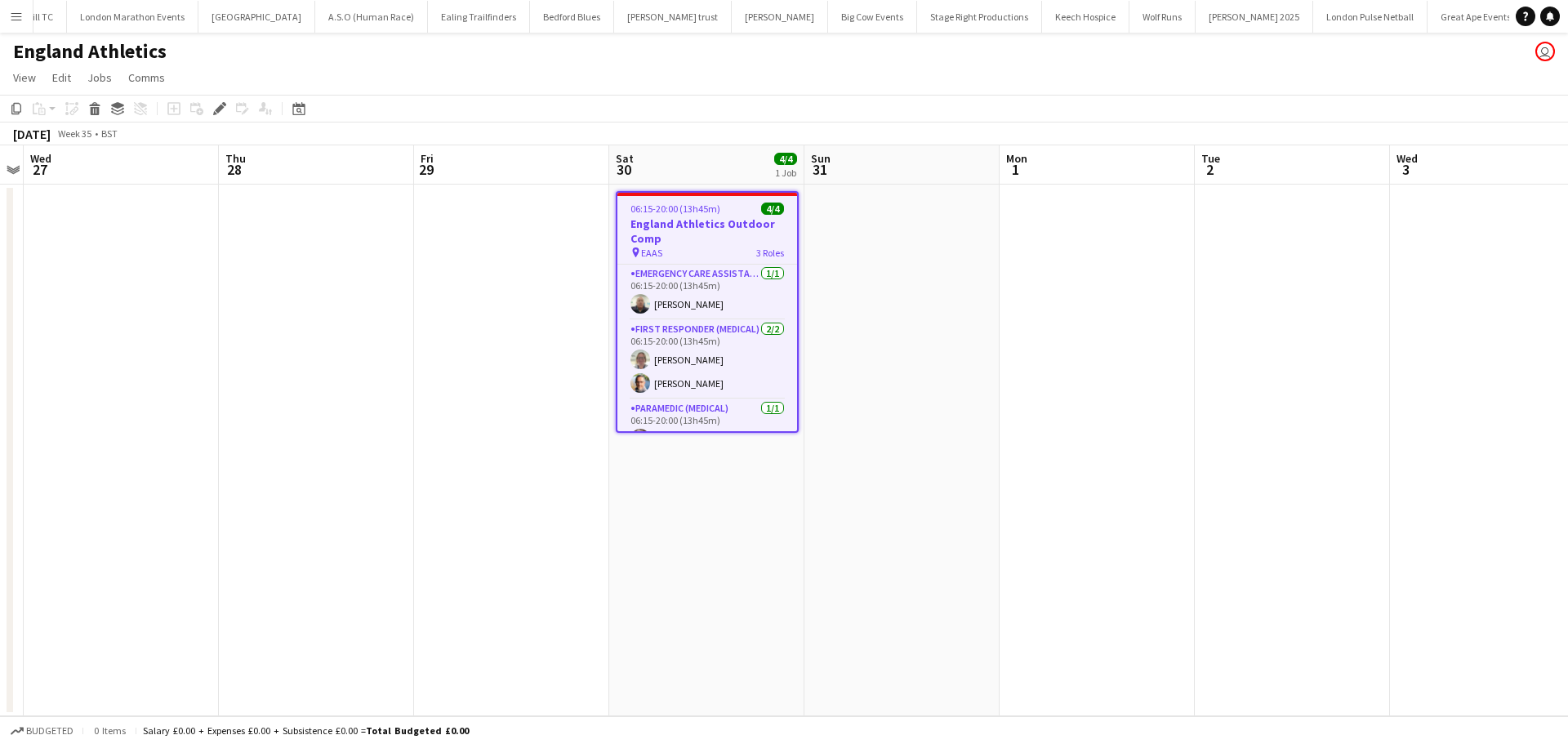
scroll to position [0, 236]
click at [211, 113] on div "Edit" at bounding box center [219, 108] width 19 height 19
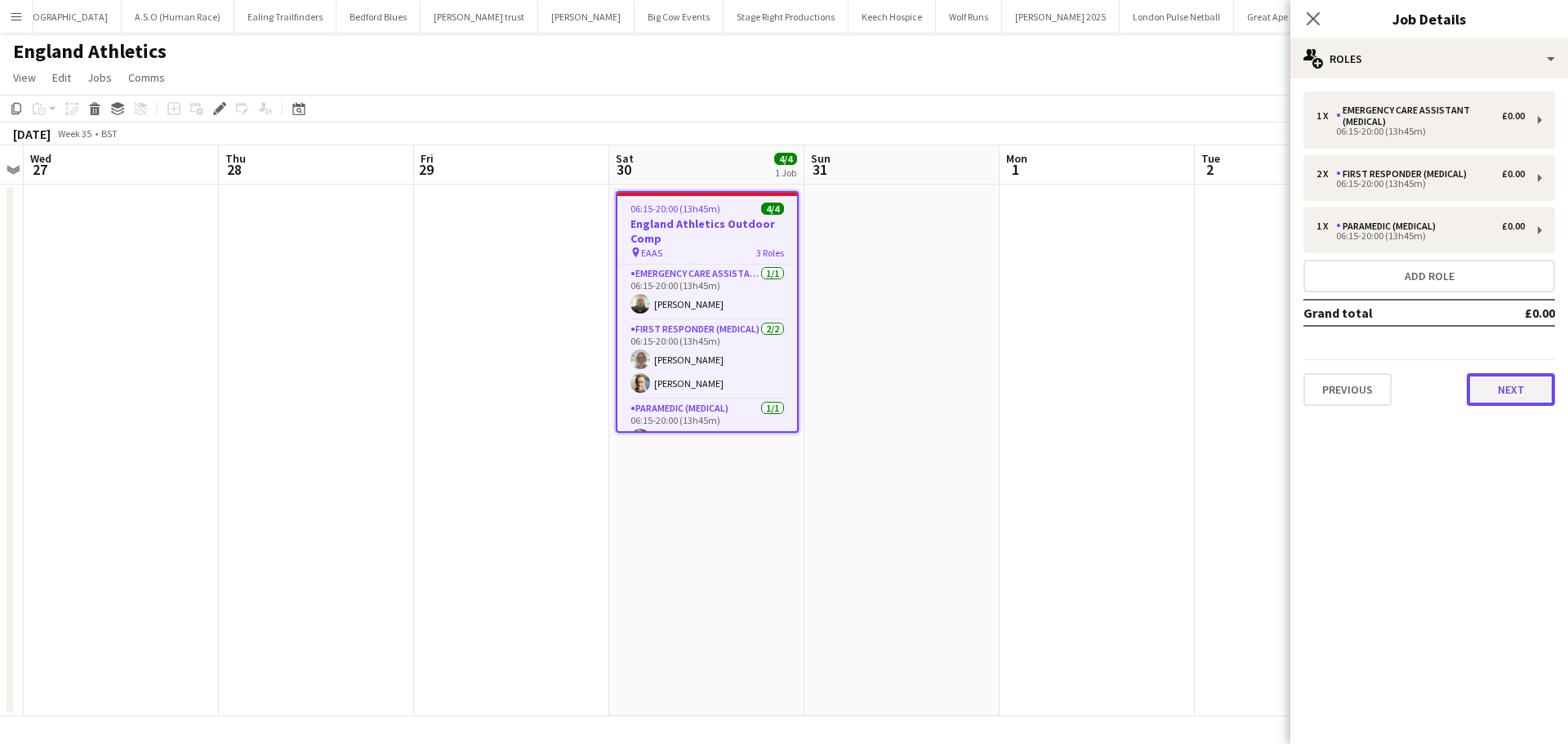
click at [1515, 394] on button "Next" at bounding box center [1511, 389] width 88 height 33
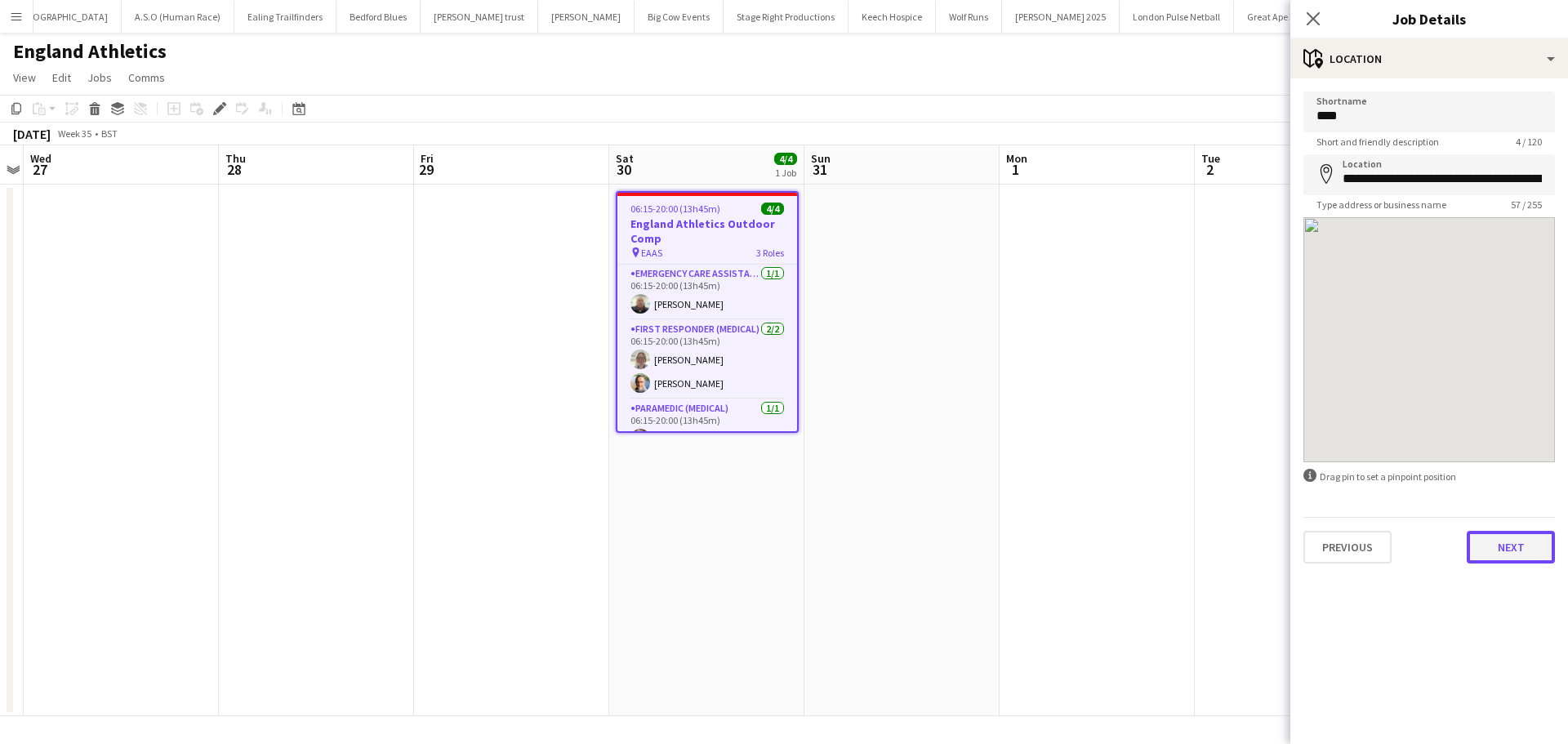
click at [1496, 537] on button "Next" at bounding box center [1511, 547] width 88 height 33
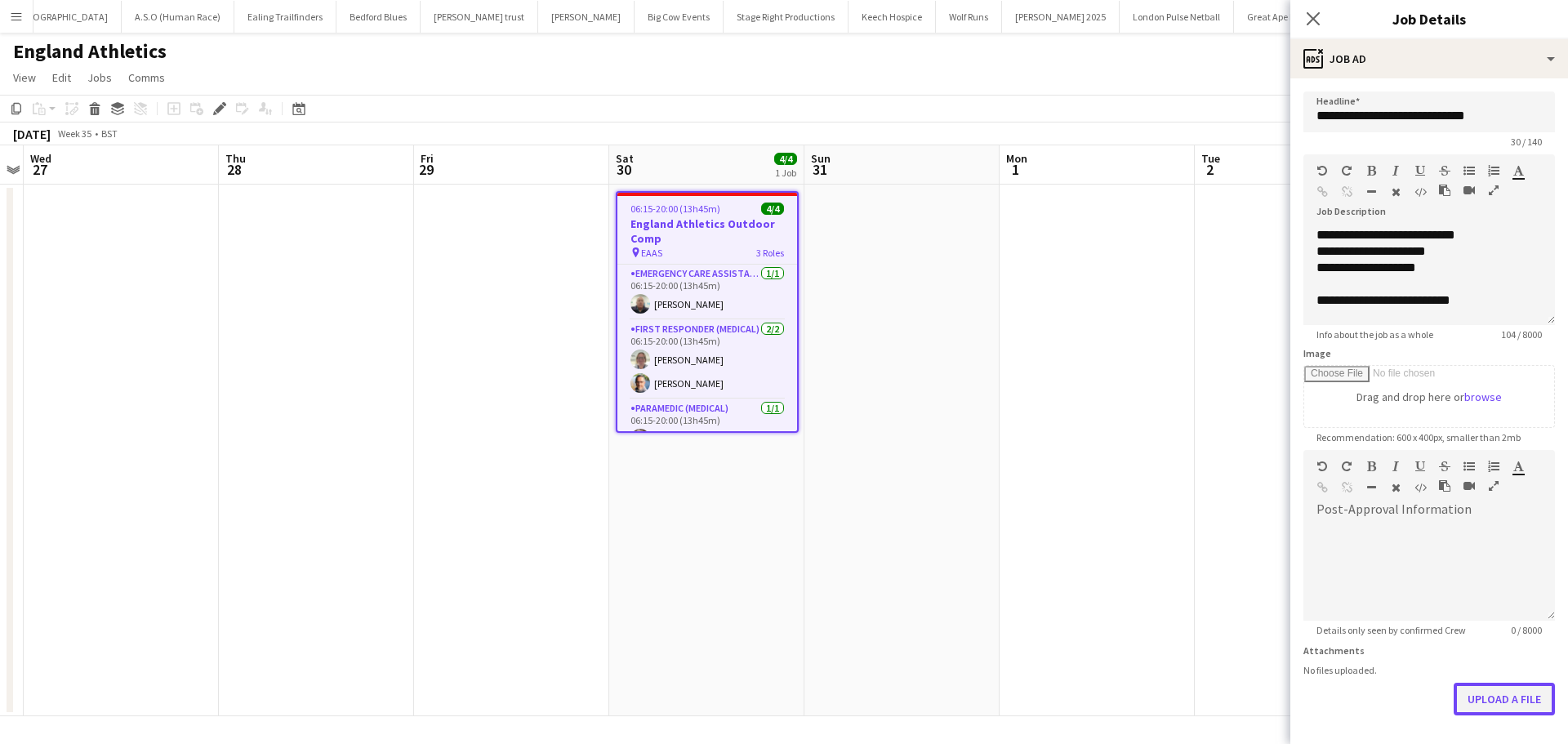
click at [1512, 702] on button "Upload a file" at bounding box center [1503, 699] width 101 height 33
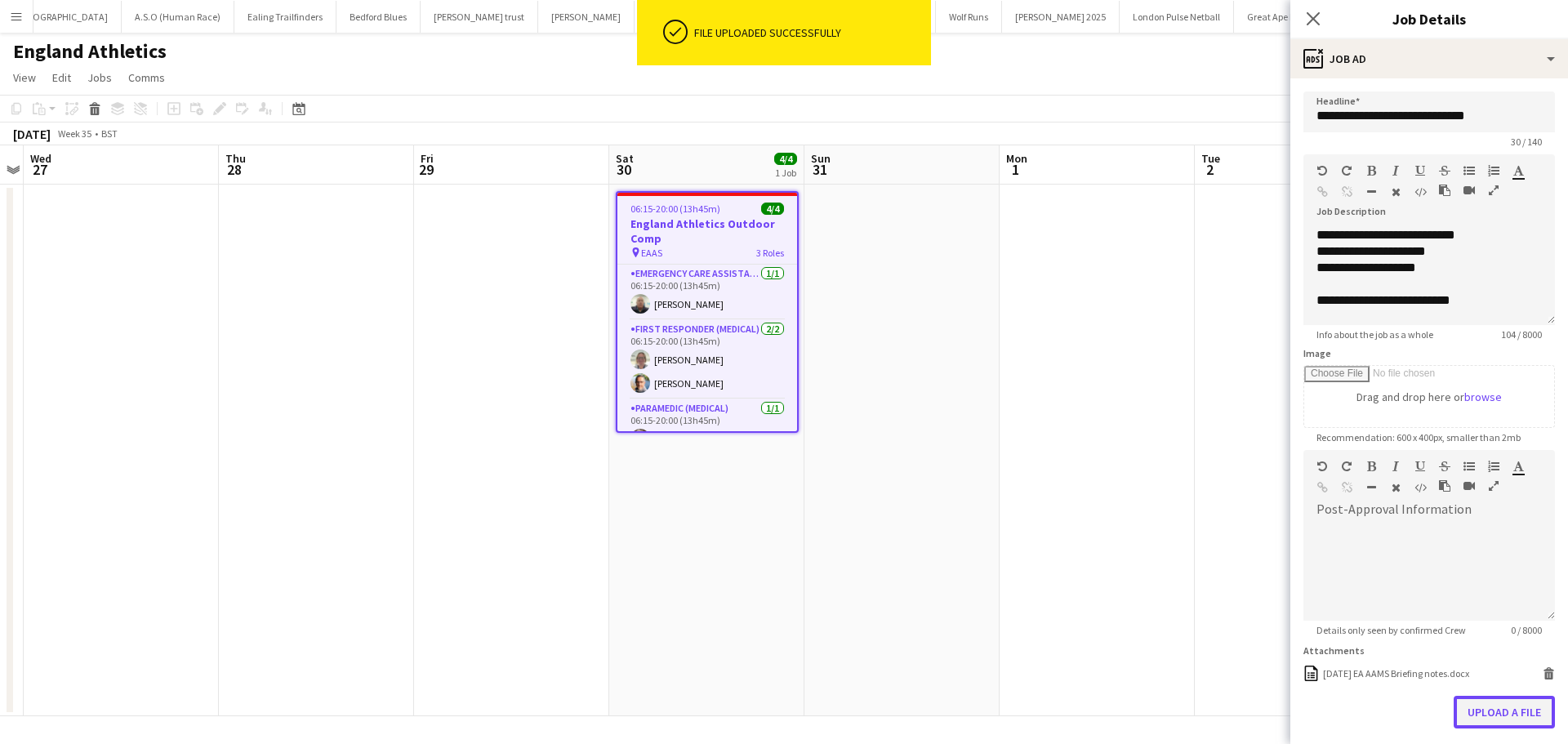
click at [1484, 711] on button "Upload a file" at bounding box center [1503, 712] width 101 height 33
drag, startPoint x: 1312, startPoint y: 24, endPoint x: 1300, endPoint y: 36, distance: 17.0
click at [1312, 24] on icon "Close pop-in" at bounding box center [1313, 18] width 13 height 13
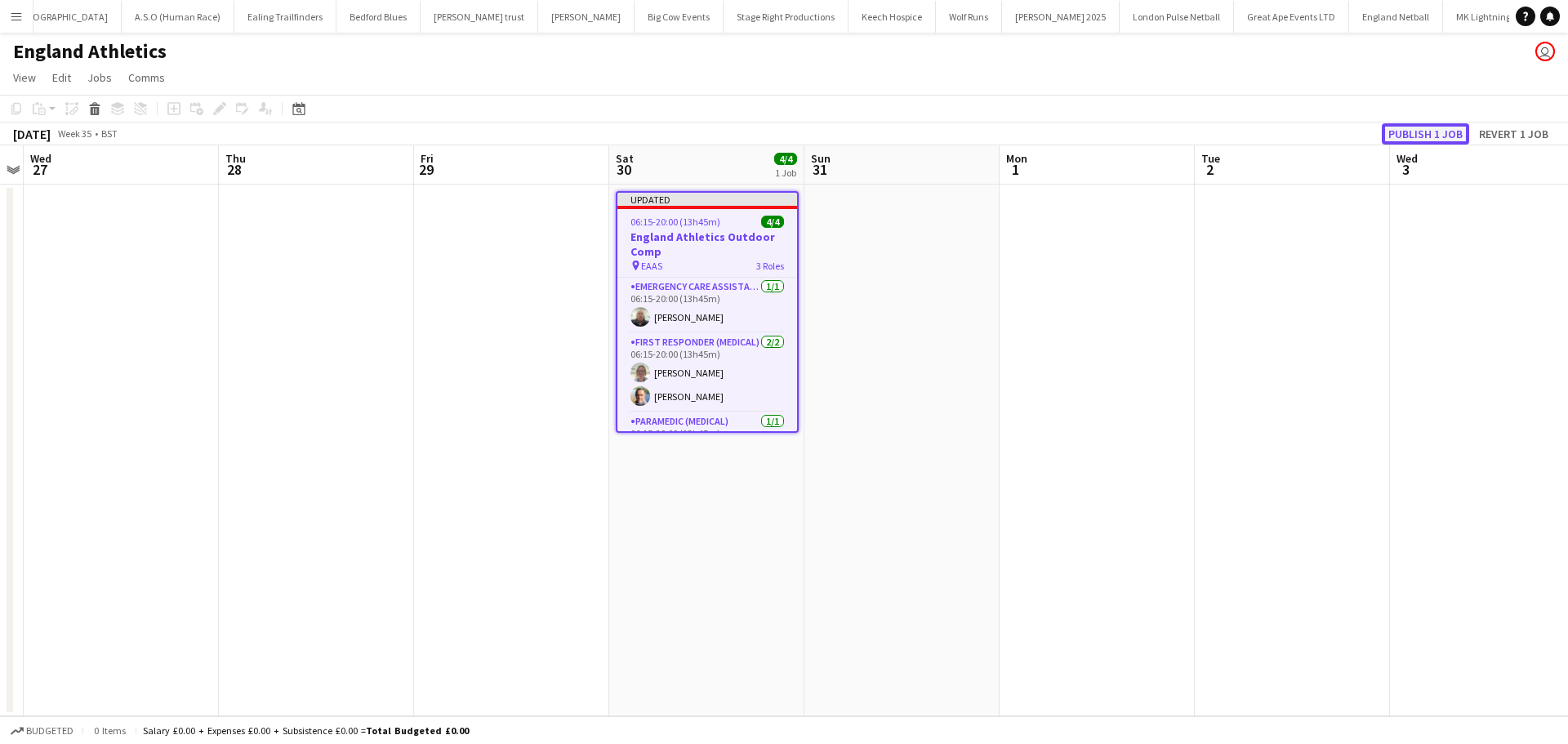
click at [1447, 128] on button "Publish 1 job" at bounding box center [1426, 133] width 88 height 21
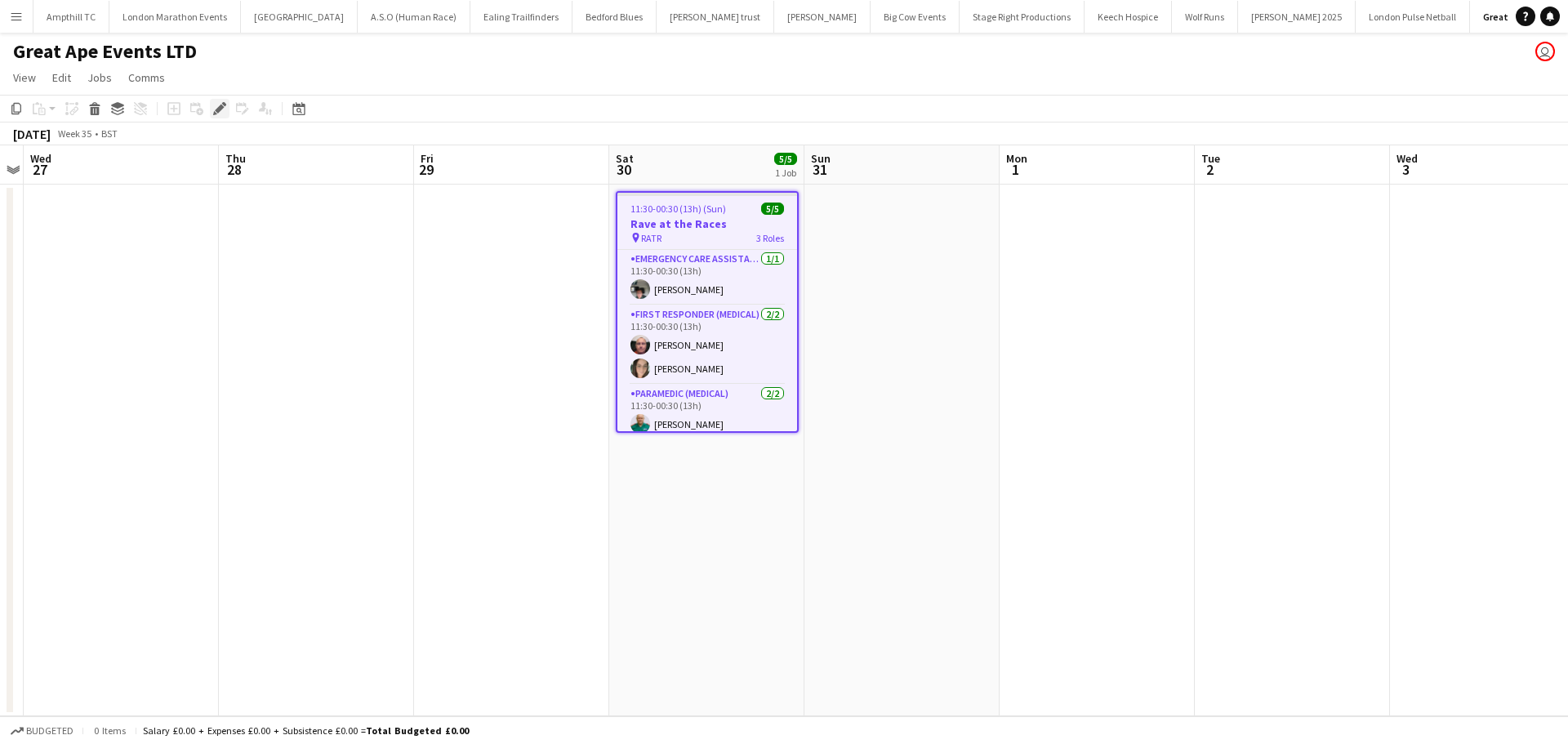
click at [223, 108] on icon "Edit" at bounding box center [220, 108] width 13 height 13
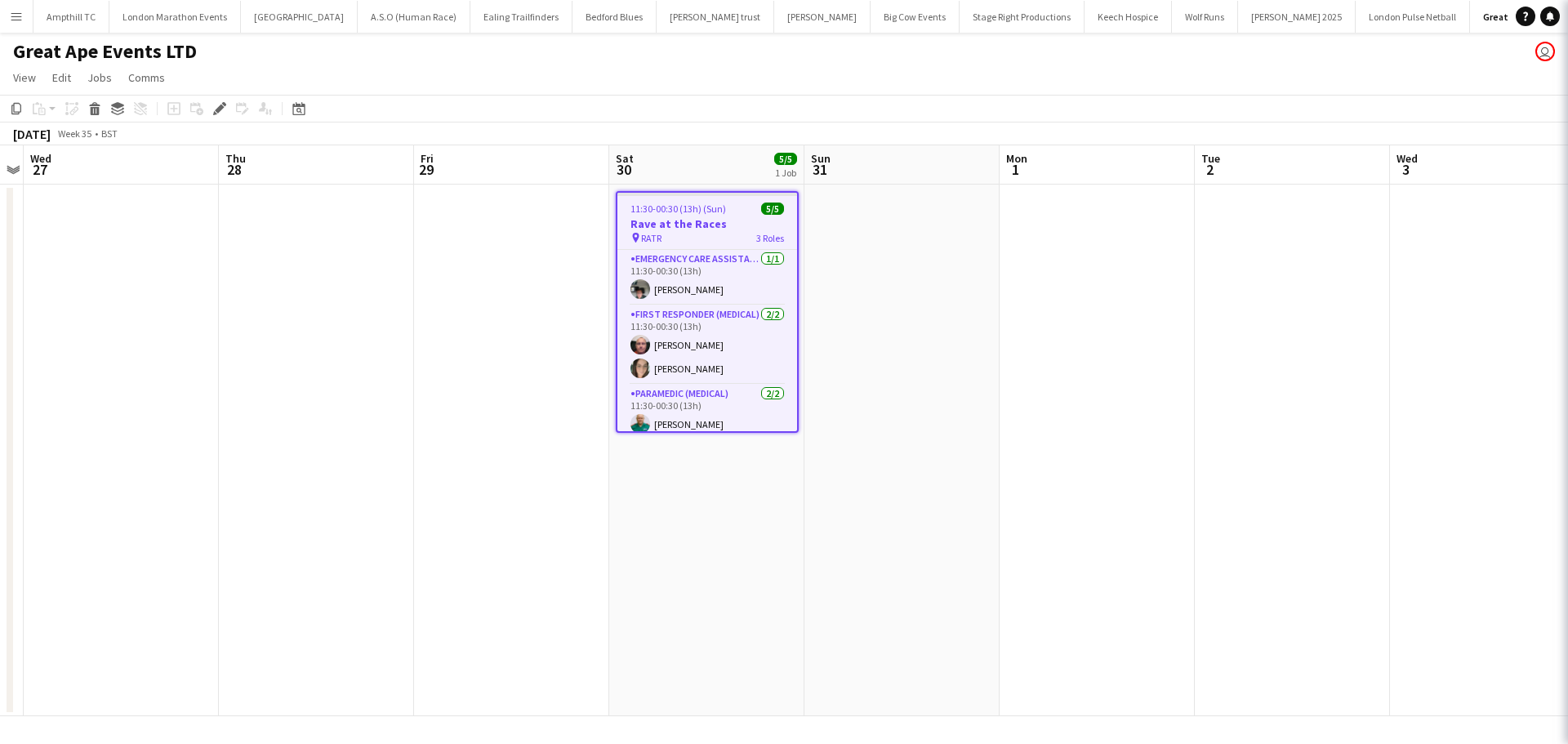
type input "**********"
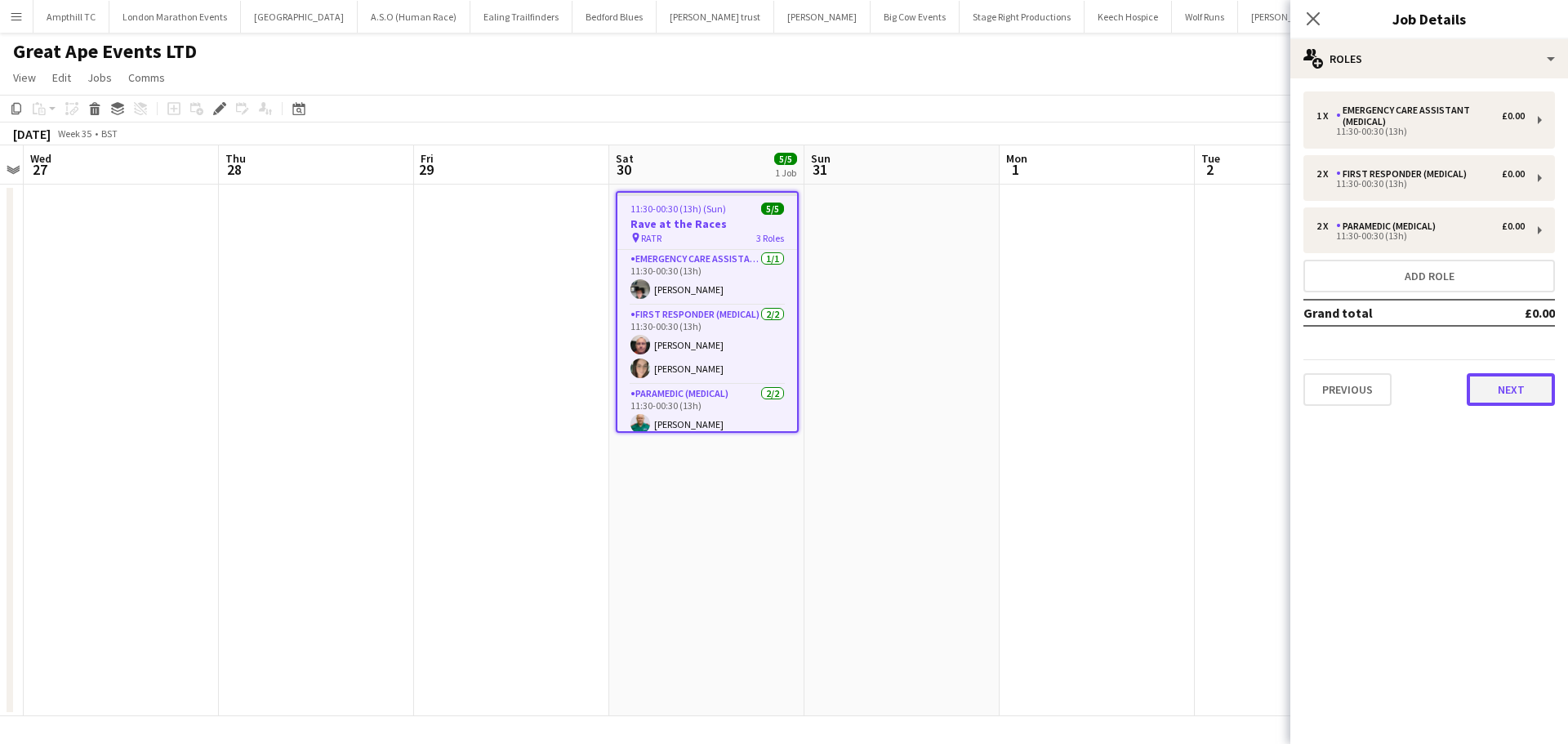
click at [1506, 394] on button "Next" at bounding box center [1511, 389] width 88 height 33
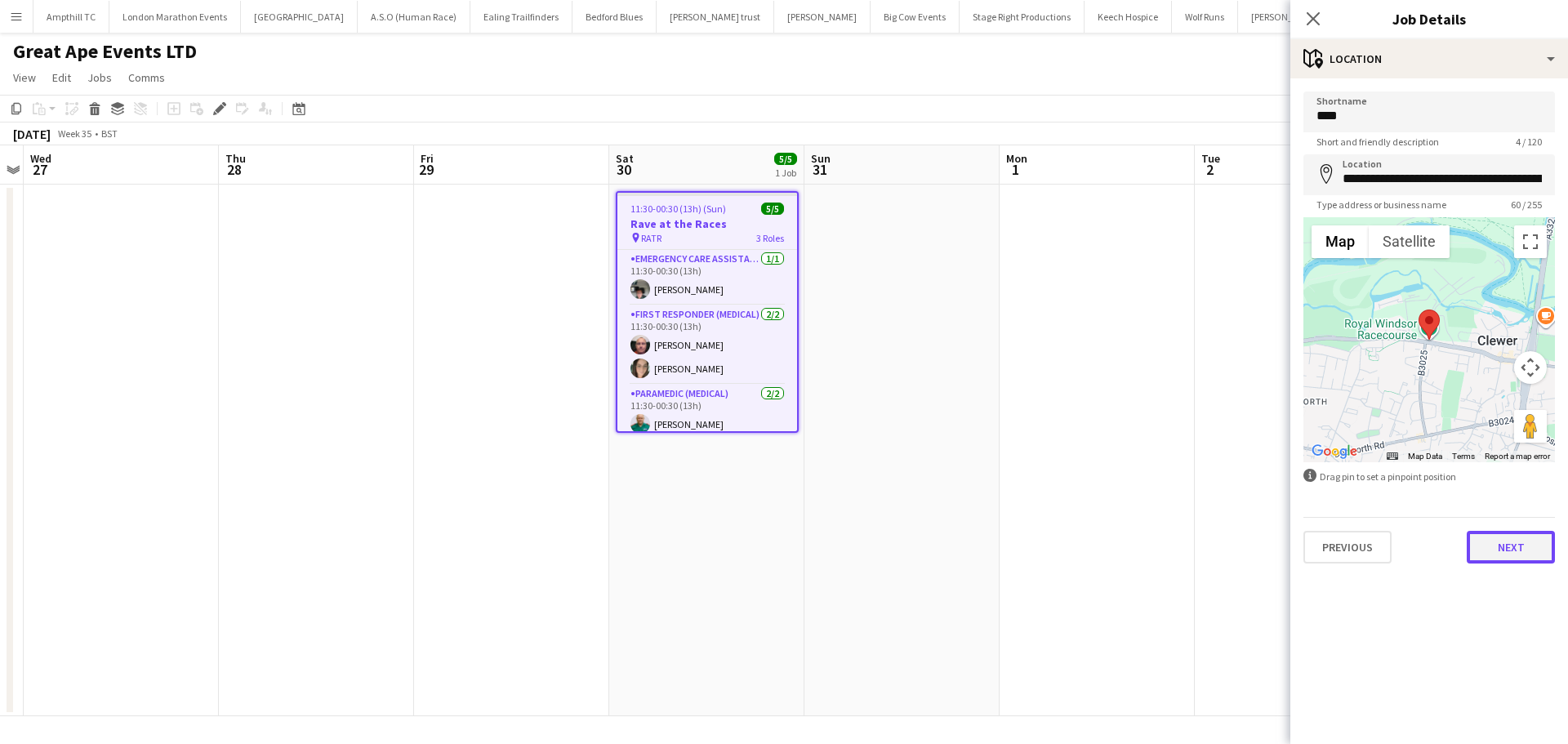
click at [1532, 542] on button "Next" at bounding box center [1511, 547] width 88 height 33
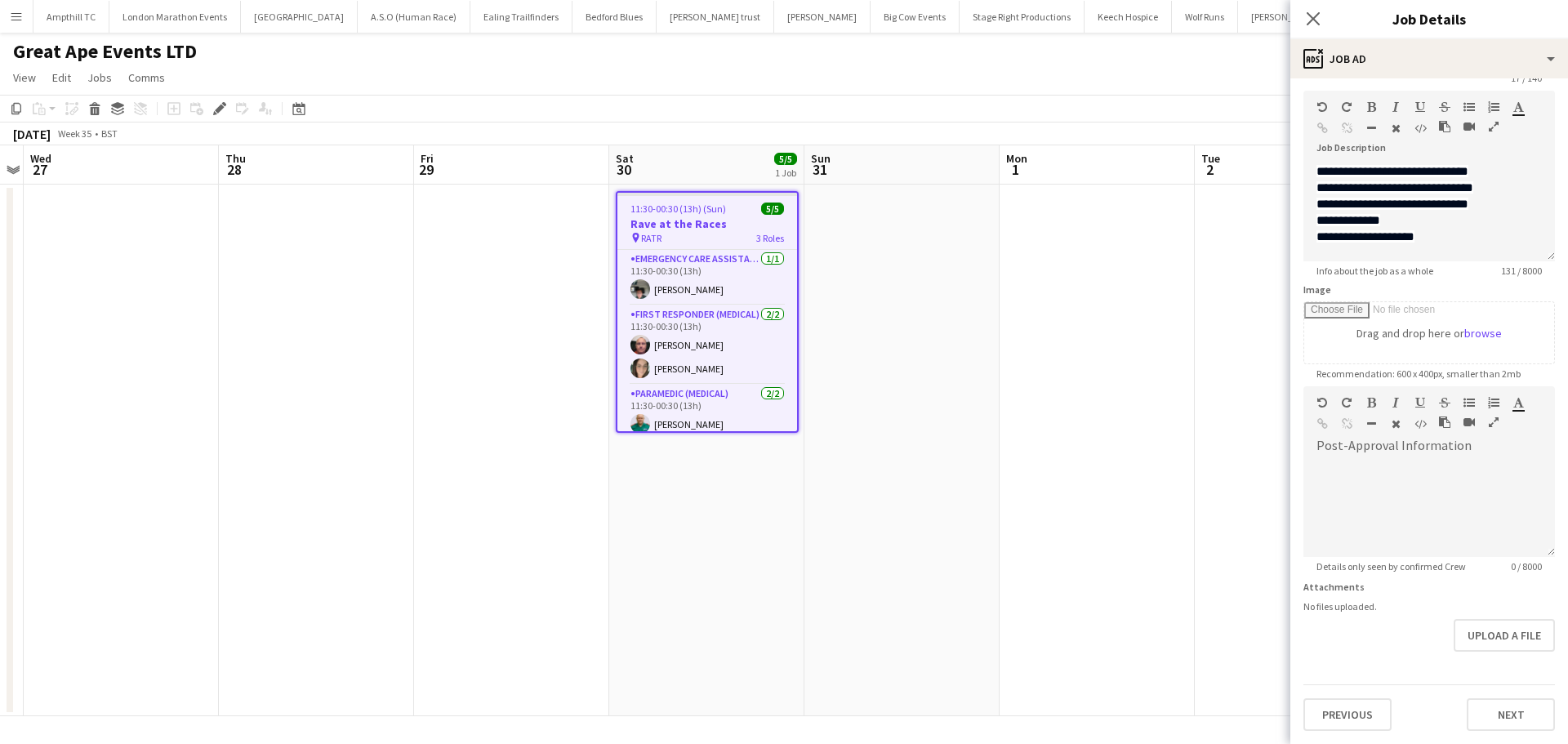
scroll to position [115, 0]
click at [1480, 664] on form "**********" at bounding box center [1429, 378] width 278 height 703
click at [1364, 716] on button "Previous" at bounding box center [1347, 715] width 88 height 33
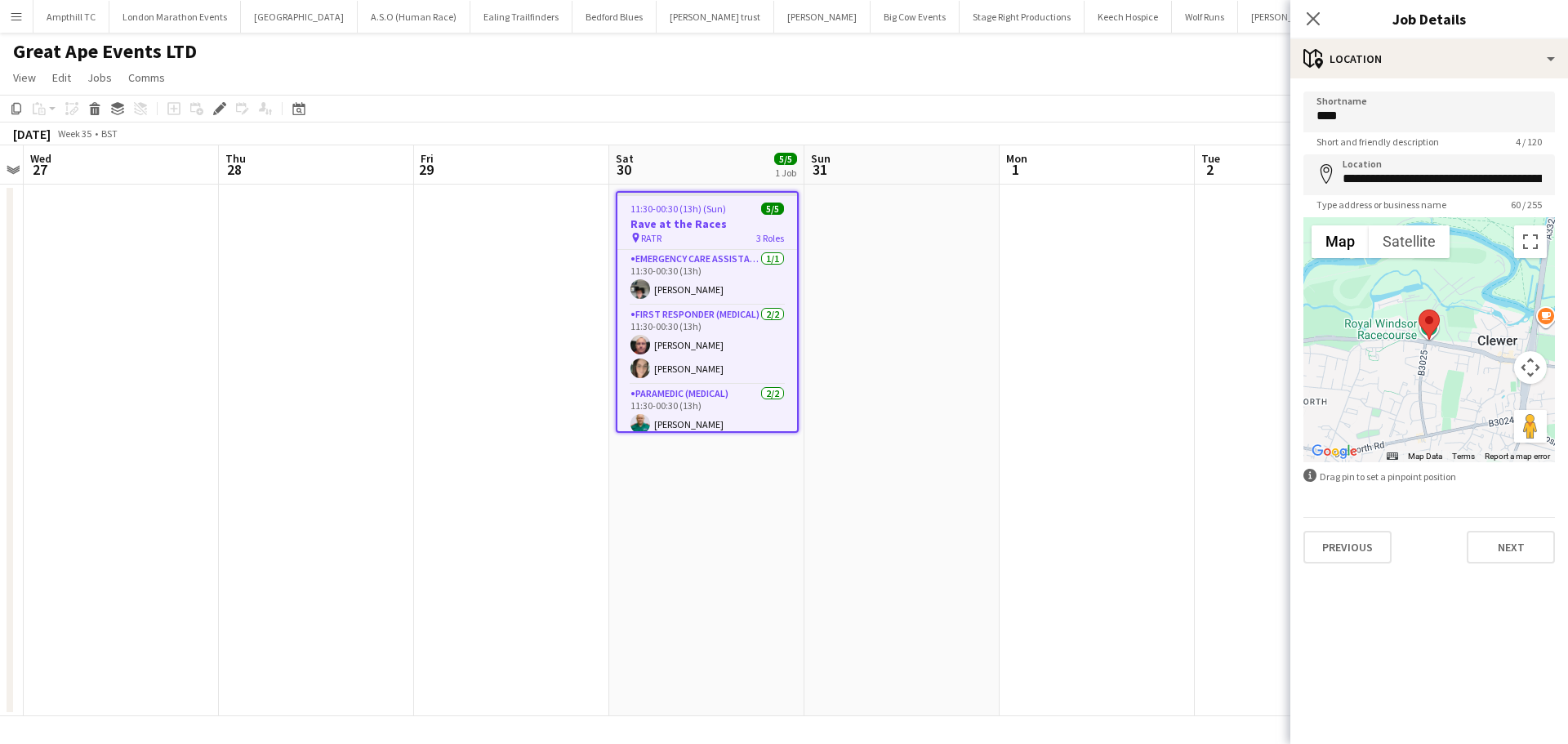
scroll to position [0, 0]
click at [1367, 543] on button "Previous" at bounding box center [1347, 547] width 88 height 33
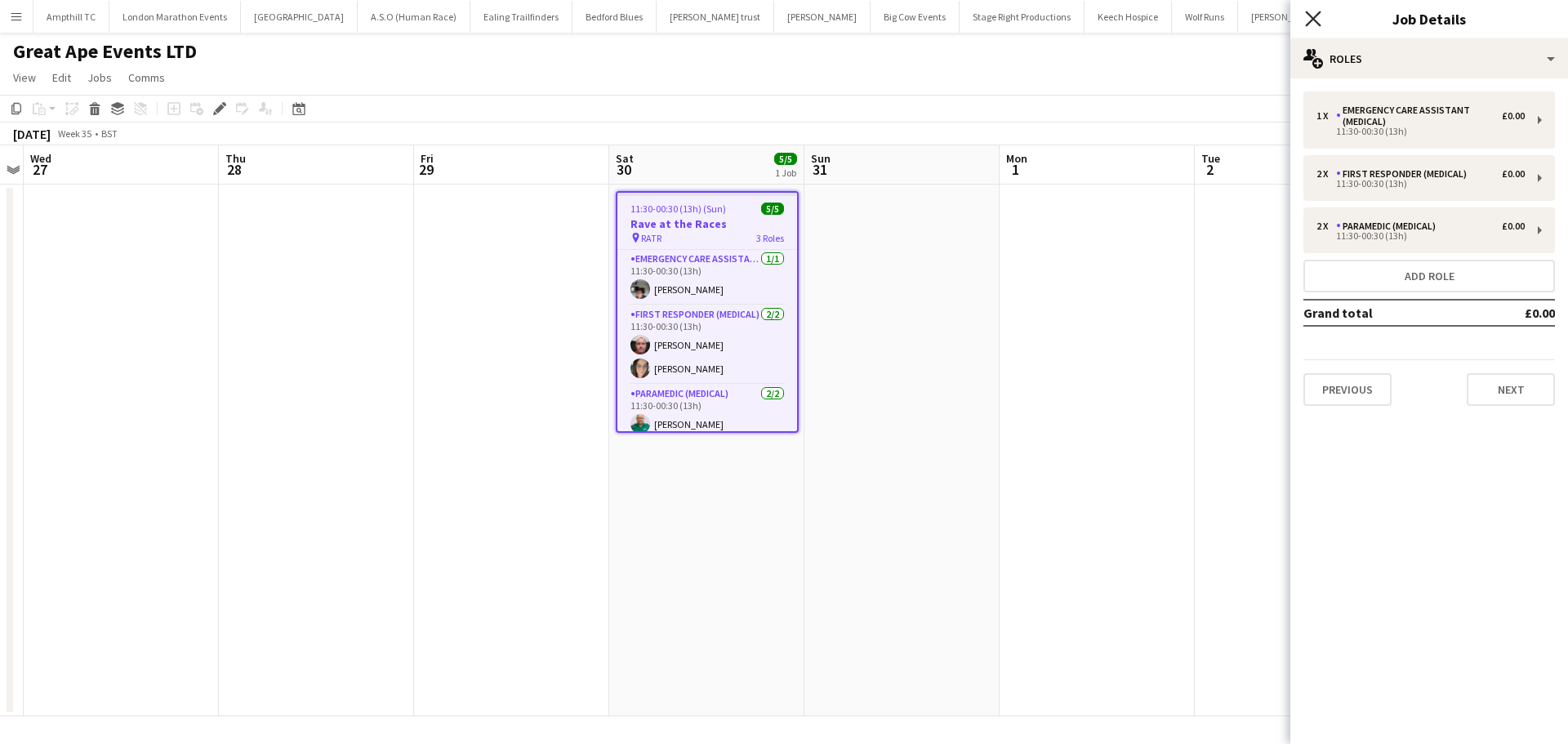
click at [1312, 18] on icon at bounding box center [1312, 18] width 15 height 16
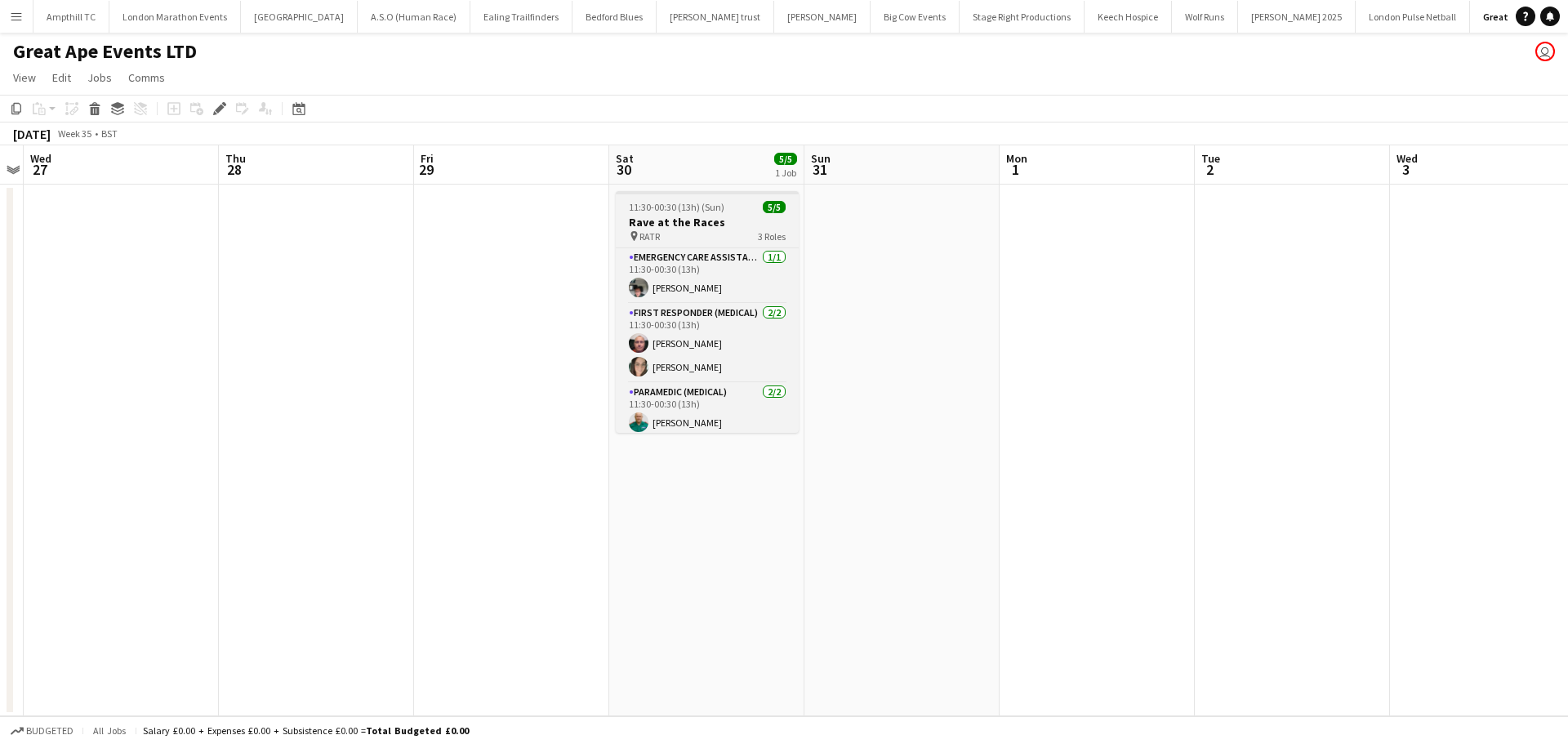
click at [701, 228] on h3 "Rave at the Races" at bounding box center [707, 222] width 183 height 15
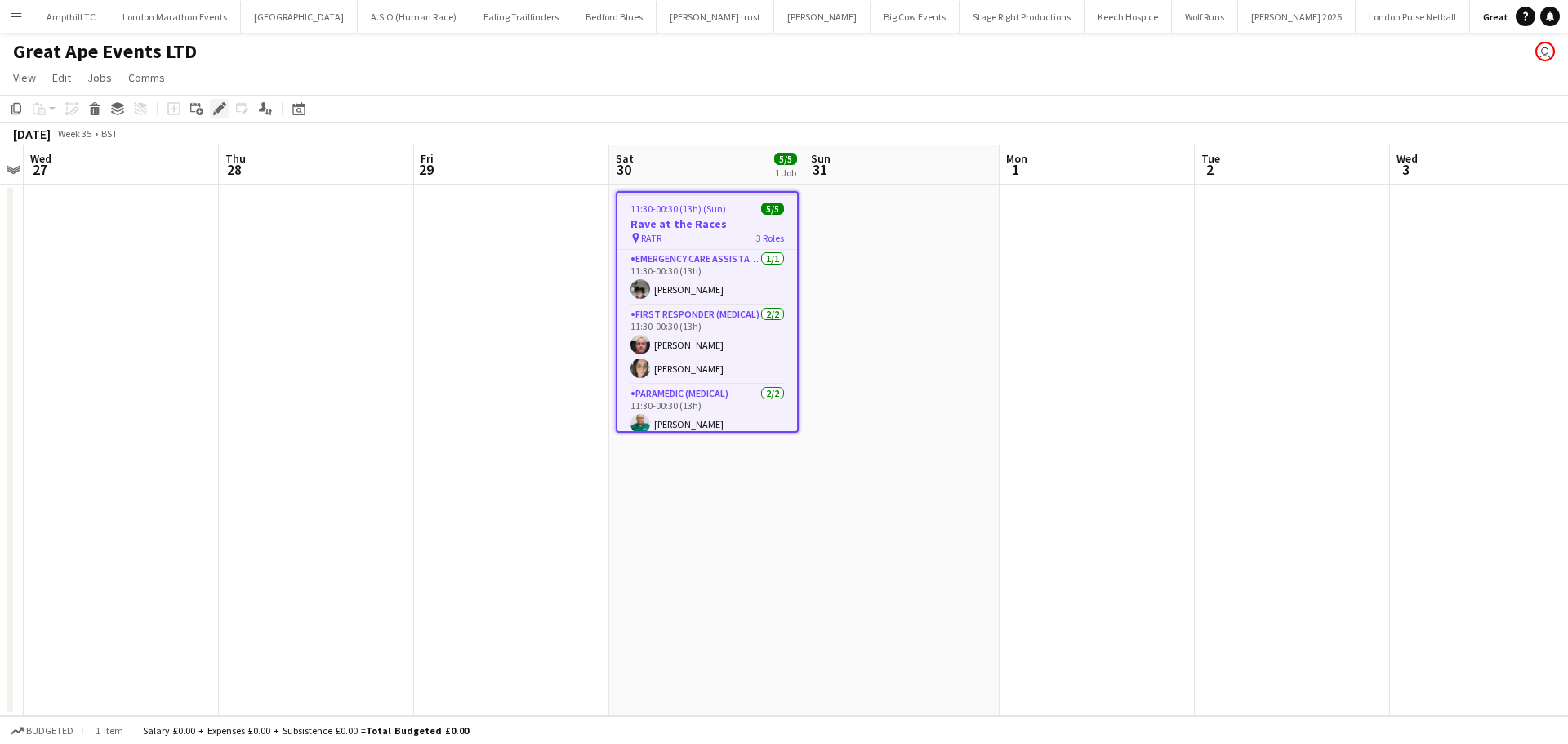
click at [221, 111] on icon "Edit" at bounding box center [220, 108] width 13 height 13
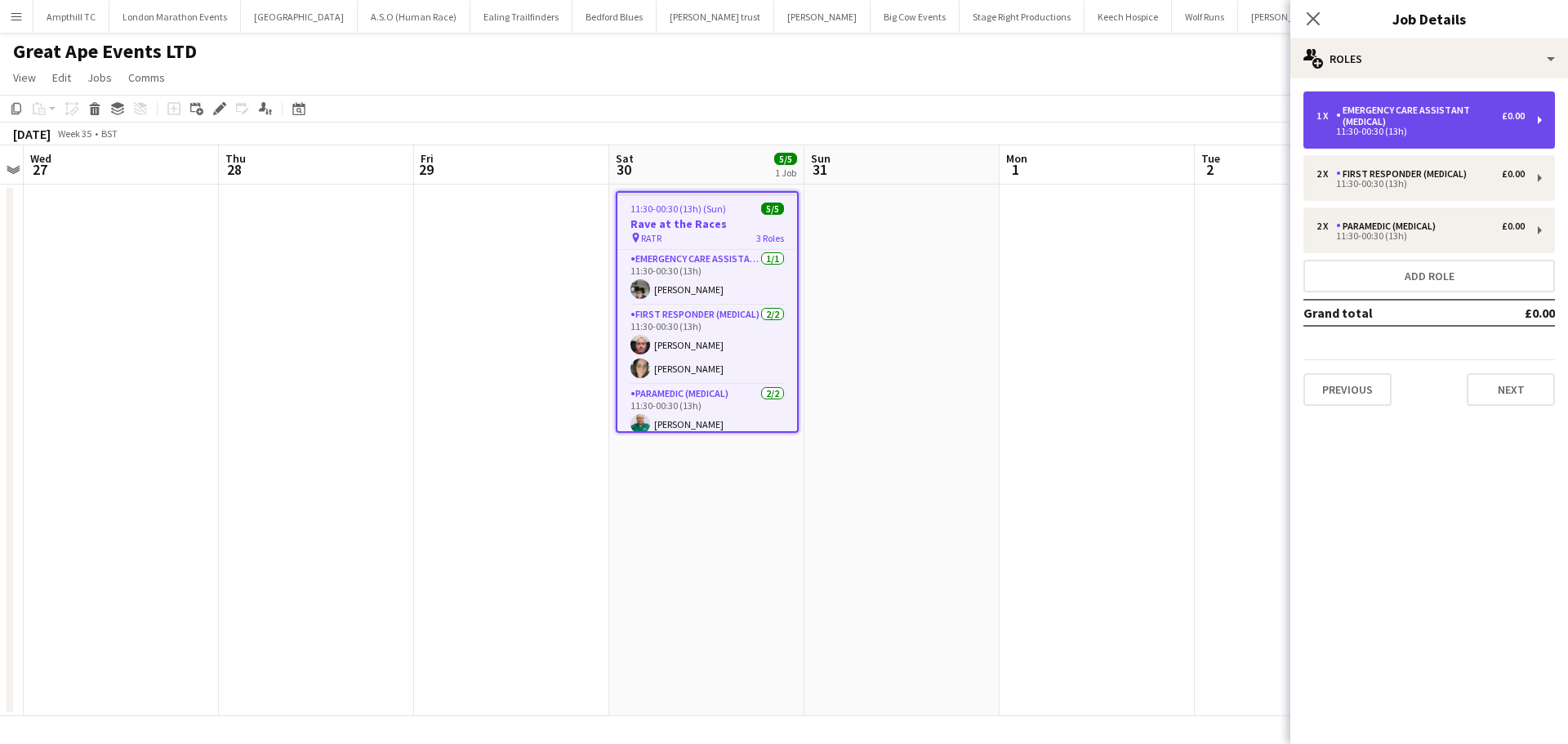
click at [1414, 113] on div "Emergency Care Assistant (Medical)" at bounding box center [1418, 116] width 166 height 23
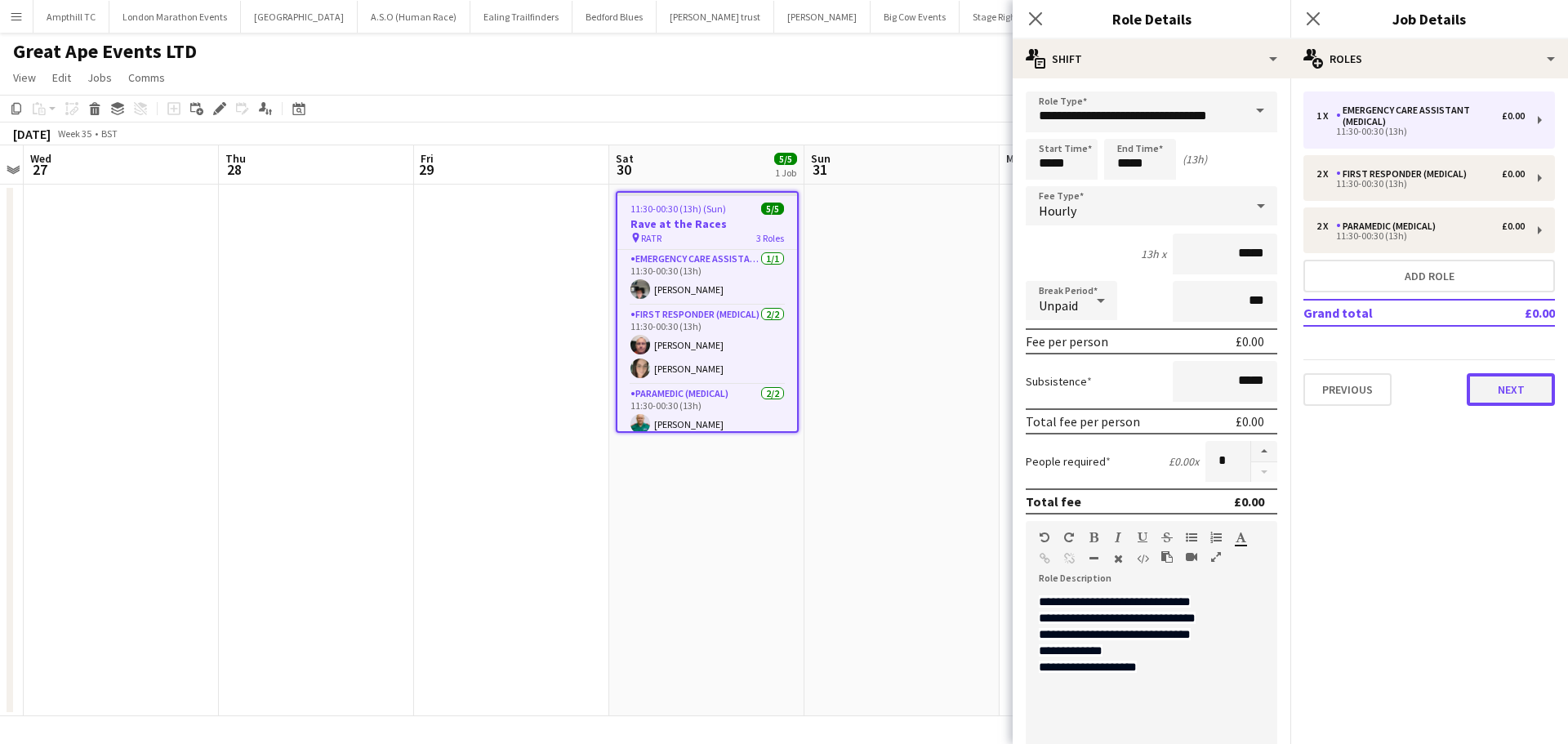
click at [1514, 403] on button "Next" at bounding box center [1511, 389] width 88 height 33
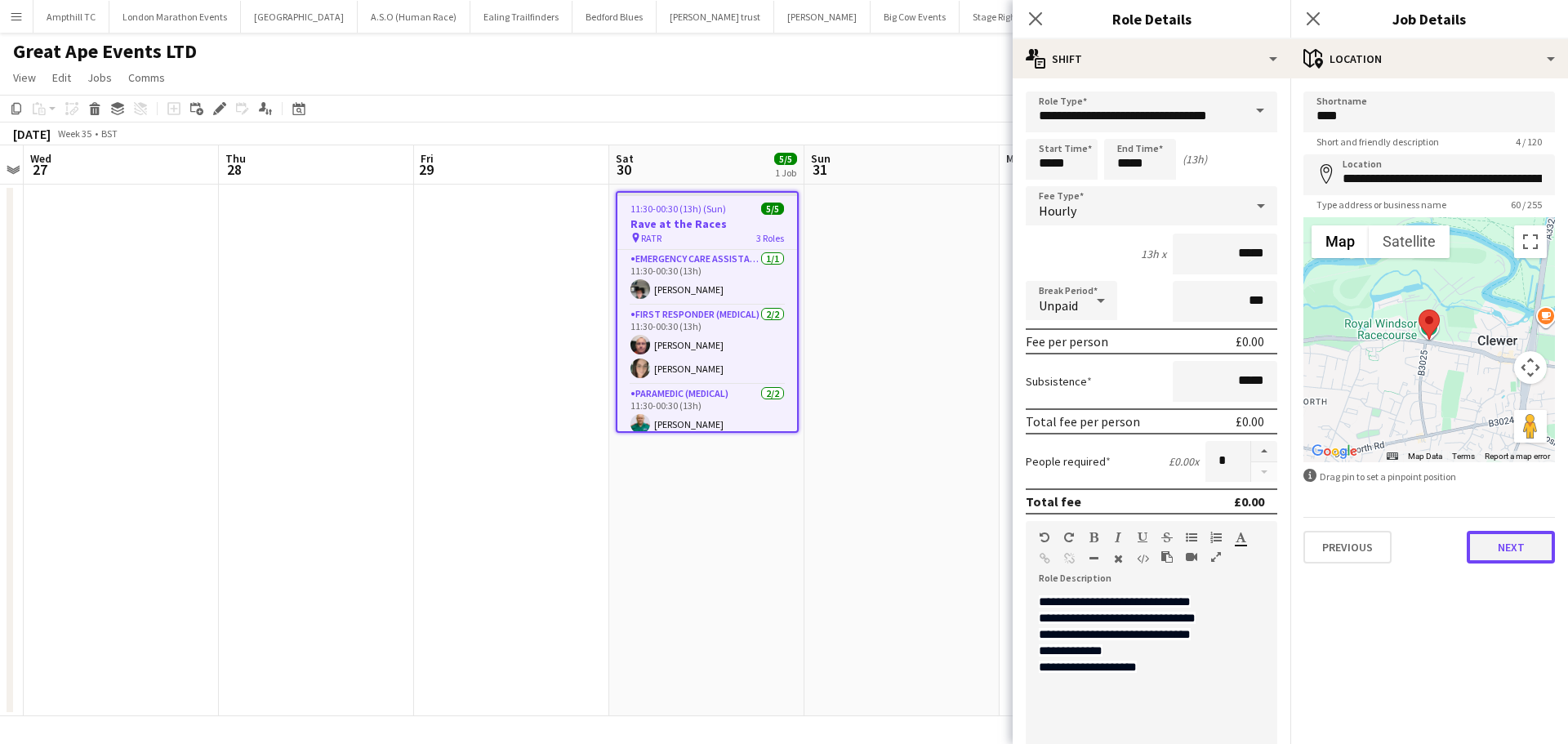
click at [1532, 540] on button "Next" at bounding box center [1511, 547] width 88 height 33
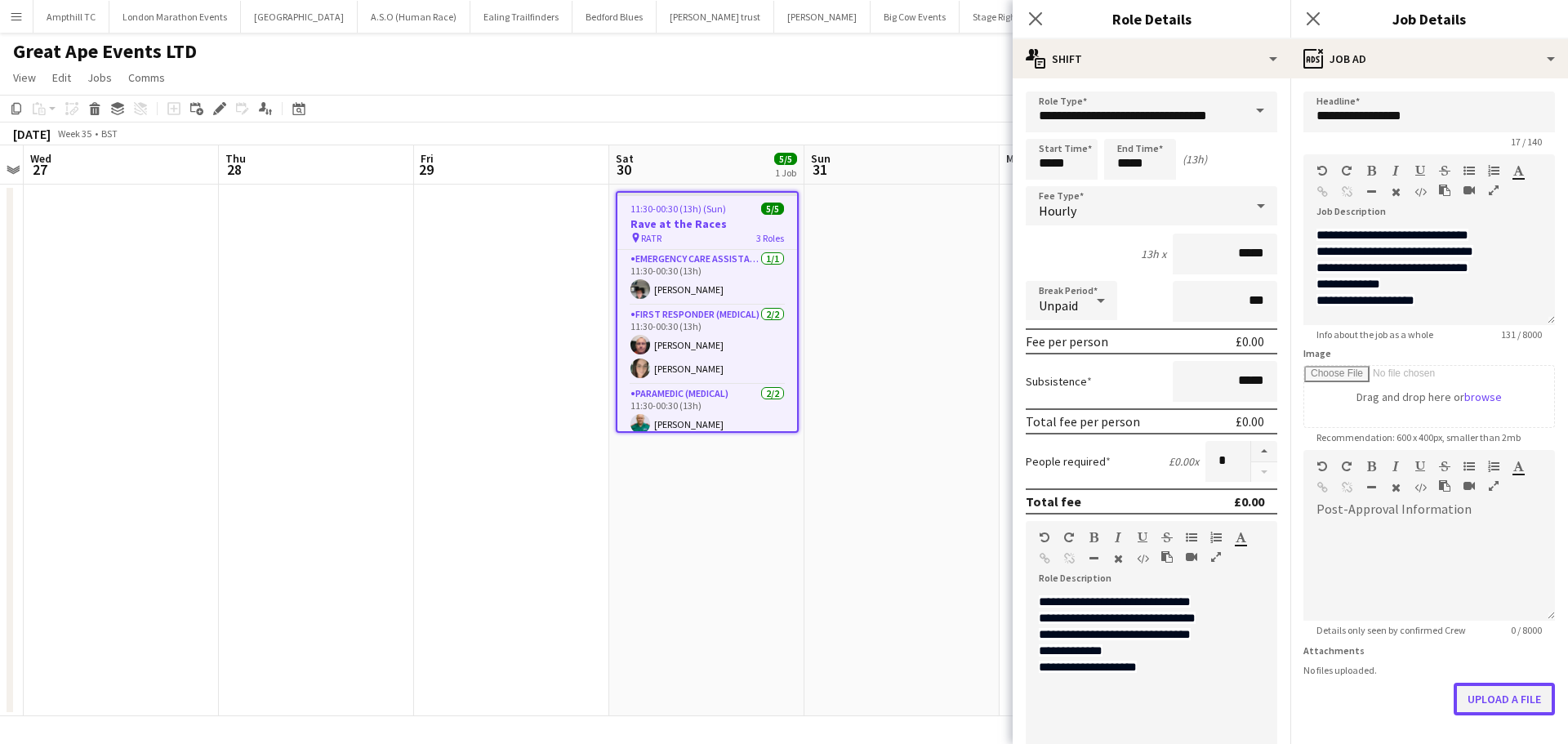
click at [1501, 701] on button "Upload a file" at bounding box center [1503, 699] width 101 height 33
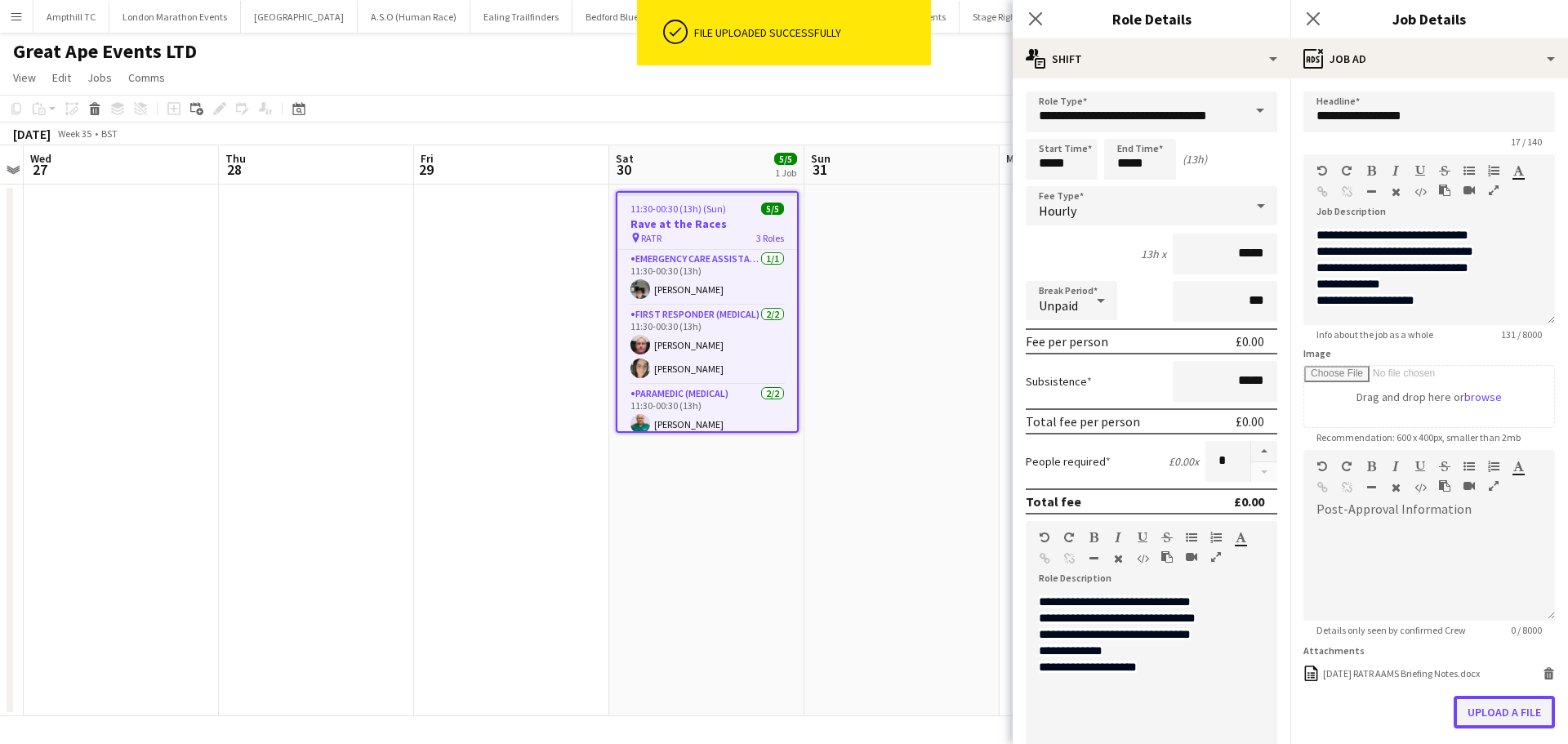
click at [1487, 711] on button "Upload a file" at bounding box center [1503, 712] width 101 height 33
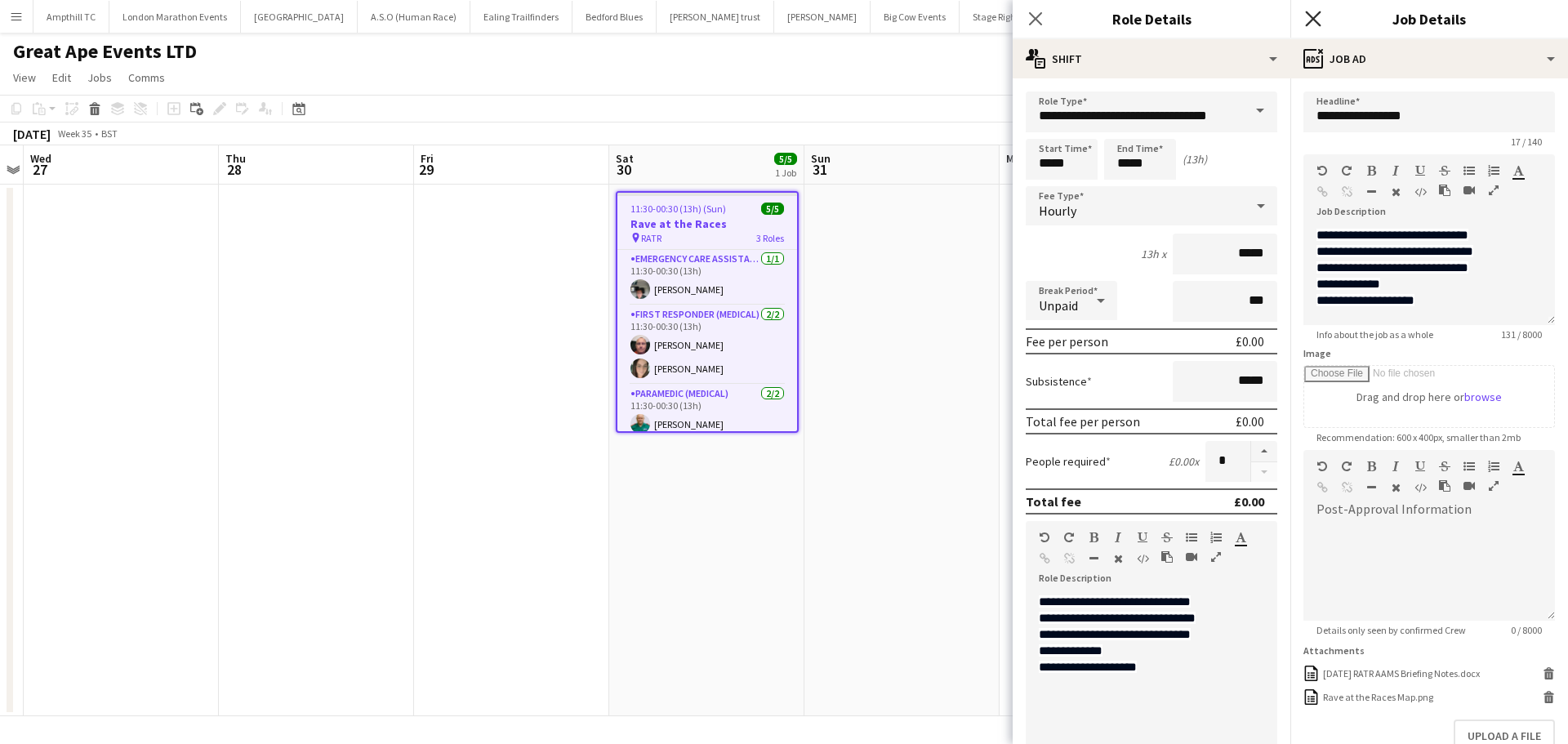
click at [1318, 18] on icon "Close pop-in" at bounding box center [1312, 18] width 15 height 16
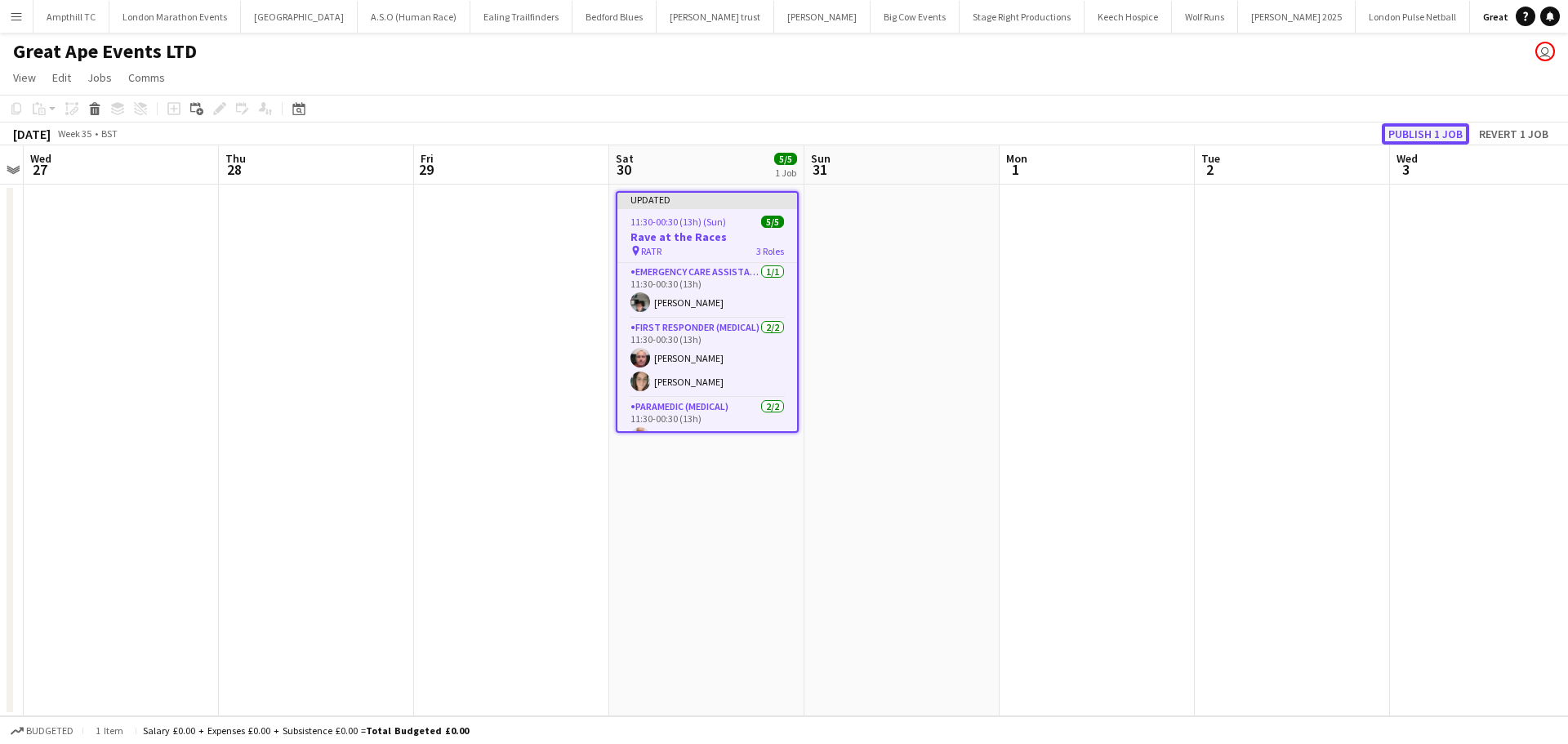
click at [1420, 128] on button "Publish 1 job" at bounding box center [1426, 133] width 88 height 21
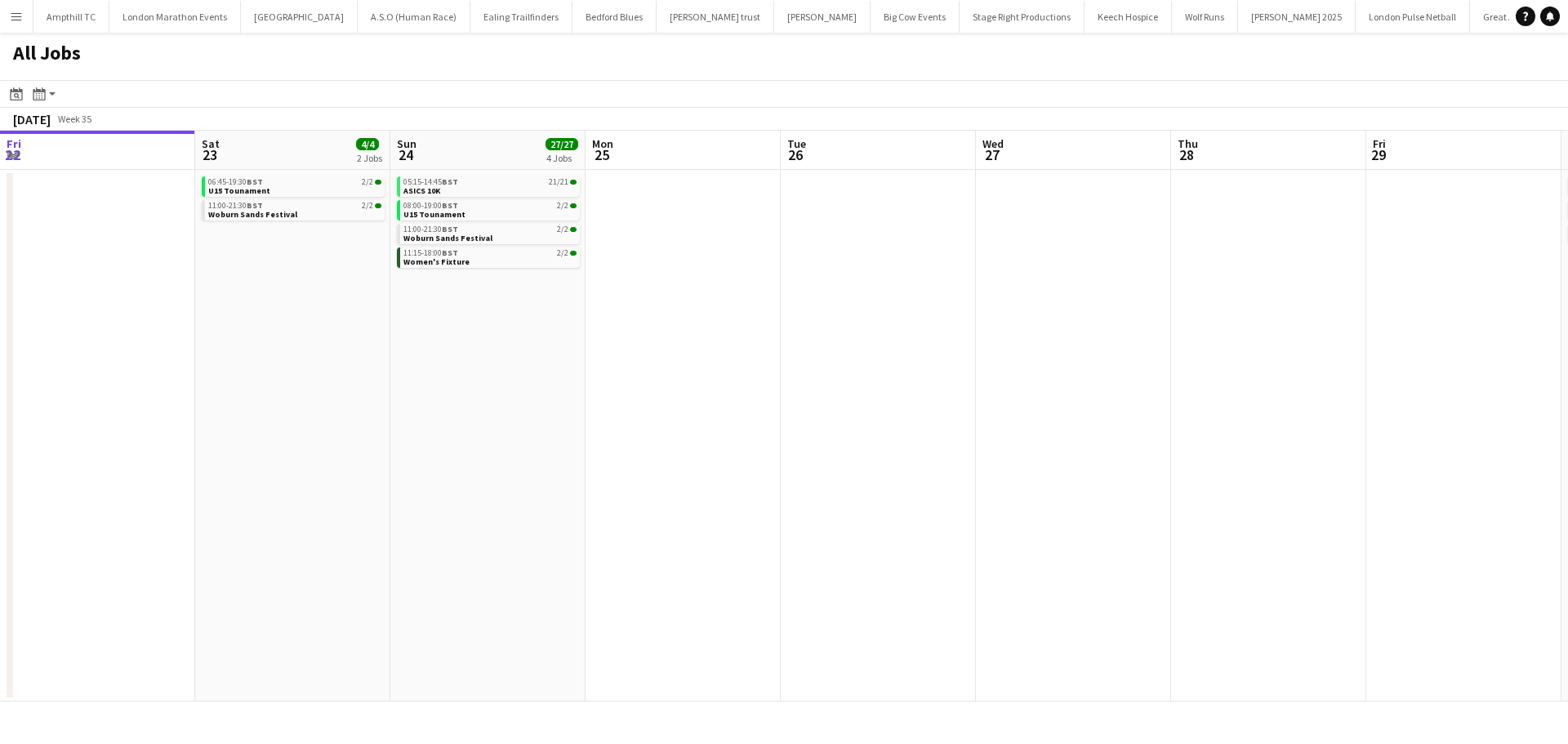
scroll to position [0, 806]
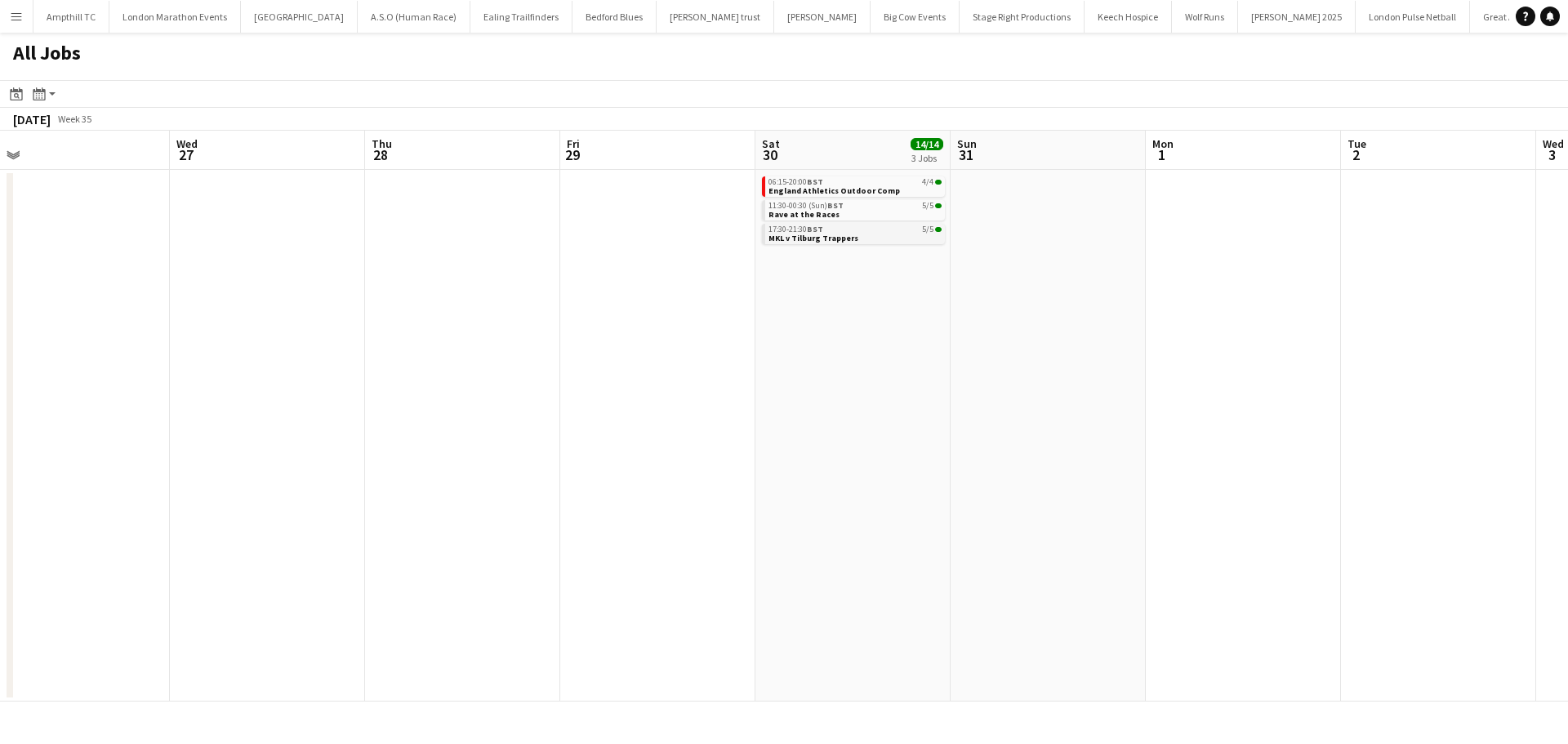
click at [897, 237] on link "17:30-21:30 BST 5/5 MKL v Tilburg Trappers" at bounding box center [855, 232] width 173 height 19
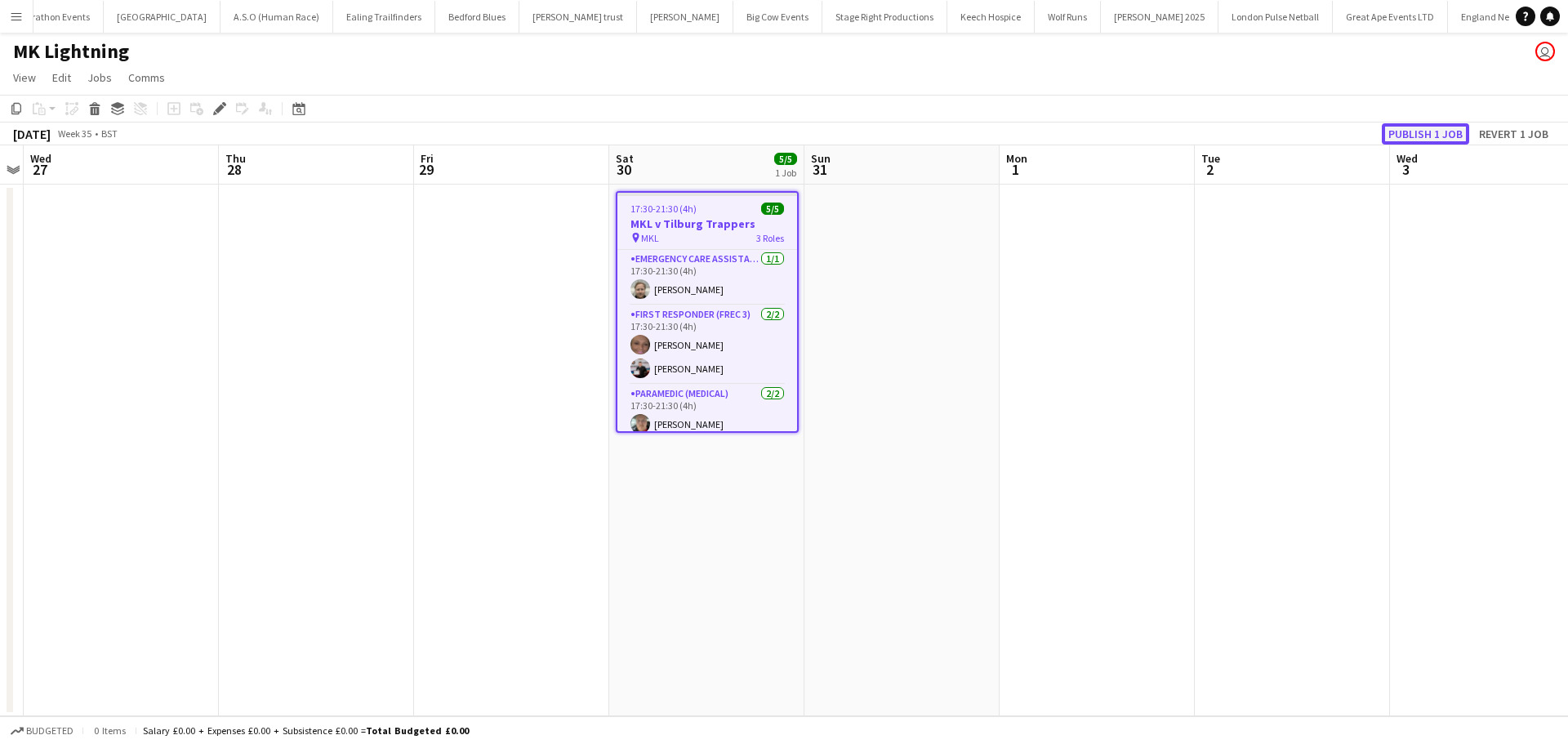
click at [1452, 131] on button "Publish 1 job" at bounding box center [1426, 133] width 88 height 21
